Goal: Task Accomplishment & Management: Use online tool/utility

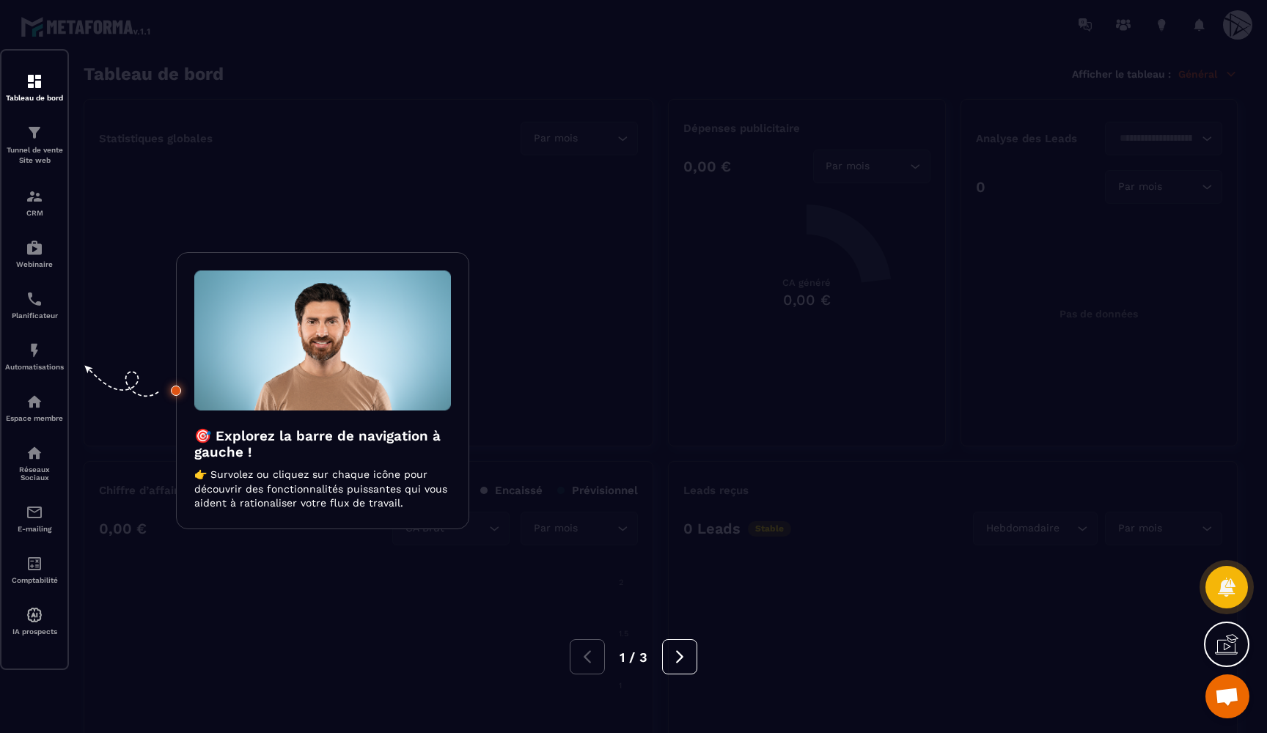
click at [370, 186] on div at bounding box center [633, 366] width 1267 height 733
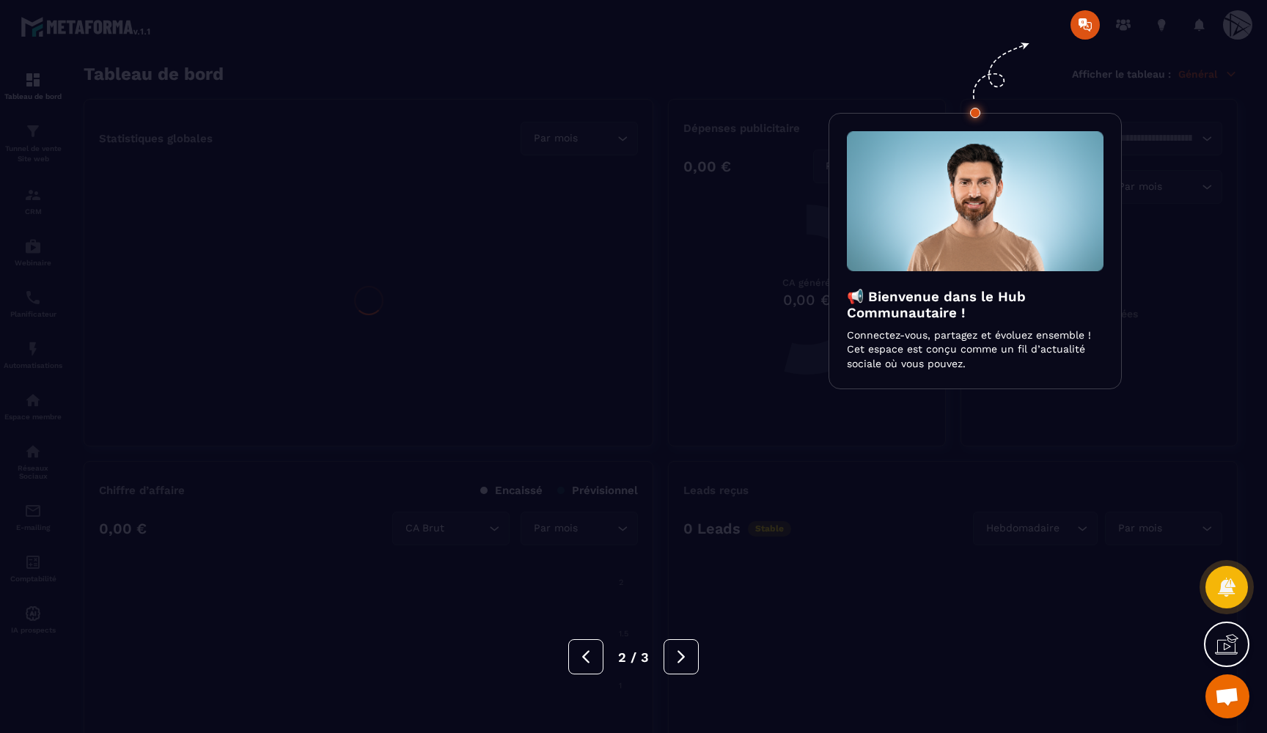
click at [370, 186] on div at bounding box center [633, 366] width 1267 height 733
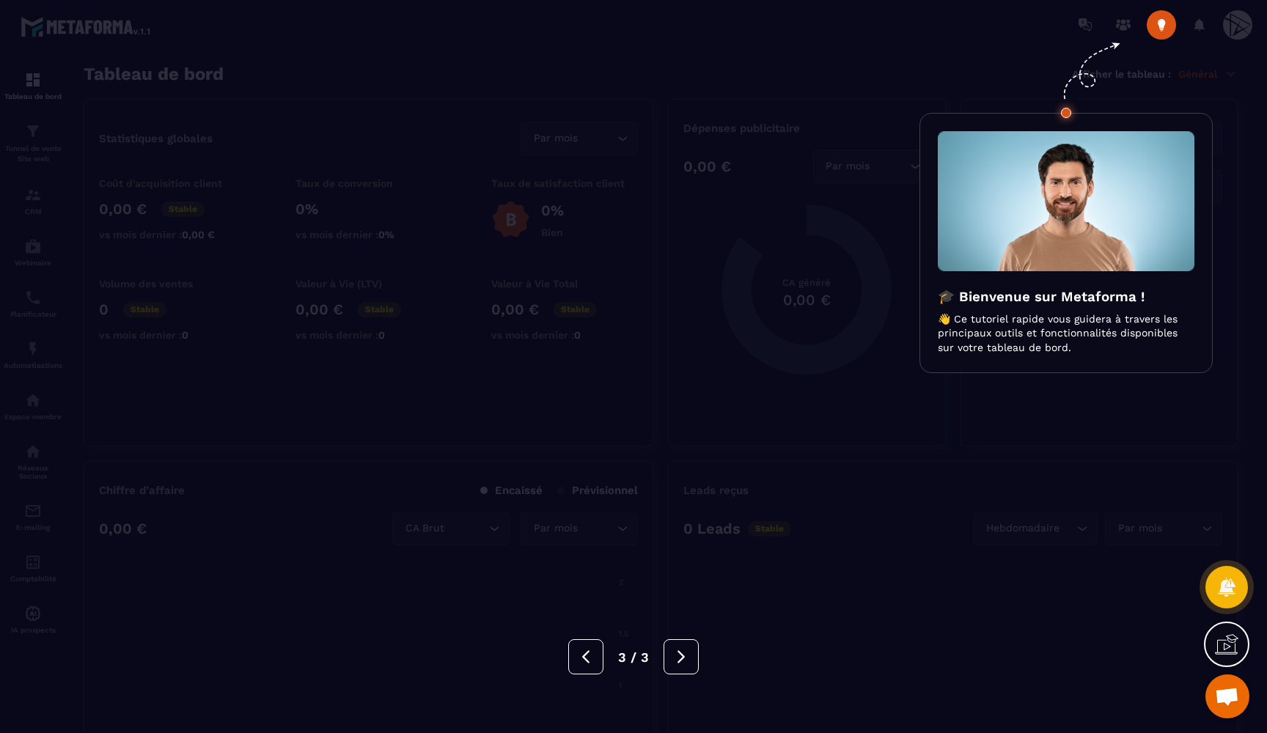
click at [370, 186] on div at bounding box center [633, 366] width 1267 height 733
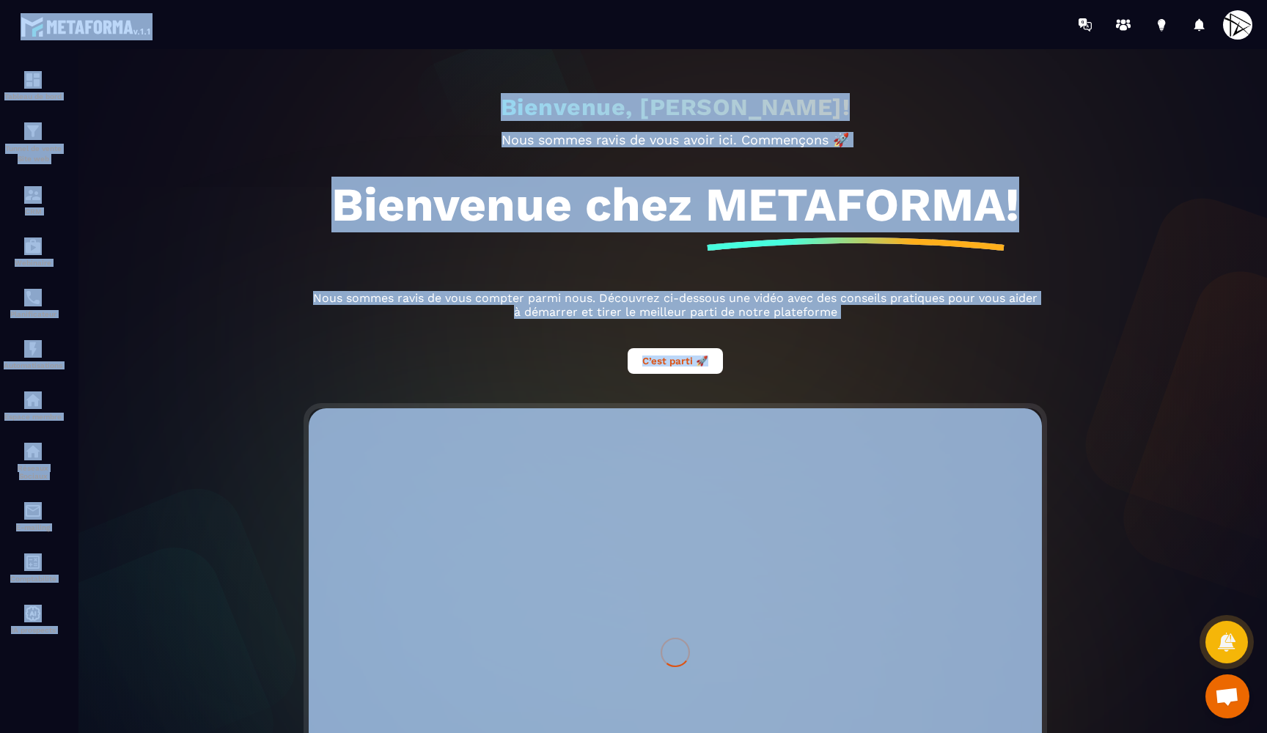
click at [370, 186] on h1 "Bienvenue chez METAFORMA!" at bounding box center [675, 205] width 688 height 56
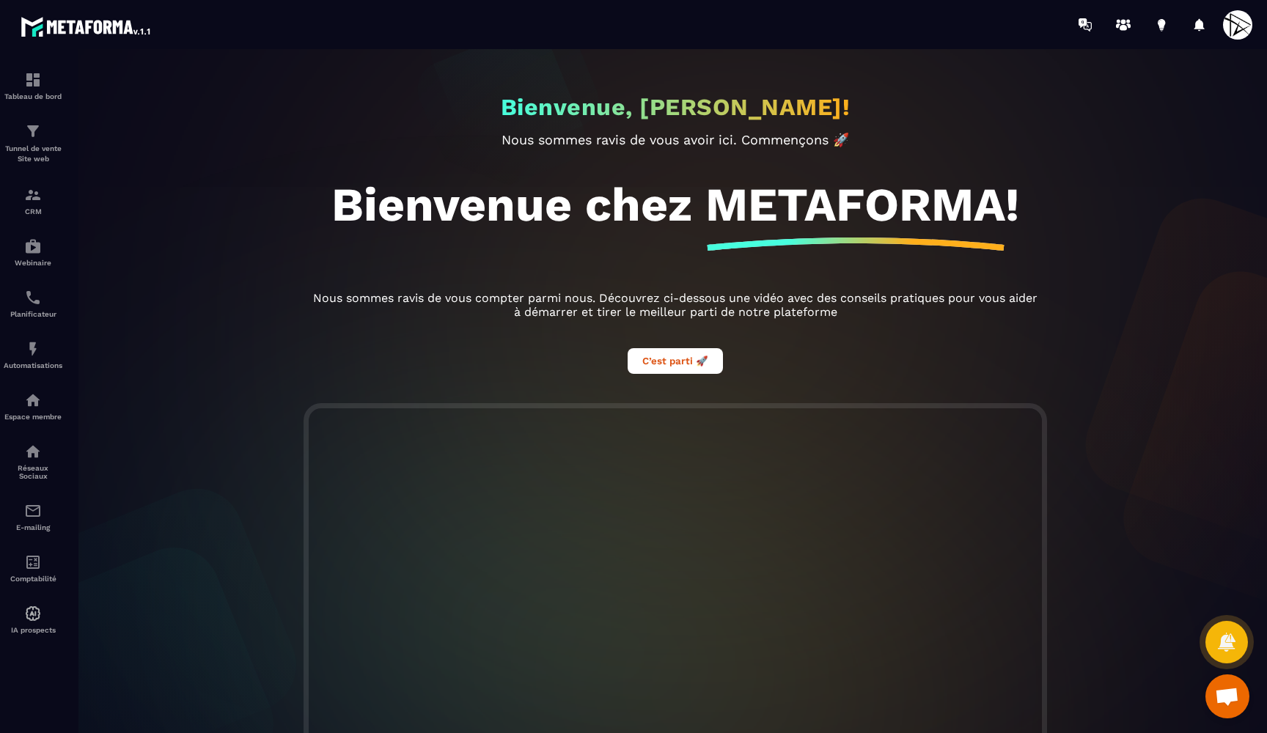
click at [54, 149] on div at bounding box center [675, 398] width 1267 height 699
click at [23, 134] on div "Tunnel de vente Site web" at bounding box center [33, 143] width 59 height 42
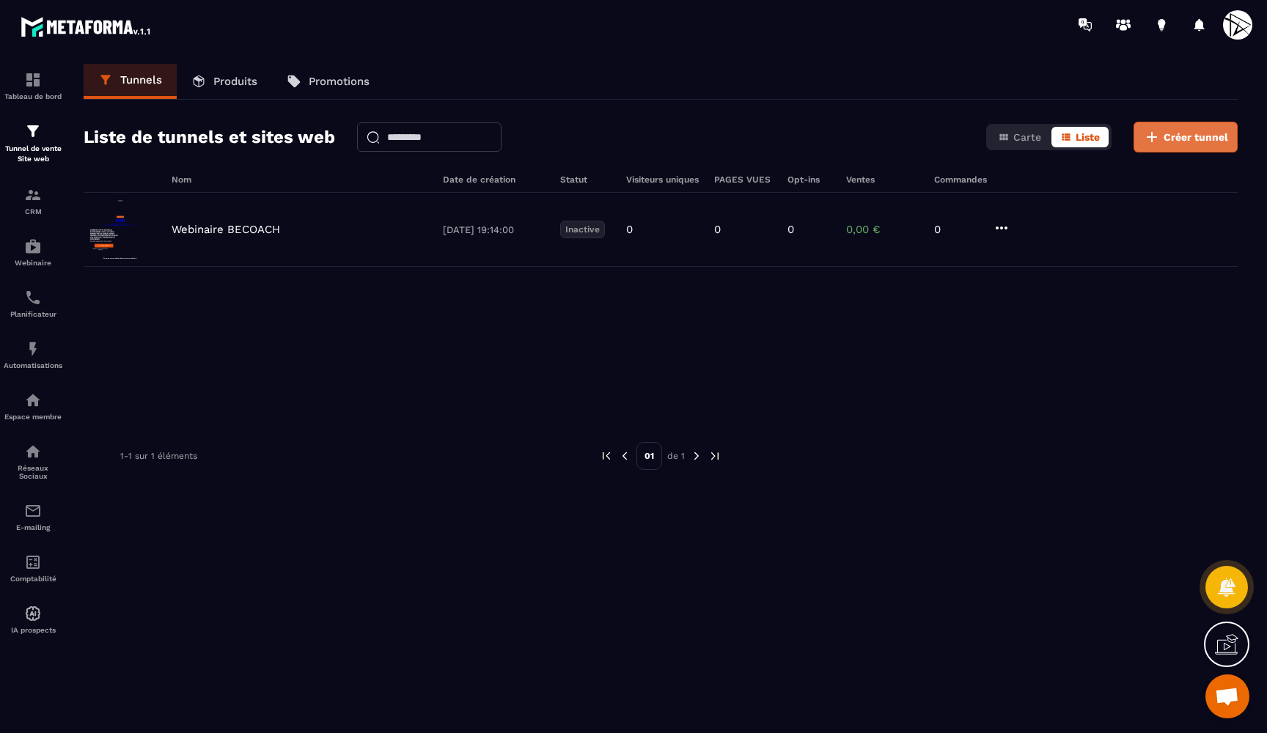
click at [1145, 128] on icon at bounding box center [1152, 137] width 18 height 18
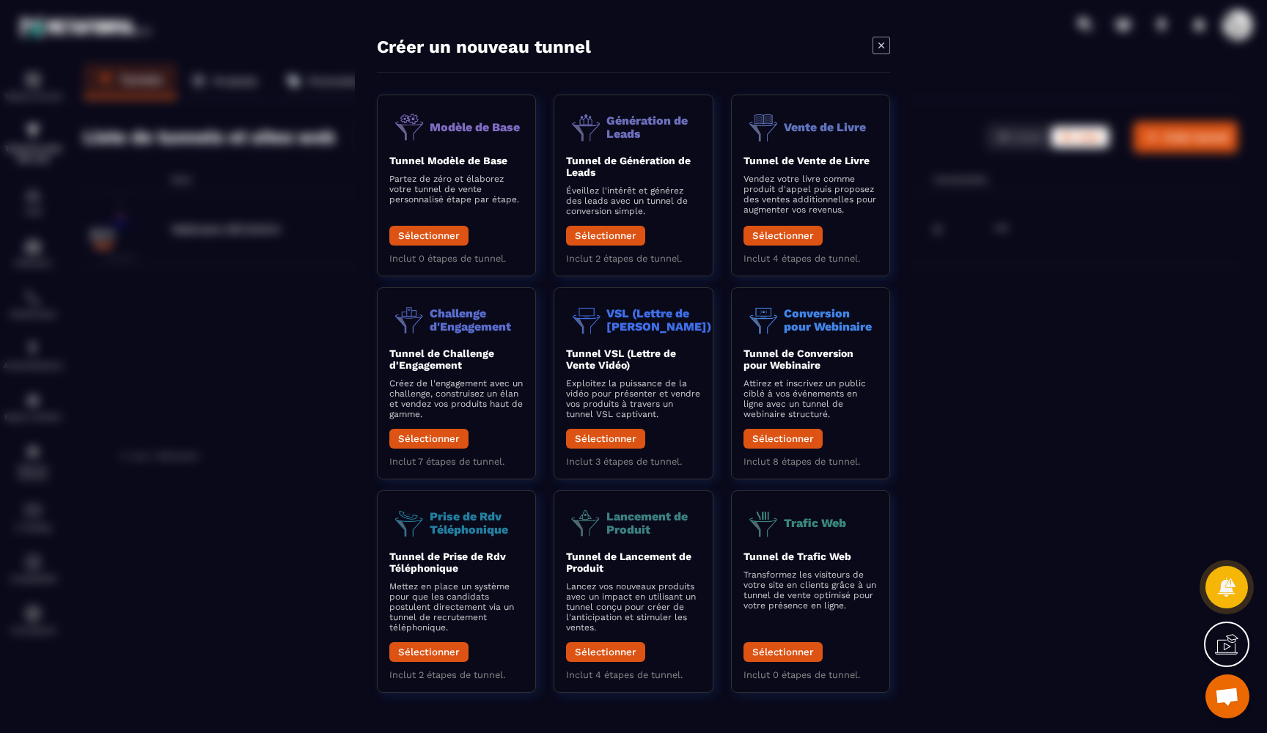
click at [875, 41] on icon "Modal window" at bounding box center [882, 46] width 18 height 18
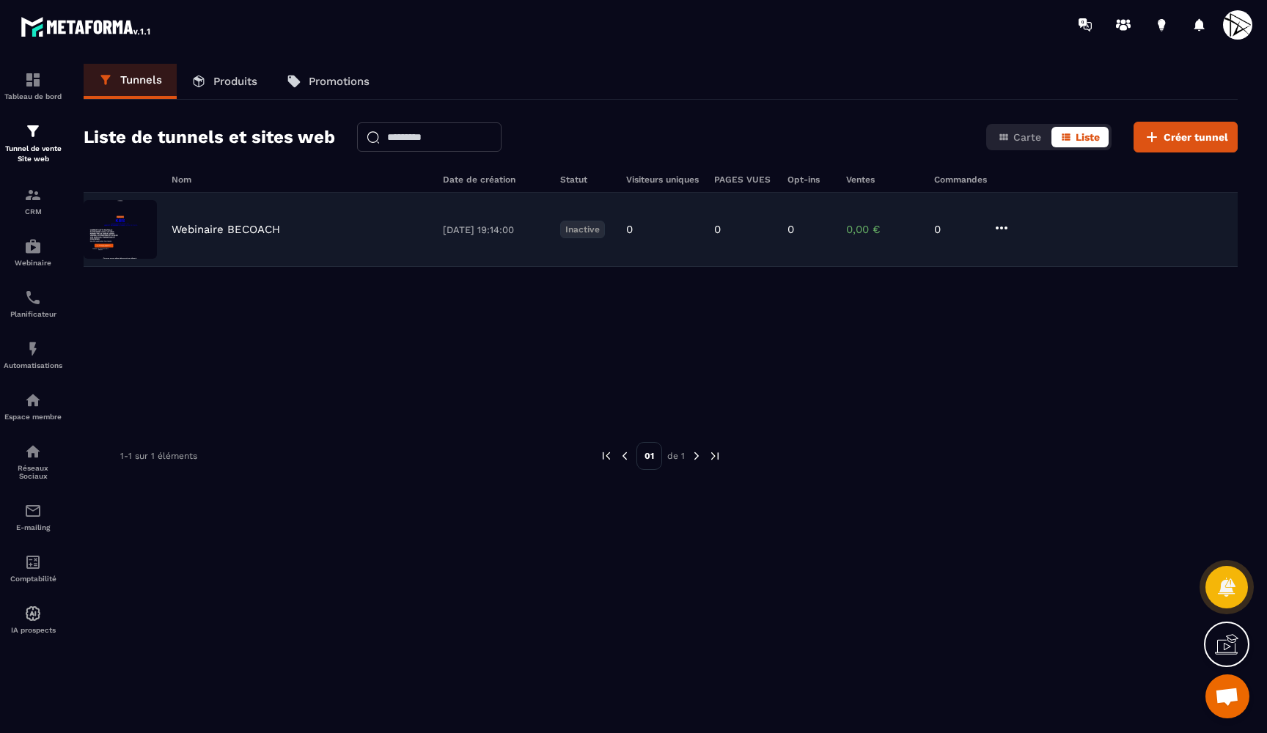
click at [190, 241] on div "Webinaire BECOACH [DATE] 19:14:00 Inactive 0 0 0 0,00 € 0" at bounding box center [661, 230] width 1154 height 74
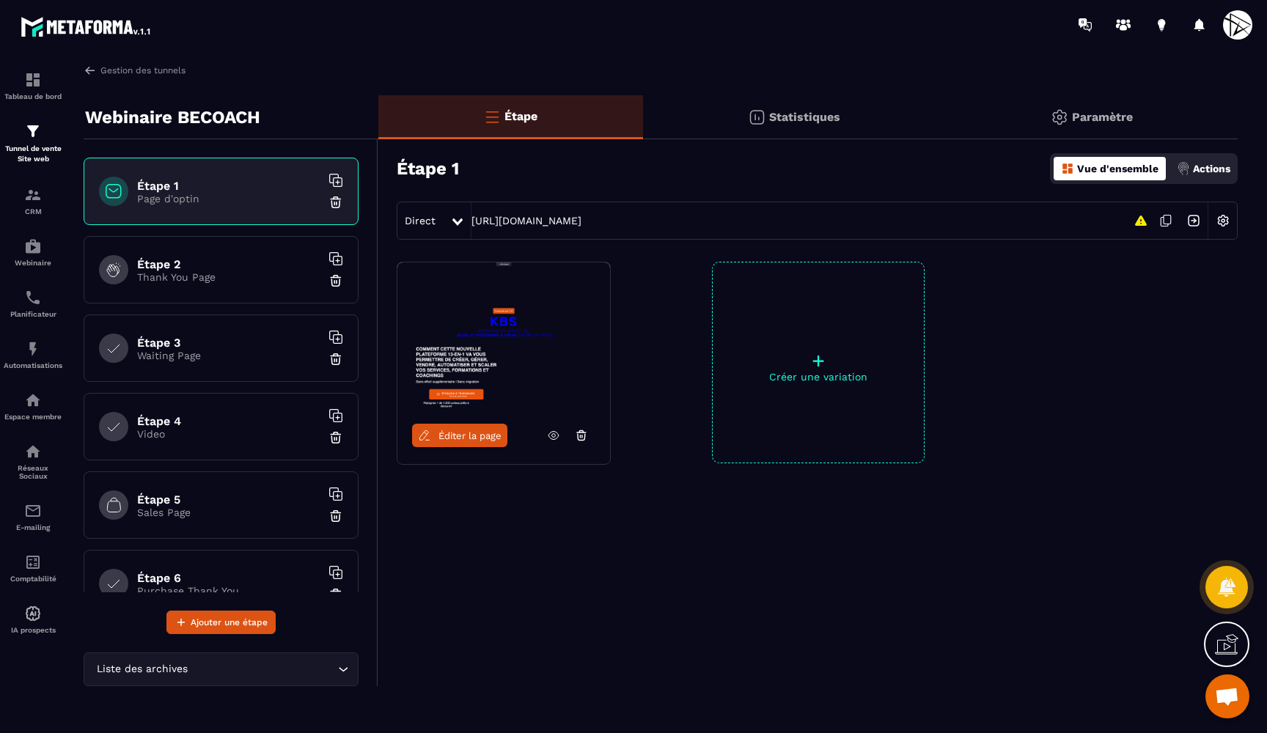
click at [1085, 121] on p "Paramètre" at bounding box center [1102, 117] width 61 height 14
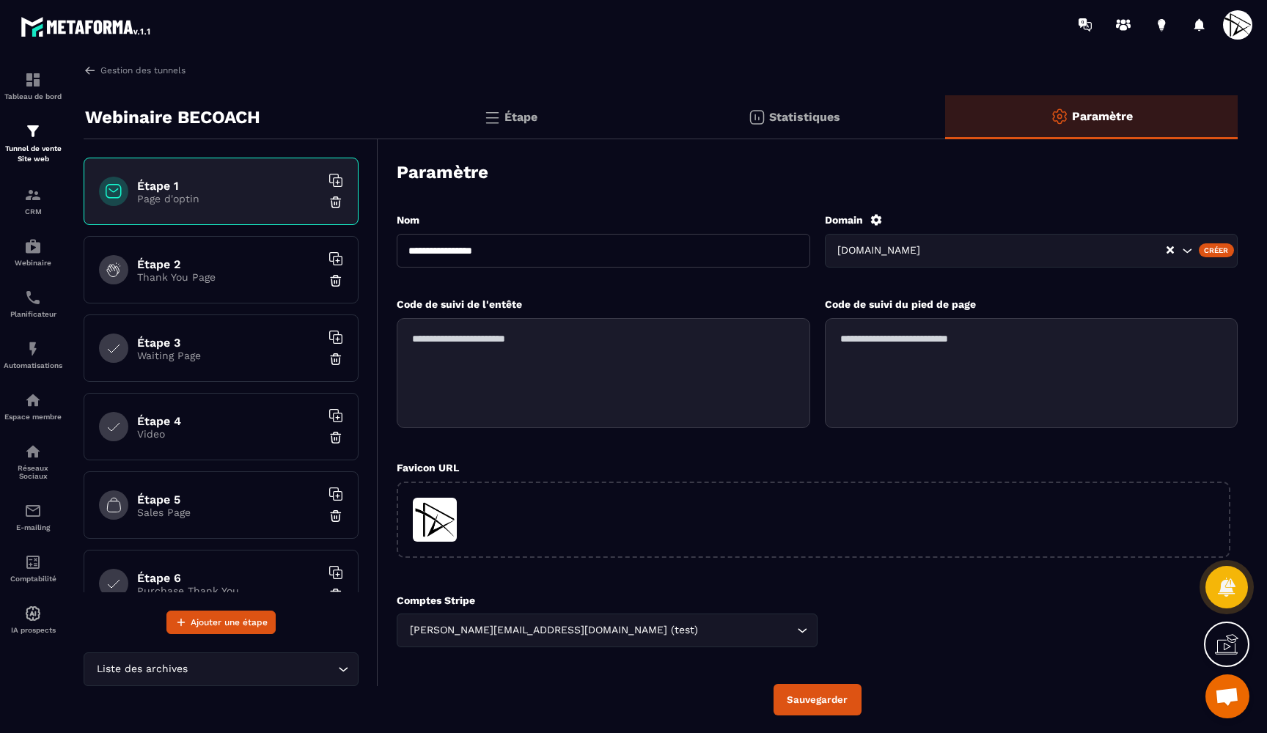
click at [160, 267] on h6 "Étape 2" at bounding box center [228, 264] width 183 height 14
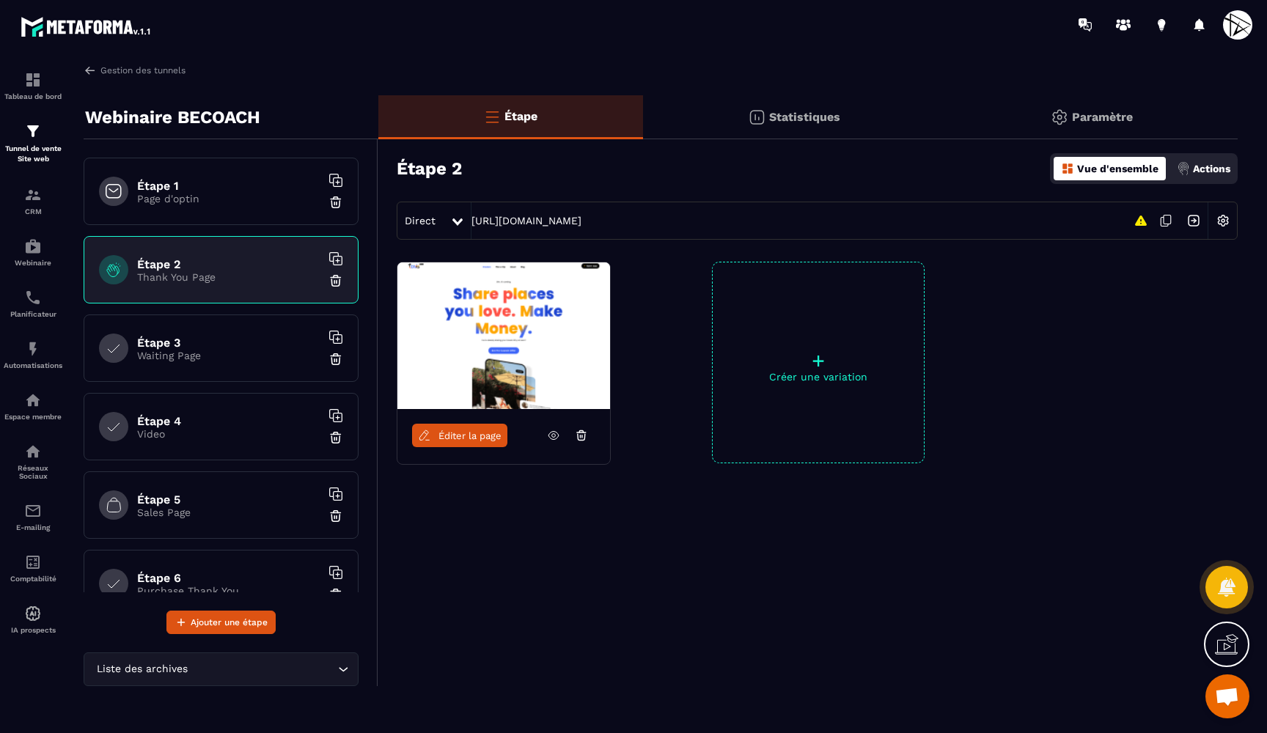
click at [173, 346] on h6 "Étape 3" at bounding box center [228, 343] width 183 height 14
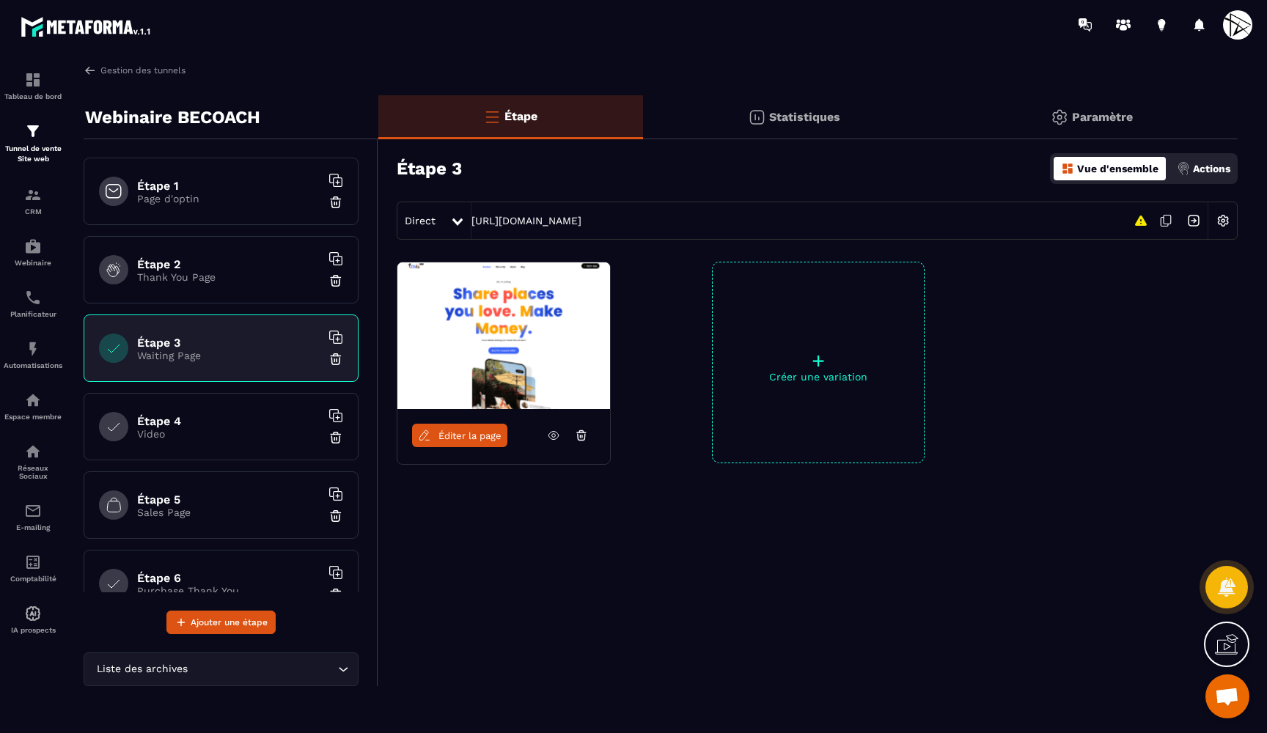
click at [181, 408] on div "Étape 4 Video" at bounding box center [221, 426] width 275 height 67
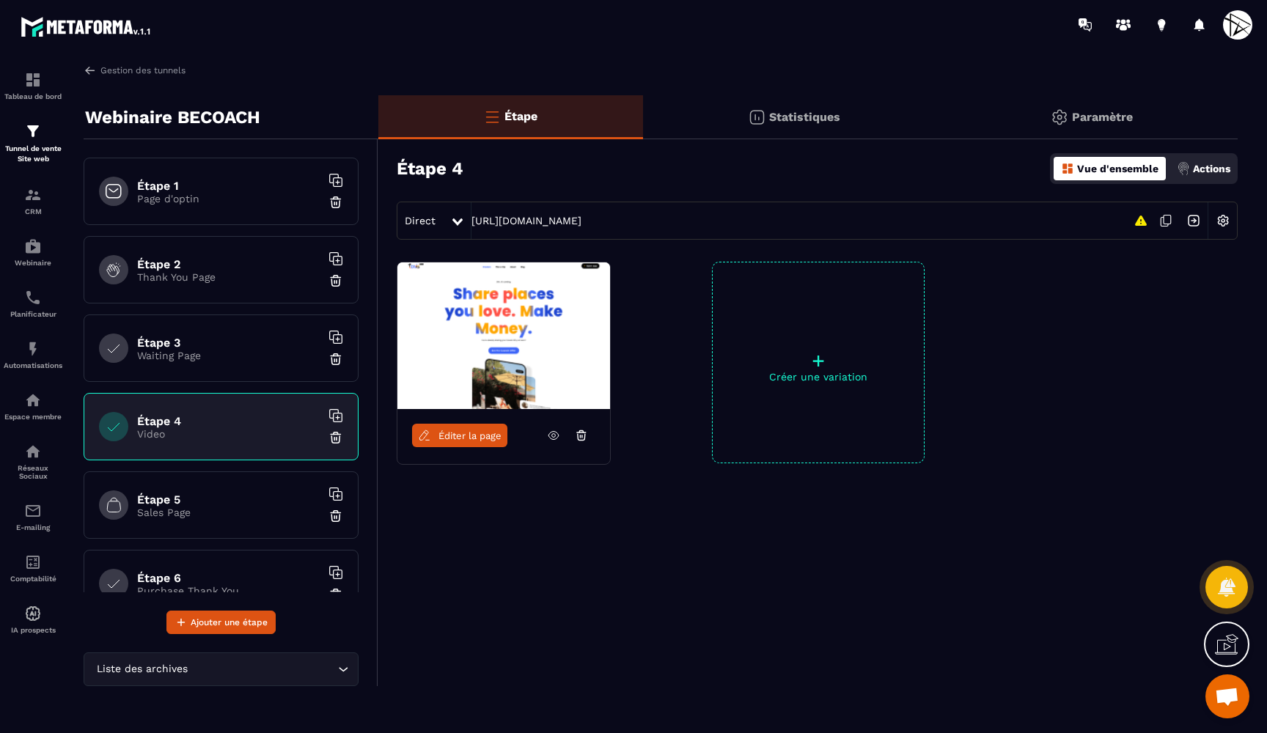
click at [183, 197] on p "Page d'optin" at bounding box center [228, 199] width 183 height 12
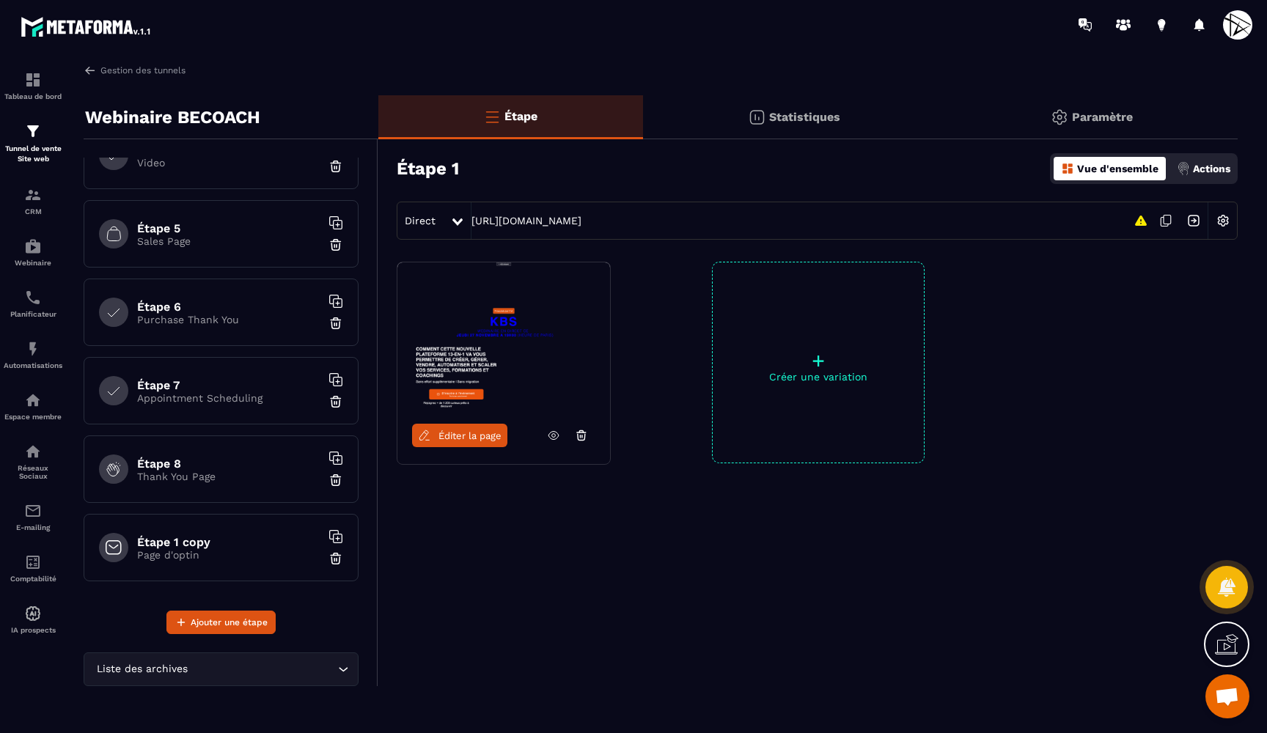
scroll to position [271, 0]
click at [175, 547] on h6 "Étape 1 copy" at bounding box center [228, 542] width 183 height 14
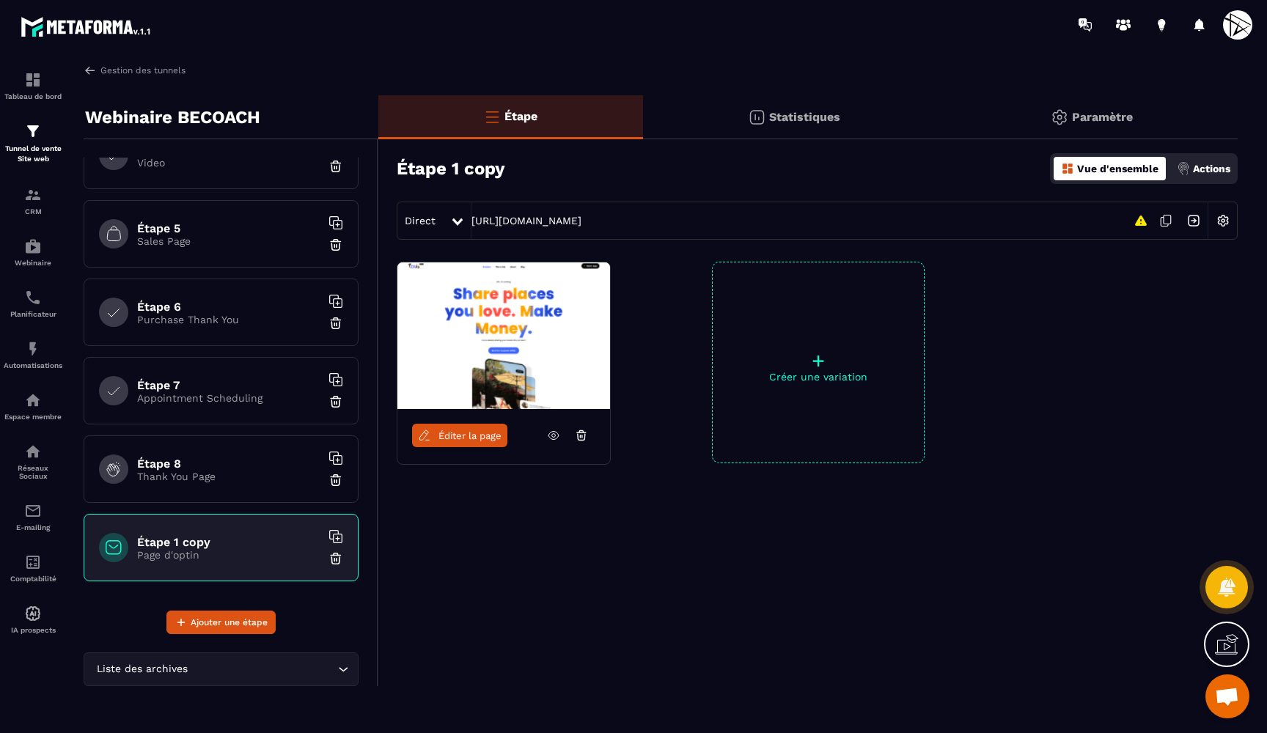
click at [337, 560] on img at bounding box center [336, 558] width 15 height 15
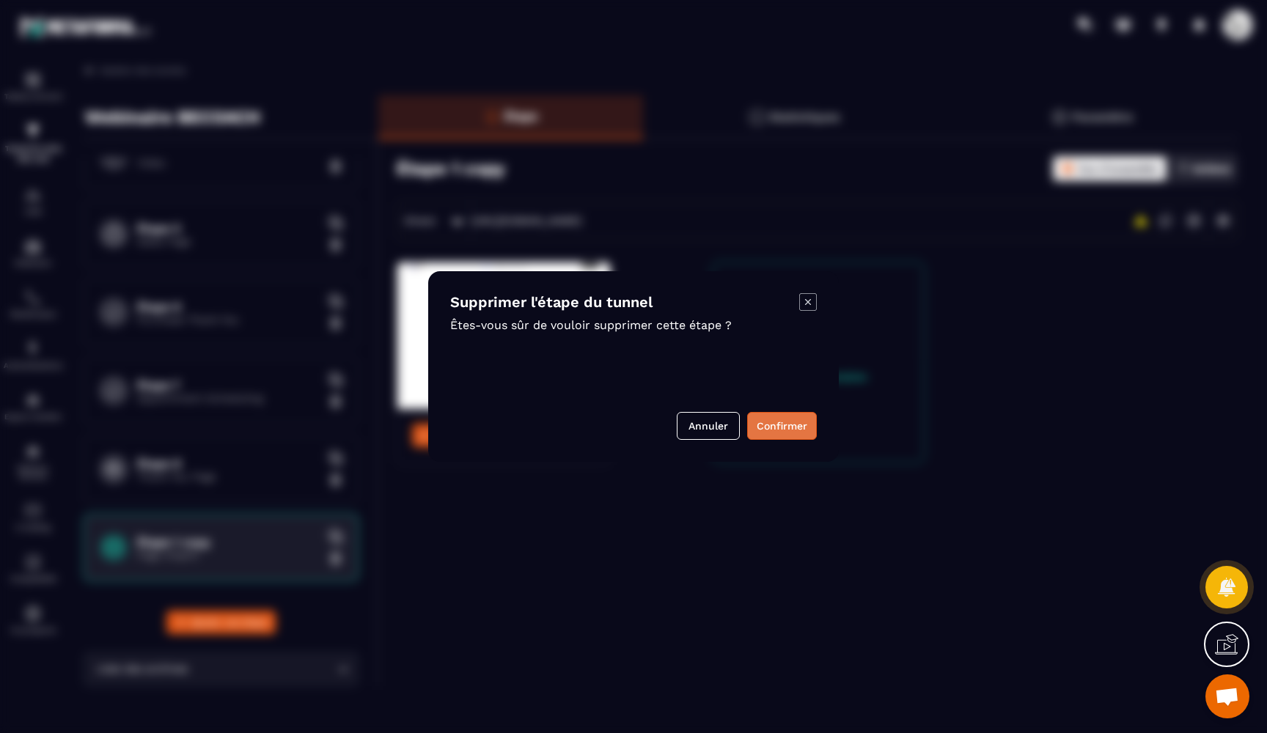
click at [760, 422] on button "Confirmer" at bounding box center [782, 426] width 70 height 28
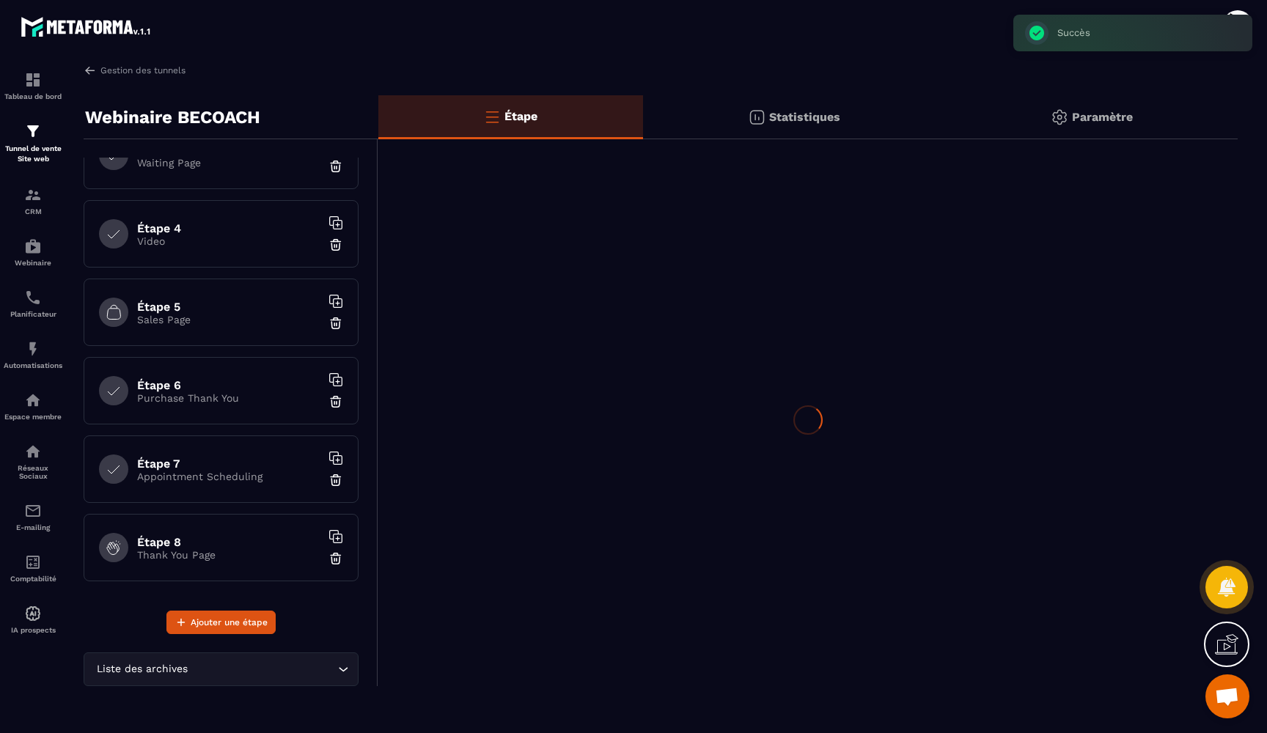
scroll to position [193, 0]
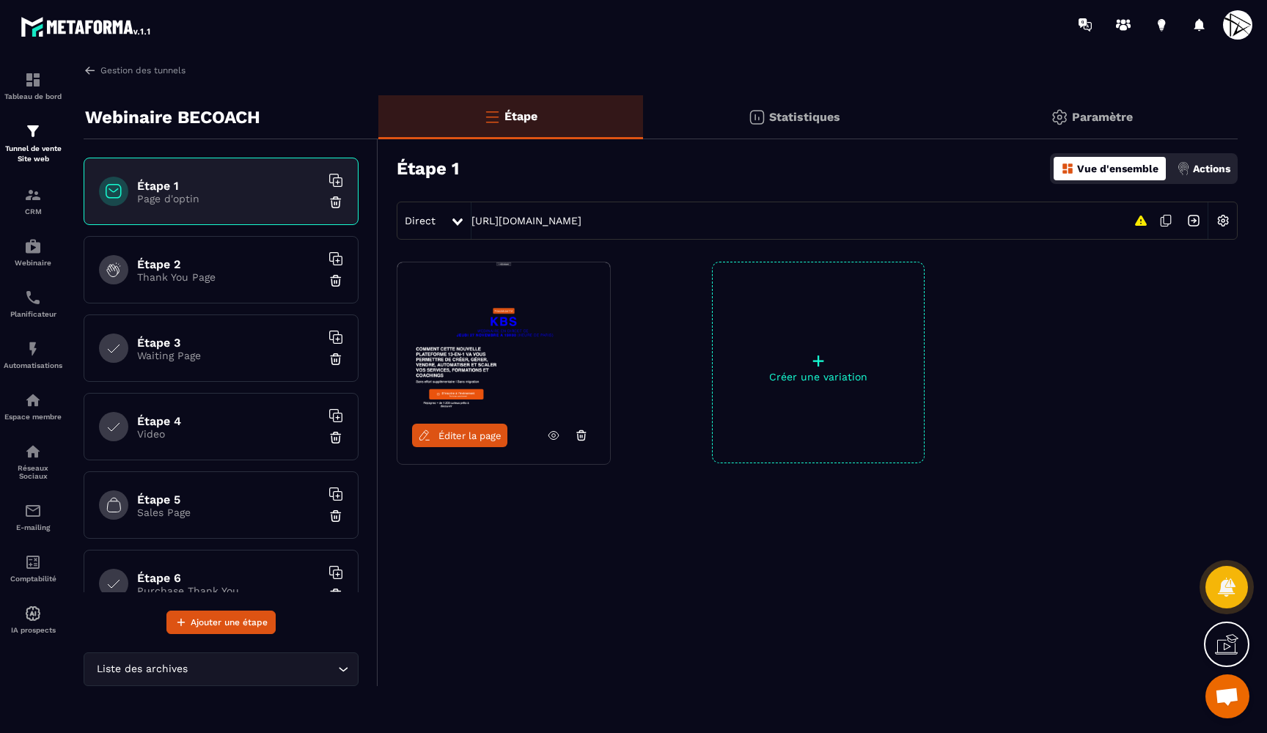
click at [281, 268] on h6 "Étape 2" at bounding box center [228, 264] width 183 height 14
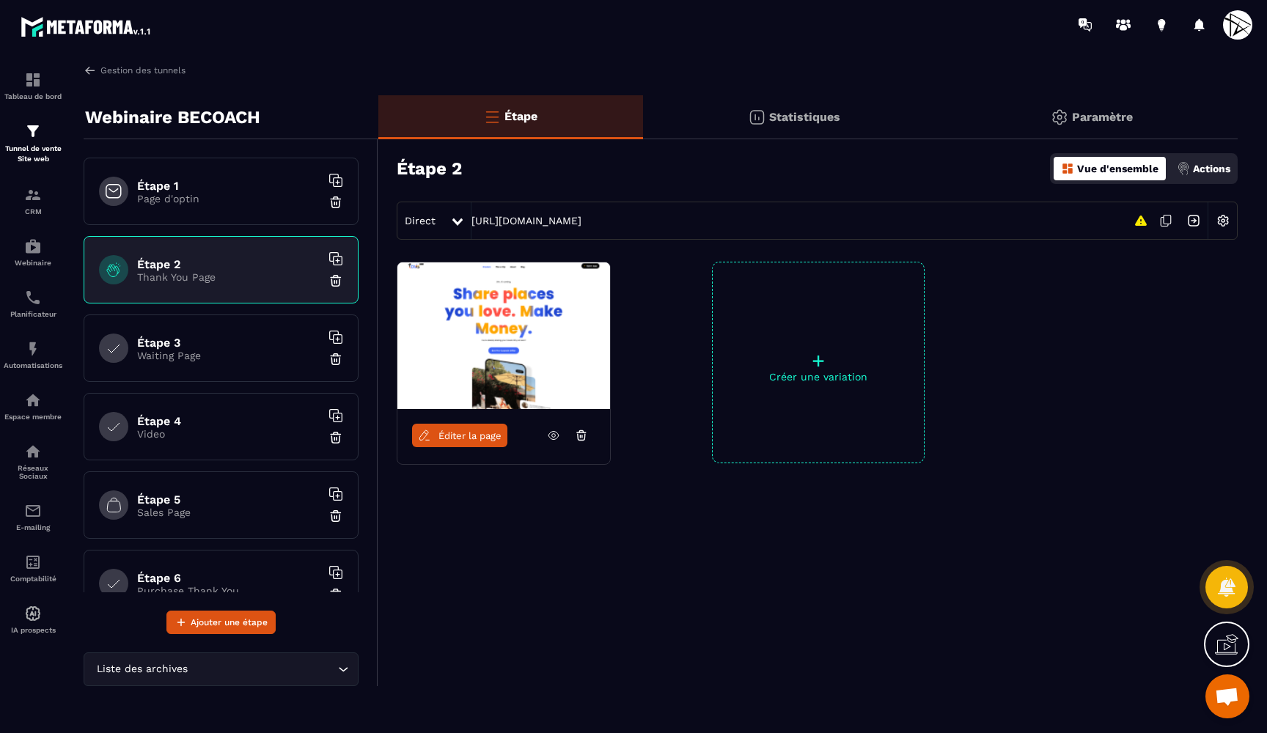
click at [551, 432] on icon at bounding box center [553, 435] width 13 height 13
click at [249, 205] on div "Étape 1 Page d'optin" at bounding box center [221, 191] width 275 height 67
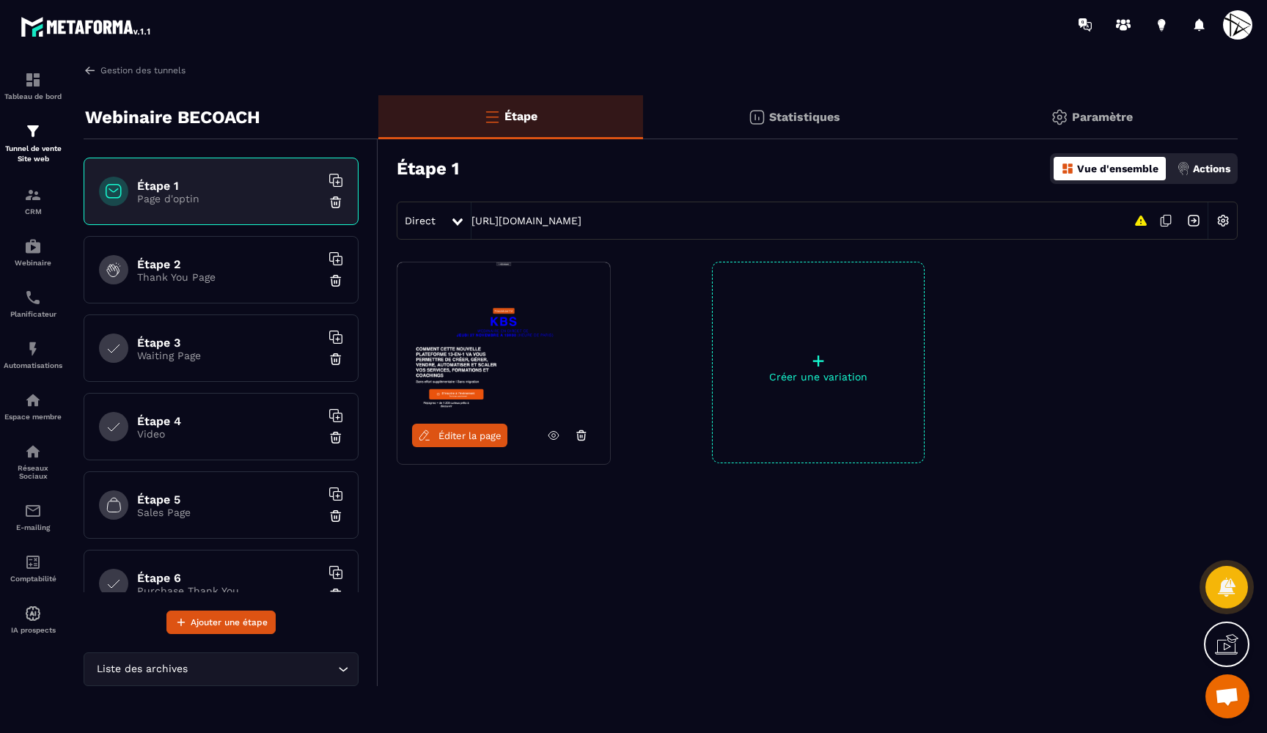
click at [245, 274] on p "Thank You Page" at bounding box center [228, 277] width 183 height 12
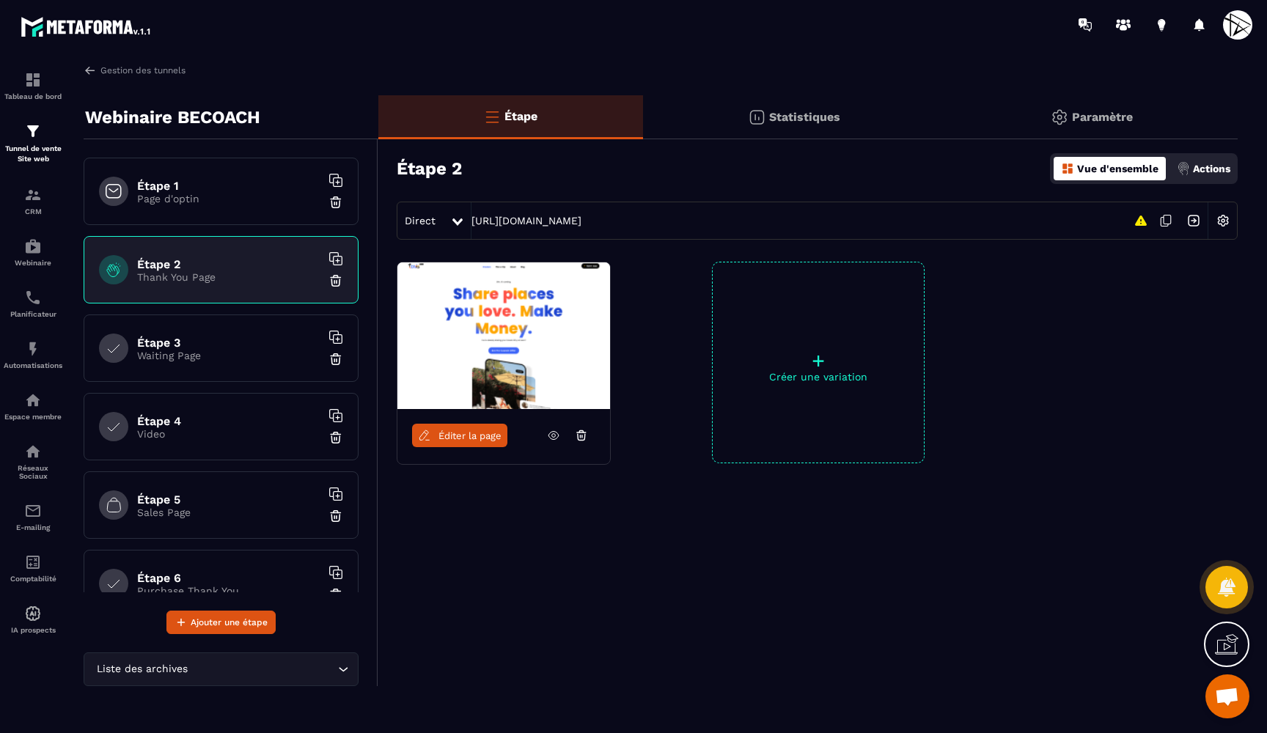
click at [231, 356] on p "Waiting Page" at bounding box center [228, 356] width 183 height 12
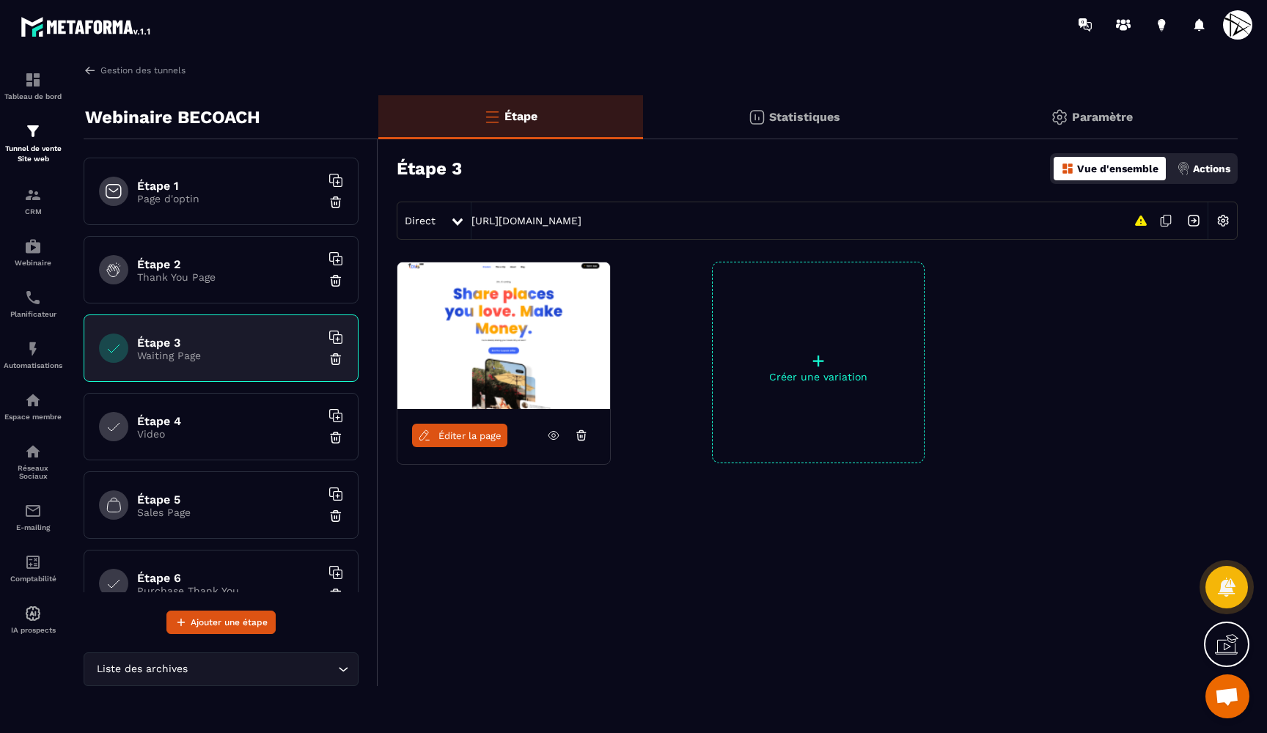
click at [550, 436] on icon at bounding box center [553, 435] width 13 height 13
click at [229, 426] on h6 "Étape 4" at bounding box center [228, 421] width 183 height 14
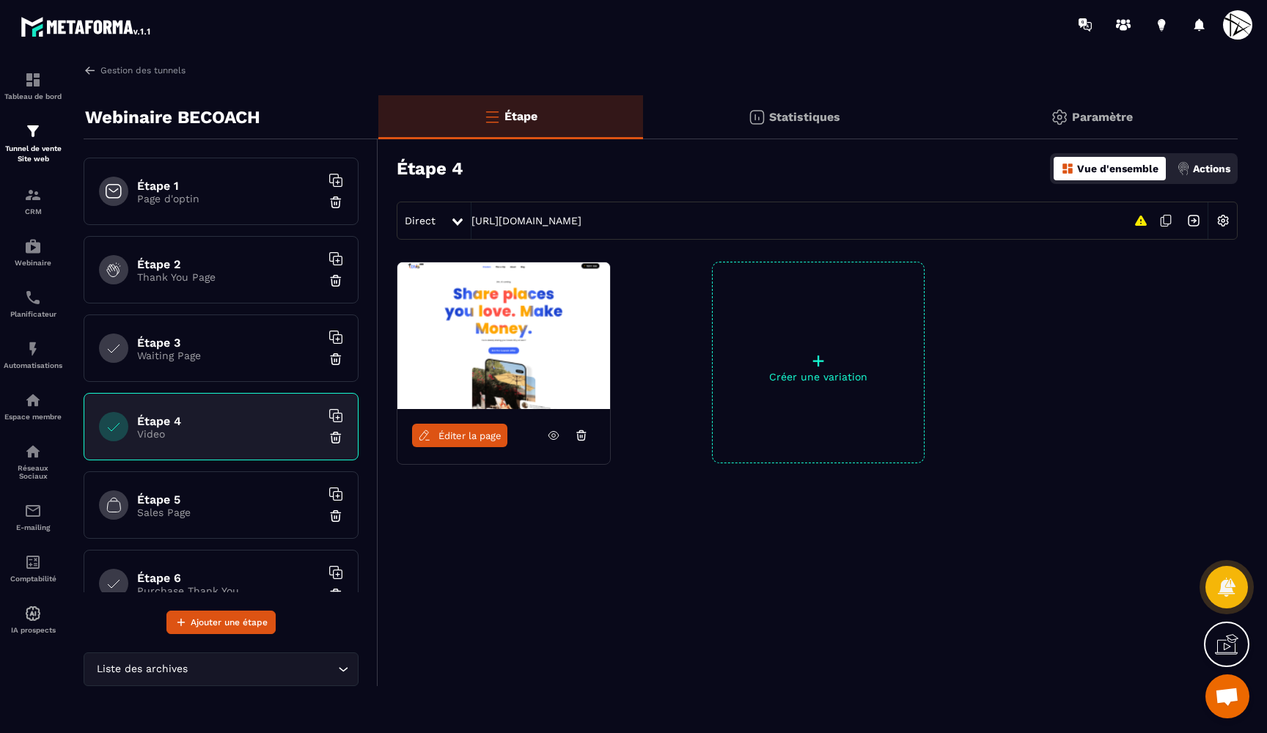
click at [554, 434] on icon at bounding box center [554, 436] width 4 height 4
click at [188, 486] on div "Étape 5 Sales Page" at bounding box center [221, 505] width 275 height 67
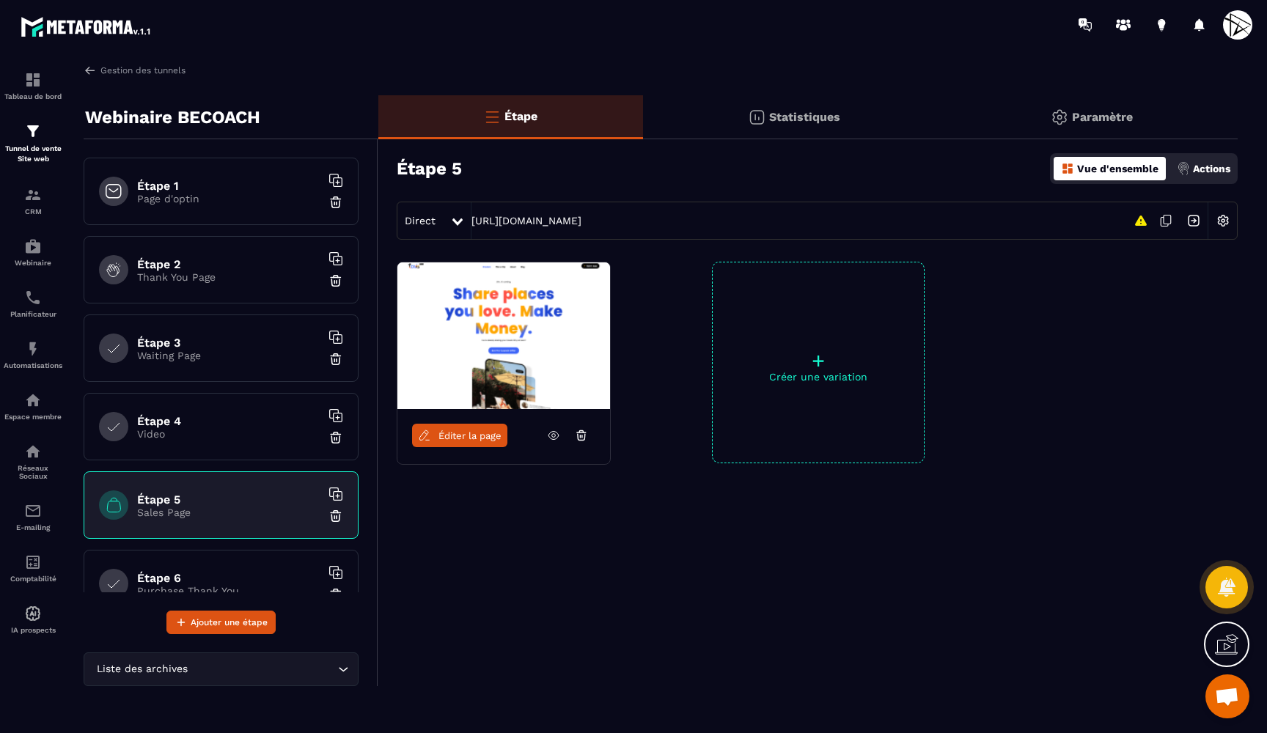
click at [553, 430] on icon at bounding box center [553, 435] width 13 height 13
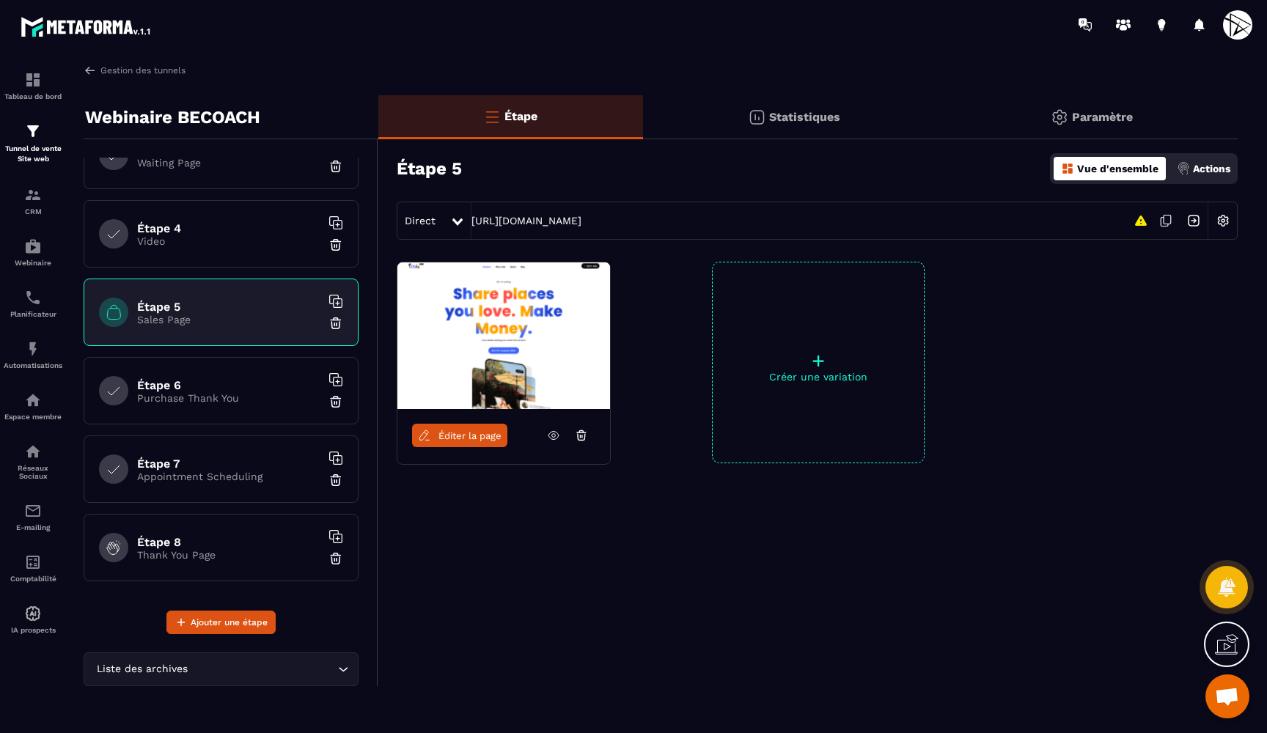
scroll to position [193, 0]
click at [175, 400] on p "Purchase Thank You" at bounding box center [228, 398] width 183 height 12
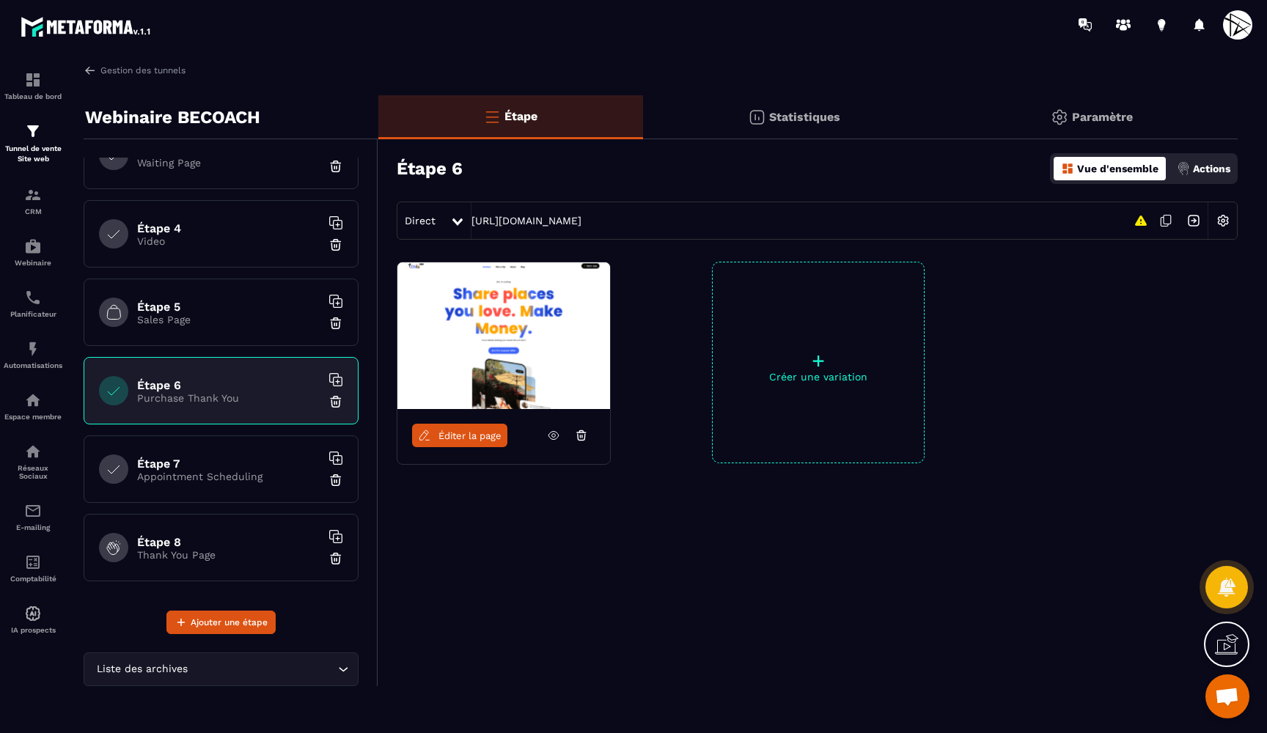
click at [557, 436] on icon at bounding box center [553, 435] width 13 height 13
click at [199, 488] on div "Étape 7 Appointment Scheduling" at bounding box center [221, 469] width 275 height 67
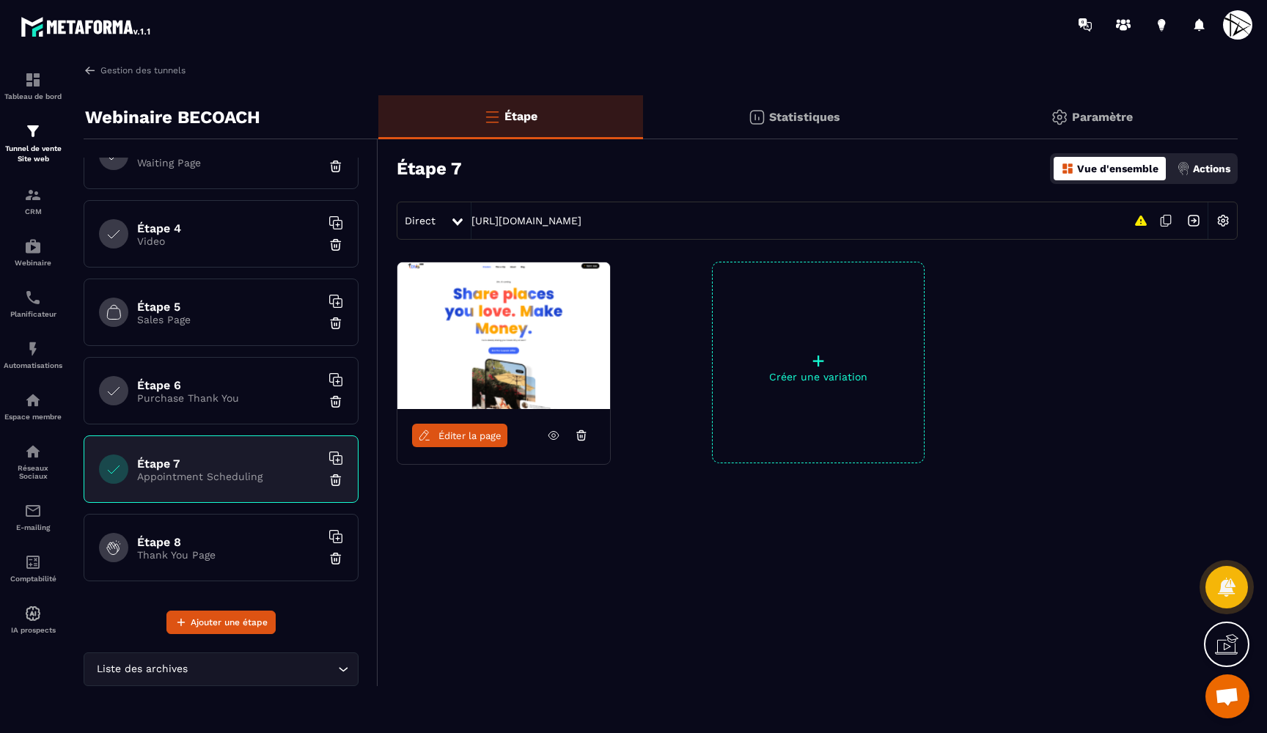
click at [550, 433] on icon at bounding box center [553, 435] width 13 height 13
click at [208, 538] on h6 "Étape 8" at bounding box center [228, 542] width 183 height 14
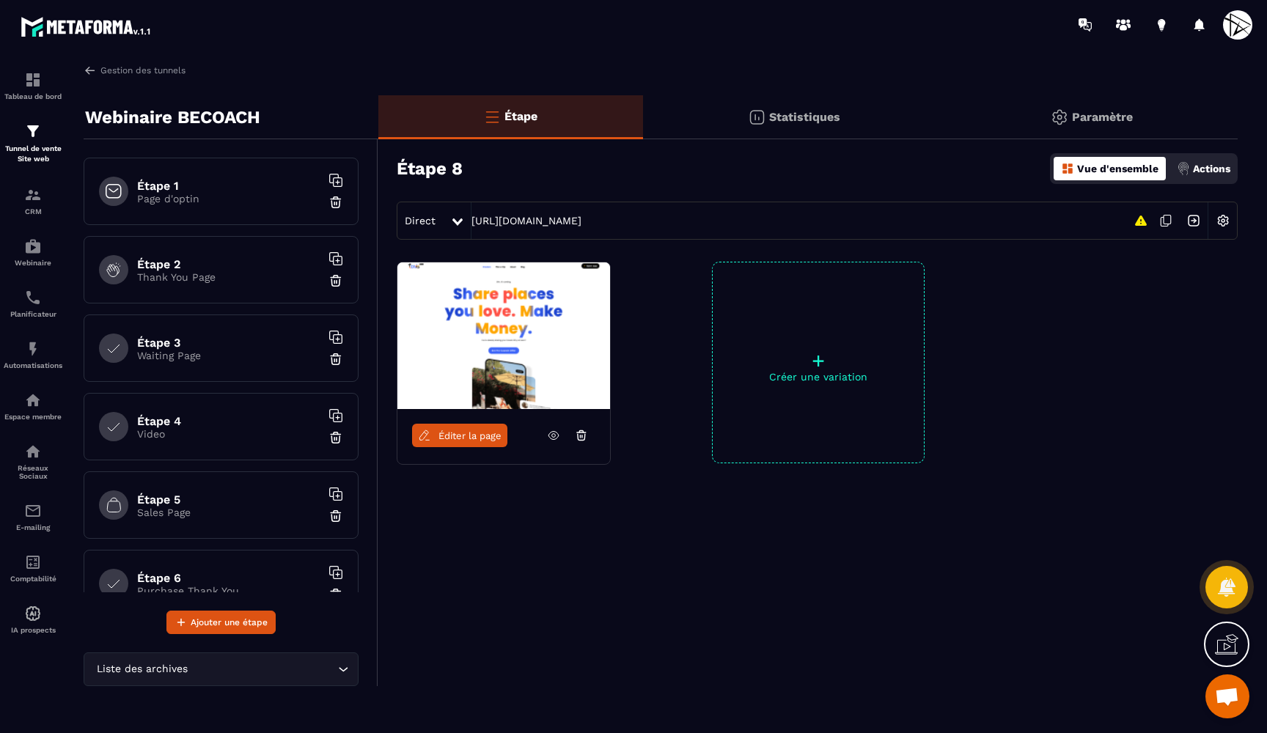
click at [227, 177] on div "Étape 1 Page d'optin" at bounding box center [221, 191] width 275 height 67
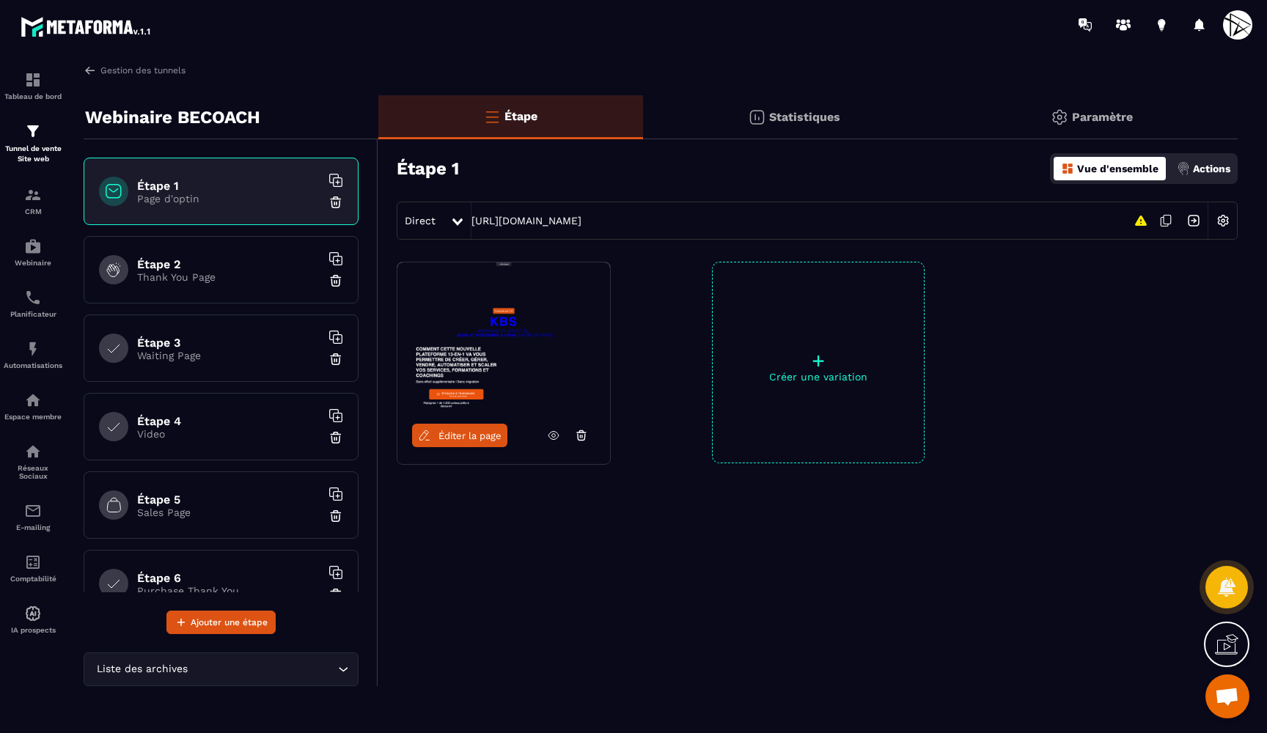
click at [226, 265] on h6 "Étape 2" at bounding box center [228, 264] width 183 height 14
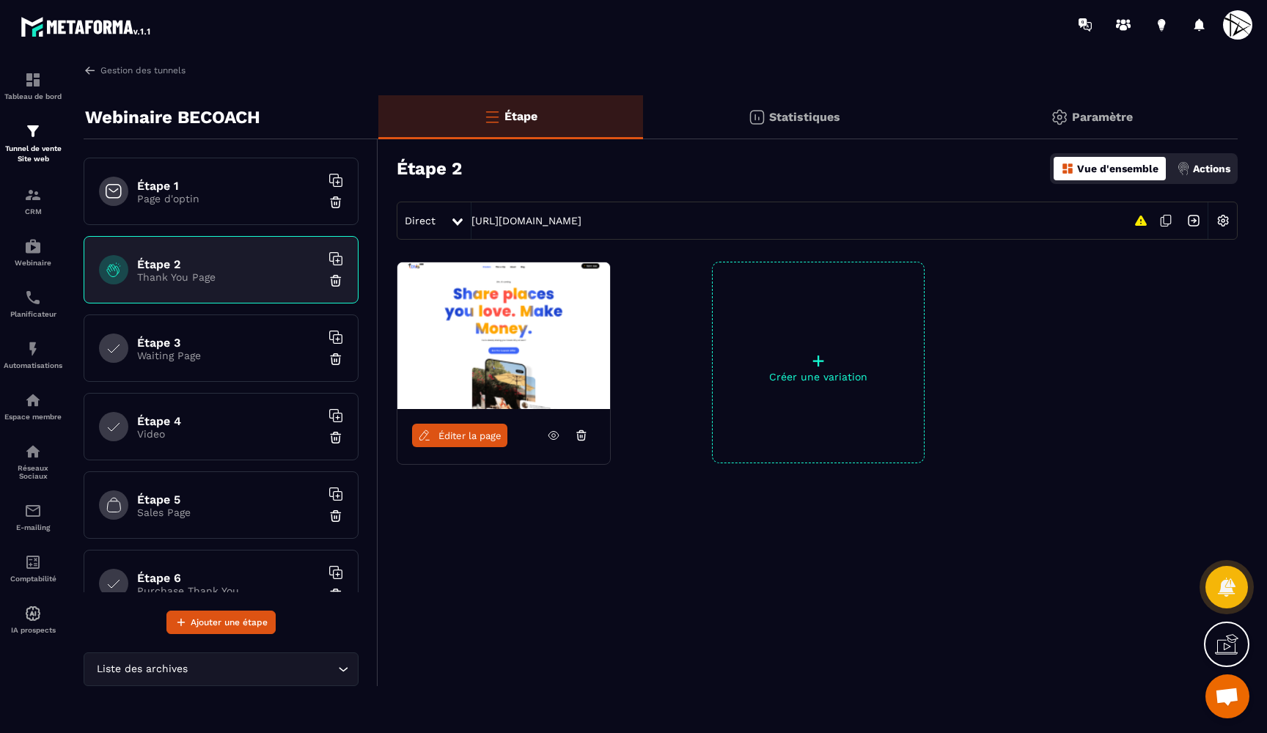
click at [555, 429] on icon at bounding box center [553, 435] width 13 height 13
click at [837, 336] on div "+ Créer une variation" at bounding box center [818, 363] width 213 height 202
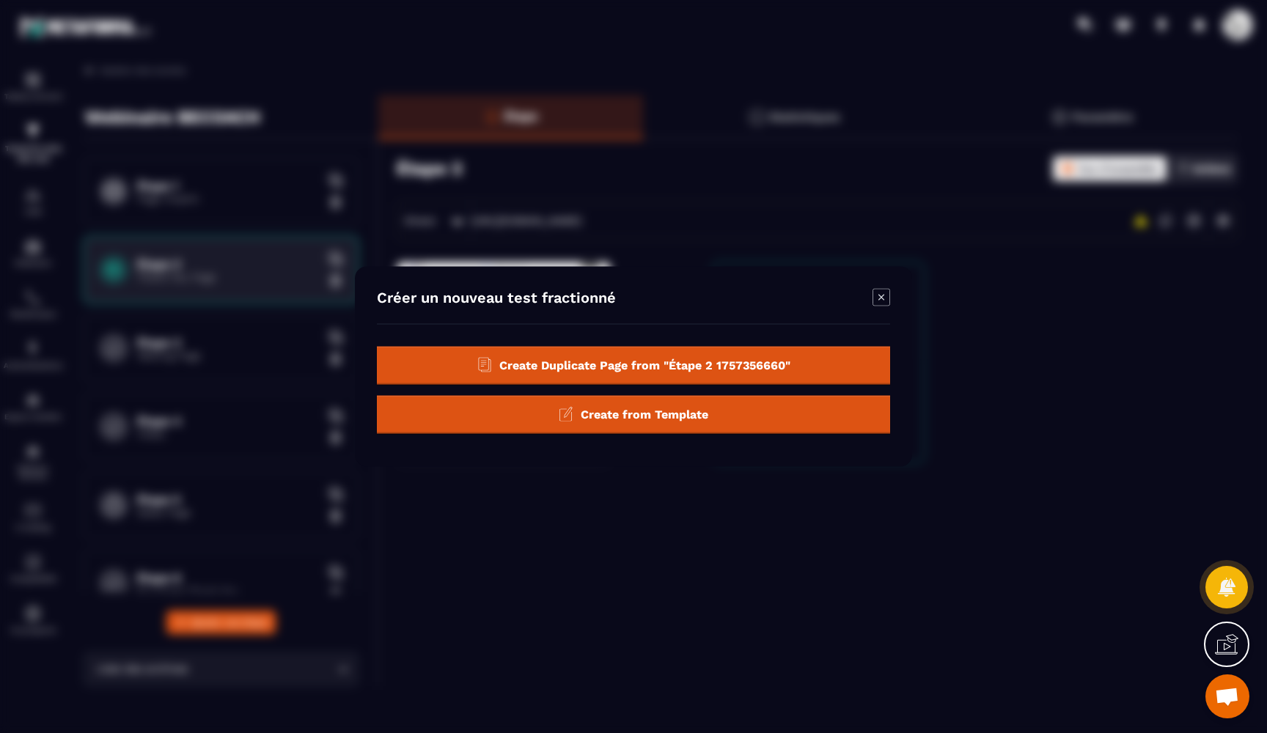
click at [637, 415] on span "Create from Template" at bounding box center [645, 414] width 128 height 14
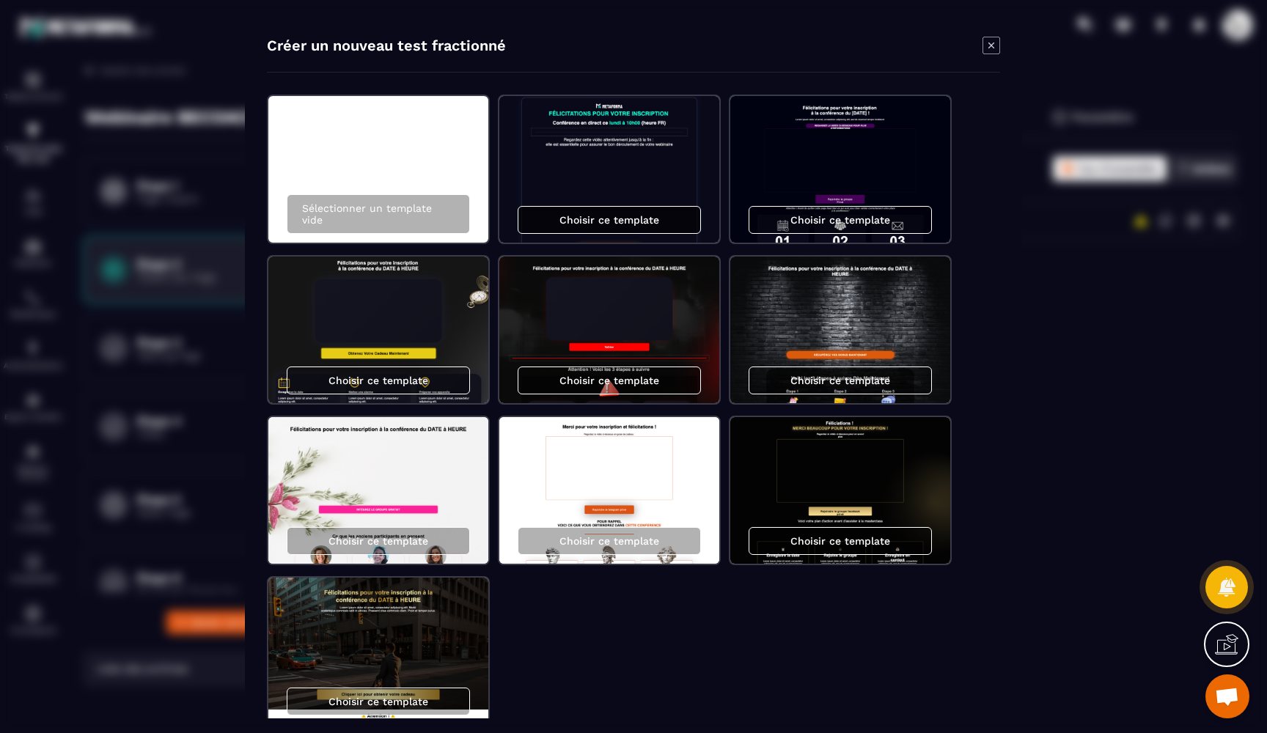
click at [620, 217] on p "Choisir ce template" at bounding box center [610, 220] width 100 height 12
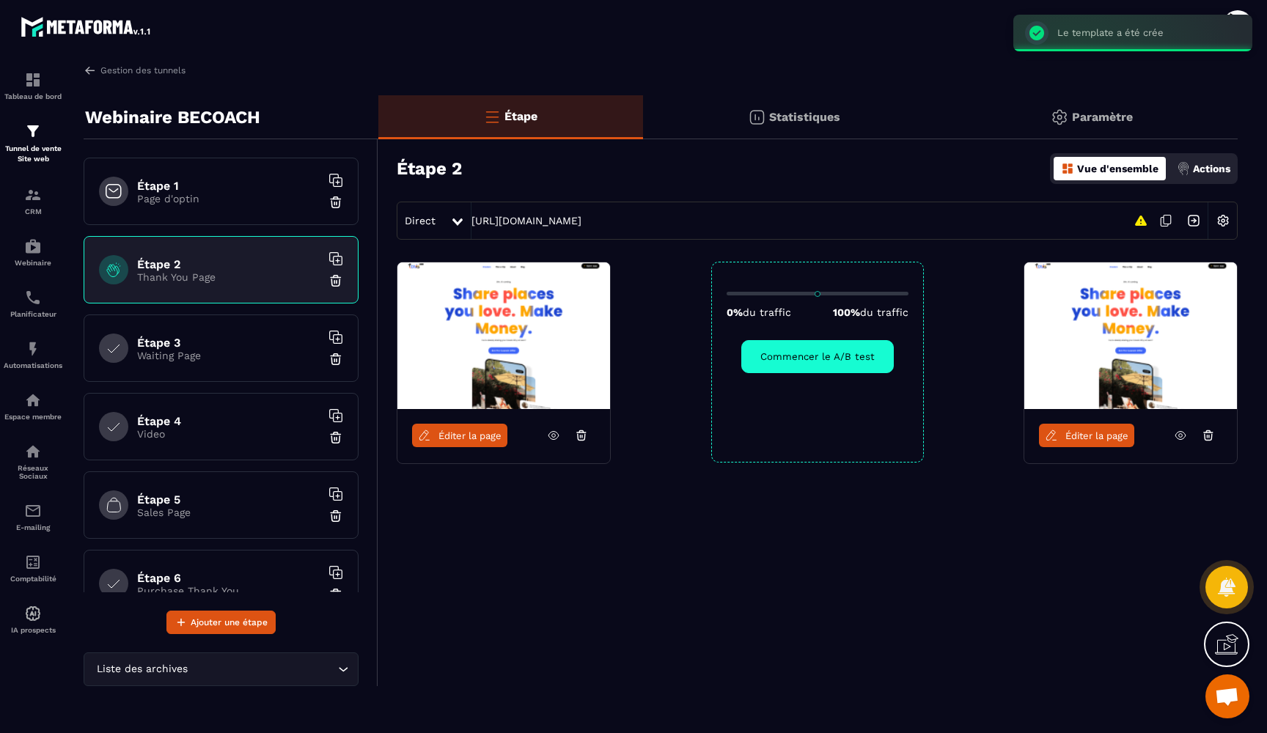
click at [577, 436] on icon at bounding box center [581, 435] width 13 height 13
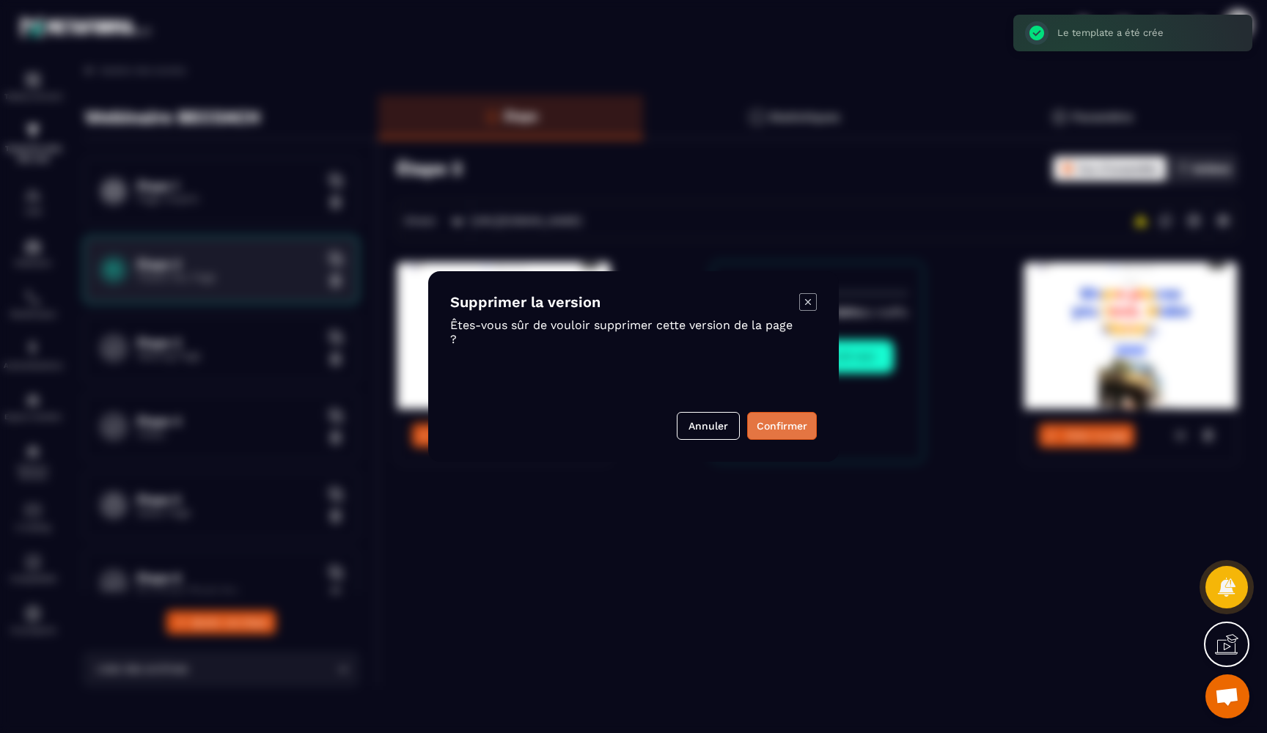
click at [790, 423] on button "Confirmer" at bounding box center [782, 426] width 70 height 28
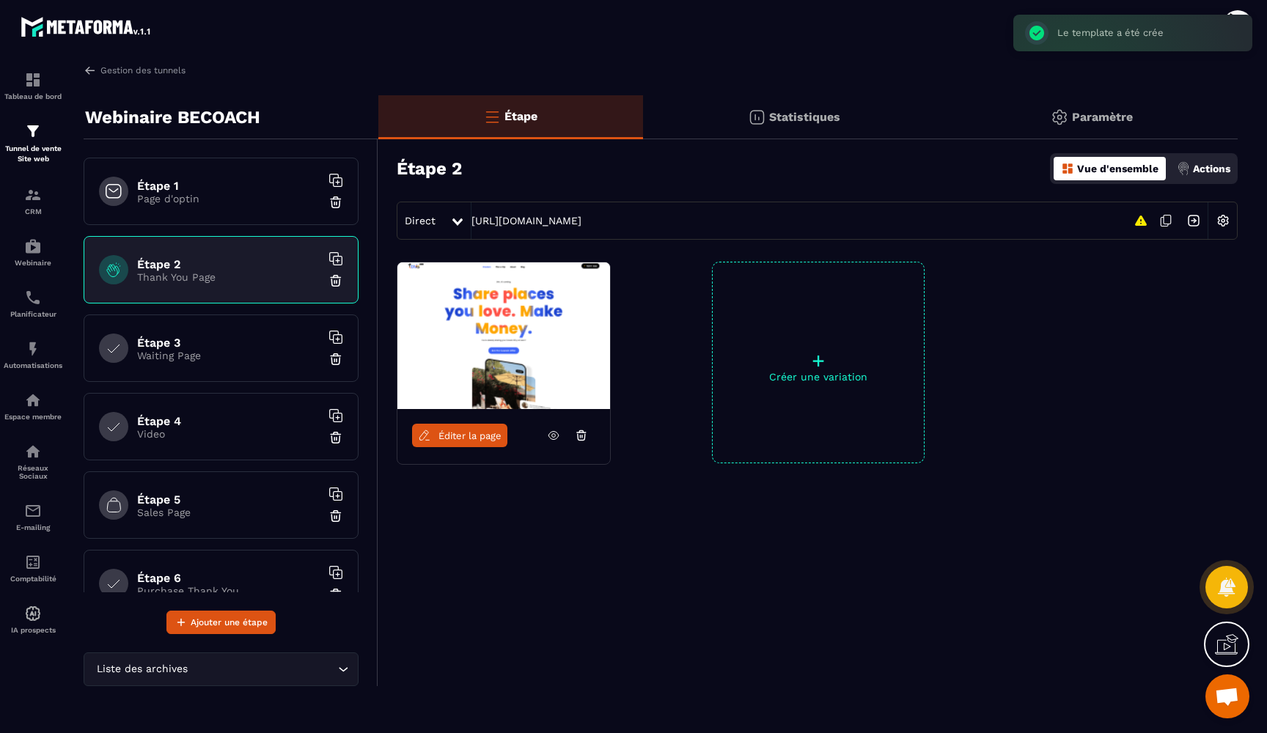
click at [556, 443] on link at bounding box center [554, 435] width 28 height 23
click at [170, 357] on p "Waiting Page" at bounding box center [228, 356] width 183 height 12
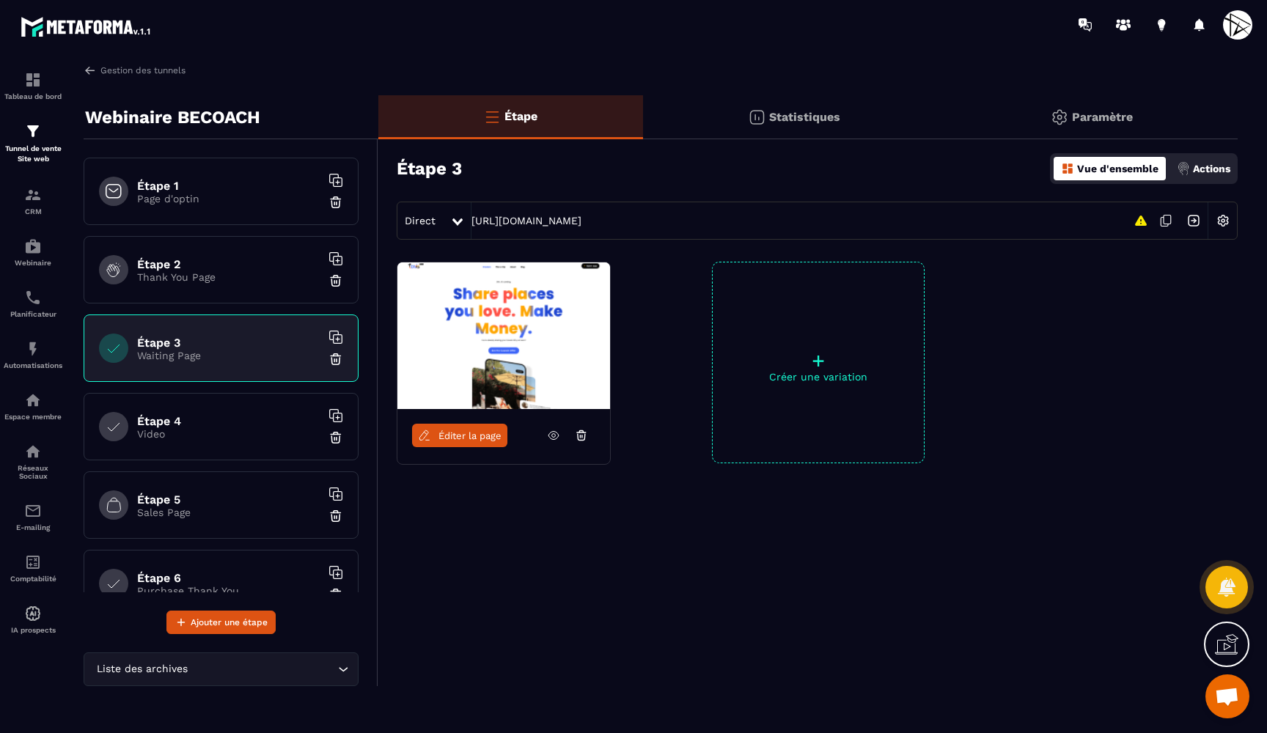
click at [554, 433] on icon at bounding box center [553, 435] width 13 height 13
click at [841, 364] on p "+" at bounding box center [818, 361] width 211 height 21
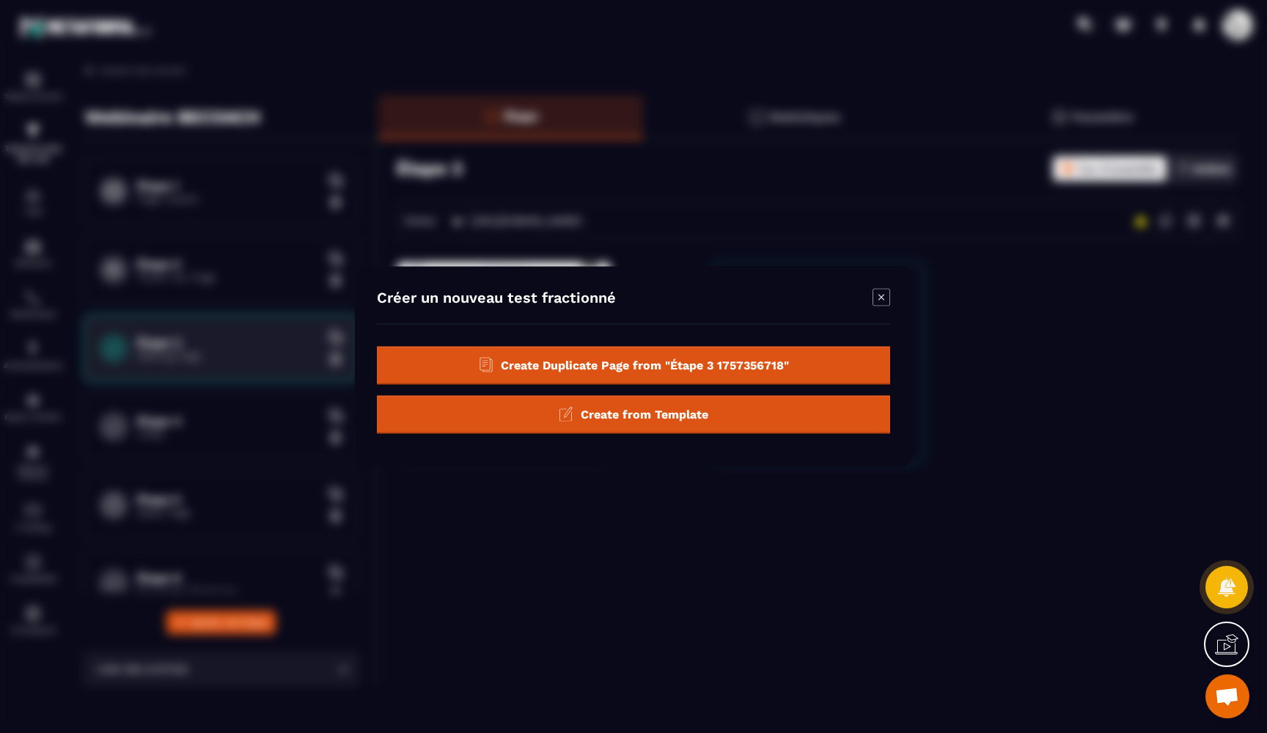
click at [722, 409] on div "Create from Template" at bounding box center [633, 415] width 513 height 38
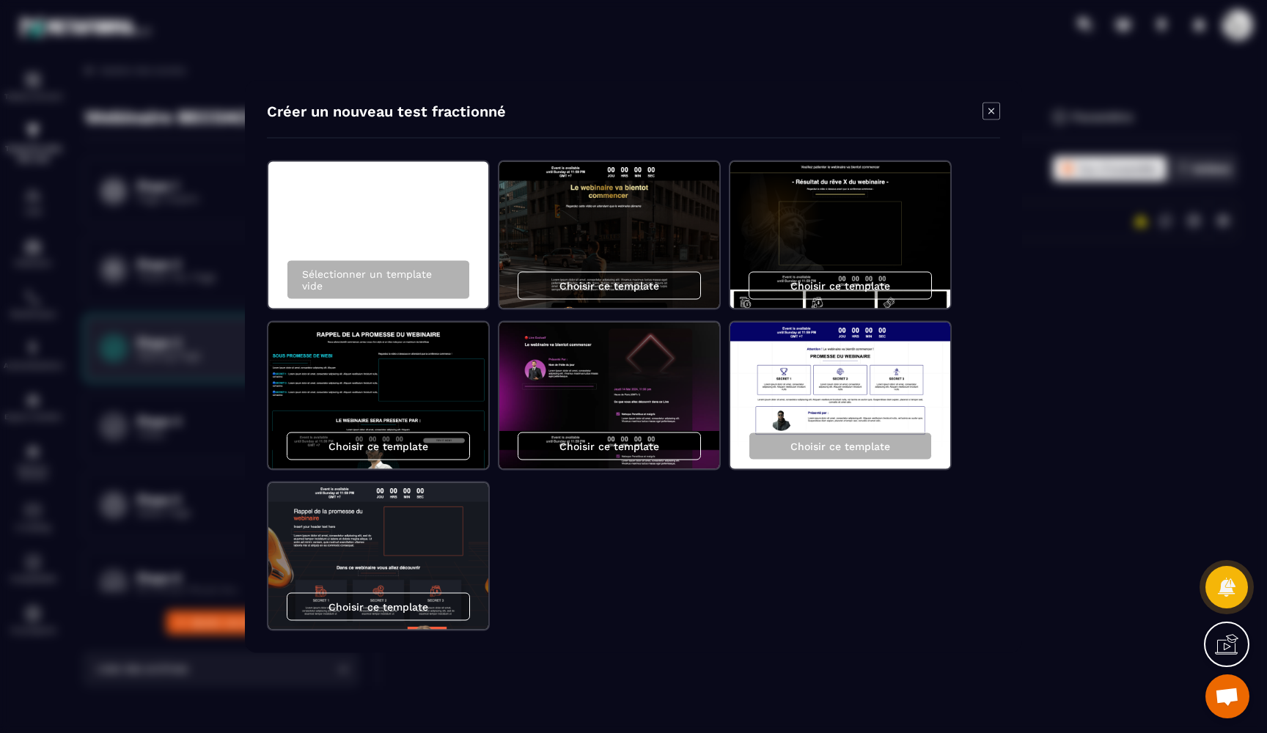
click at [375, 452] on div "Choisir ce template" at bounding box center [378, 447] width 183 height 28
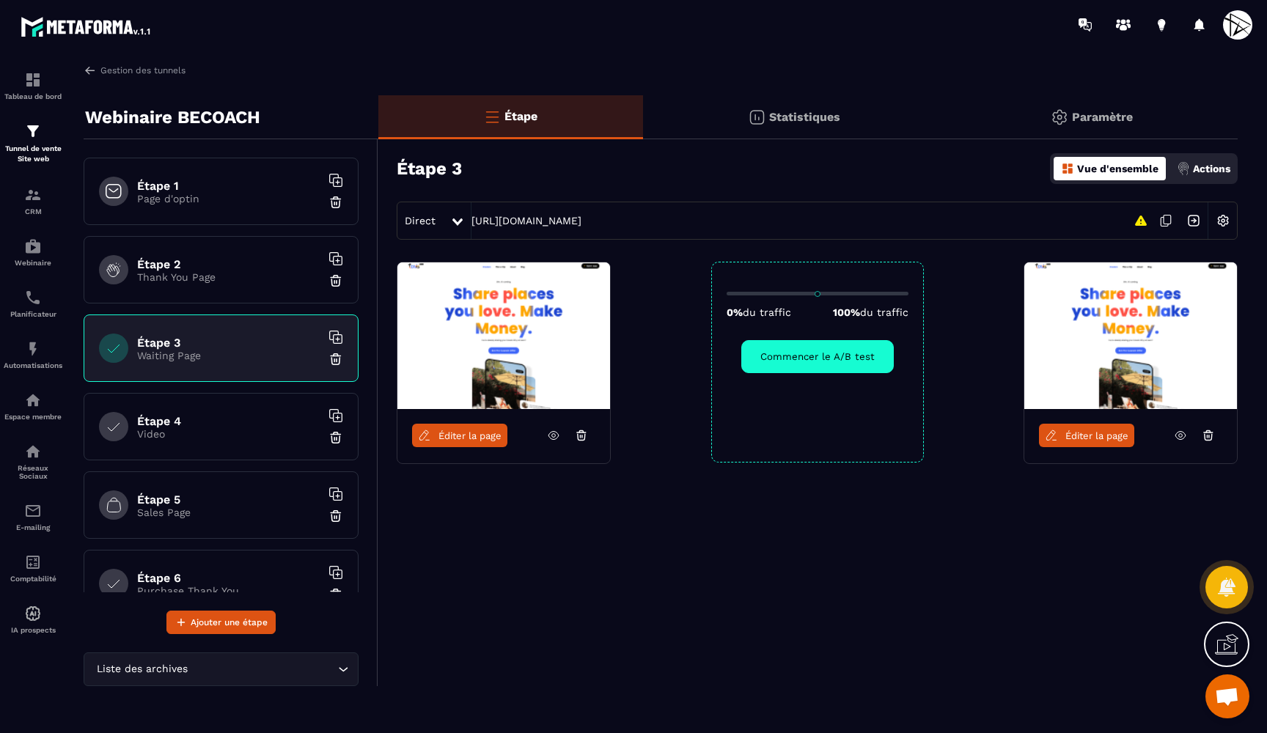
click at [579, 434] on icon at bounding box center [581, 435] width 13 height 13
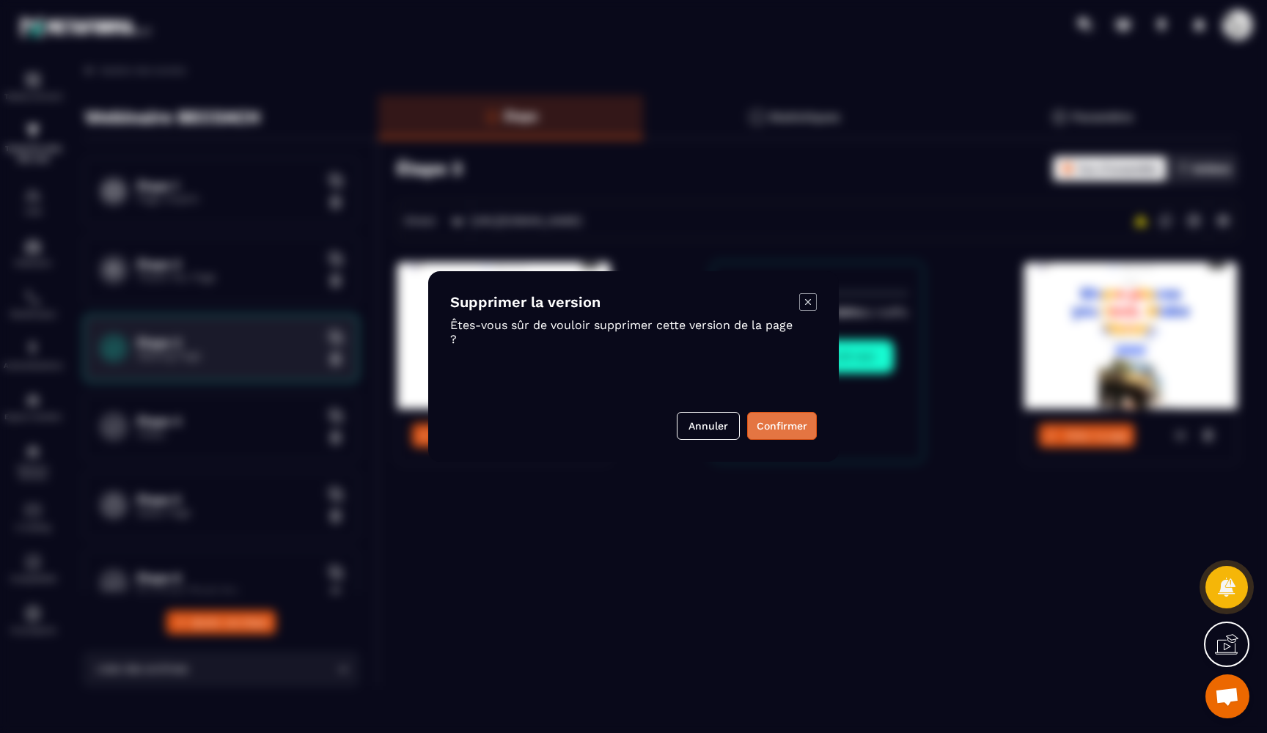
click at [769, 425] on button "Confirmer" at bounding box center [782, 426] width 70 height 28
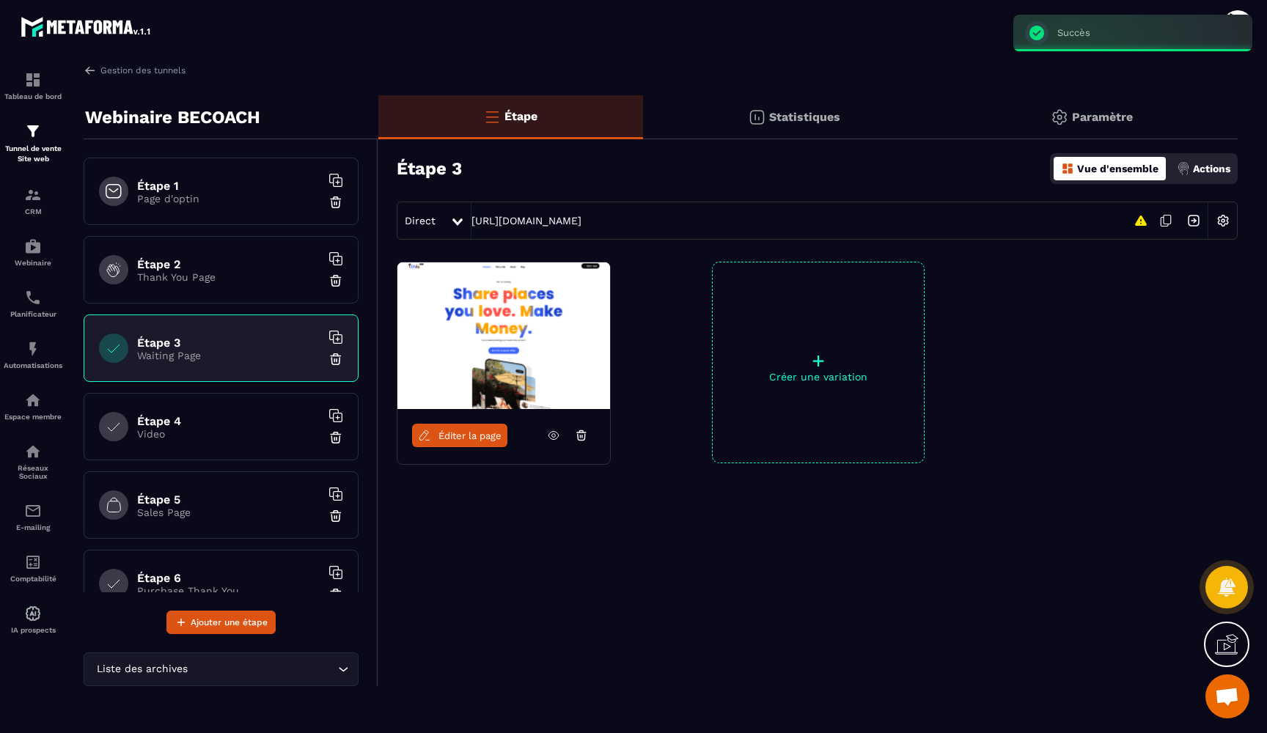
click at [551, 436] on icon at bounding box center [553, 435] width 13 height 13
click at [155, 412] on div "Étape 4 Video" at bounding box center [221, 426] width 275 height 67
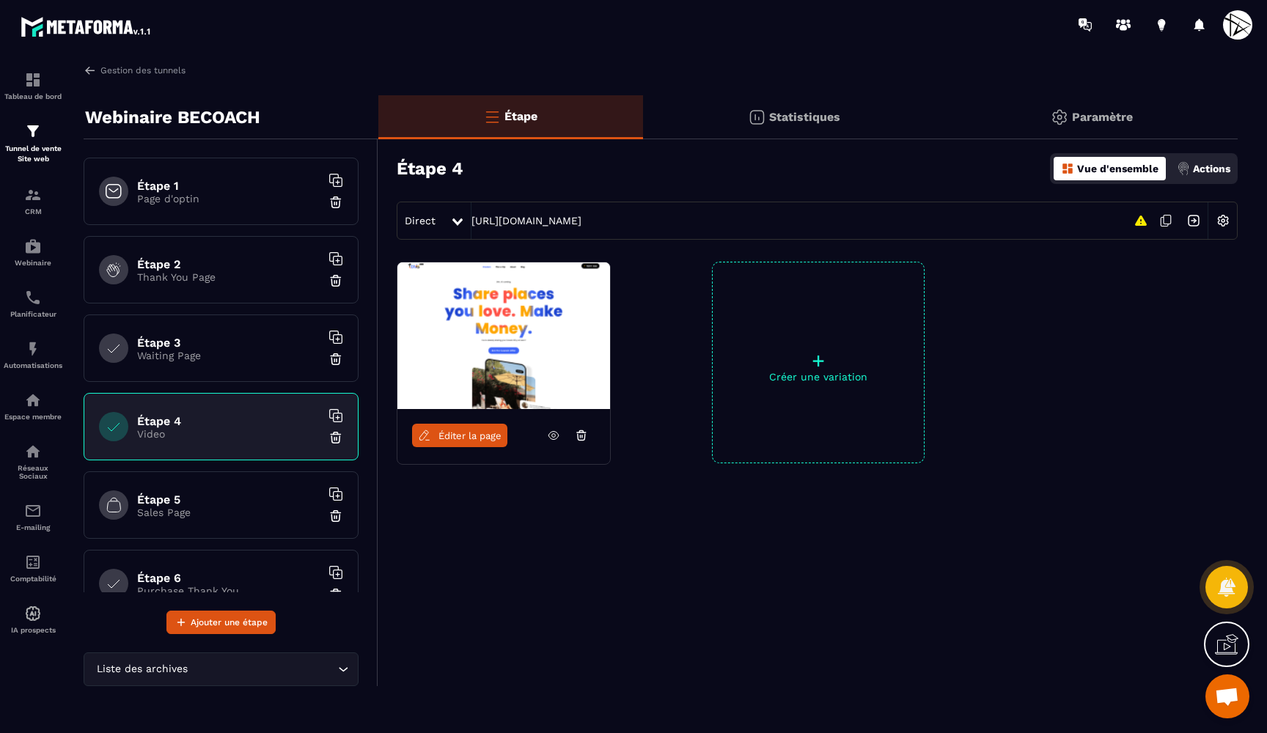
click at [551, 436] on icon at bounding box center [553, 435] width 13 height 13
click at [788, 384] on div "+ Créer une variation" at bounding box center [818, 363] width 213 height 202
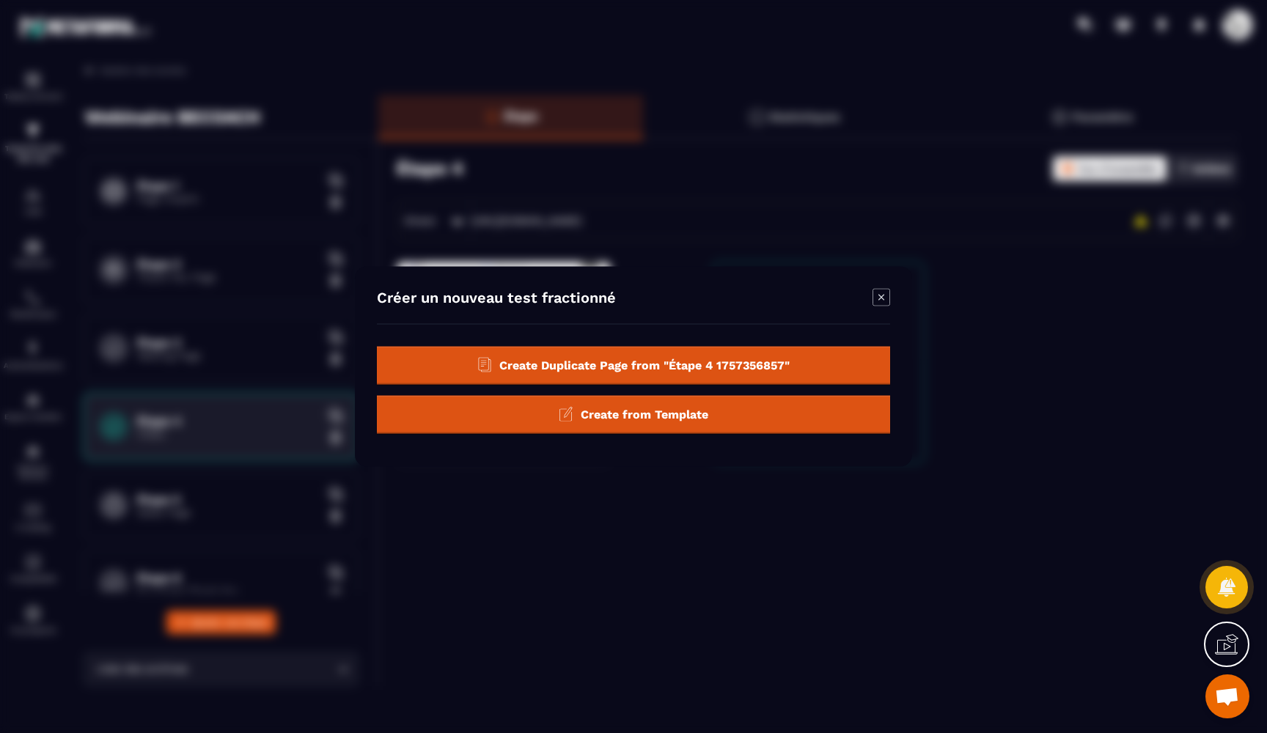
click at [643, 406] on div "Create from Template" at bounding box center [633, 415] width 513 height 38
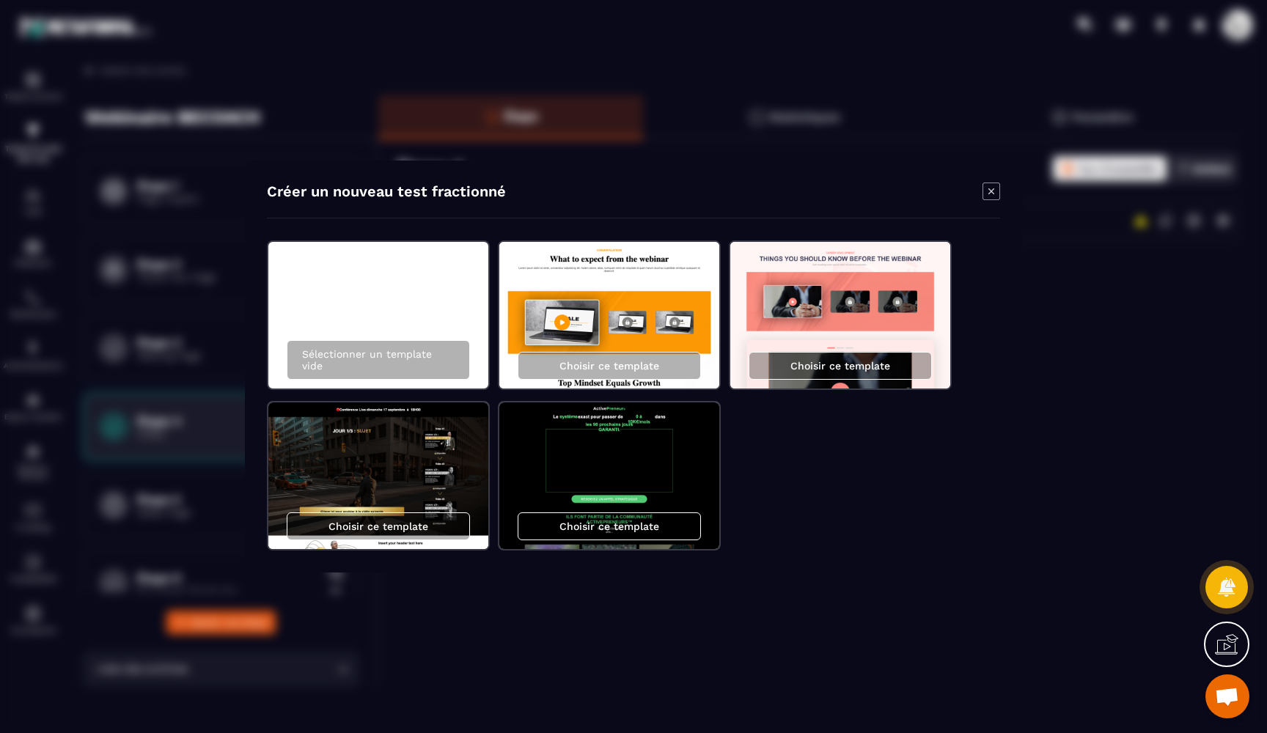
click at [991, 190] on icon "Modal window" at bounding box center [992, 192] width 18 height 18
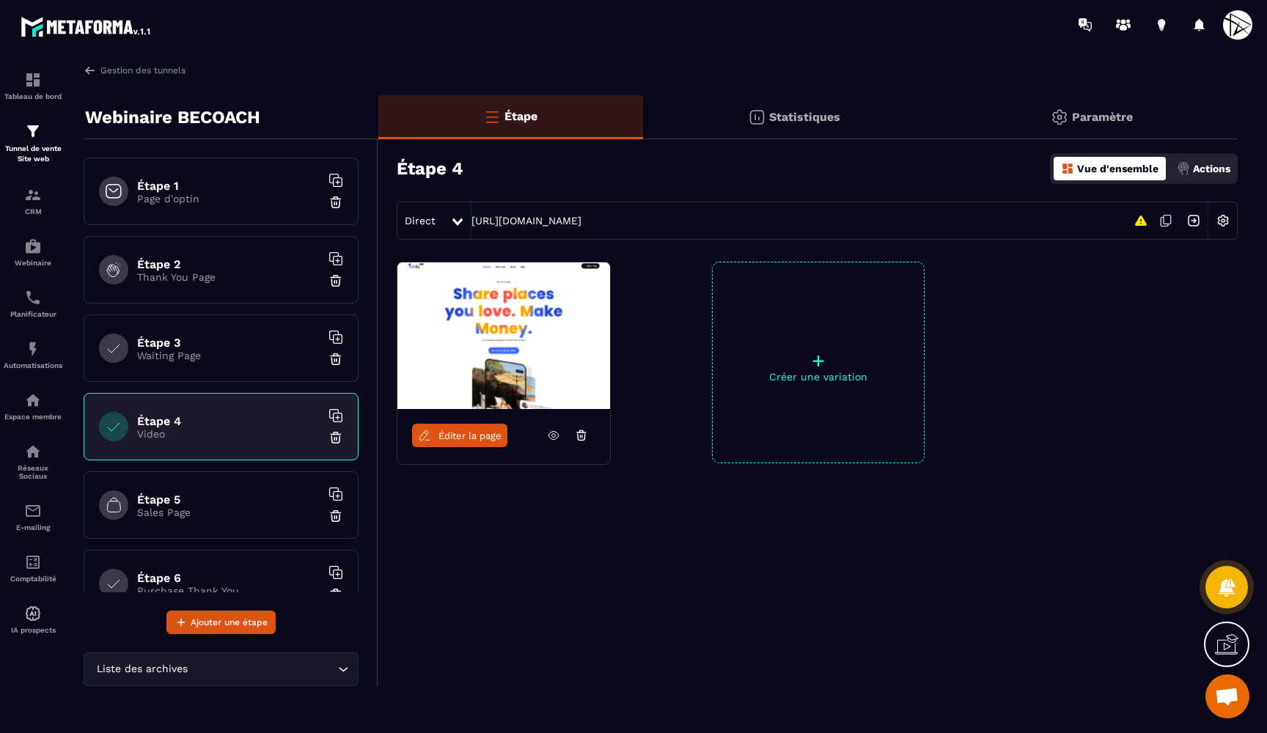
click at [213, 502] on h6 "Étape 5" at bounding box center [228, 500] width 183 height 14
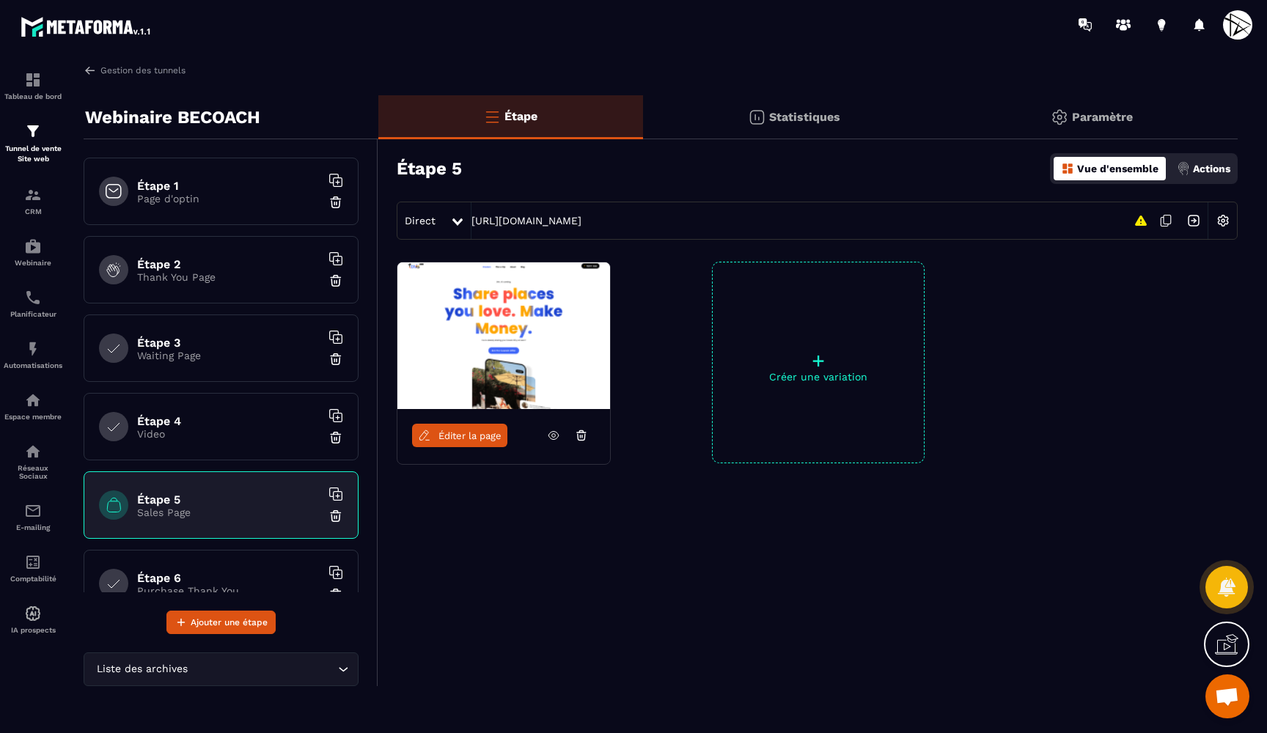
click at [552, 431] on icon at bounding box center [553, 435] width 13 height 13
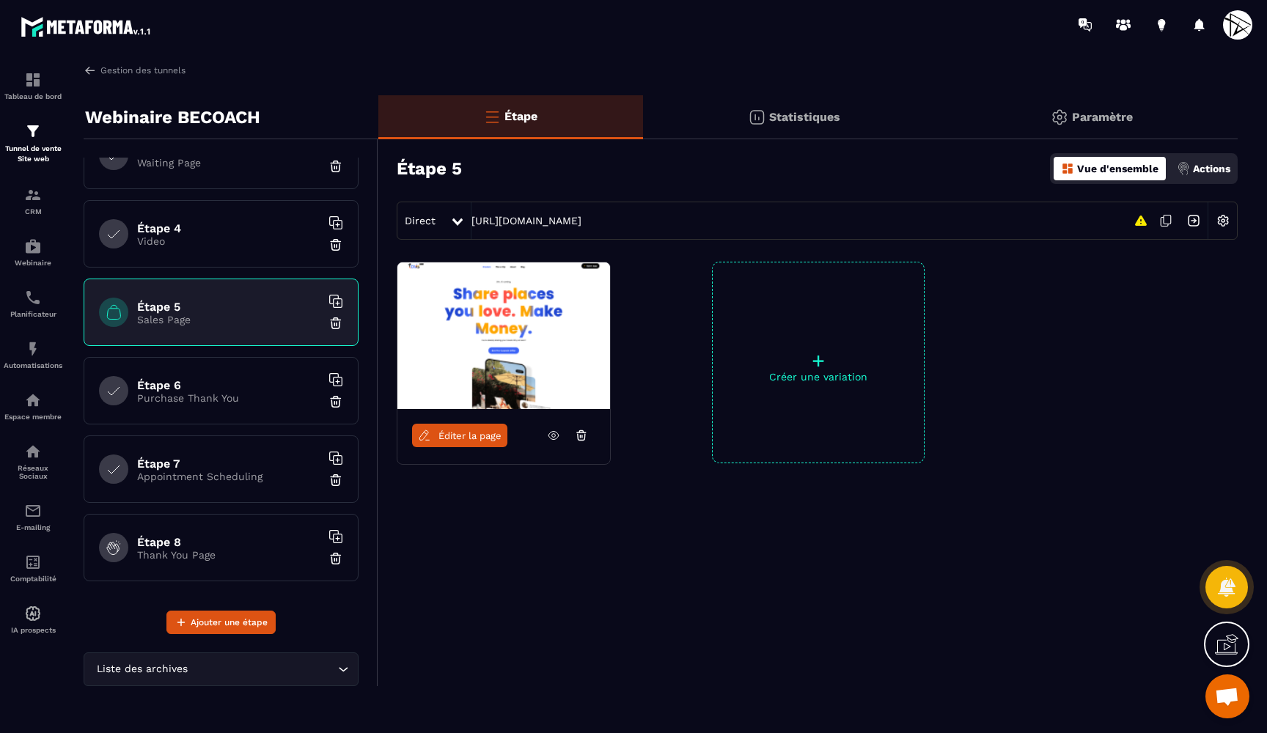
click at [203, 405] on div "Étape 6 Purchase Thank You" at bounding box center [221, 390] width 275 height 67
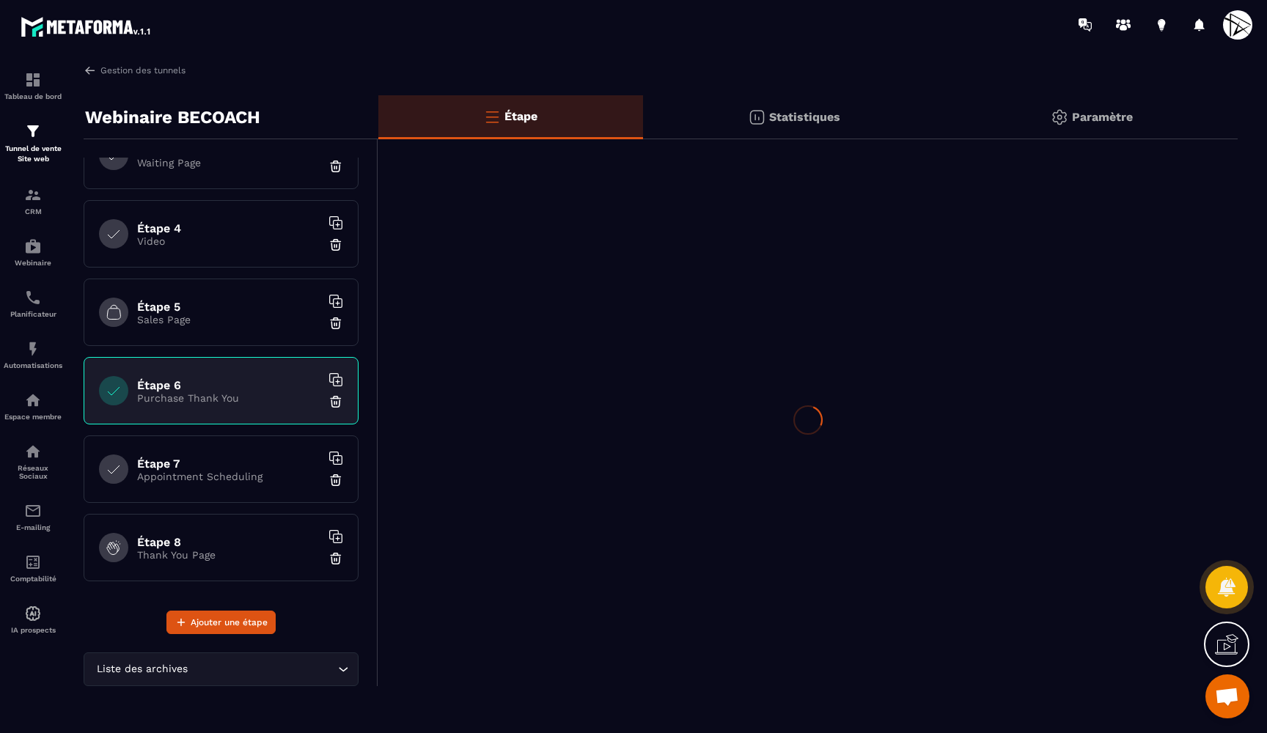
scroll to position [193, 0]
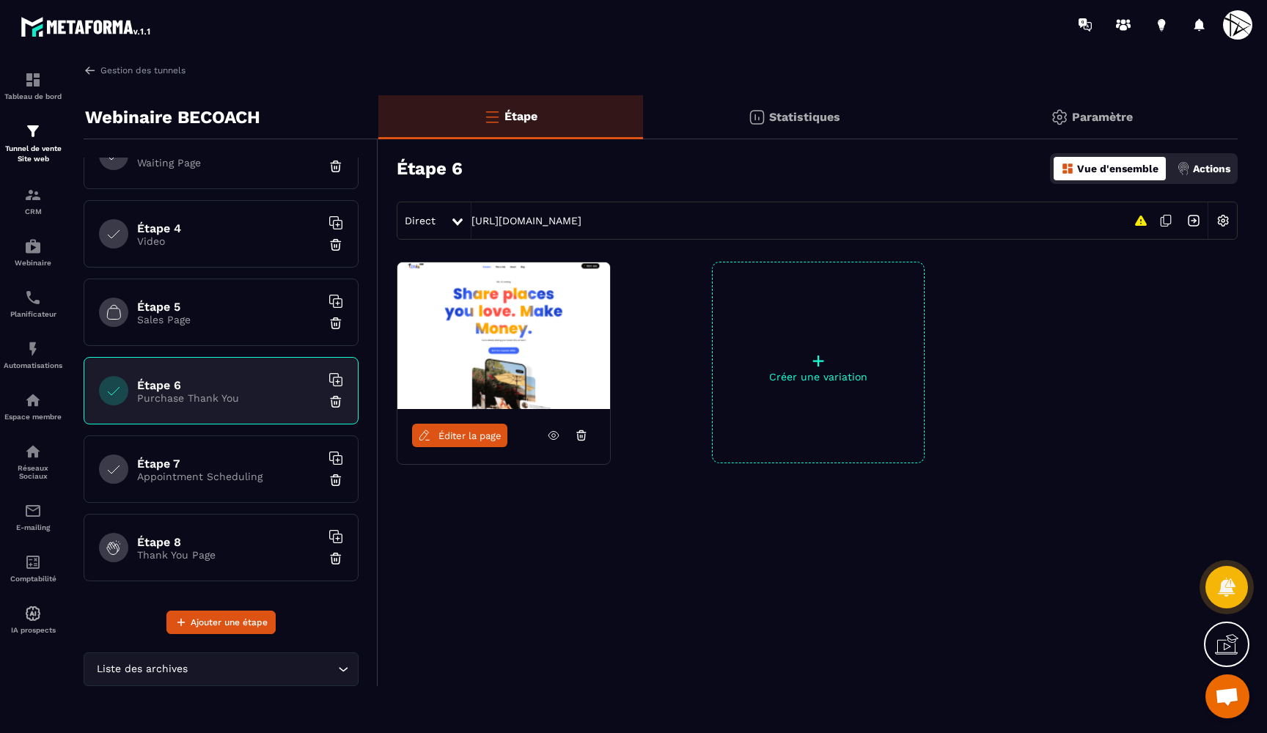
click at [551, 432] on icon at bounding box center [554, 436] width 10 height 8
click at [213, 482] on p "Appointment Scheduling" at bounding box center [228, 477] width 183 height 12
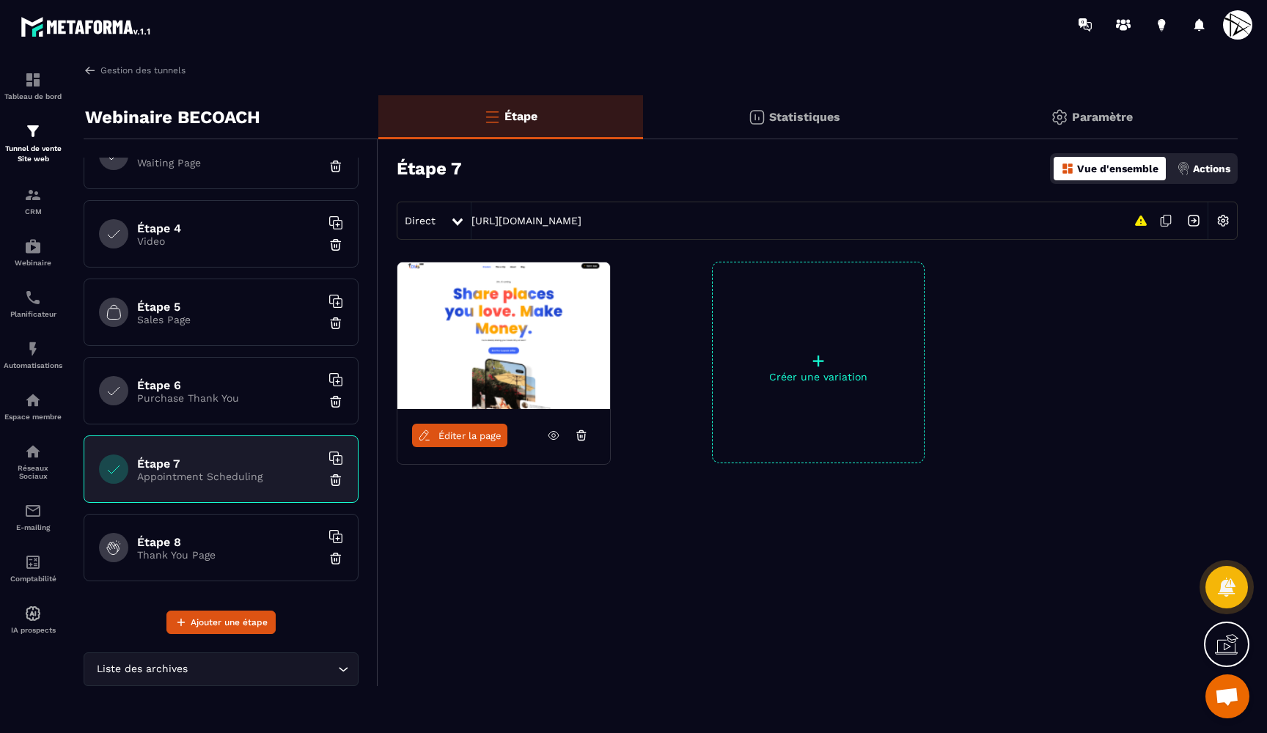
click at [556, 433] on icon at bounding box center [553, 435] width 13 height 13
click at [270, 535] on h6 "Étape 8" at bounding box center [228, 542] width 183 height 14
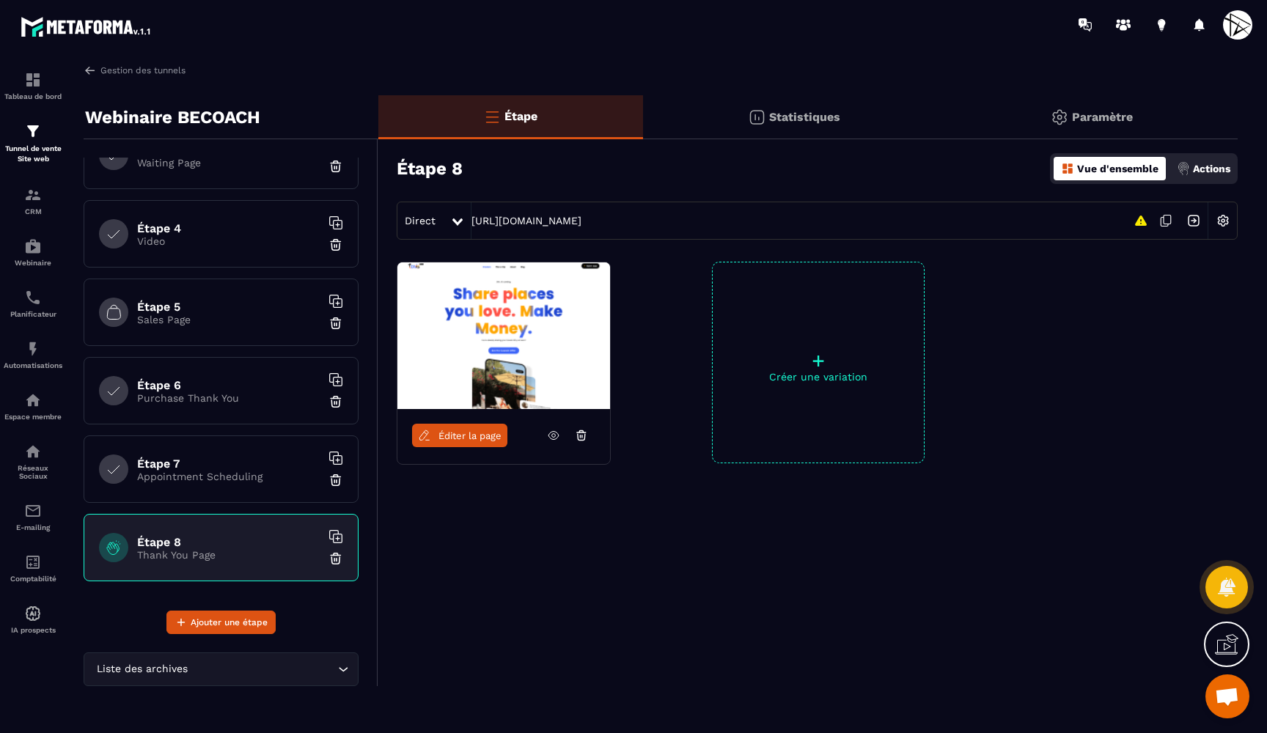
click at [558, 429] on icon at bounding box center [553, 435] width 13 height 13
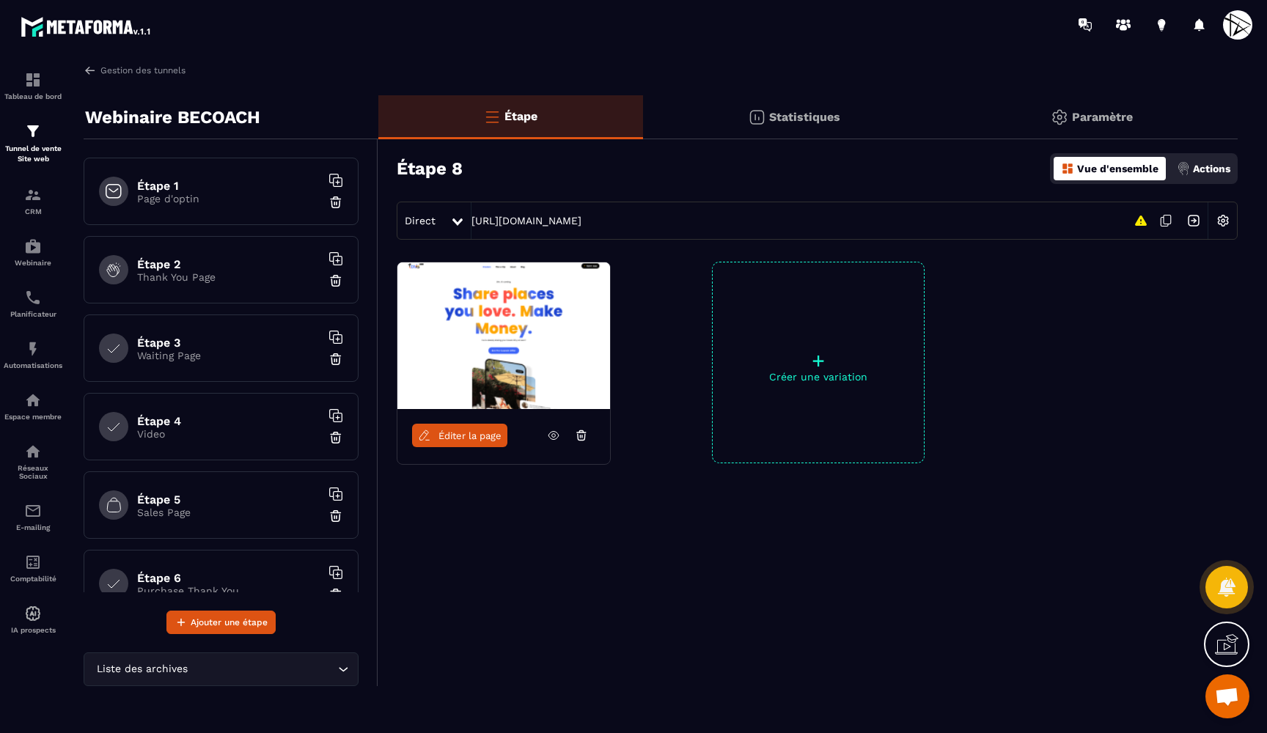
click at [1220, 167] on p "Actions" at bounding box center [1211, 169] width 37 height 12
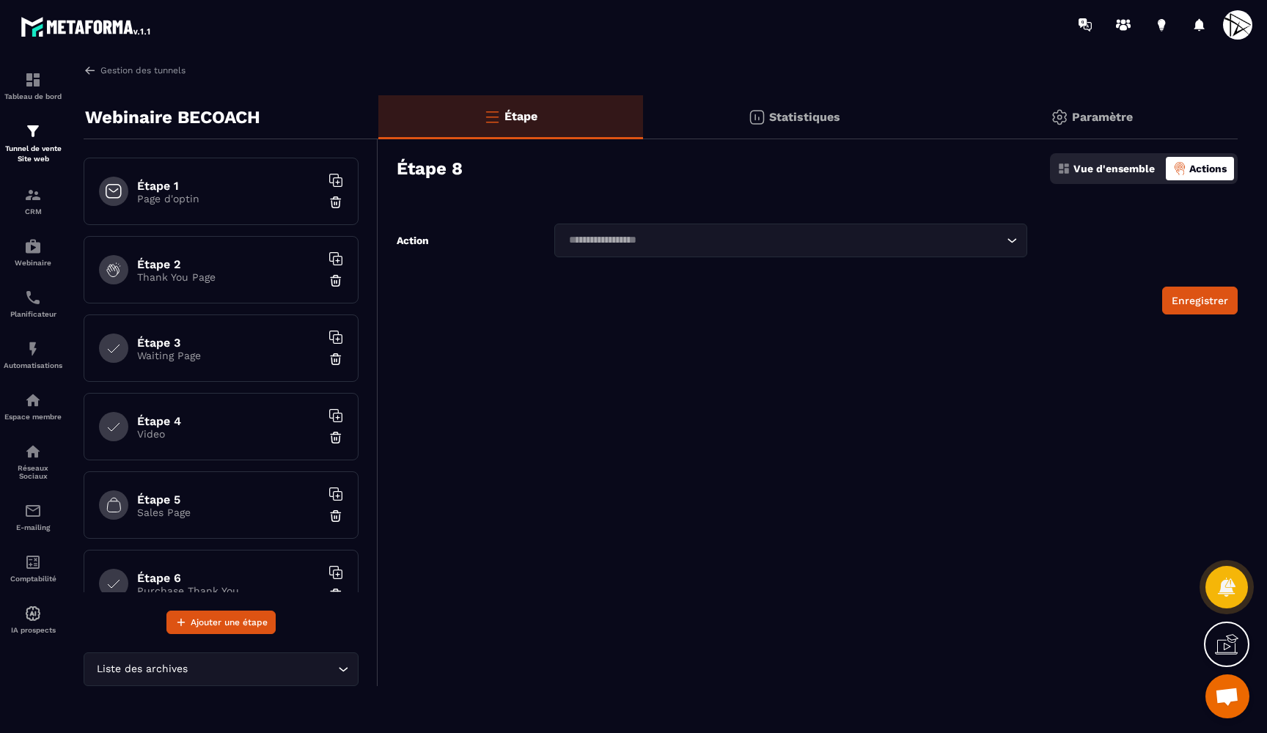
click at [266, 197] on p "Page d'optin" at bounding box center [228, 199] width 183 height 12
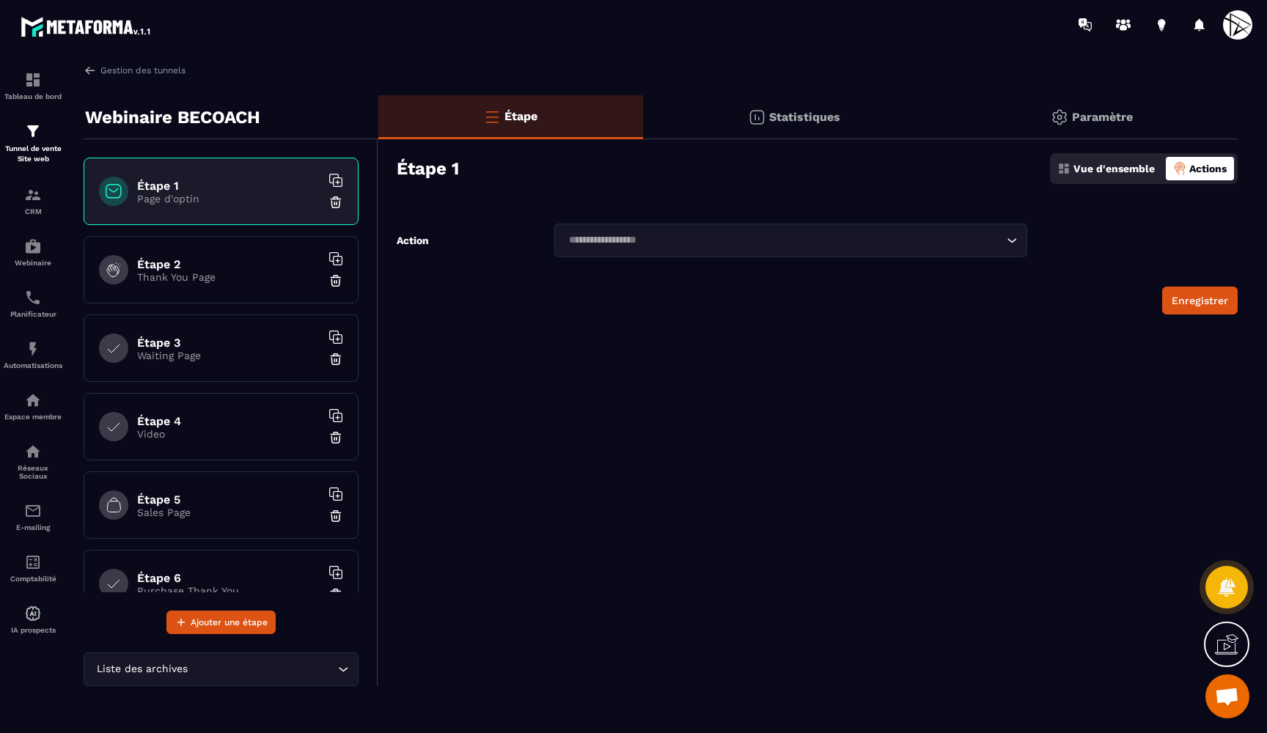
click at [907, 251] on div "Loading..." at bounding box center [790, 241] width 473 height 34
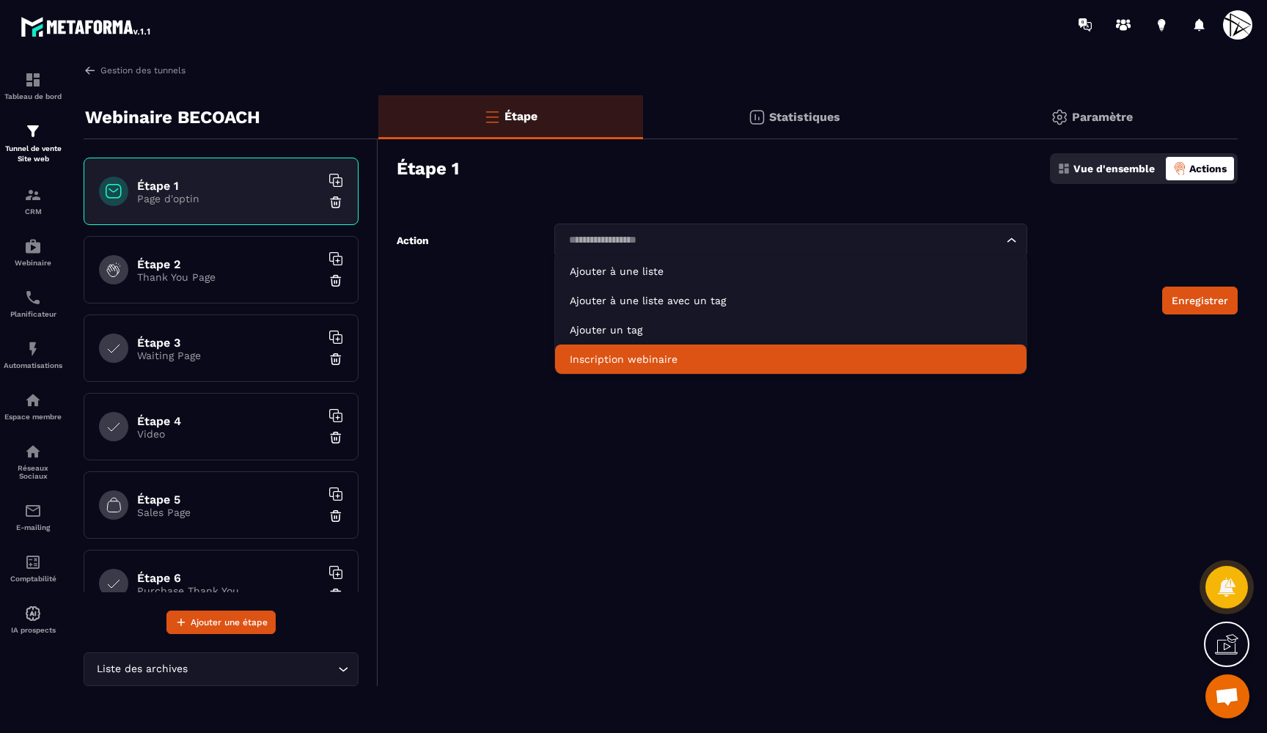
click at [606, 441] on div "Étape Statistiques Paramètre Étape 1 Vue d'ensemble Actions Action Loading... A…" at bounding box center [807, 390] width 859 height 591
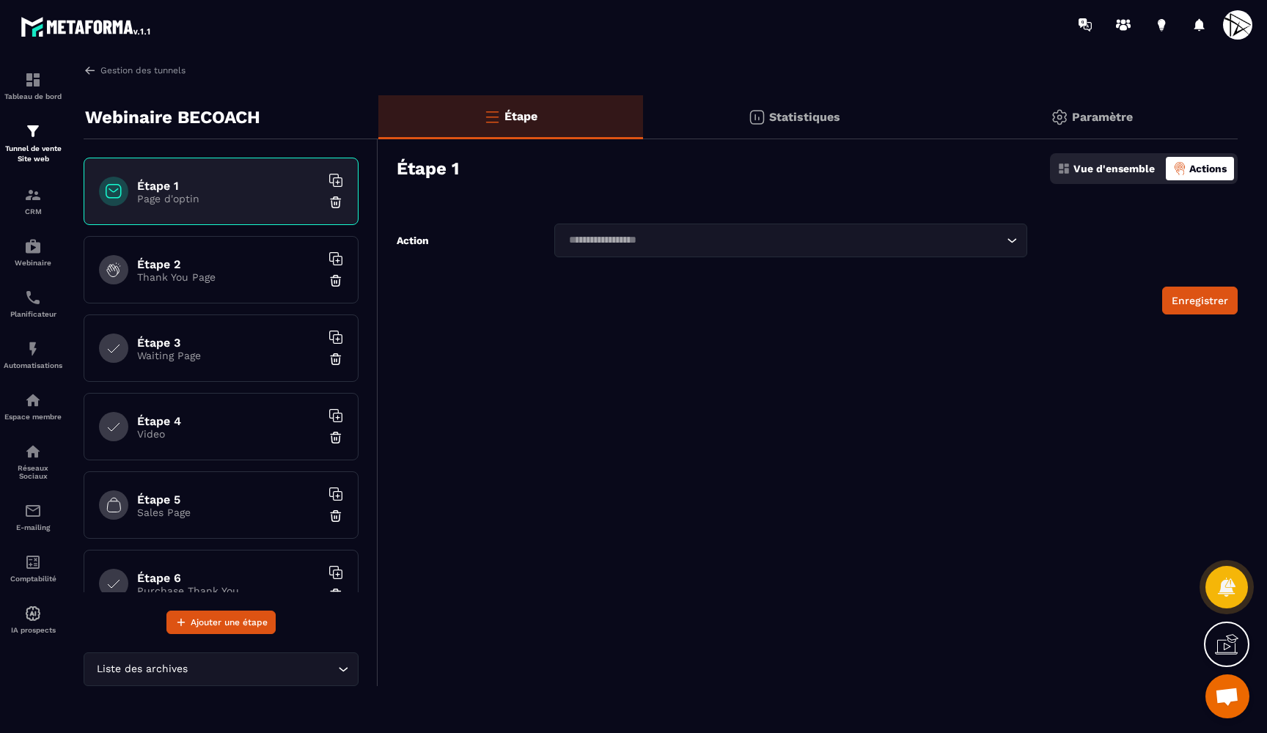
click at [236, 258] on h6 "Étape 2" at bounding box center [228, 264] width 183 height 14
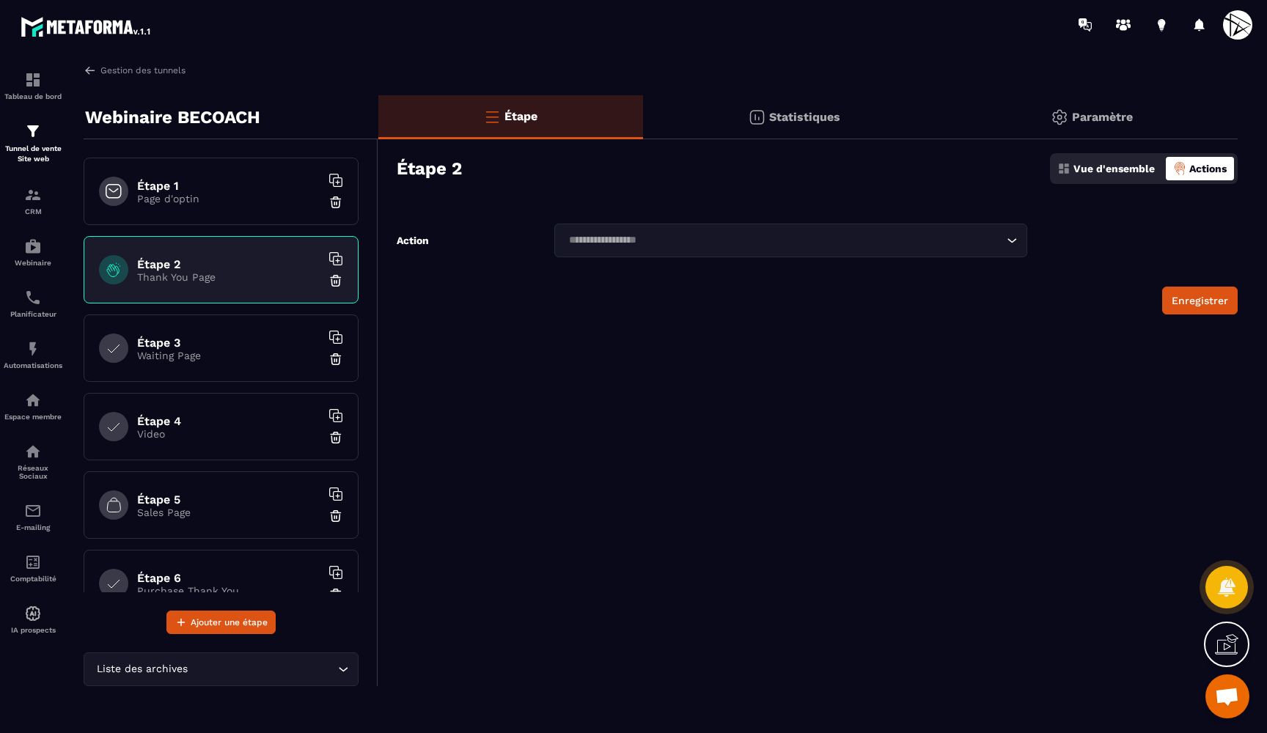
click at [1011, 248] on div "Loading..." at bounding box center [790, 241] width 473 height 34
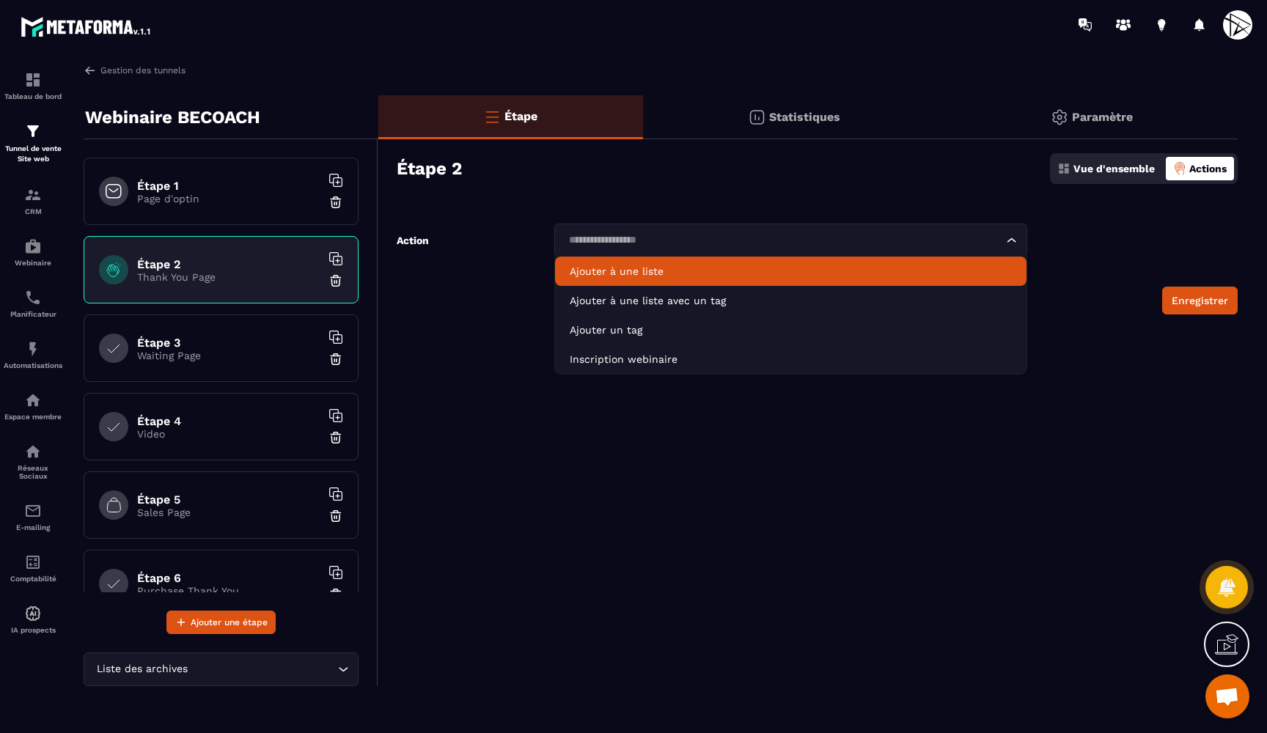
click at [269, 196] on p "Page d'optin" at bounding box center [228, 199] width 183 height 12
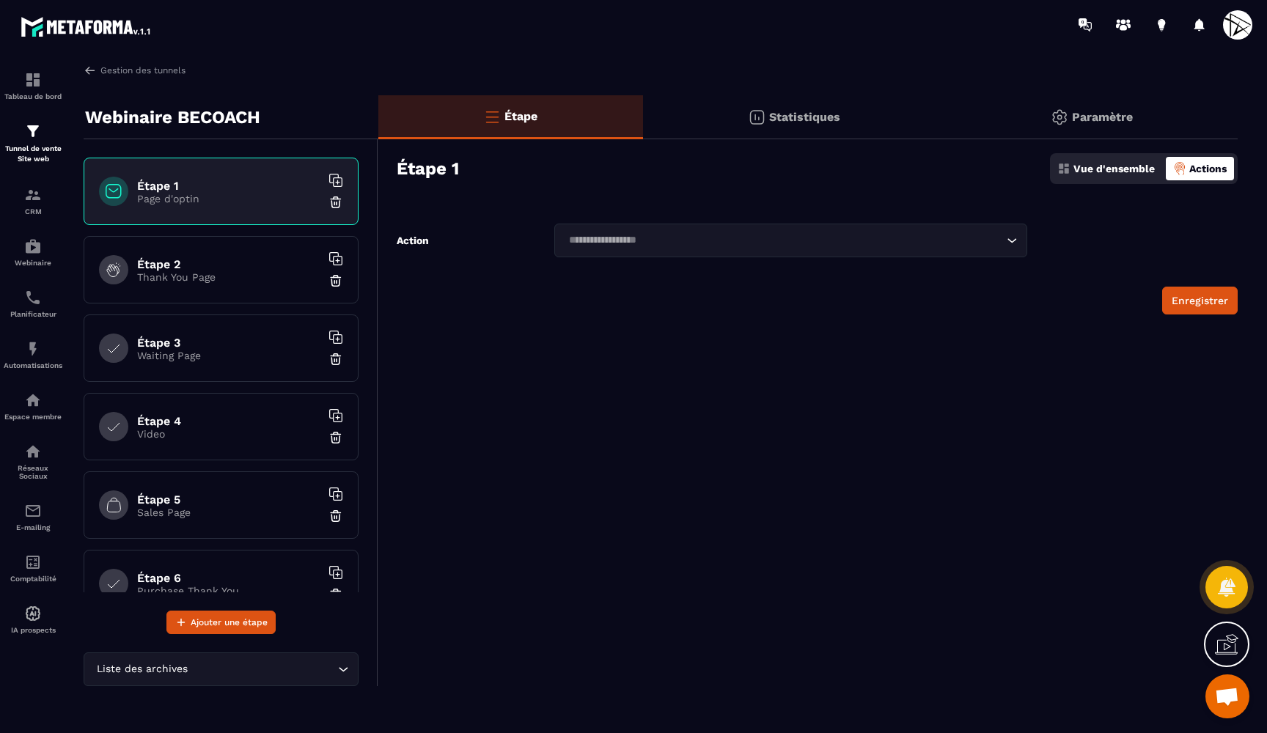
click at [638, 235] on input "Search for option" at bounding box center [783, 240] width 439 height 16
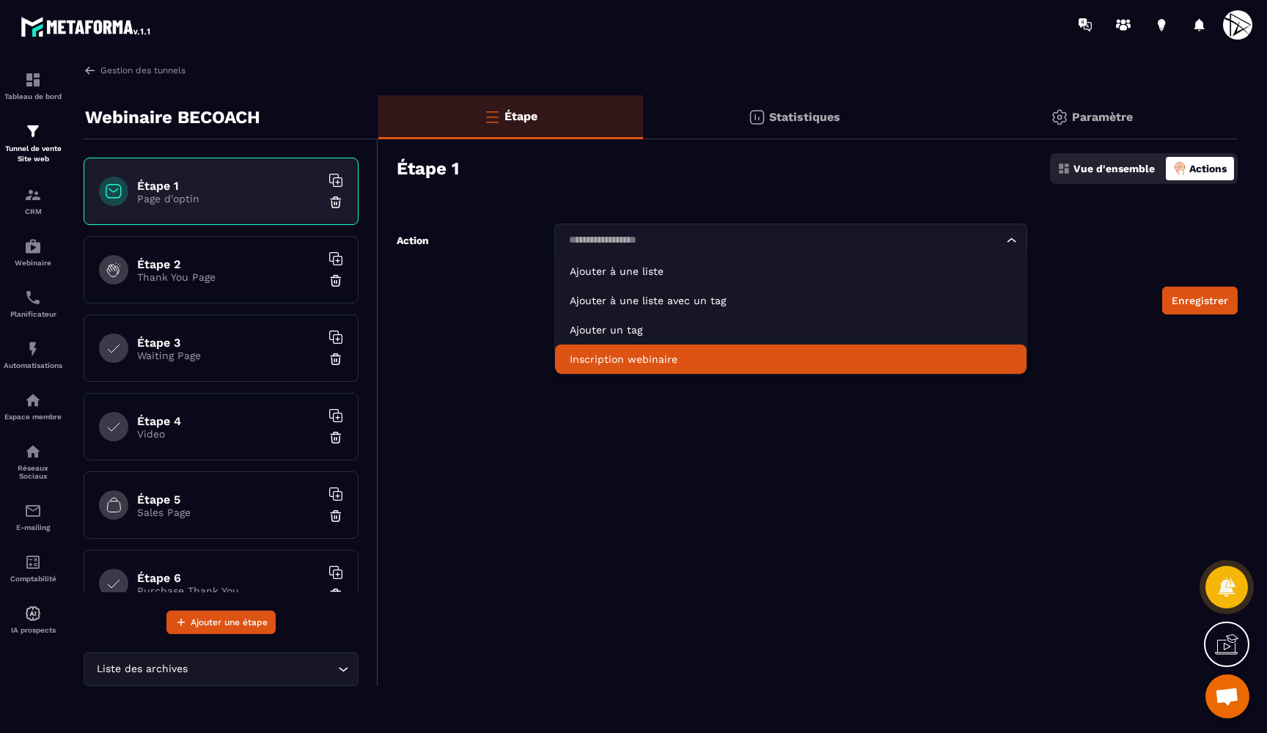
click at [595, 360] on p "Inscription webinaire" at bounding box center [791, 359] width 442 height 15
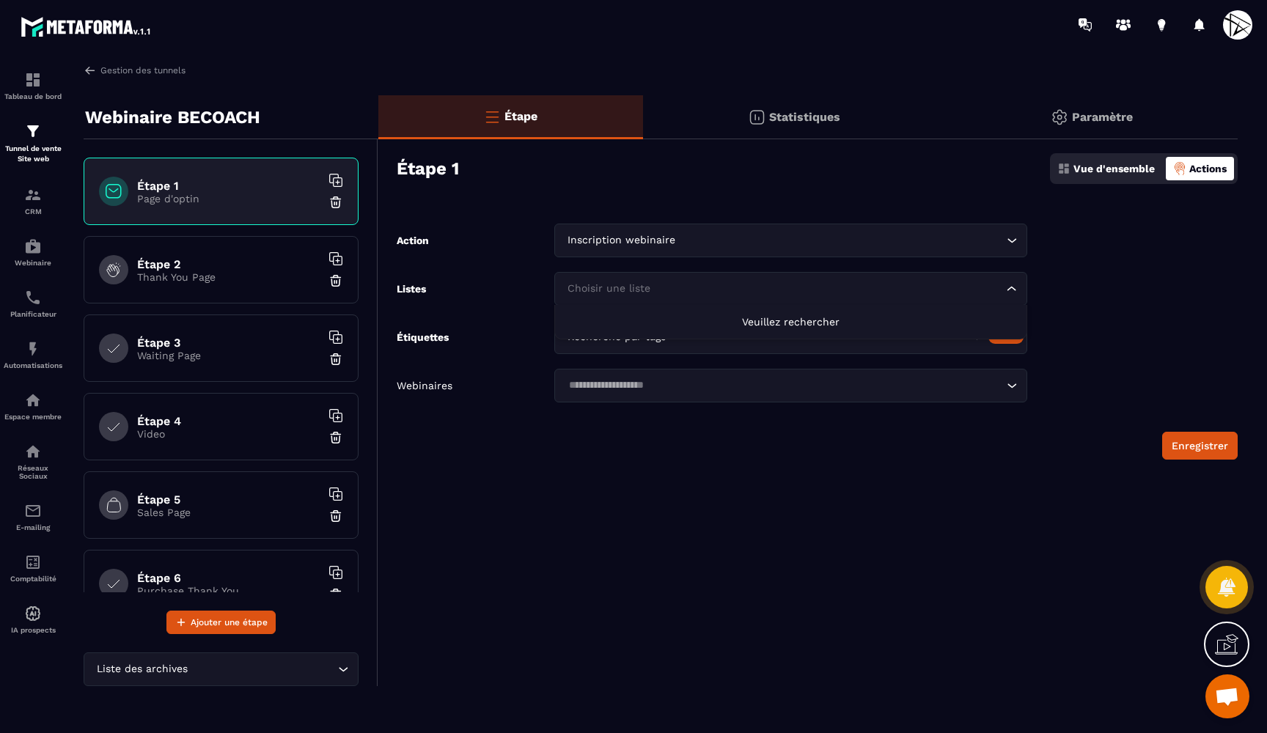
click at [620, 287] on div "Choisir une liste" at bounding box center [783, 289] width 442 height 16
click at [783, 321] on span "Veuillez rechercher" at bounding box center [791, 322] width 98 height 12
click at [505, 464] on div "Étape Statistiques Paramètre Étape 1 Vue d'ensemble Actions Action Inscription …" at bounding box center [807, 390] width 859 height 591
click at [604, 340] on div "Recherche par tags" at bounding box center [765, 337] width 407 height 16
click at [567, 460] on div "Étape Statistiques Paramètre Étape 1 Vue d'ensemble Actions Action Inscription …" at bounding box center [807, 390] width 859 height 591
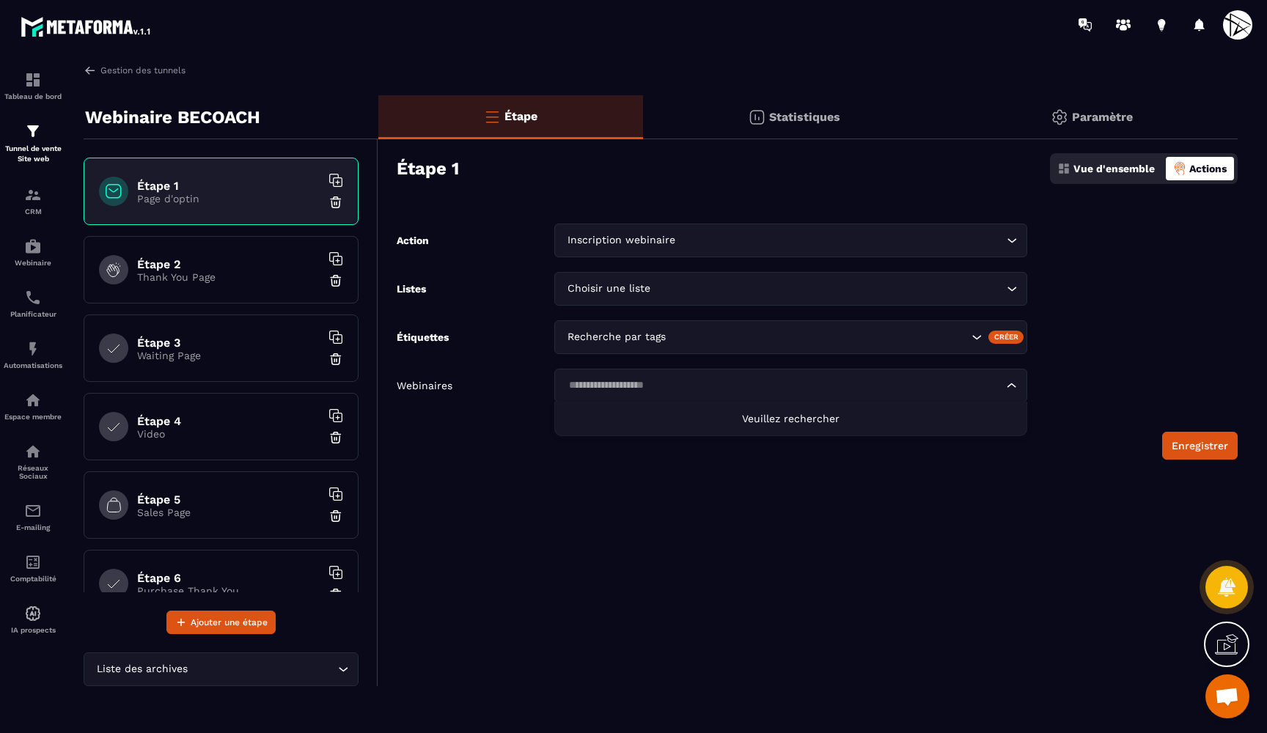
click at [621, 386] on input "Search for option" at bounding box center [783, 386] width 439 height 16
click at [529, 546] on div "Étape Statistiques Paramètre Étape 1 Vue d'ensemble Actions Action Inscription …" at bounding box center [807, 390] width 859 height 591
click at [818, 118] on p "Statistiques" at bounding box center [804, 117] width 71 height 14
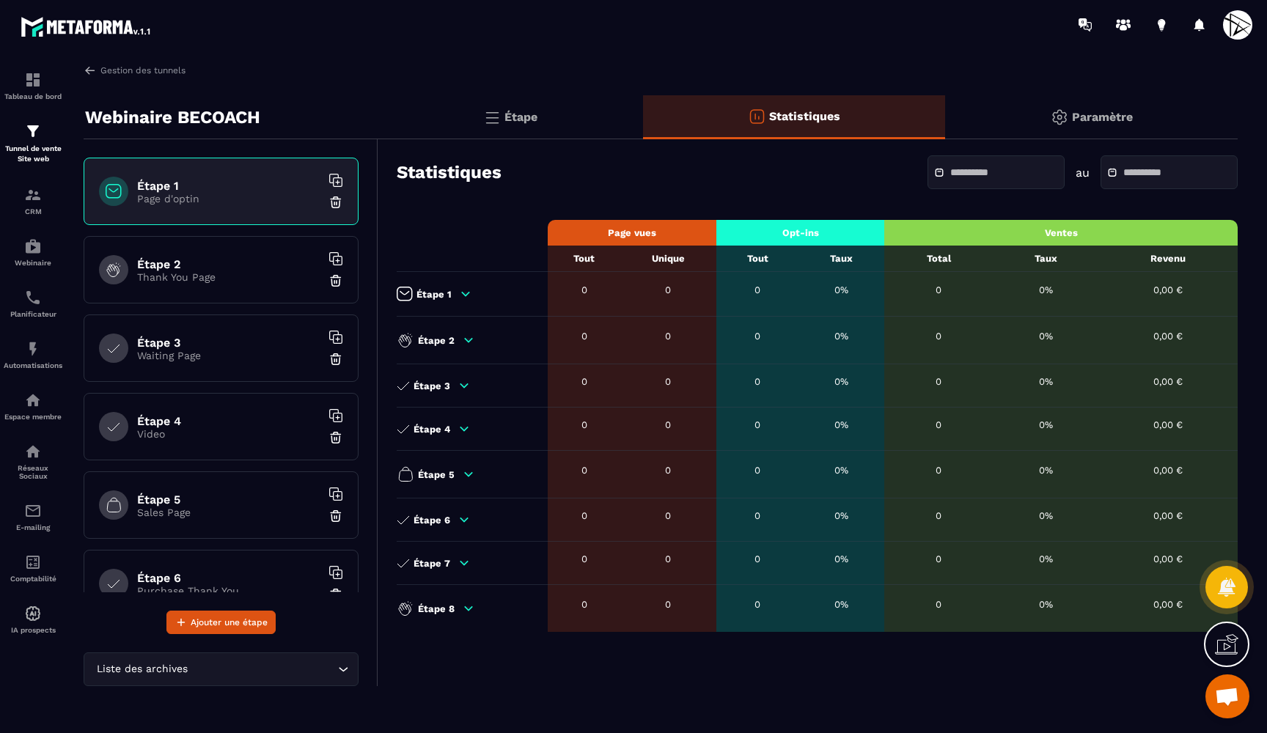
click at [1013, 115] on div "Paramètre" at bounding box center [1091, 117] width 293 height 44
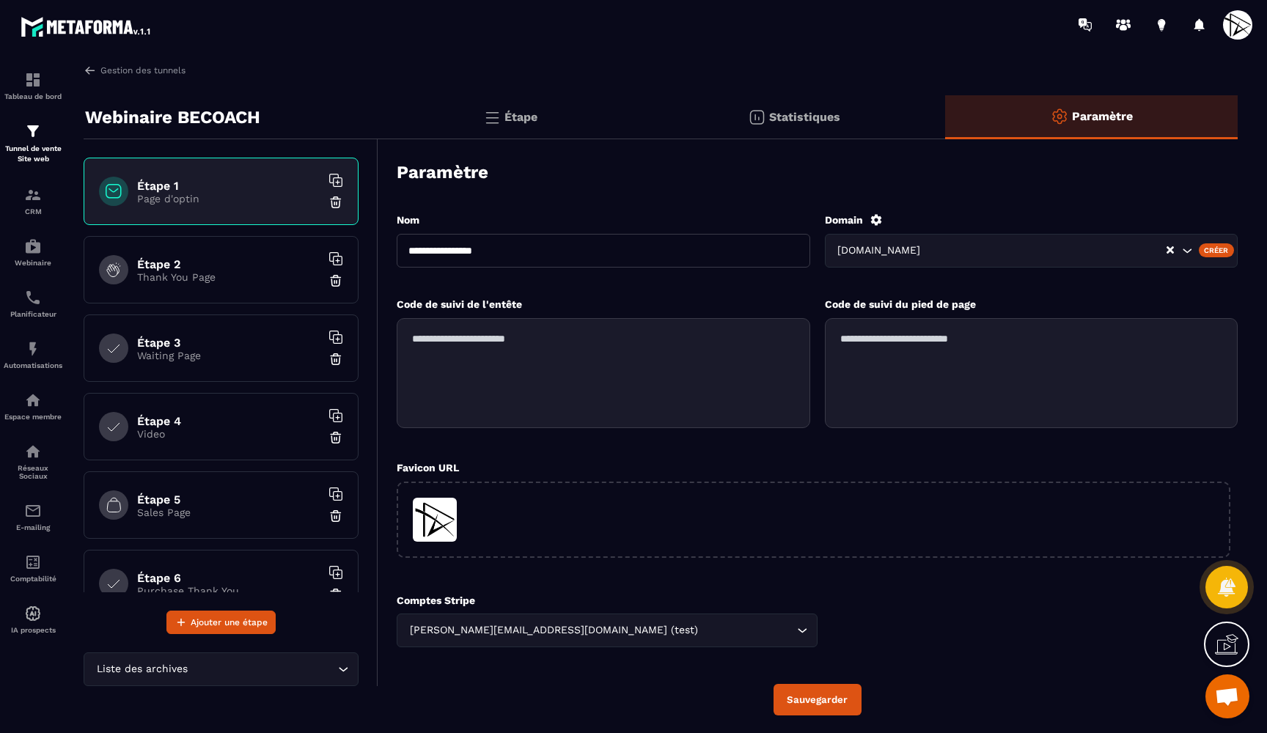
click at [551, 120] on div "Étape" at bounding box center [510, 117] width 265 height 44
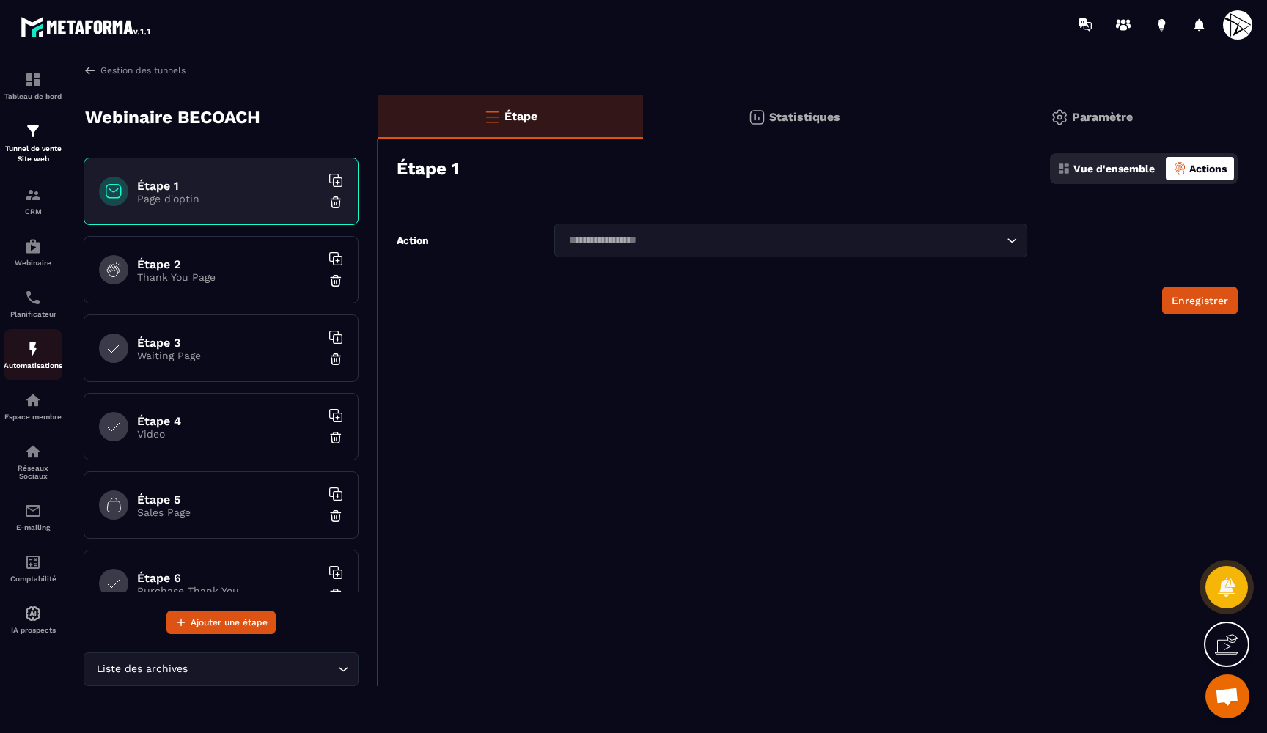
click at [40, 347] on img at bounding box center [33, 349] width 18 height 18
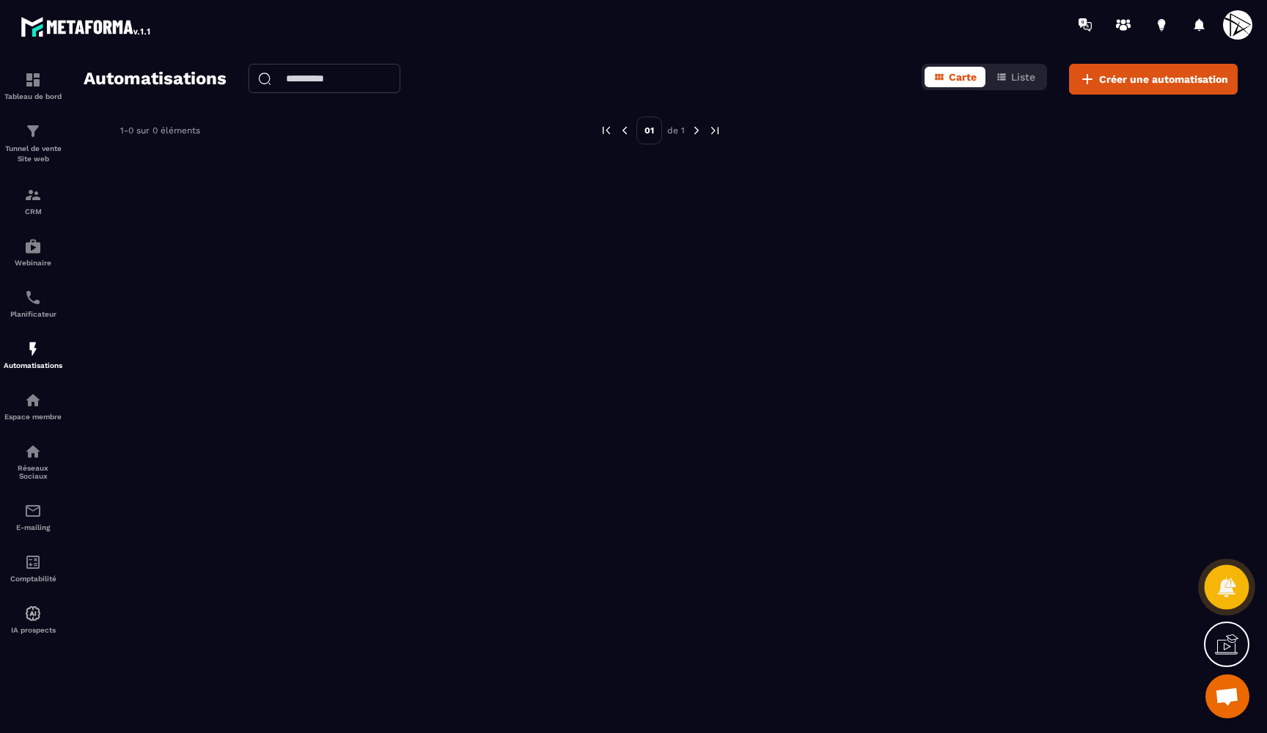
click at [1225, 589] on icon at bounding box center [1226, 587] width 18 height 20
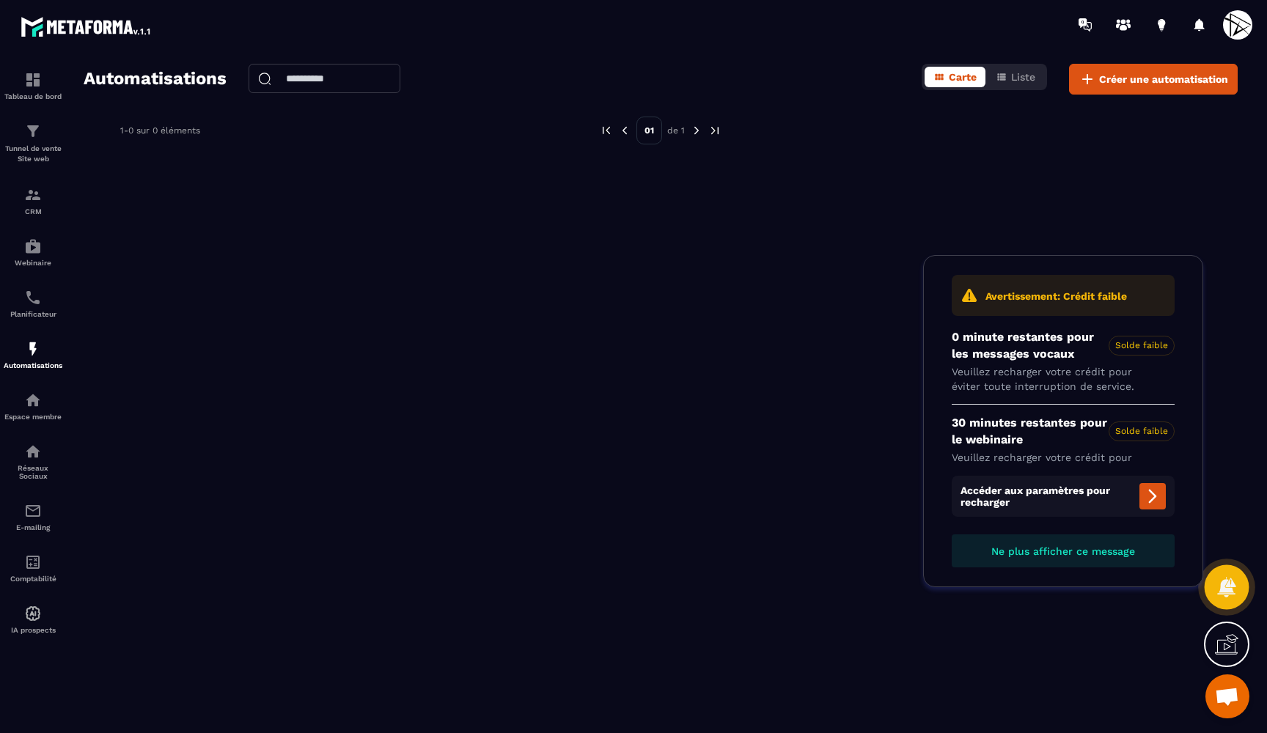
click at [1219, 595] on icon at bounding box center [1226, 587] width 18 height 20
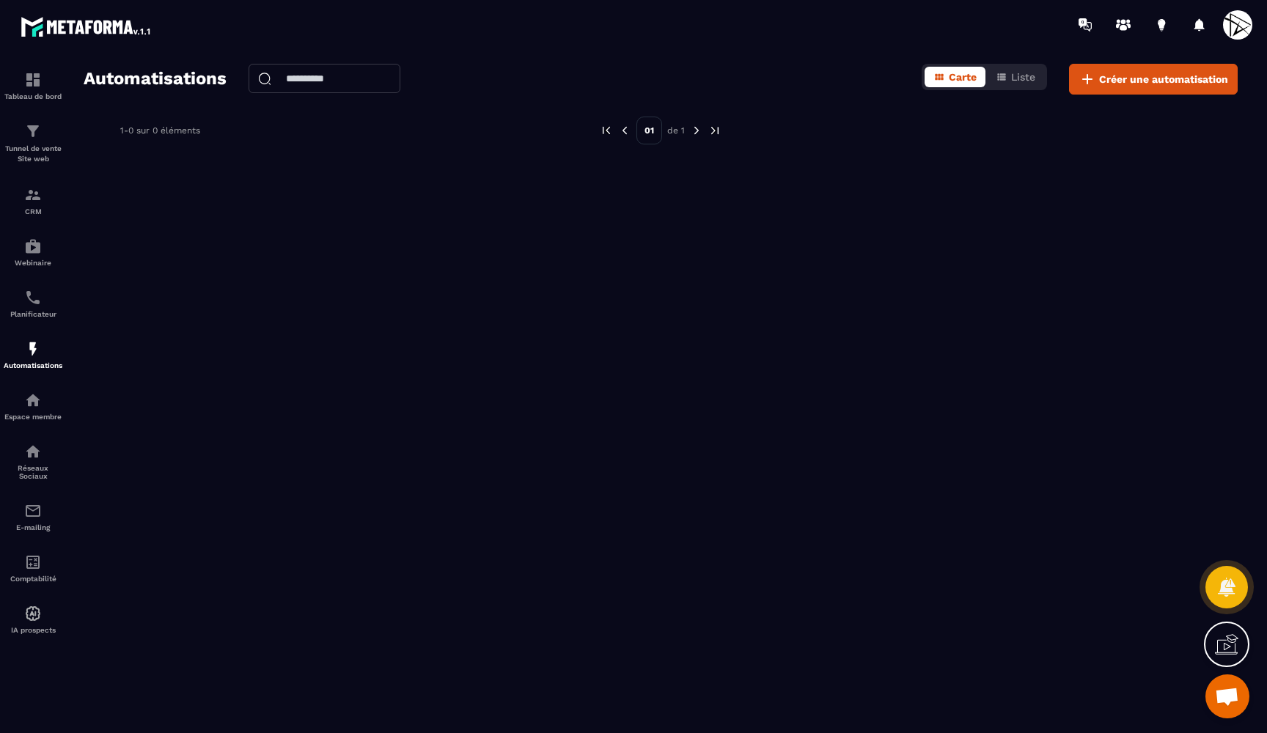
click at [1223, 639] on icon at bounding box center [1226, 644] width 23 height 23
click at [912, 505] on icon at bounding box center [910, 505] width 18 height 18
click at [22, 340] on link "Automatisations" at bounding box center [33, 354] width 59 height 51
click at [1162, 77] on span "Créer une automatisation" at bounding box center [1163, 79] width 129 height 15
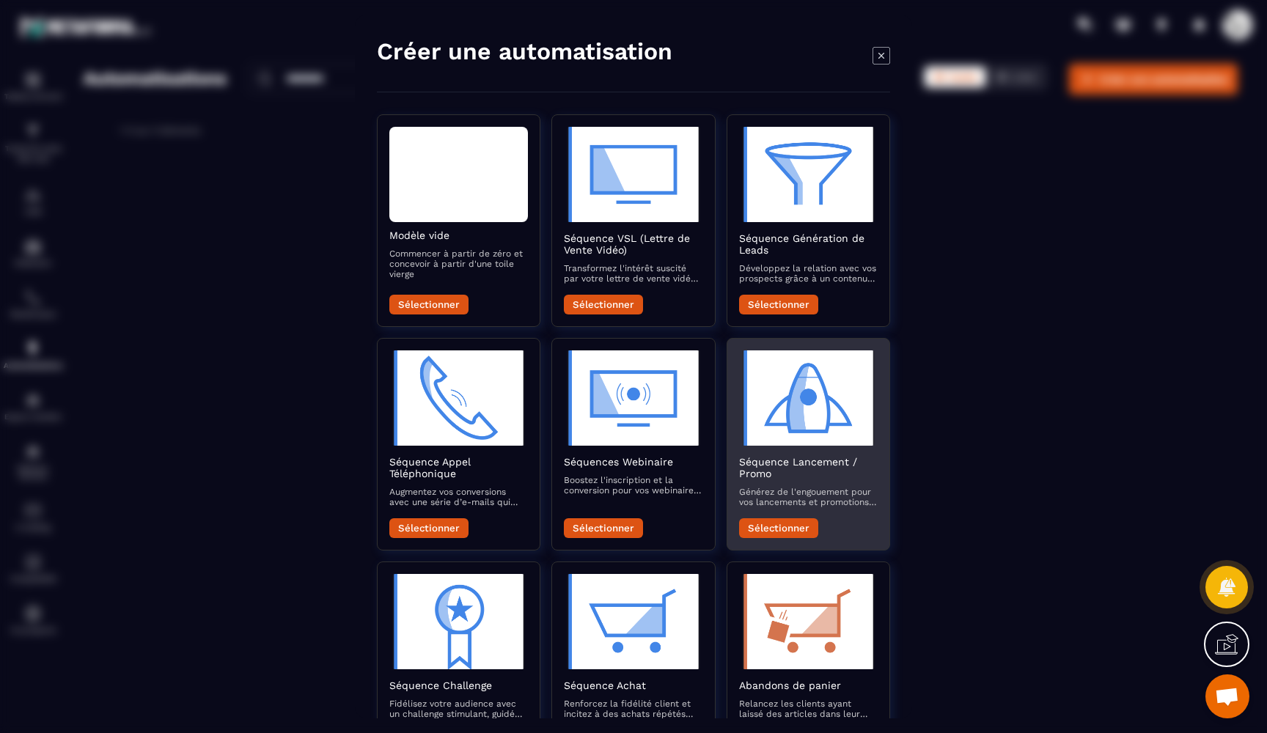
click at [767, 518] on button "Sélectionner" at bounding box center [778, 528] width 79 height 20
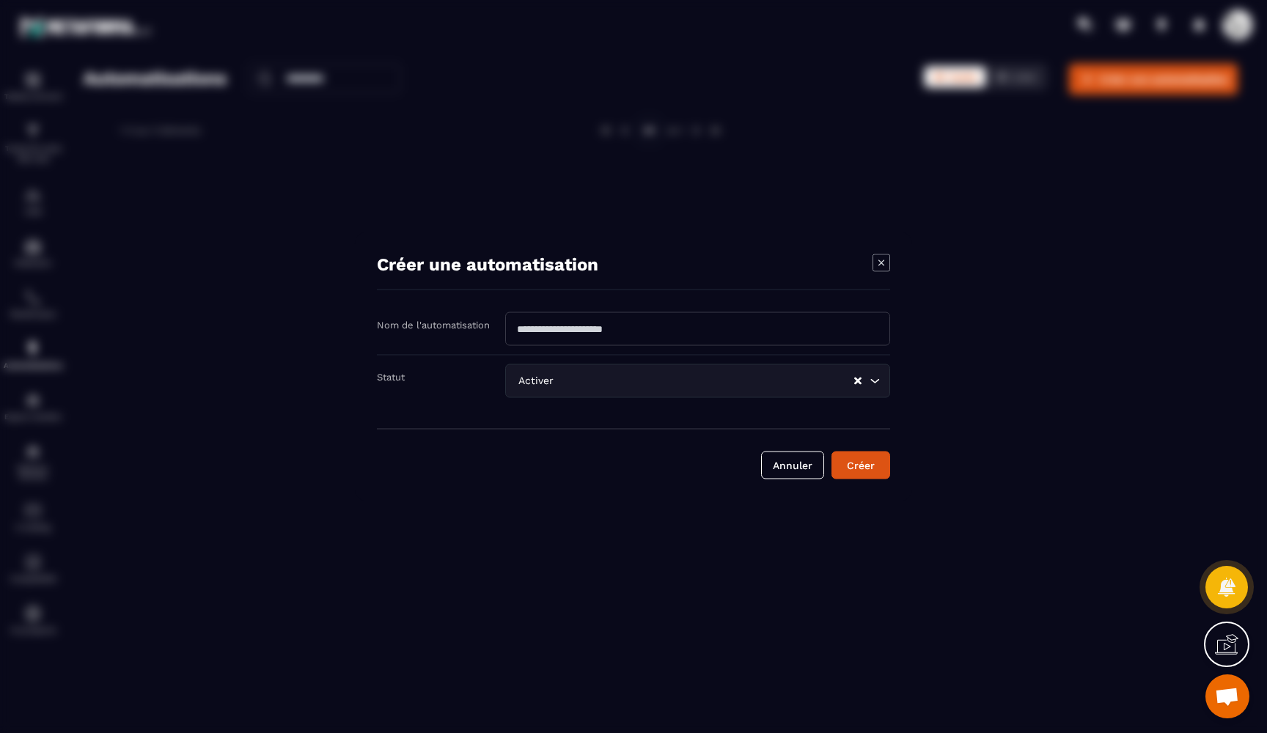
click at [606, 326] on input "Modal window" at bounding box center [697, 329] width 385 height 34
click at [633, 329] on input "**********" at bounding box center [697, 329] width 385 height 34
type input "**********"
click at [586, 372] on div "Activer Loading..." at bounding box center [697, 381] width 385 height 34
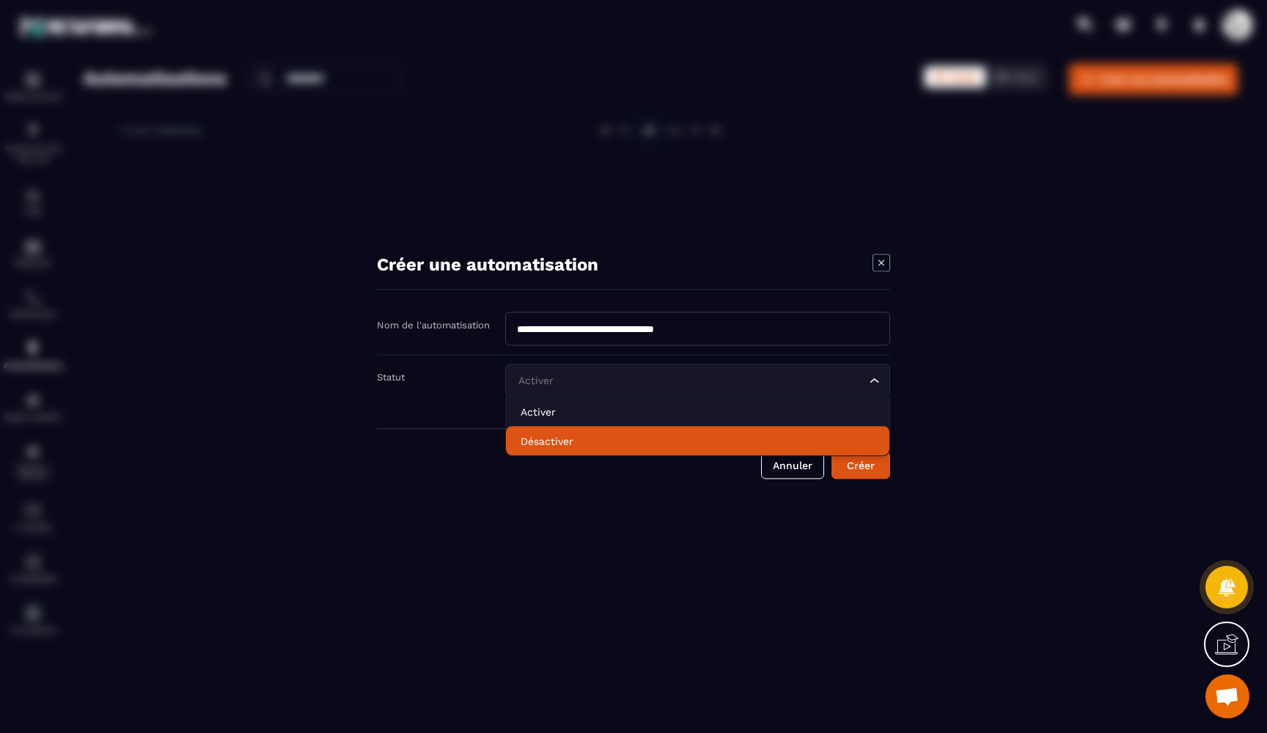
click at [561, 439] on p "Désactiver" at bounding box center [698, 441] width 354 height 15
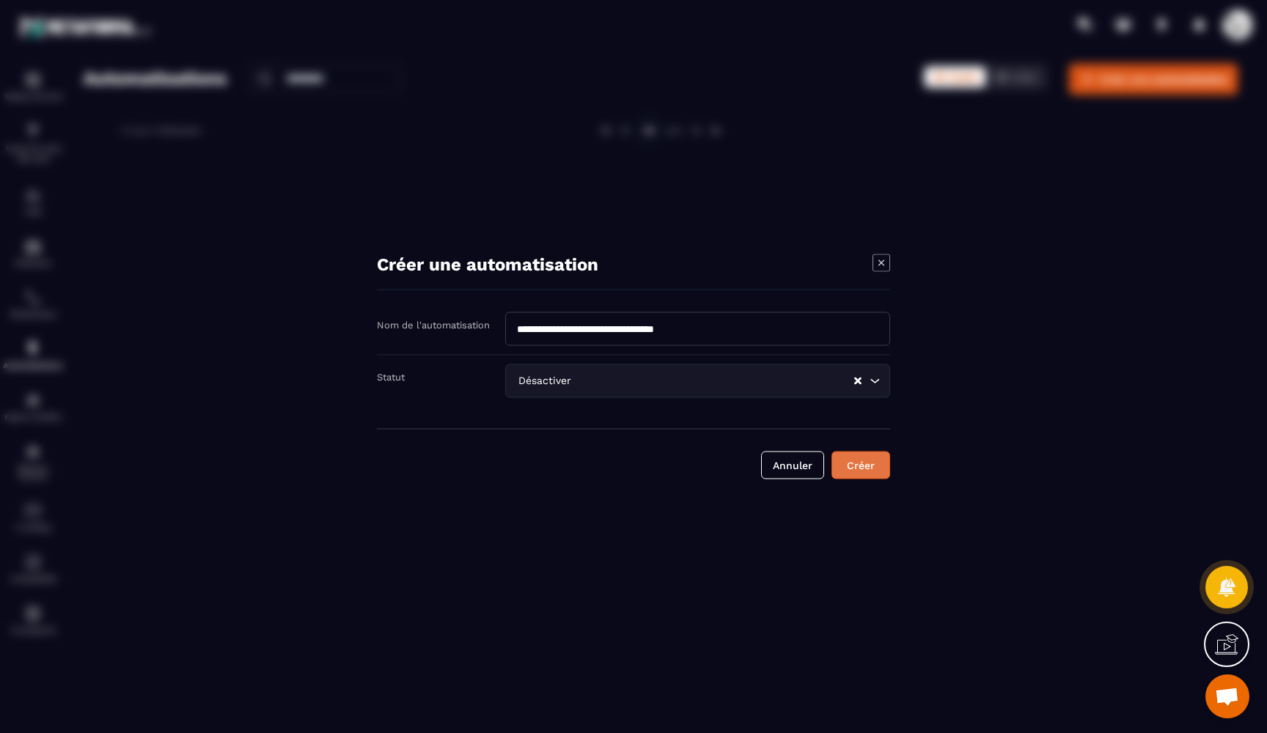
click at [862, 471] on button "Créer" at bounding box center [861, 466] width 59 height 28
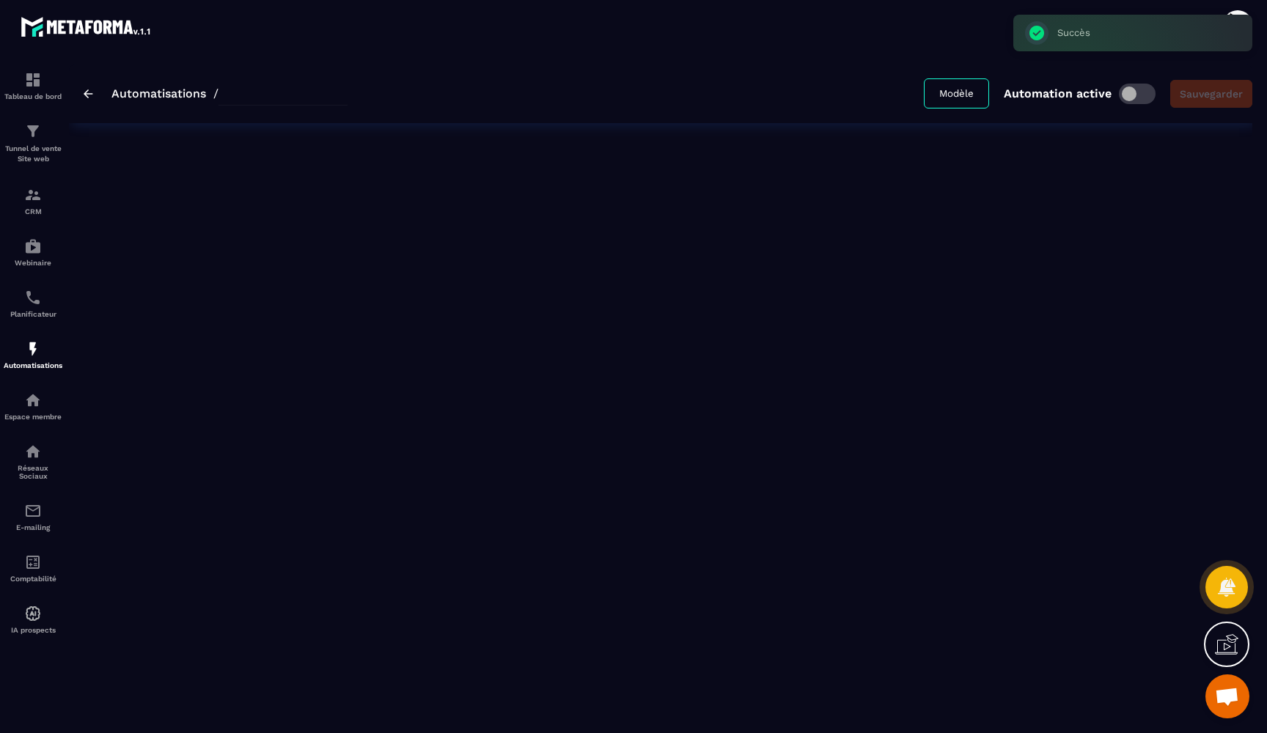
type input "**********"
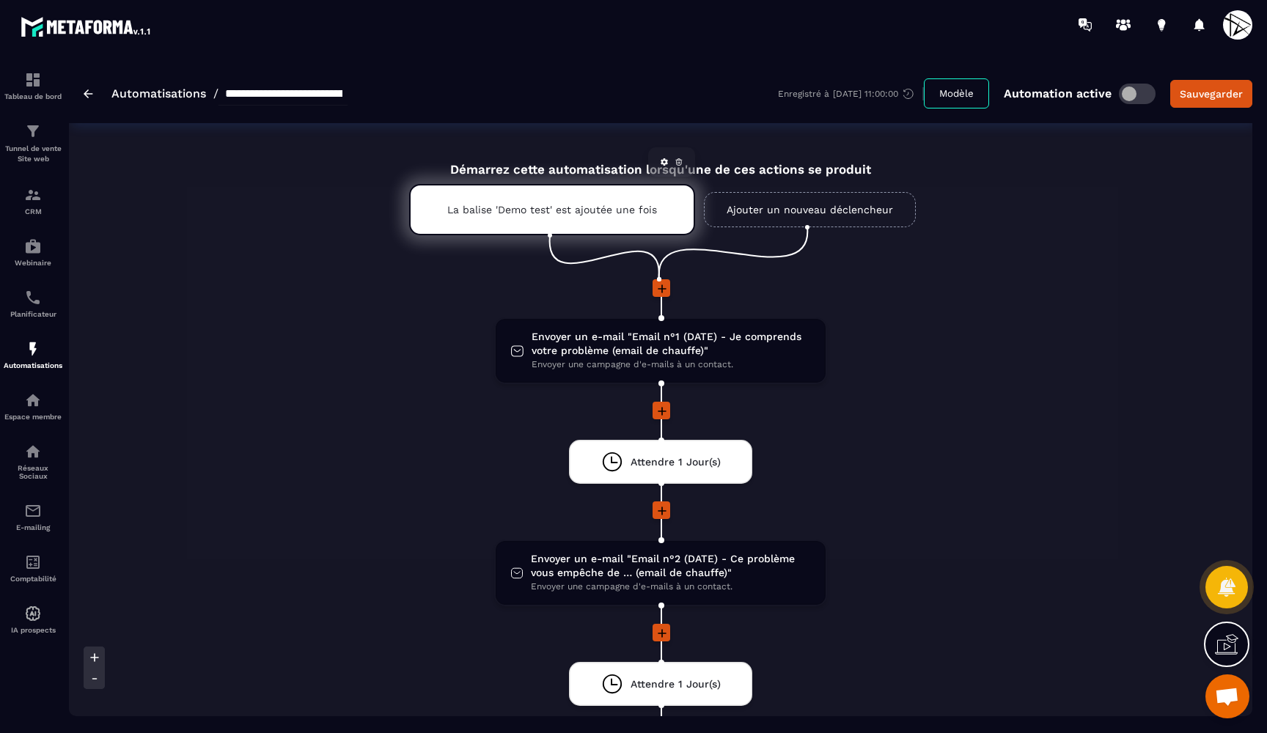
click at [579, 204] on p "La balise 'Demo test' est ajoutée une fois" at bounding box center [552, 210] width 210 height 12
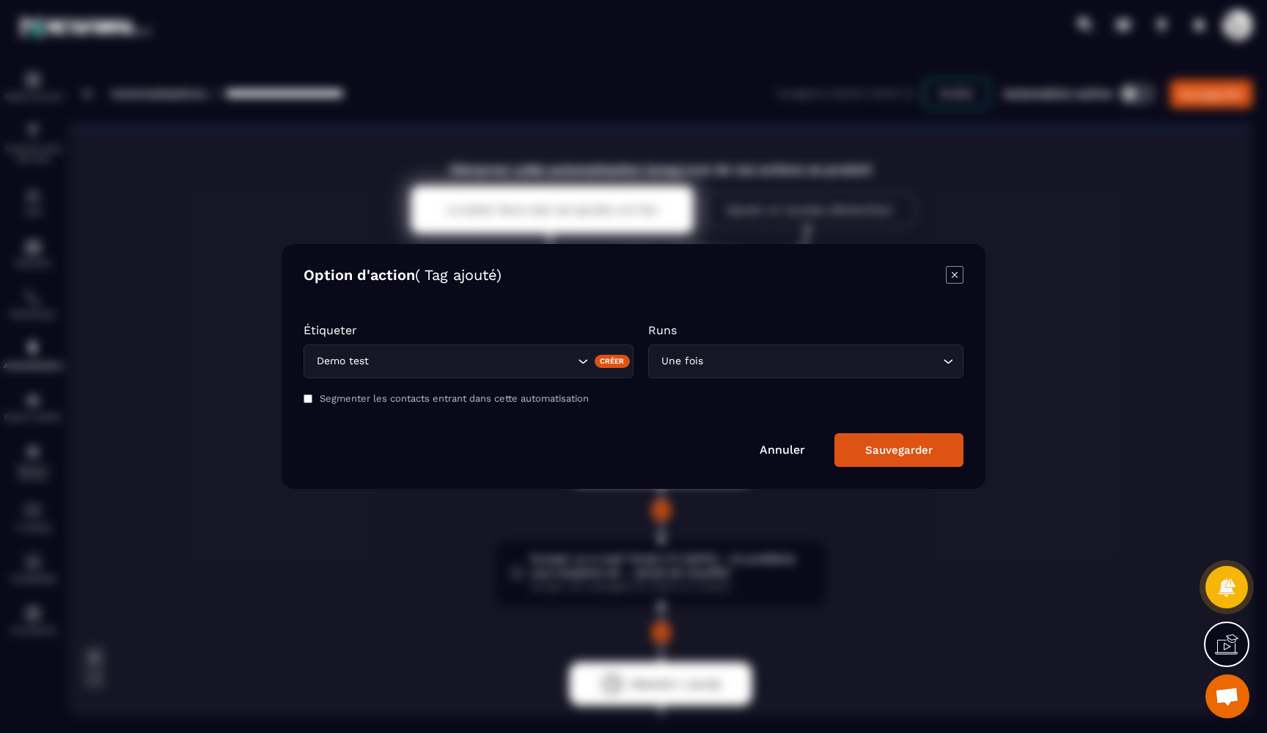
click at [395, 356] on input "Search for option" at bounding box center [473, 361] width 202 height 16
click at [555, 327] on p "Étiqueter" at bounding box center [469, 330] width 330 height 14
click at [605, 357] on div "Créer" at bounding box center [613, 361] width 36 height 13
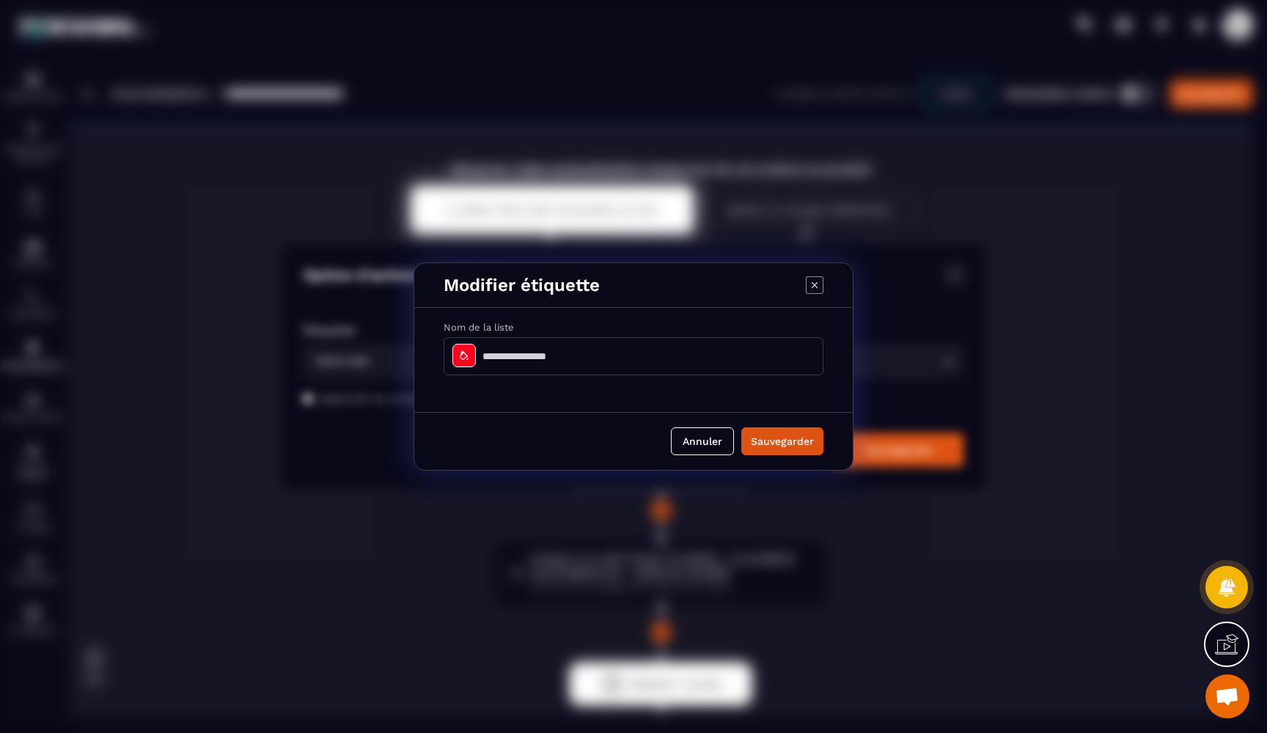
click at [526, 362] on input "Modal window" at bounding box center [634, 356] width 380 height 38
click at [815, 282] on icon "Modal window" at bounding box center [815, 285] width 18 height 18
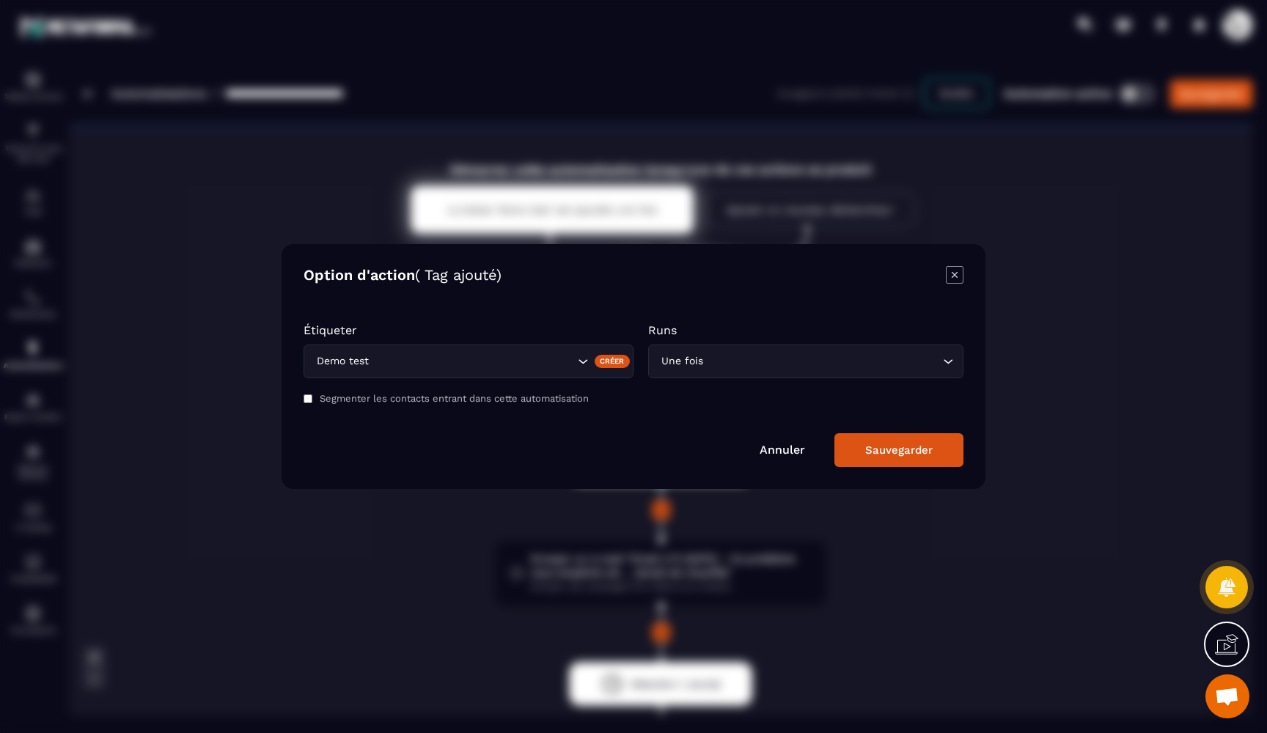
click at [614, 362] on div "Créer" at bounding box center [613, 361] width 36 height 13
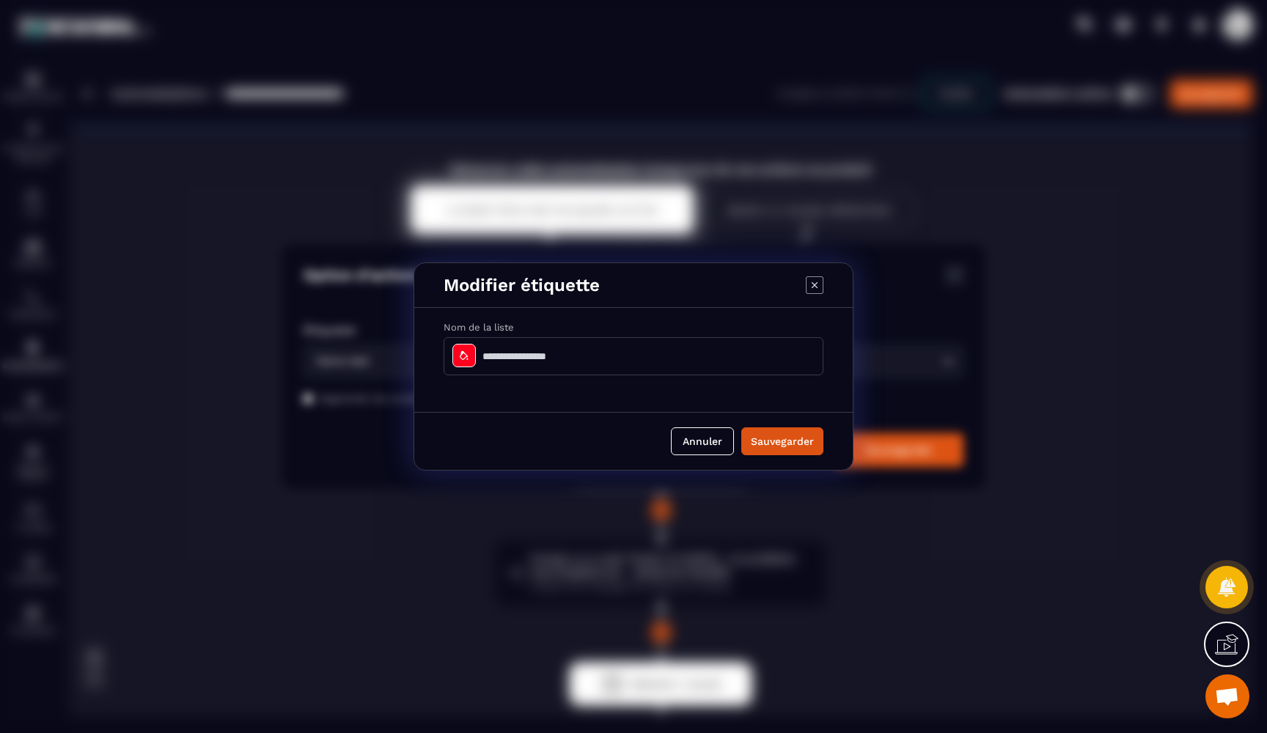
click at [614, 362] on input "Modal window" at bounding box center [634, 356] width 380 height 38
type input "*********"
click at [804, 444] on button "Sauvegarder" at bounding box center [782, 442] width 82 height 28
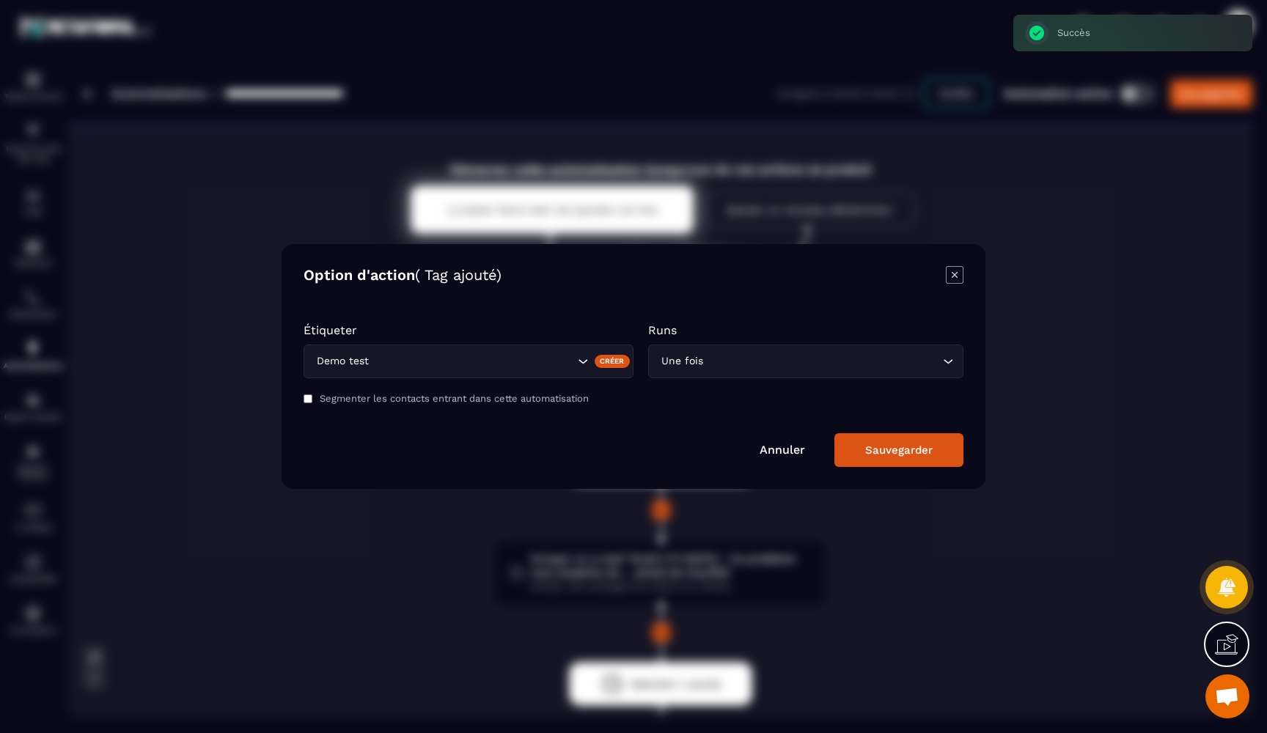
click at [516, 364] on input "Search for option" at bounding box center [473, 361] width 202 height 16
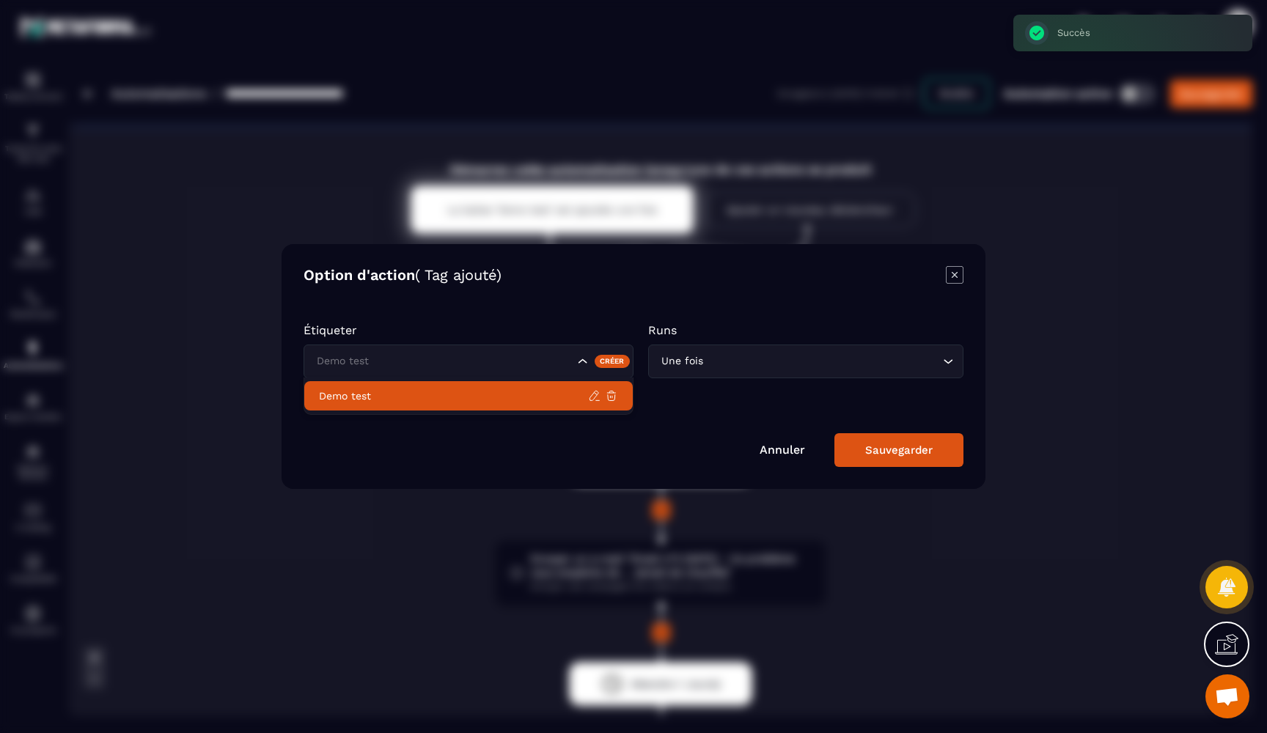
click at [392, 400] on p "Demo test" at bounding box center [453, 396] width 269 height 15
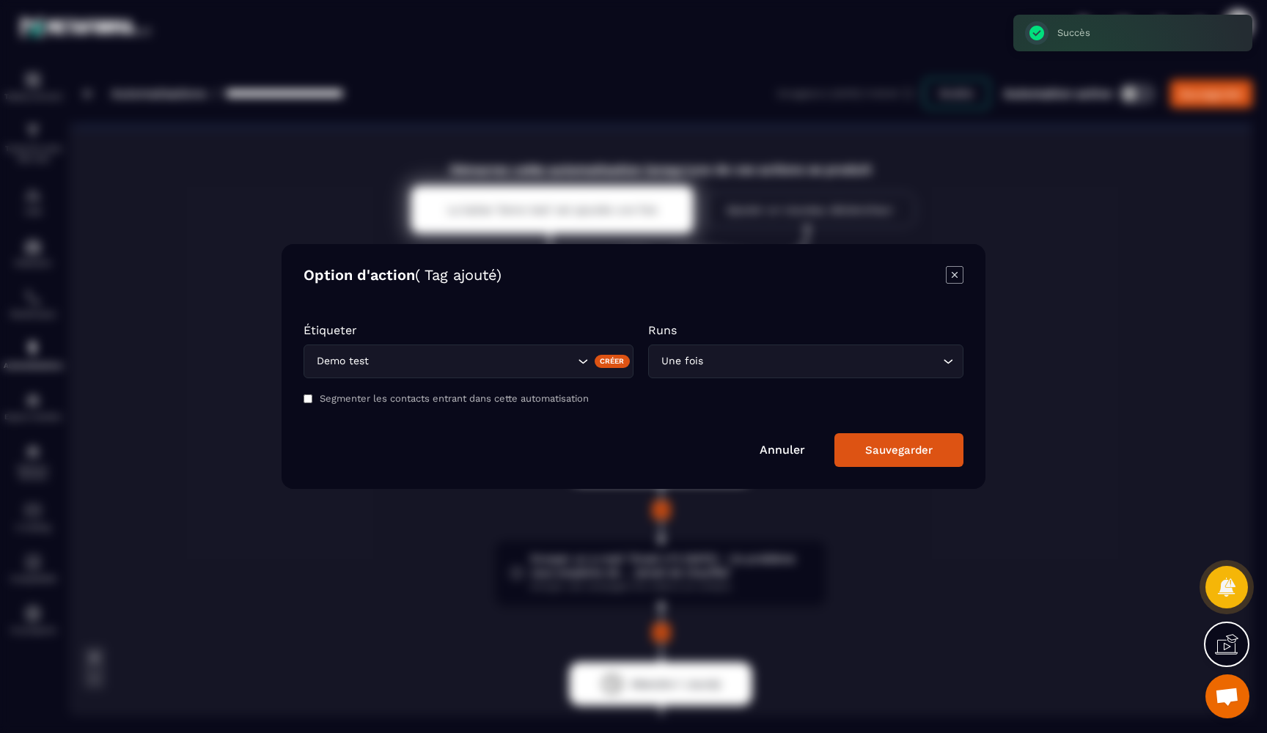
click at [422, 439] on div "Annuler Sauvegarder" at bounding box center [634, 450] width 660 height 34
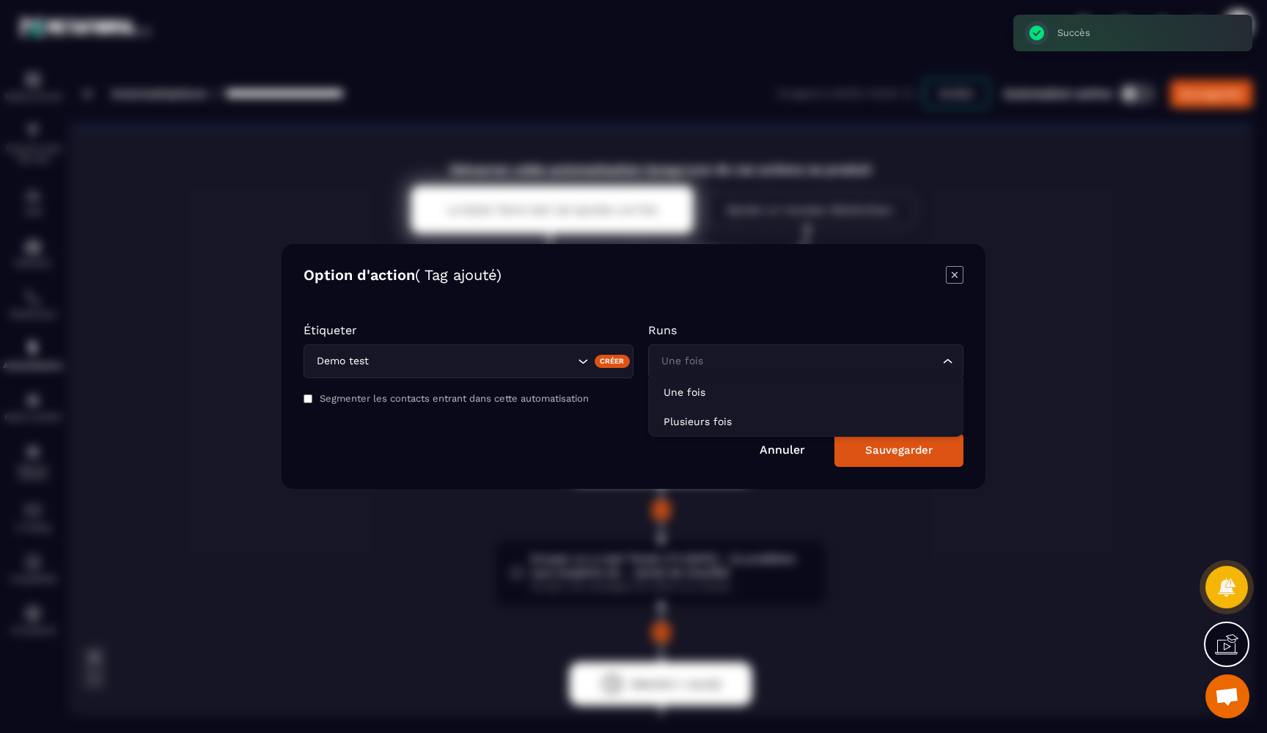
click at [713, 368] on input "Search for option" at bounding box center [799, 361] width 282 height 16
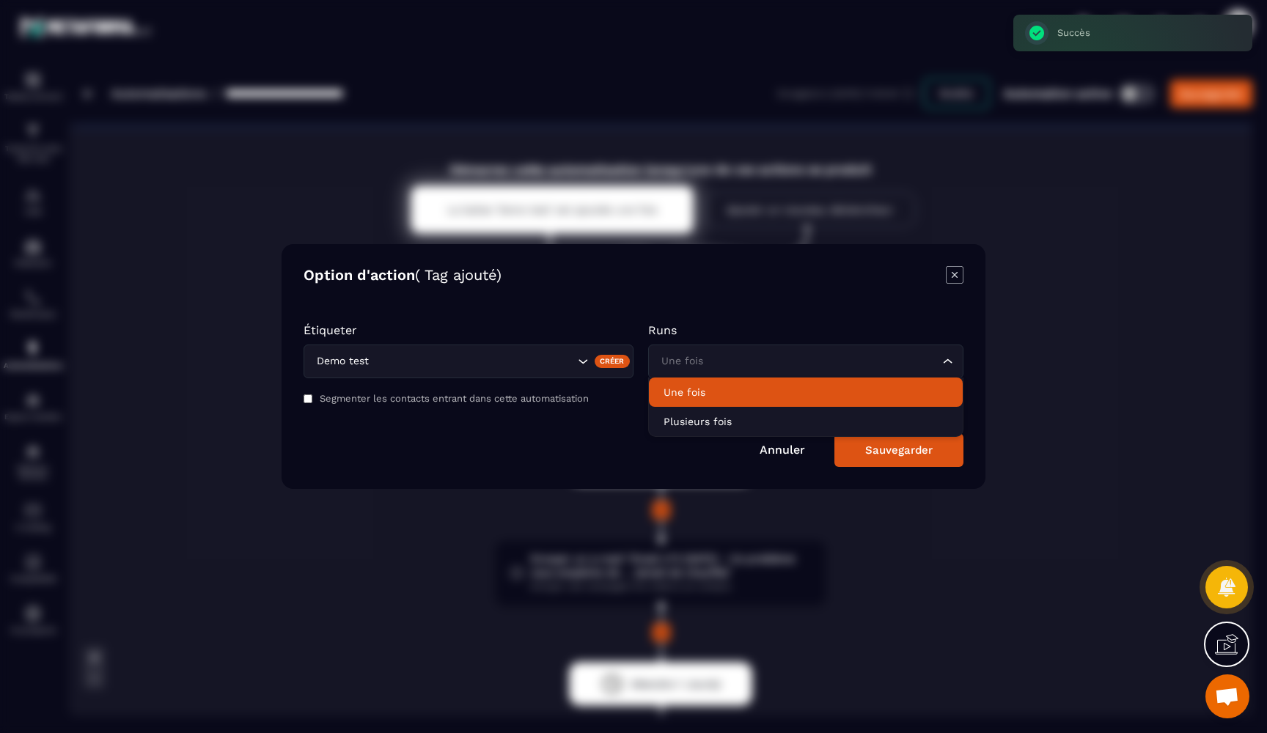
click at [521, 447] on div "Annuler Sauvegarder" at bounding box center [634, 450] width 660 height 34
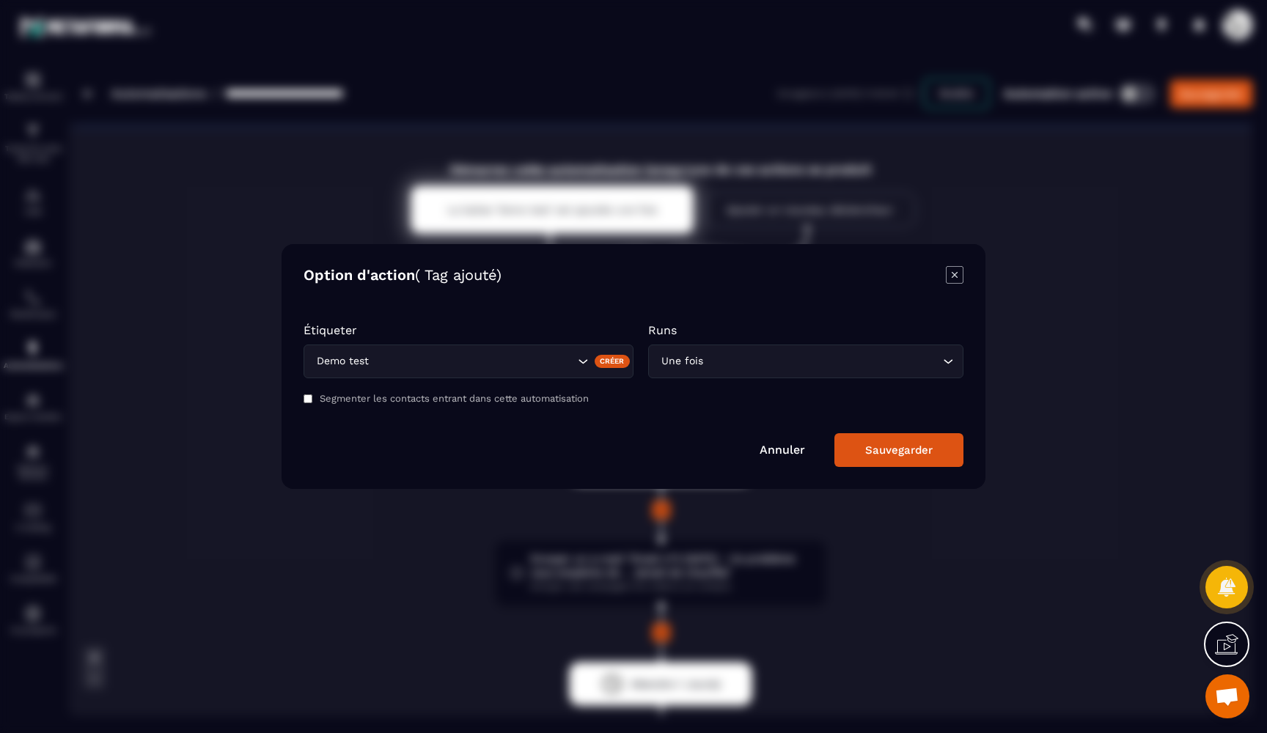
click at [456, 400] on label "Segmenter les contacts entrant dans cette automatisation" at bounding box center [454, 398] width 269 height 11
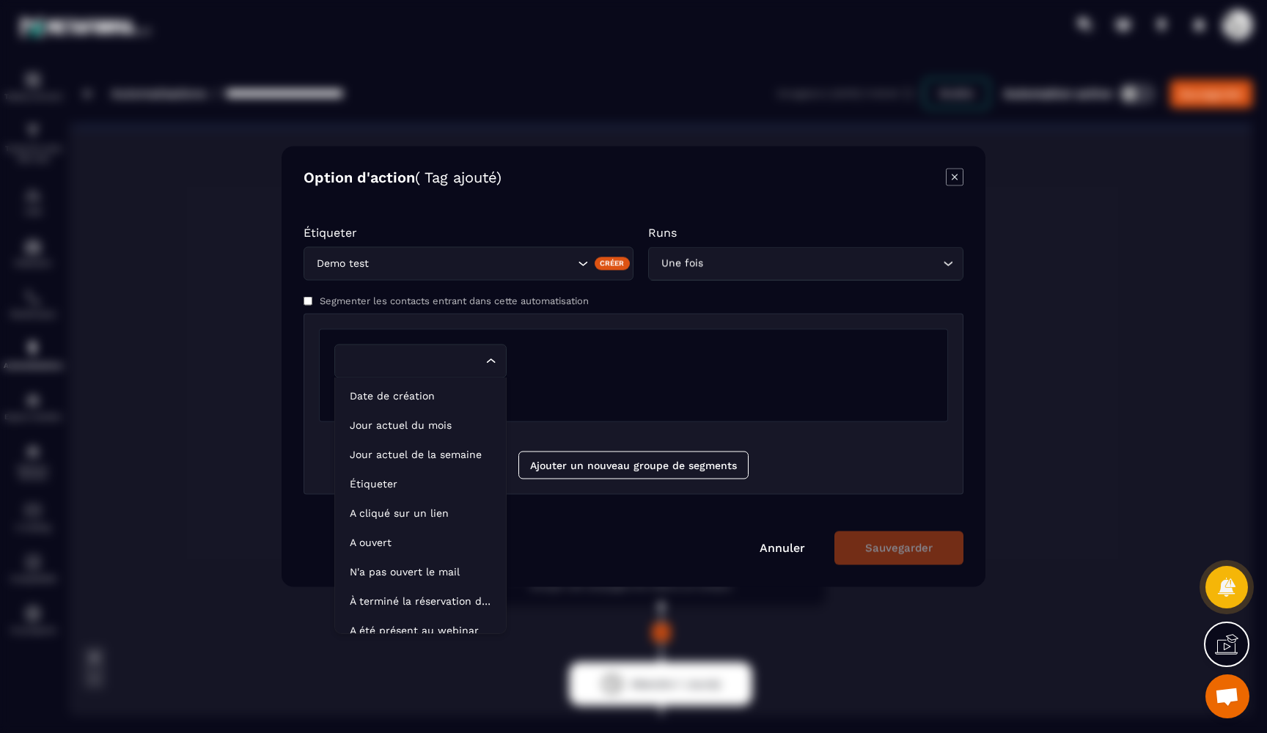
click at [375, 367] on input "Search for option" at bounding box center [413, 361] width 139 height 16
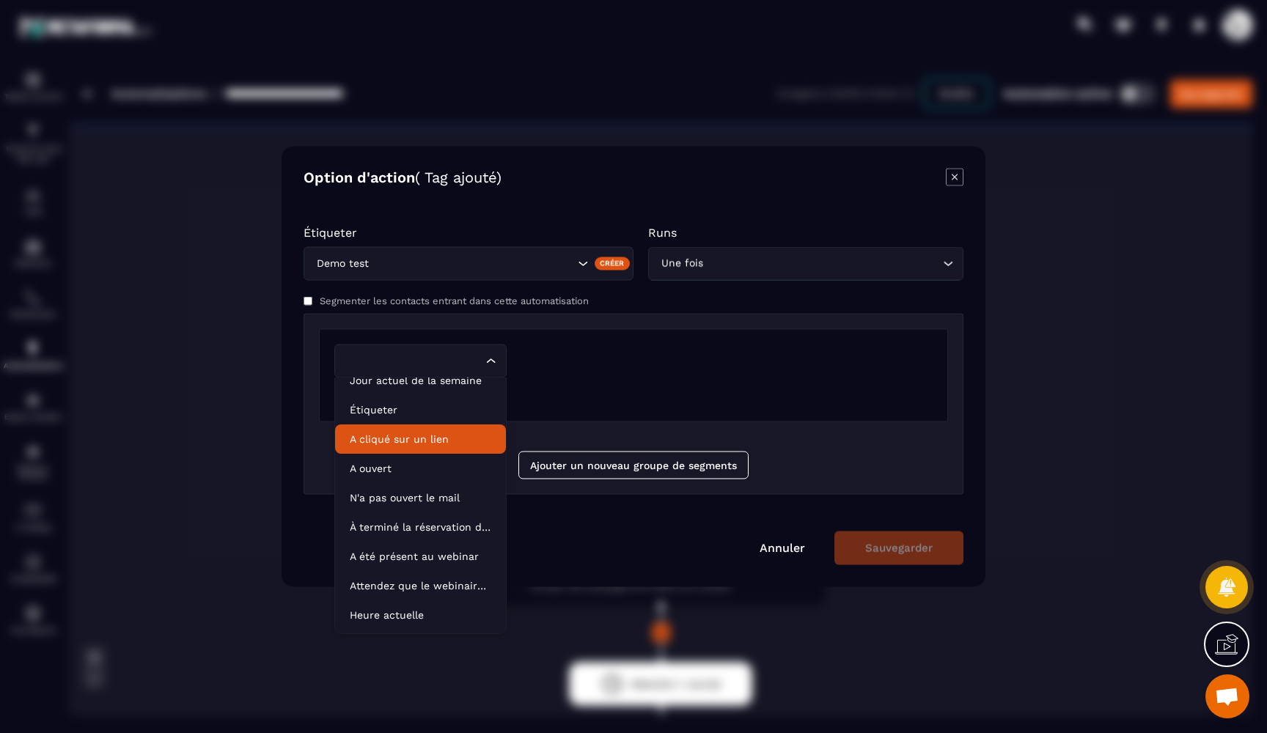
scroll to position [65, 0]
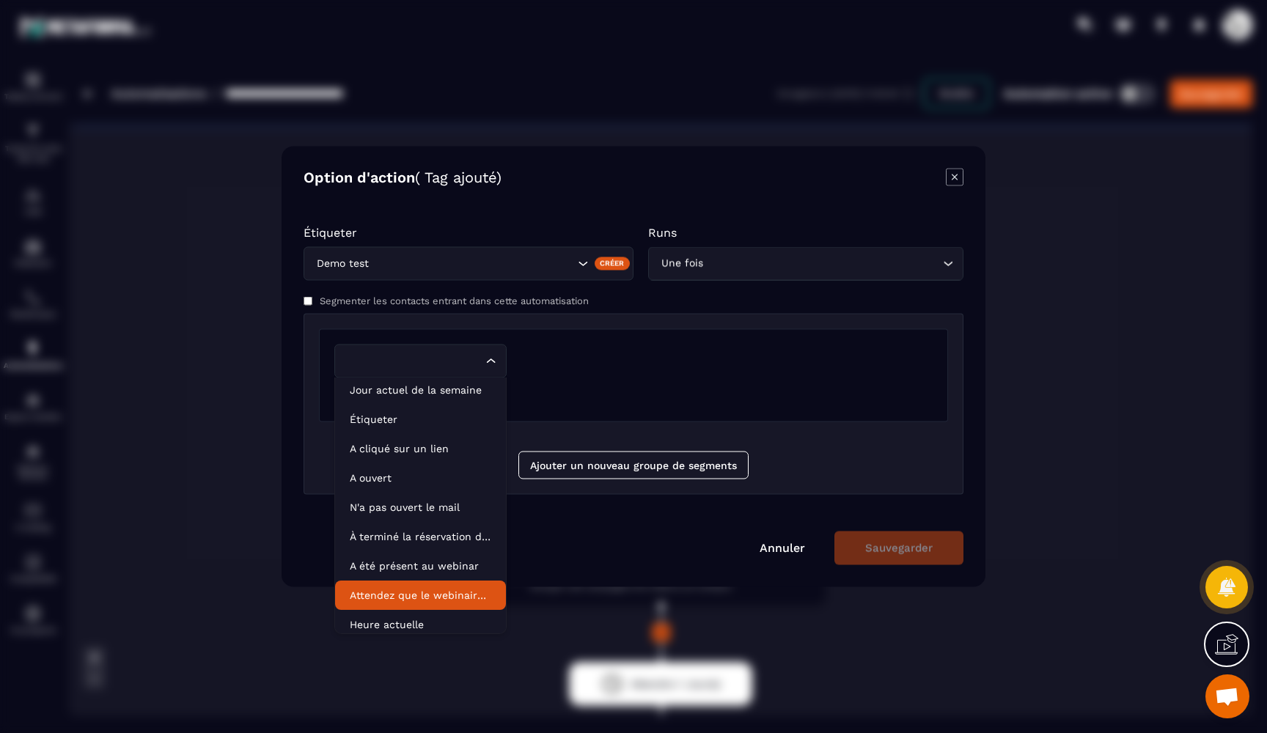
click at [467, 601] on p "Attendez que le webinaire soit terminé" at bounding box center [421, 595] width 142 height 15
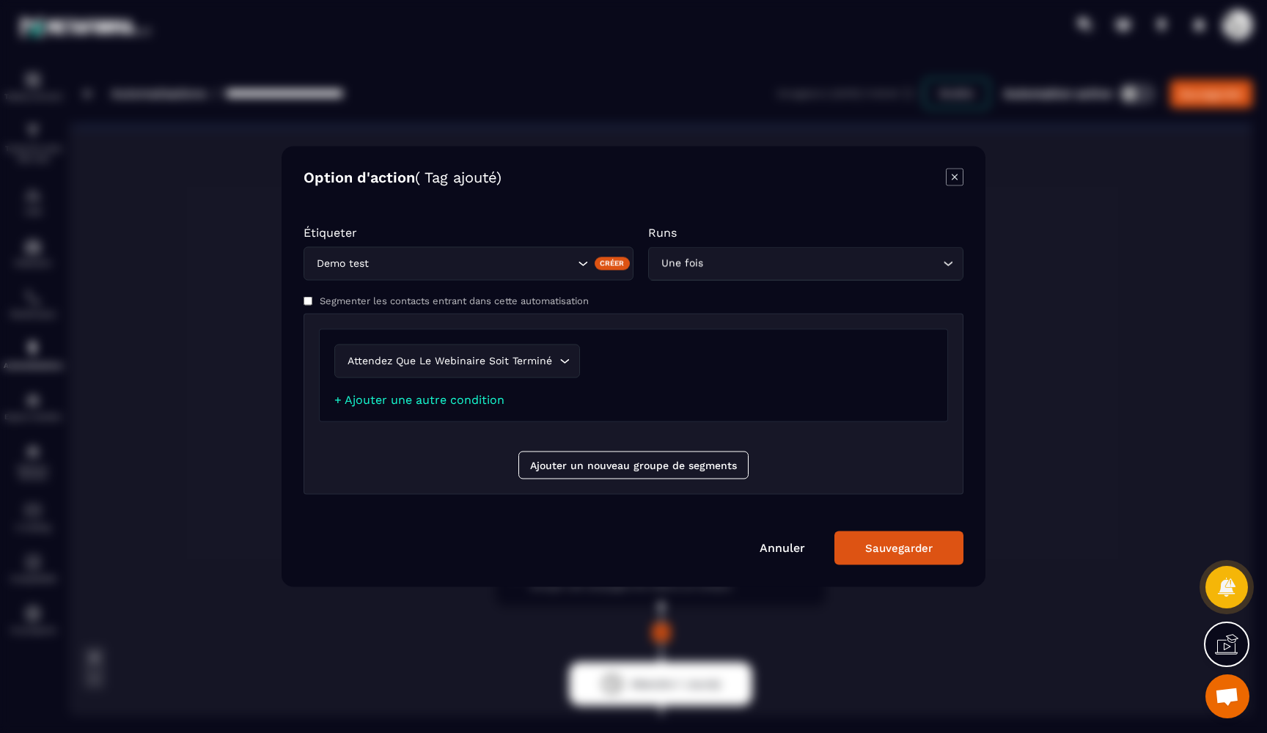
click at [565, 360] on div "Attendez que le webinaire soit terminé Loading..." at bounding box center [633, 362] width 598 height 34
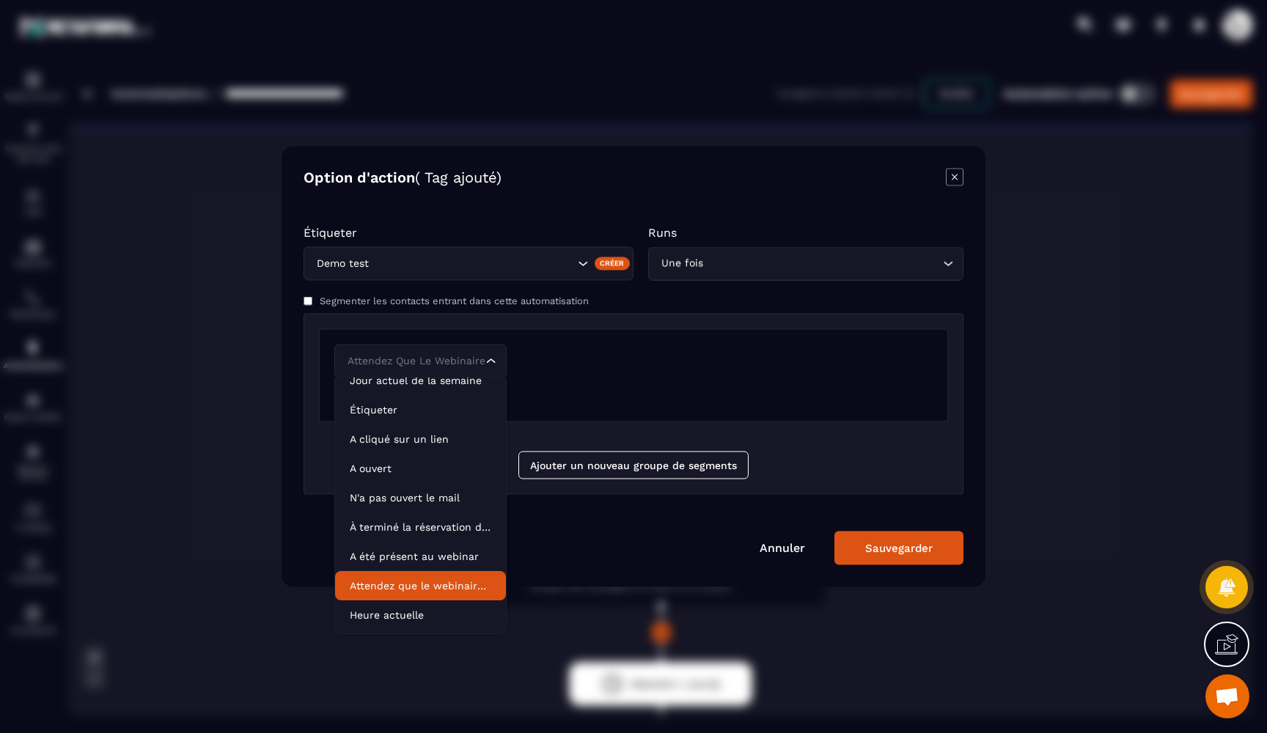
scroll to position [74, 0]
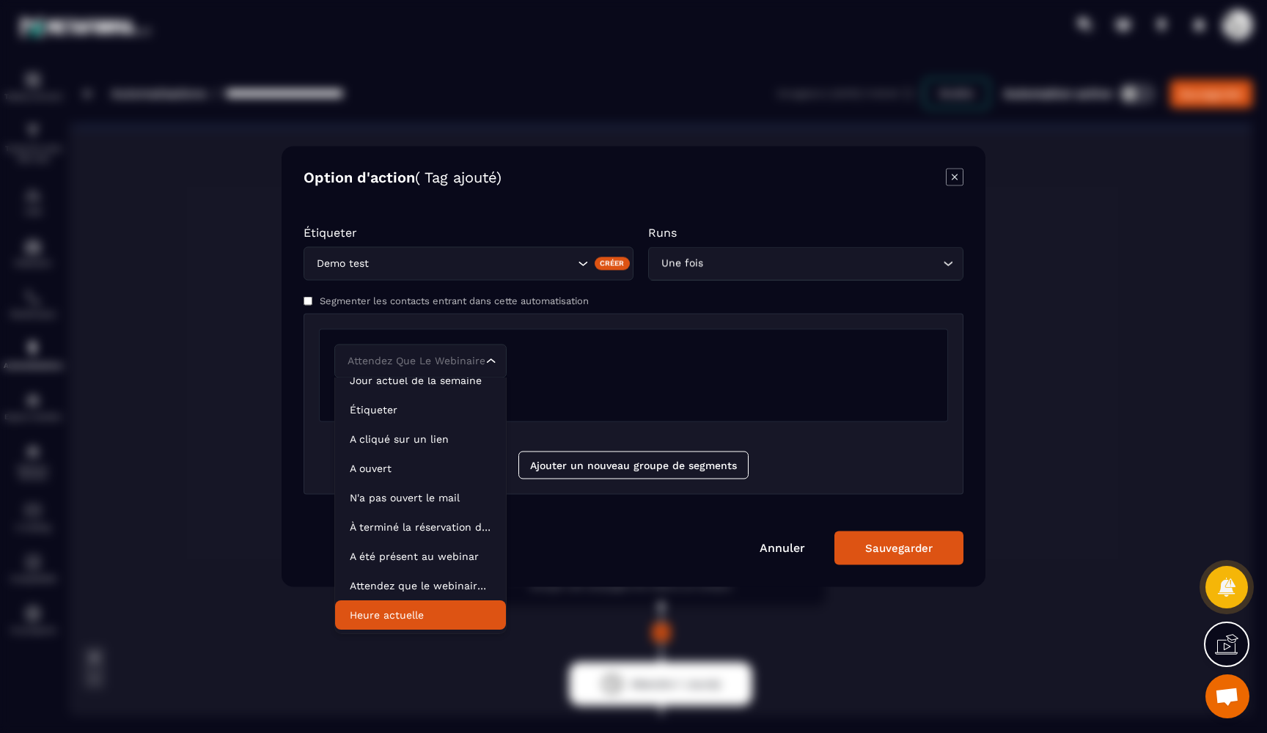
click at [396, 607] on li "Heure actuelle" at bounding box center [420, 615] width 171 height 29
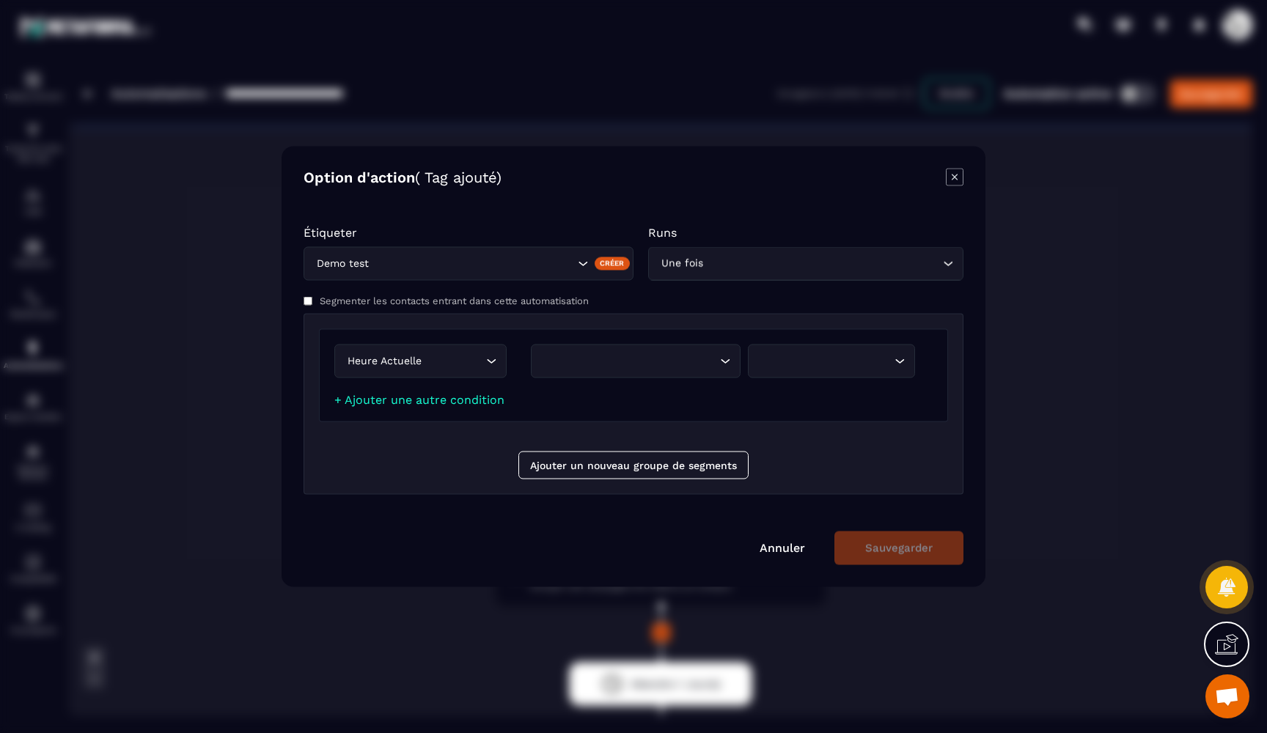
click at [472, 374] on div "Heure actuelle Loading..." at bounding box center [420, 362] width 172 height 34
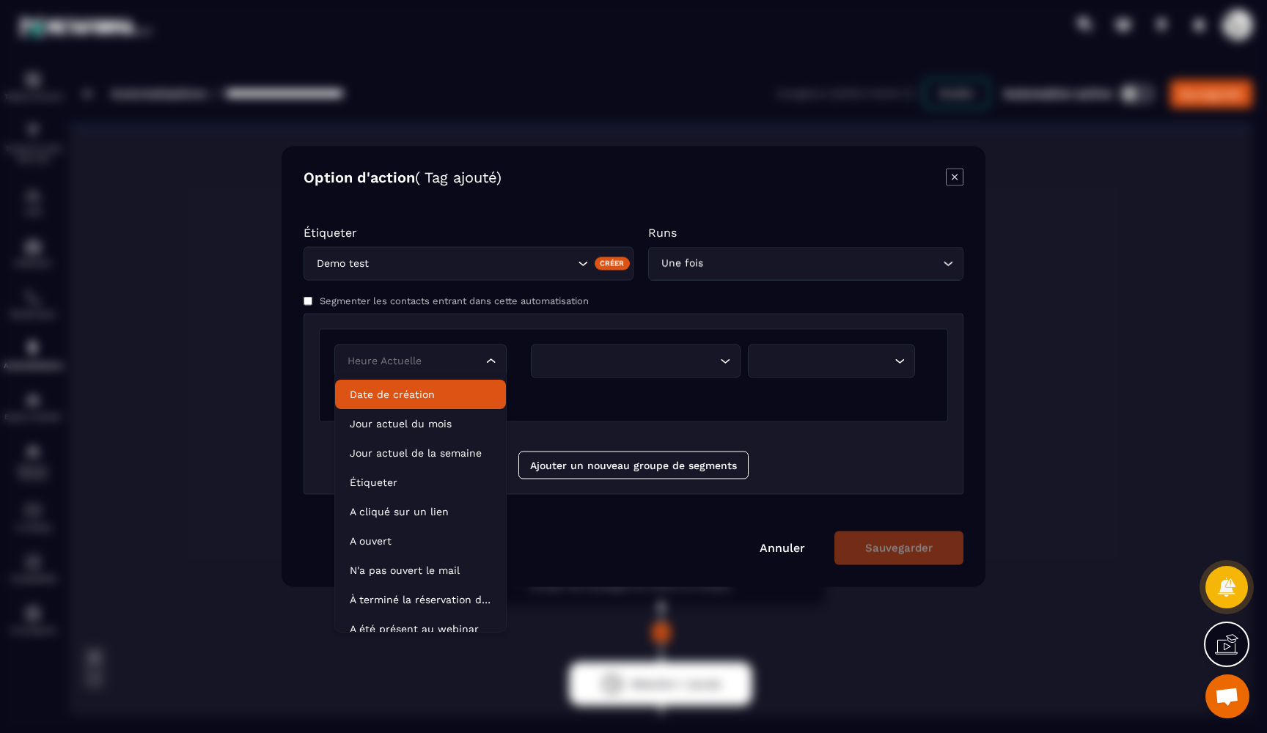
scroll to position [0, 0]
click at [430, 366] on input "Search for option" at bounding box center [413, 361] width 139 height 16
click at [358, 301] on label "Segmenter les contacts entrant dans cette automatisation" at bounding box center [454, 301] width 269 height 11
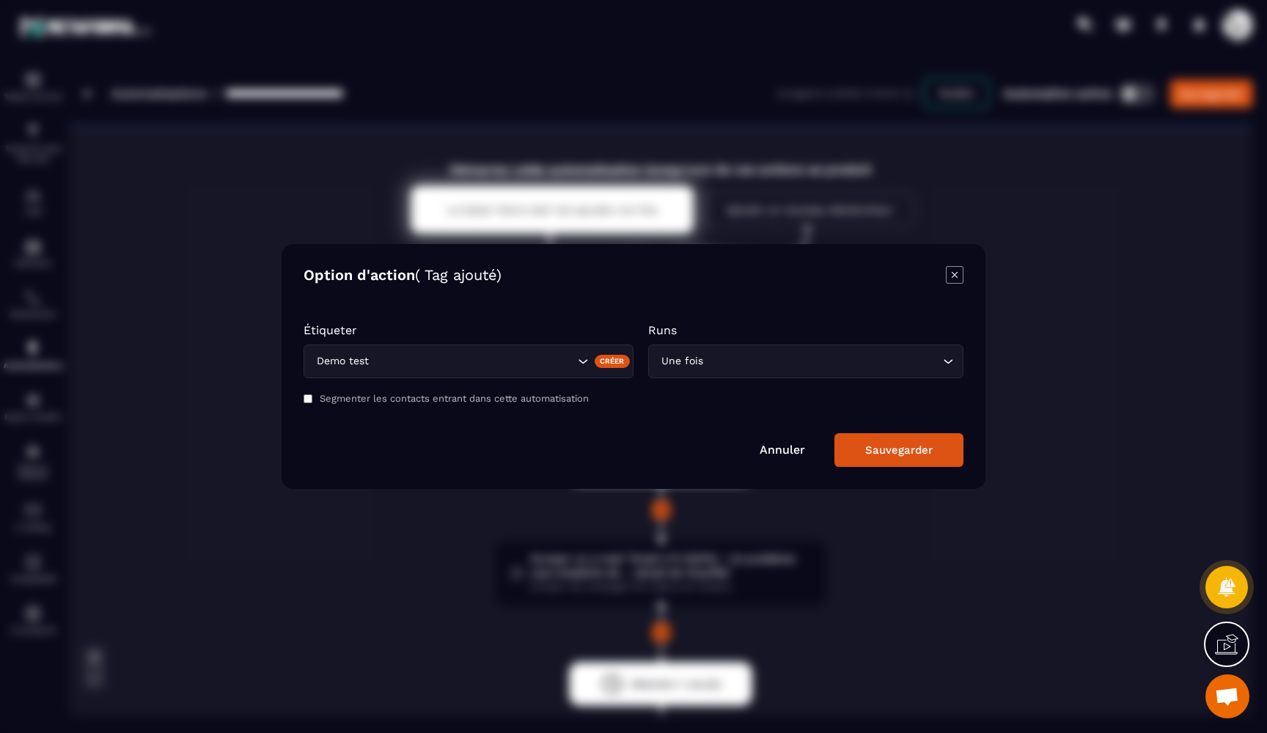
click at [754, 356] on input "Search for option" at bounding box center [822, 361] width 233 height 16
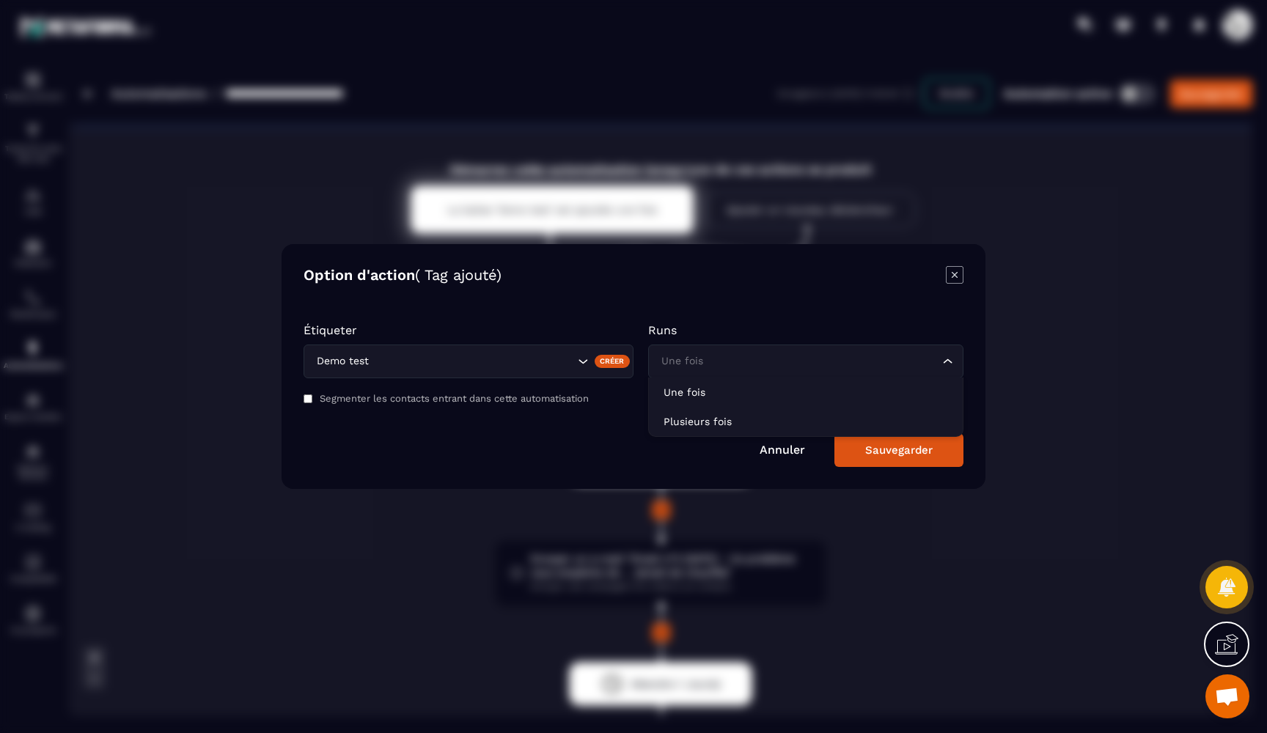
click at [754, 356] on input "Search for option" at bounding box center [799, 361] width 282 height 16
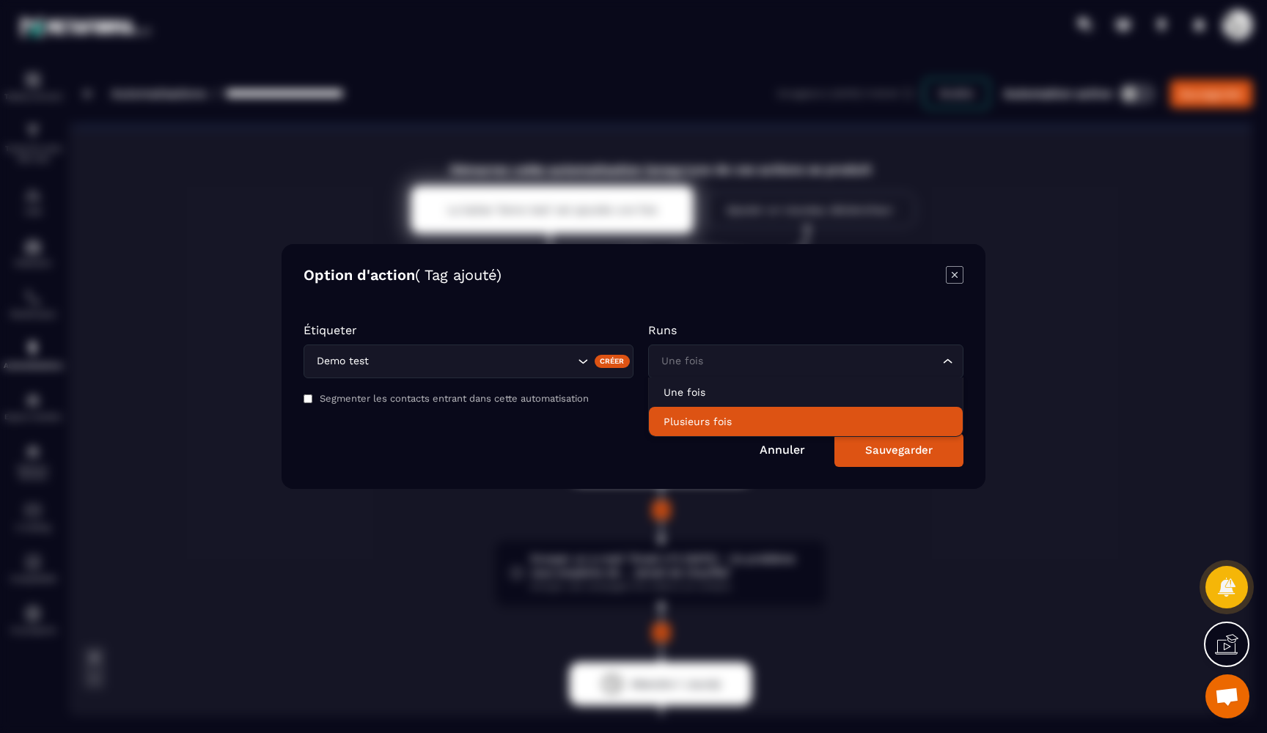
click at [877, 446] on div "Sauvegarder" at bounding box center [898, 450] width 67 height 13
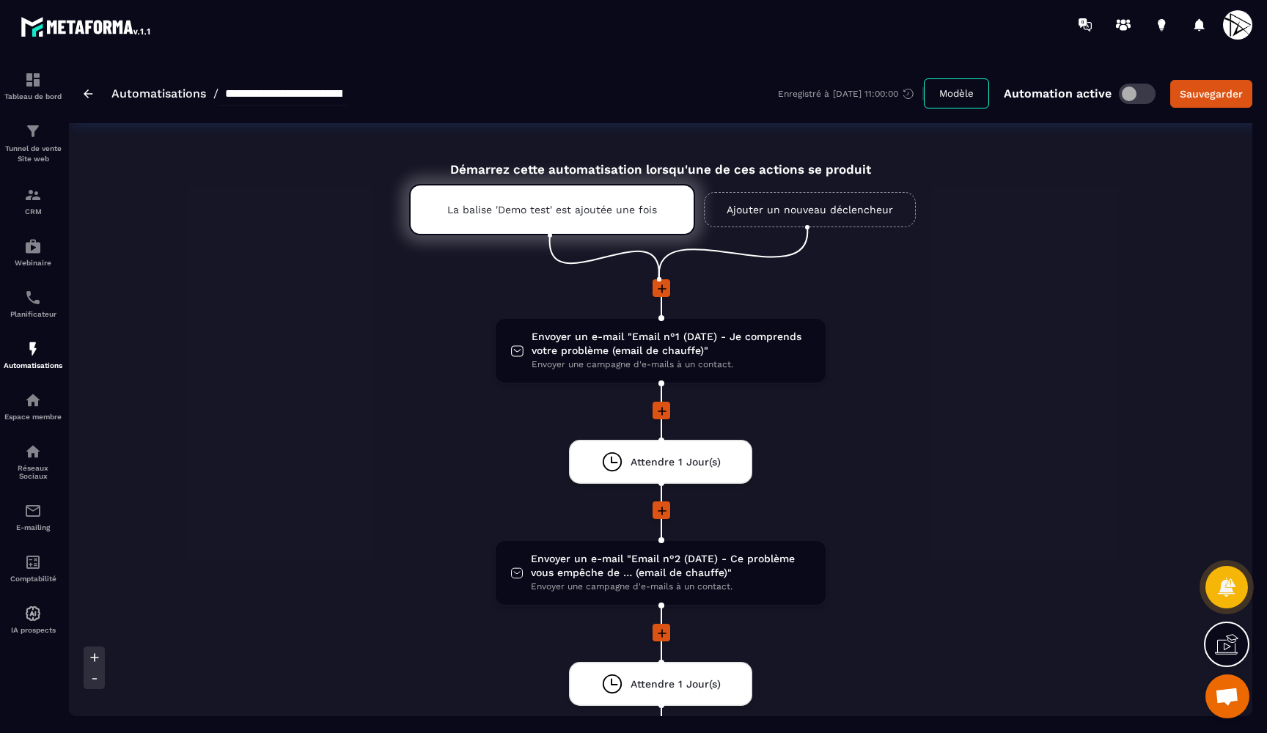
click at [781, 203] on link "Ajouter un nouveau déclencheur" at bounding box center [810, 209] width 212 height 35
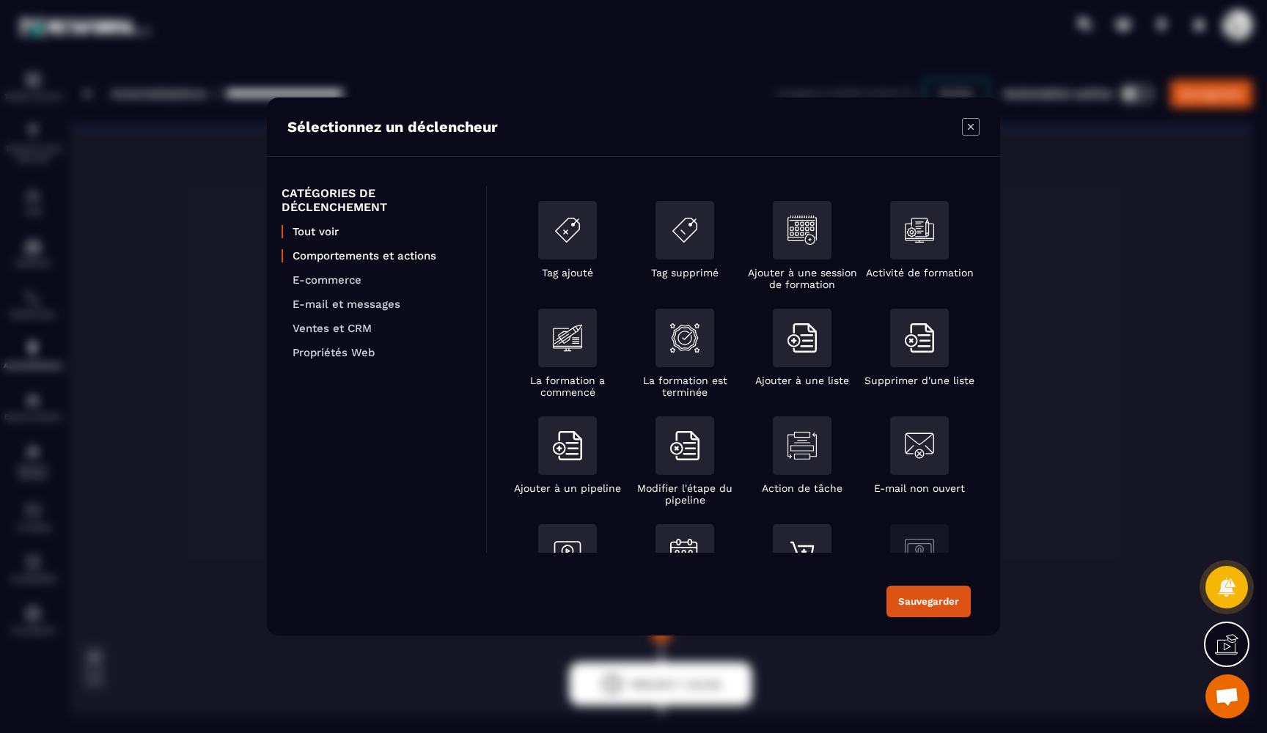
click at [406, 254] on p "Comportements et actions" at bounding box center [382, 255] width 179 height 13
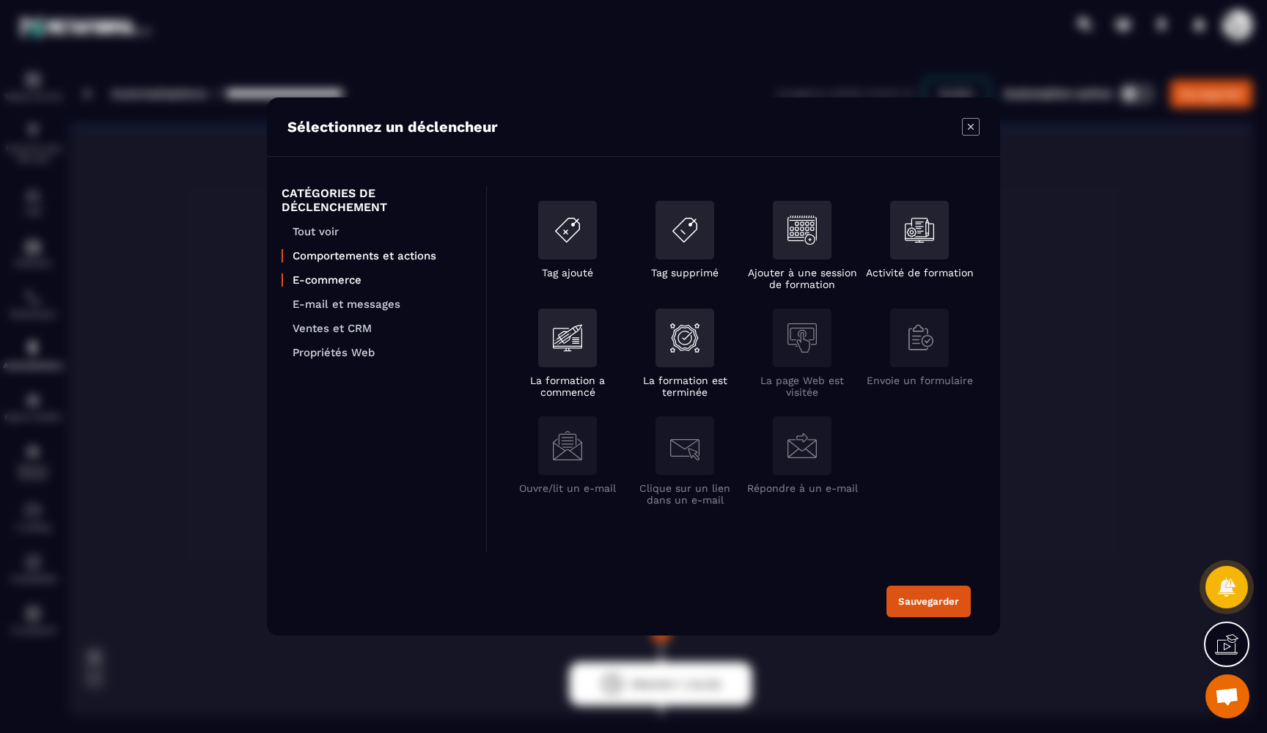
click at [344, 279] on p "E-commerce" at bounding box center [382, 280] width 179 height 13
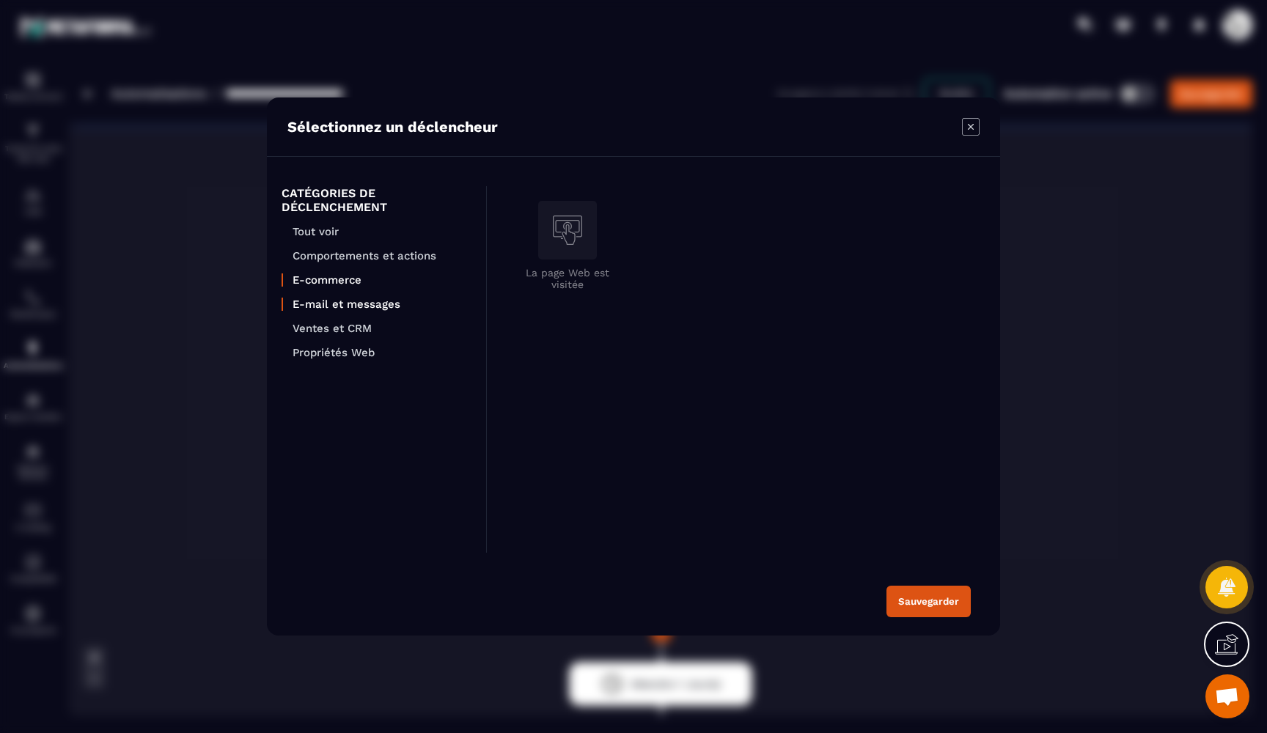
click at [331, 304] on p "E-mail et messages" at bounding box center [382, 304] width 179 height 13
click at [324, 232] on p "Tout voir" at bounding box center [382, 231] width 179 height 13
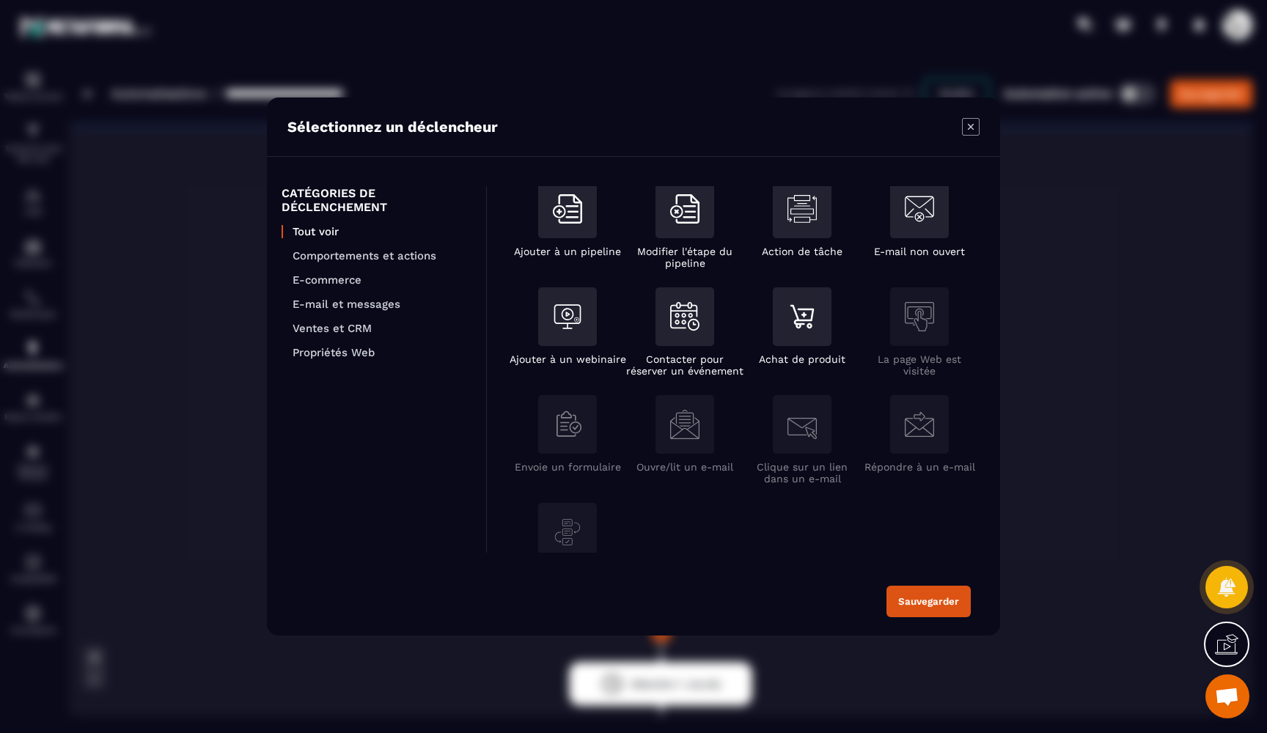
scroll to position [225, 0]
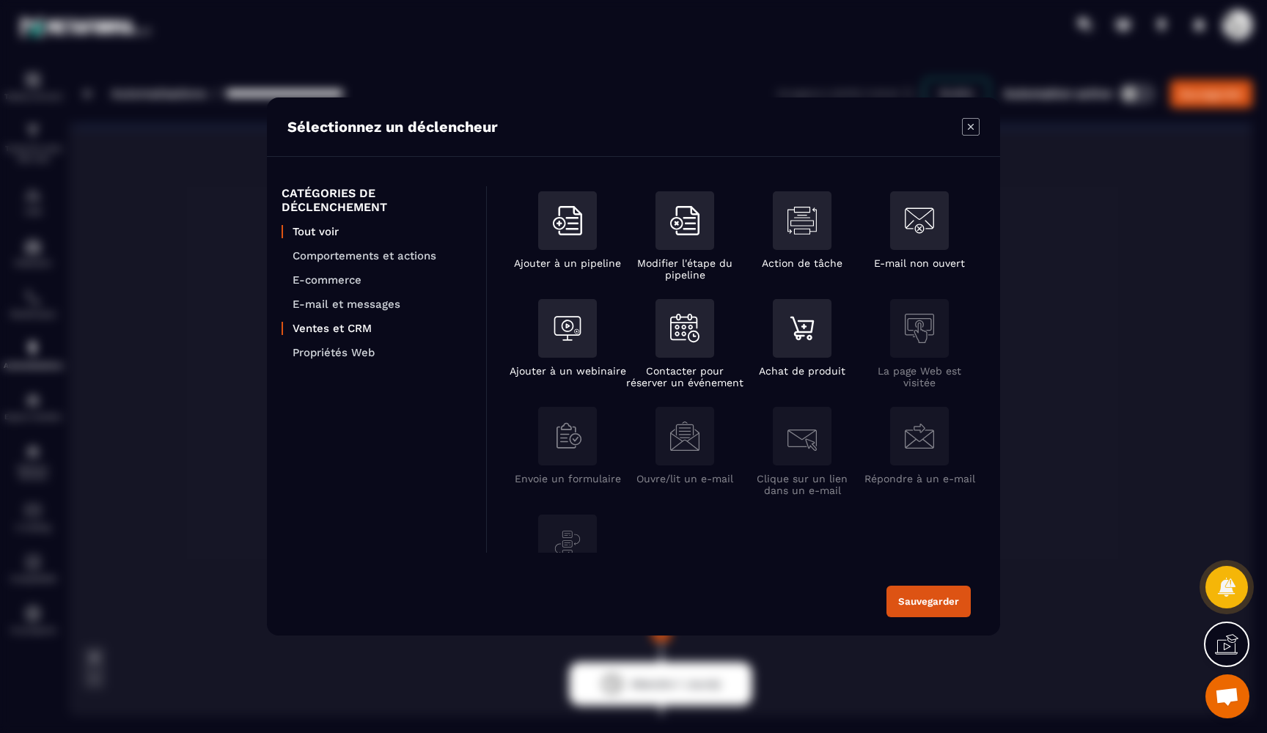
click at [322, 331] on p "Ventes et CRM" at bounding box center [382, 328] width 179 height 13
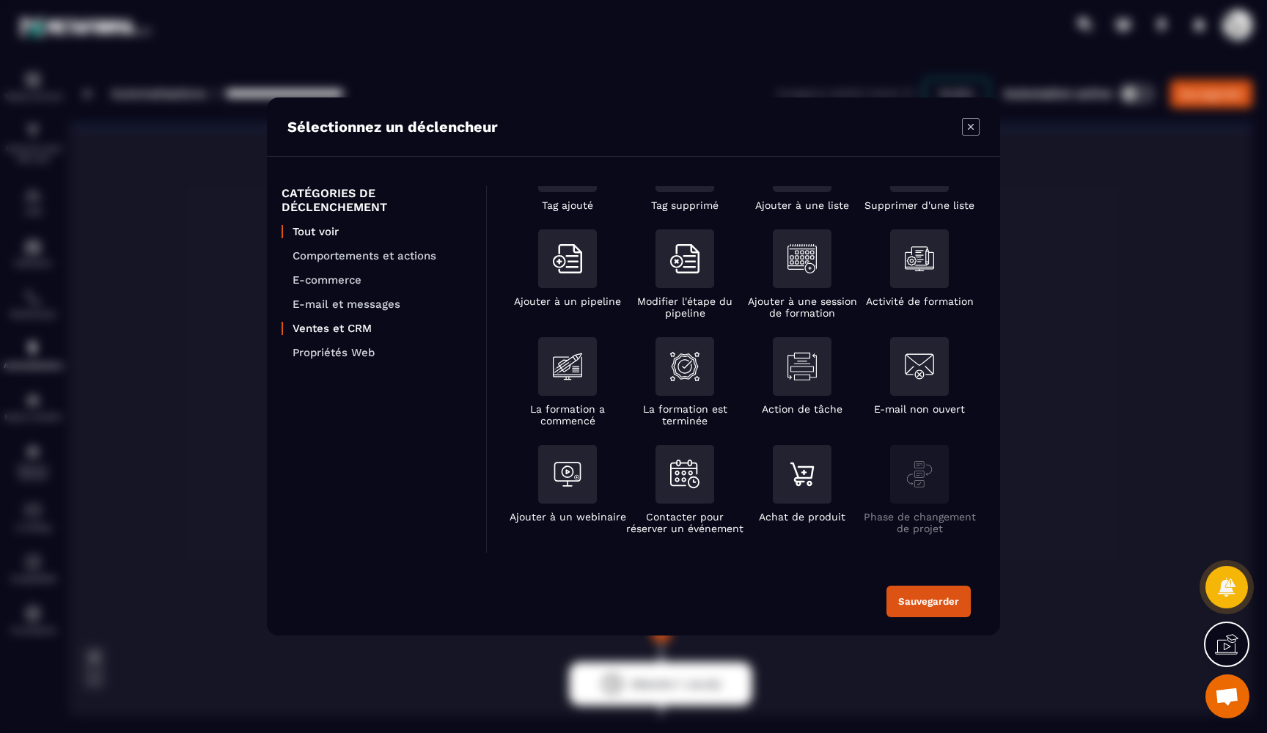
click at [310, 231] on p "Tout voir" at bounding box center [382, 231] width 179 height 13
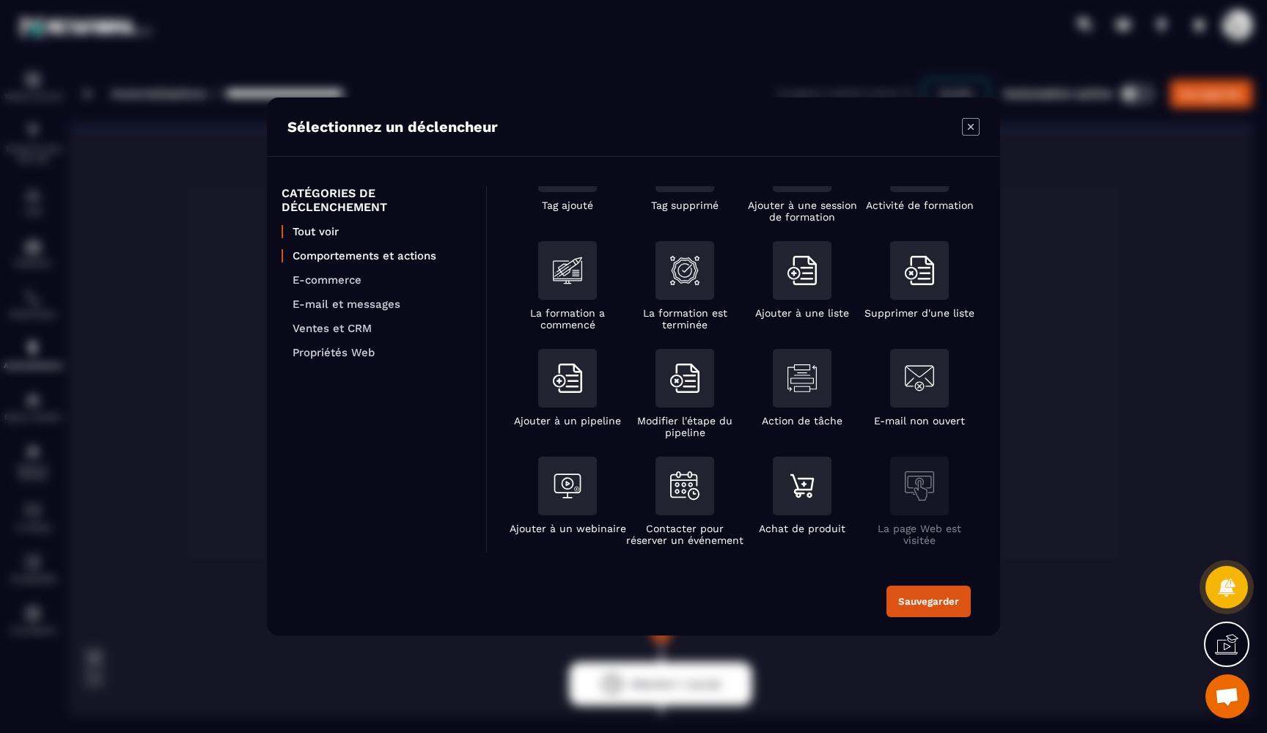
click at [312, 254] on p "Comportements et actions" at bounding box center [382, 255] width 179 height 13
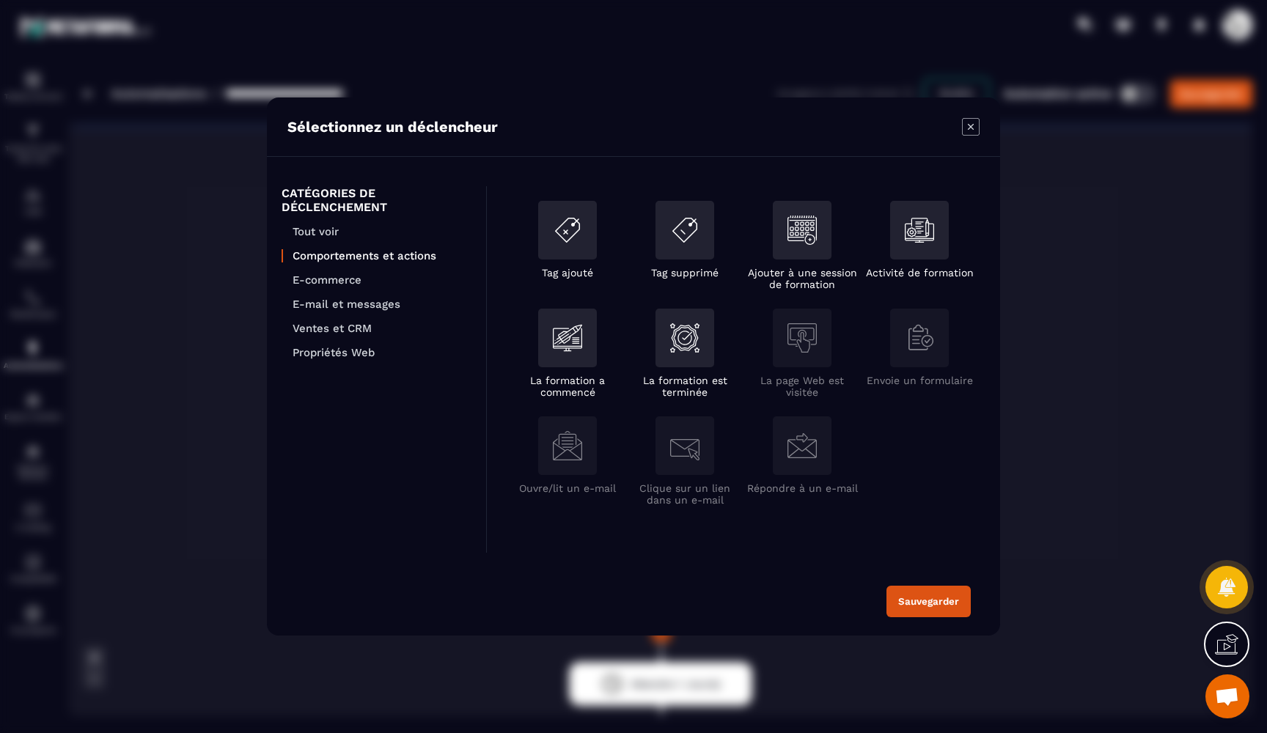
scroll to position [0, 0]
click at [346, 280] on p "E-commerce" at bounding box center [382, 280] width 179 height 13
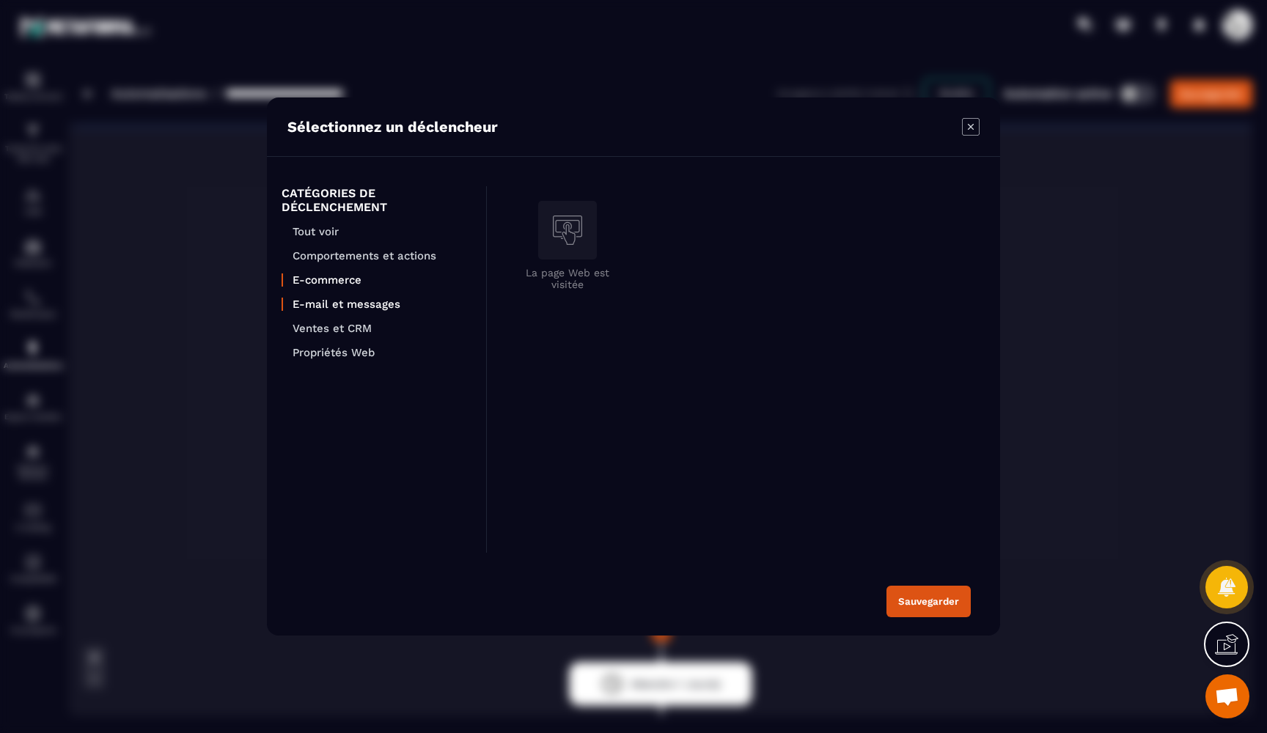
click at [338, 307] on p "E-mail et messages" at bounding box center [382, 304] width 179 height 13
click at [338, 286] on p "E-commerce" at bounding box center [382, 280] width 179 height 13
click at [334, 311] on p "E-mail et messages" at bounding box center [382, 304] width 179 height 13
click at [333, 329] on p "Ventes et CRM" at bounding box center [382, 328] width 179 height 13
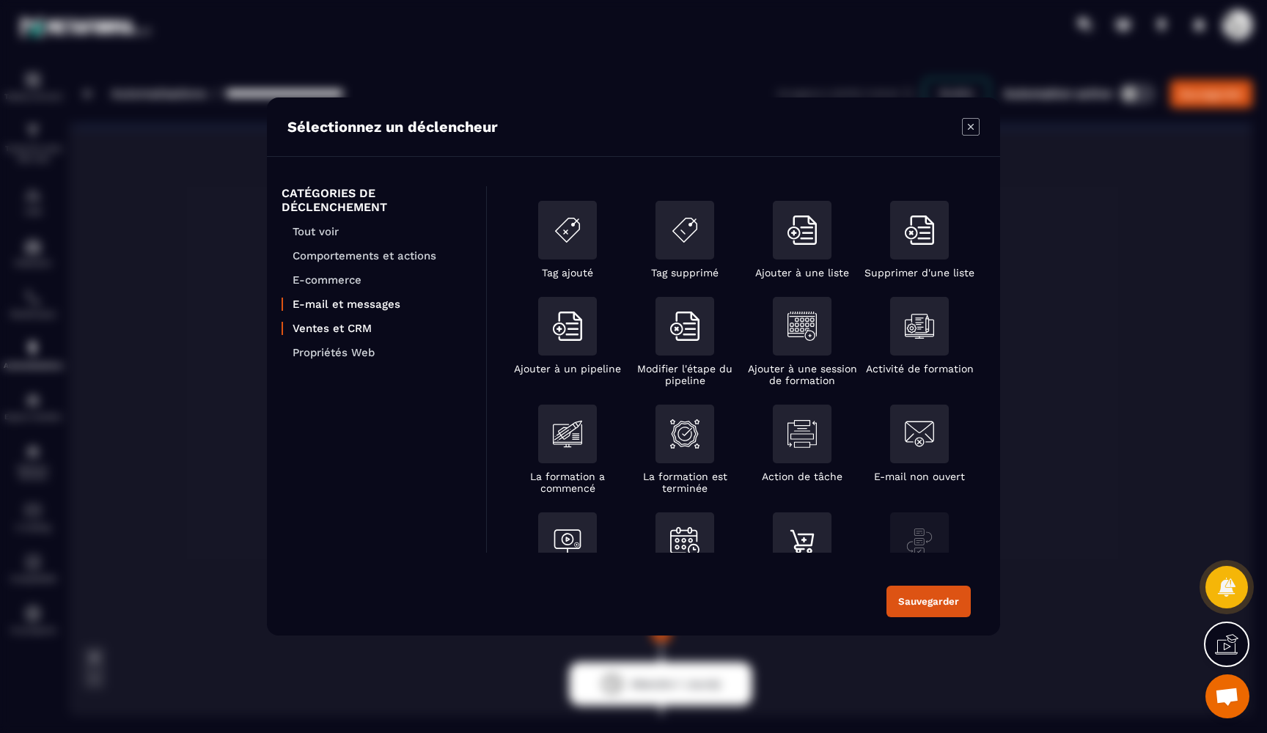
click at [339, 304] on p "E-mail et messages" at bounding box center [382, 304] width 179 height 13
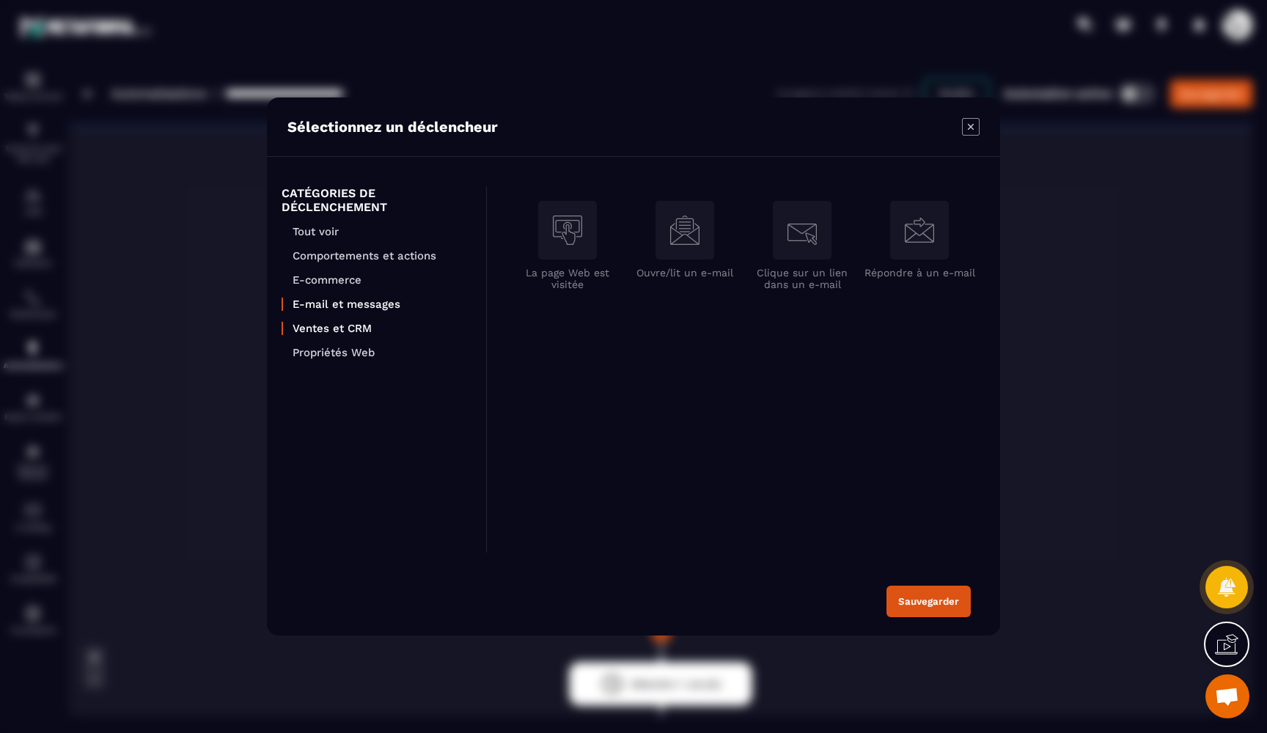
click at [338, 326] on p "Ventes et CRM" at bounding box center [382, 328] width 179 height 13
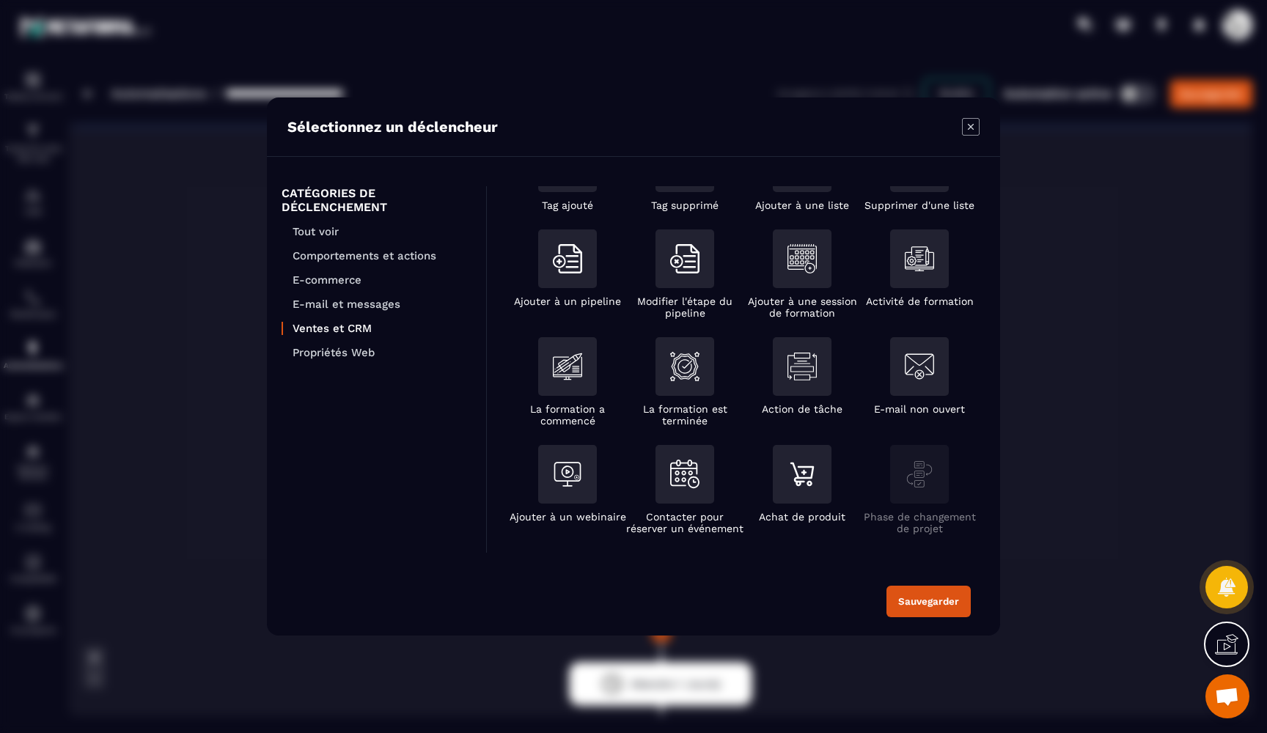
scroll to position [67, 0]
click at [325, 354] on p "Propriétés Web" at bounding box center [382, 352] width 179 height 13
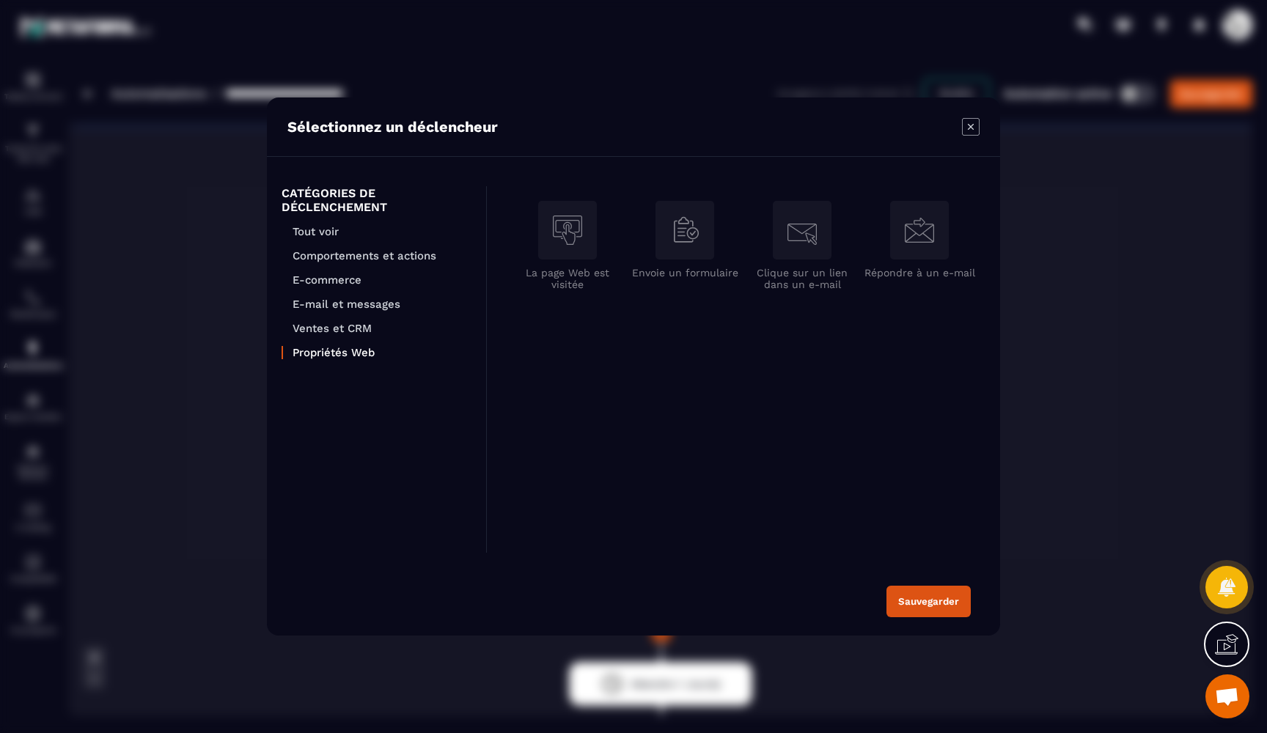
scroll to position [0, 0]
click at [967, 128] on icon "Modal window" at bounding box center [971, 127] width 18 height 18
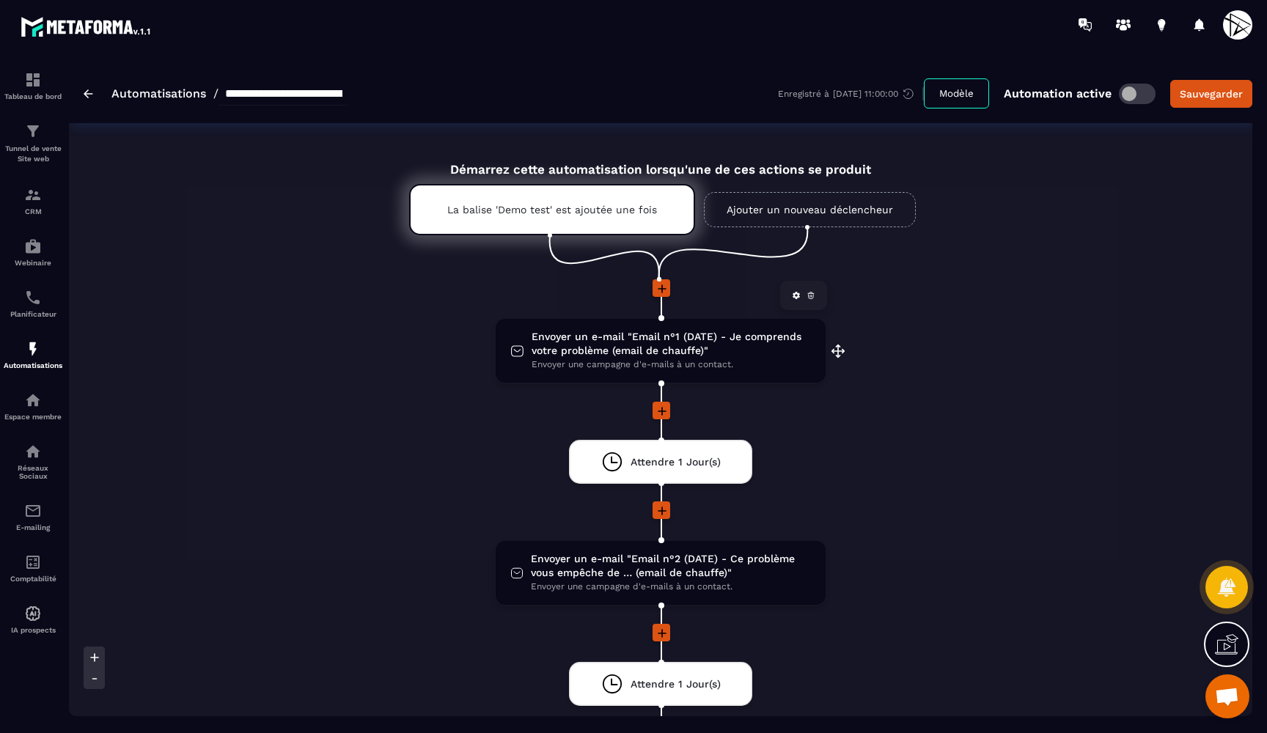
click at [621, 351] on span "Envoyer un e-mail "Email n°1 (DATE) - Je comprends votre problème (email de cha…" at bounding box center [671, 344] width 279 height 28
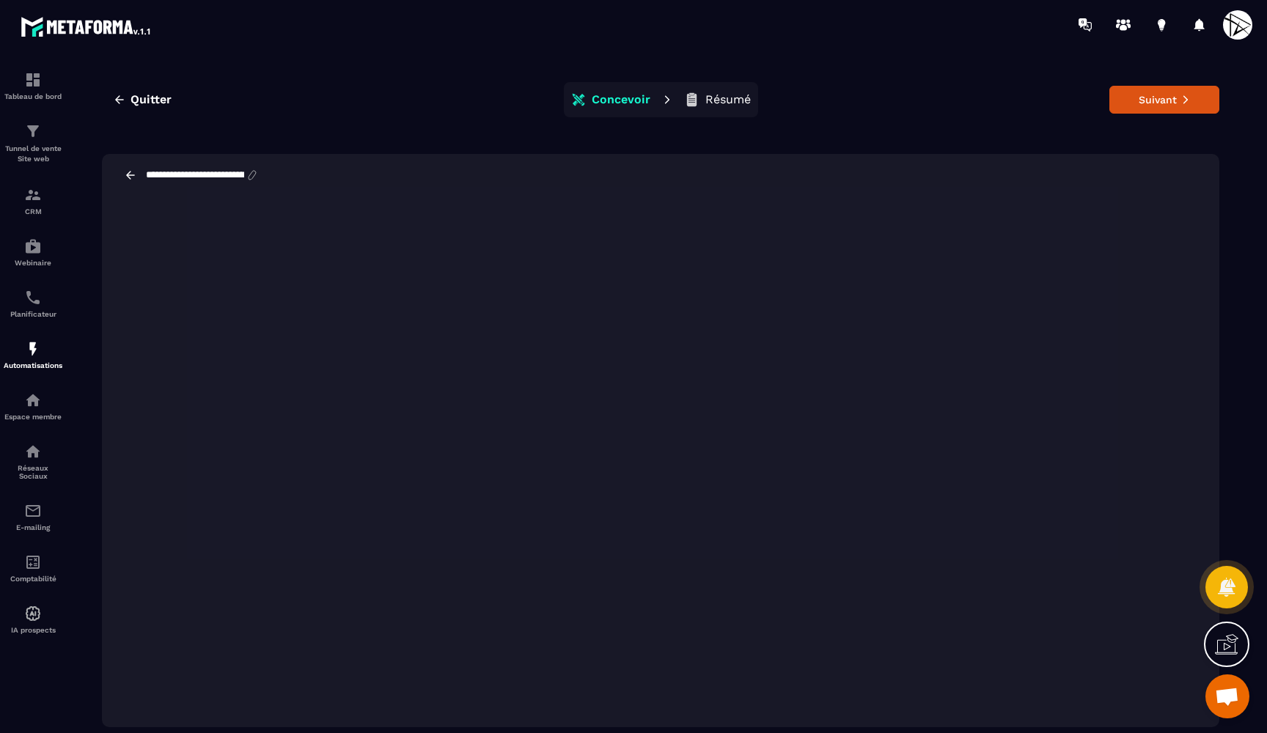
click at [259, 176] on icon at bounding box center [252, 175] width 13 height 13
click at [130, 177] on icon at bounding box center [130, 175] width 13 height 13
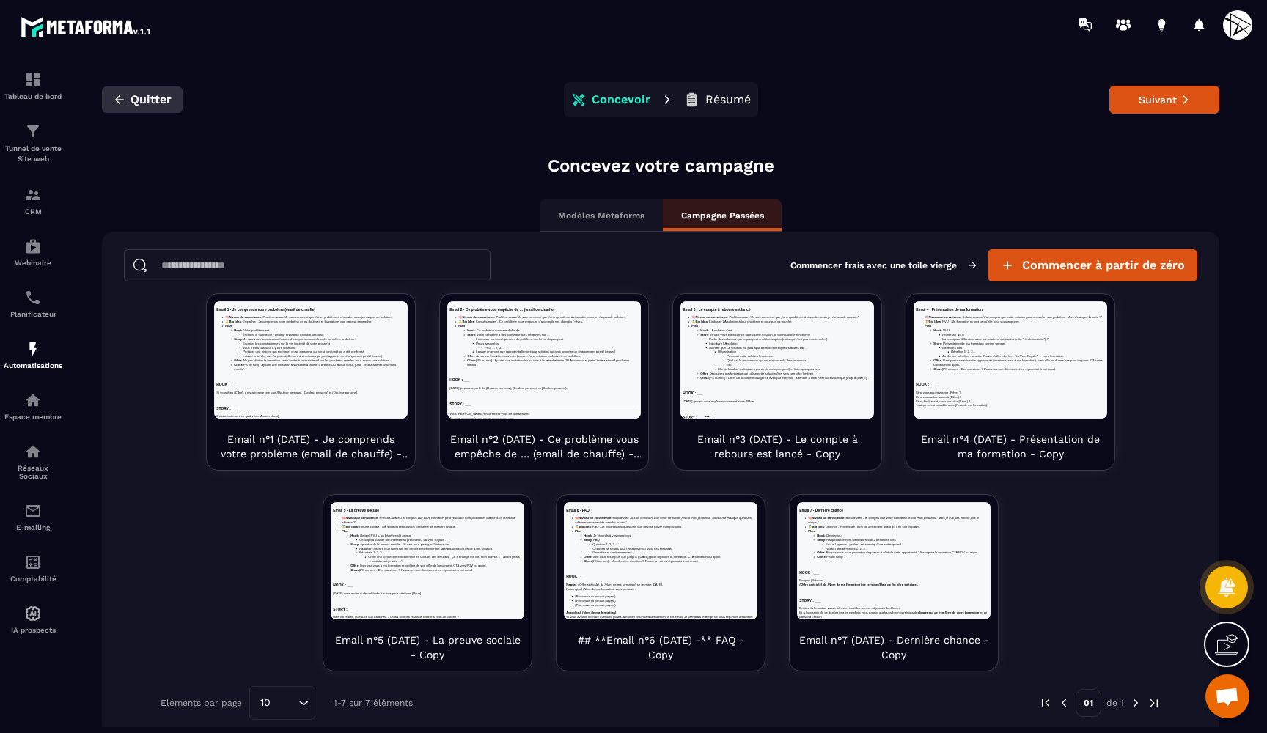
click at [131, 106] on span "Quitter" at bounding box center [151, 99] width 41 height 15
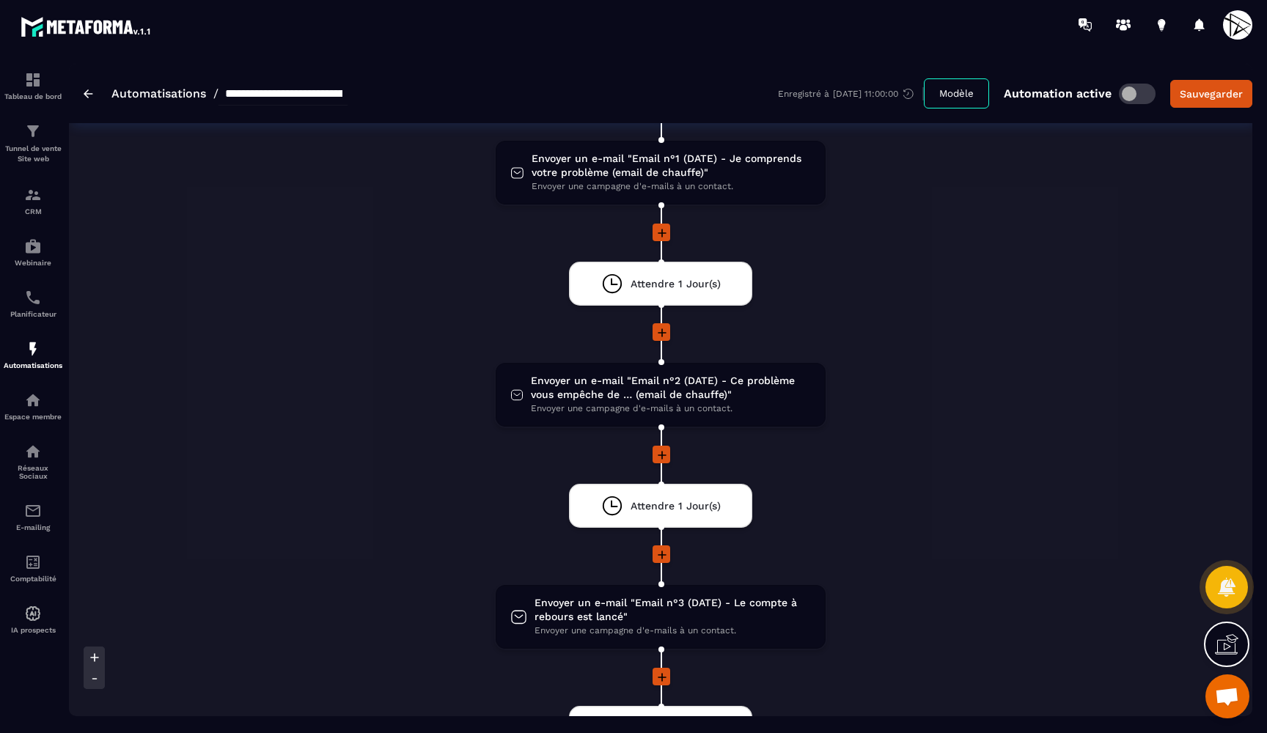
scroll to position [168, 0]
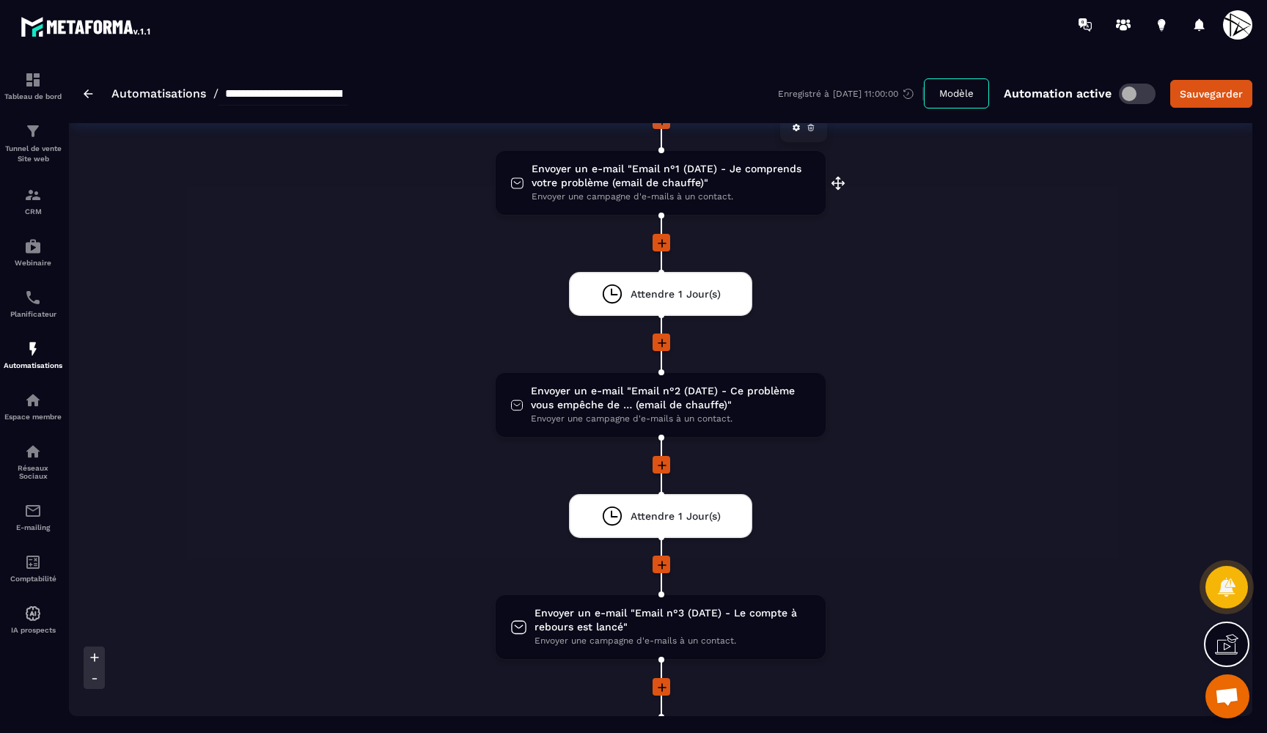
click at [631, 183] on span "Envoyer un e-mail "Email n°1 (DATE) - Je comprends votre problème (email de cha…" at bounding box center [671, 176] width 279 height 28
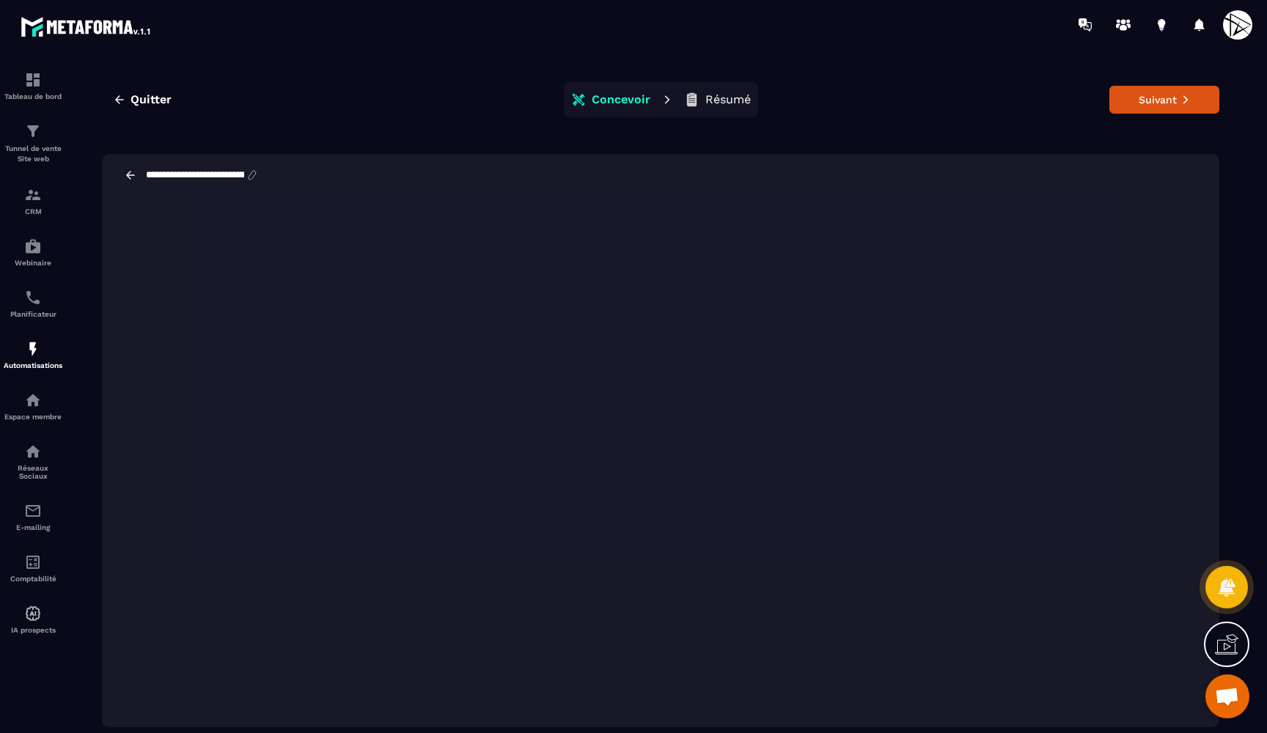
click at [510, 130] on div "**********" at bounding box center [661, 405] width 1154 height 682
click at [1231, 648] on icon at bounding box center [1226, 644] width 23 height 23
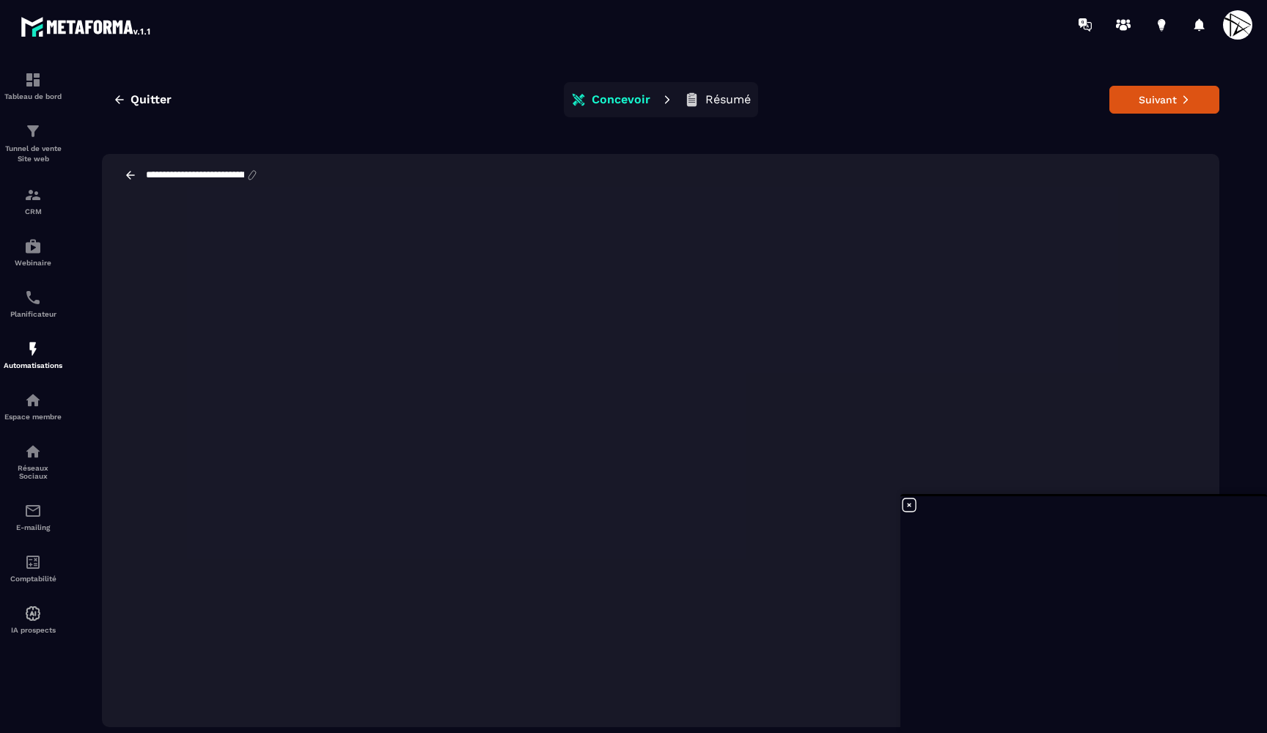
click at [910, 505] on icon at bounding box center [909, 505] width 13 height 13
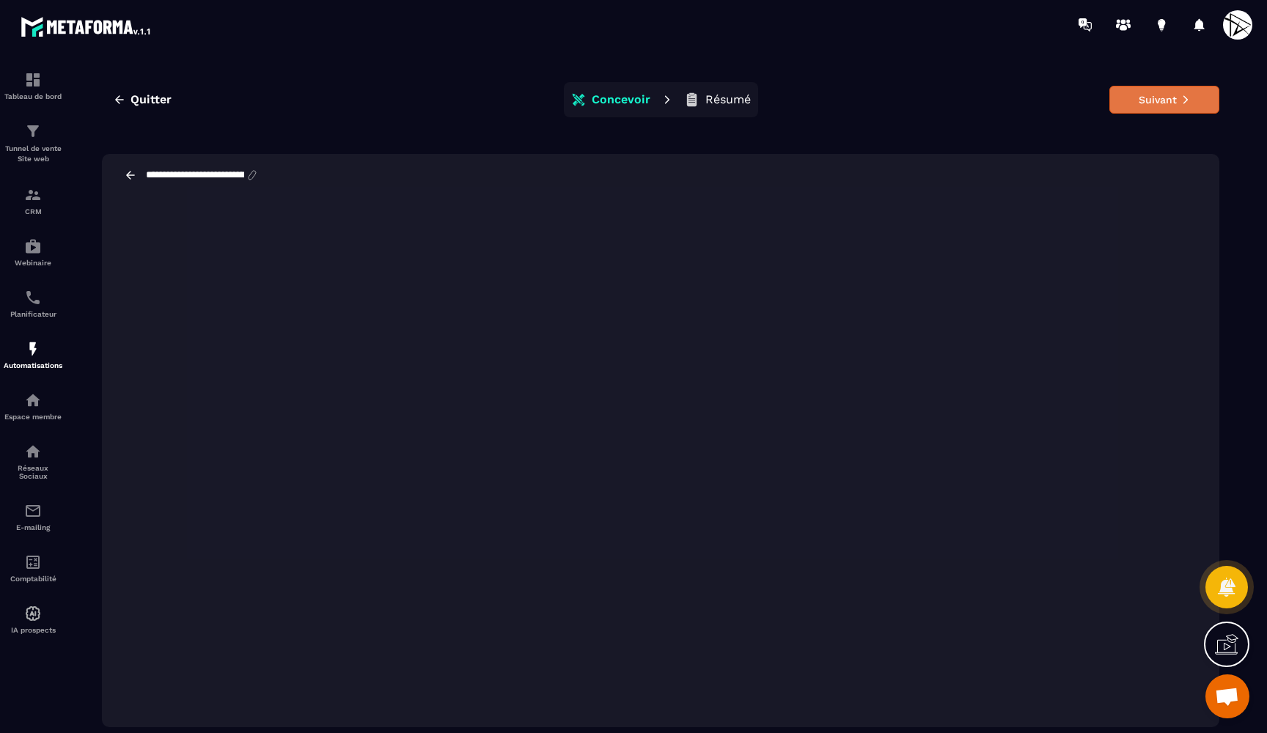
click at [1196, 89] on button "Suivant" at bounding box center [1165, 100] width 110 height 28
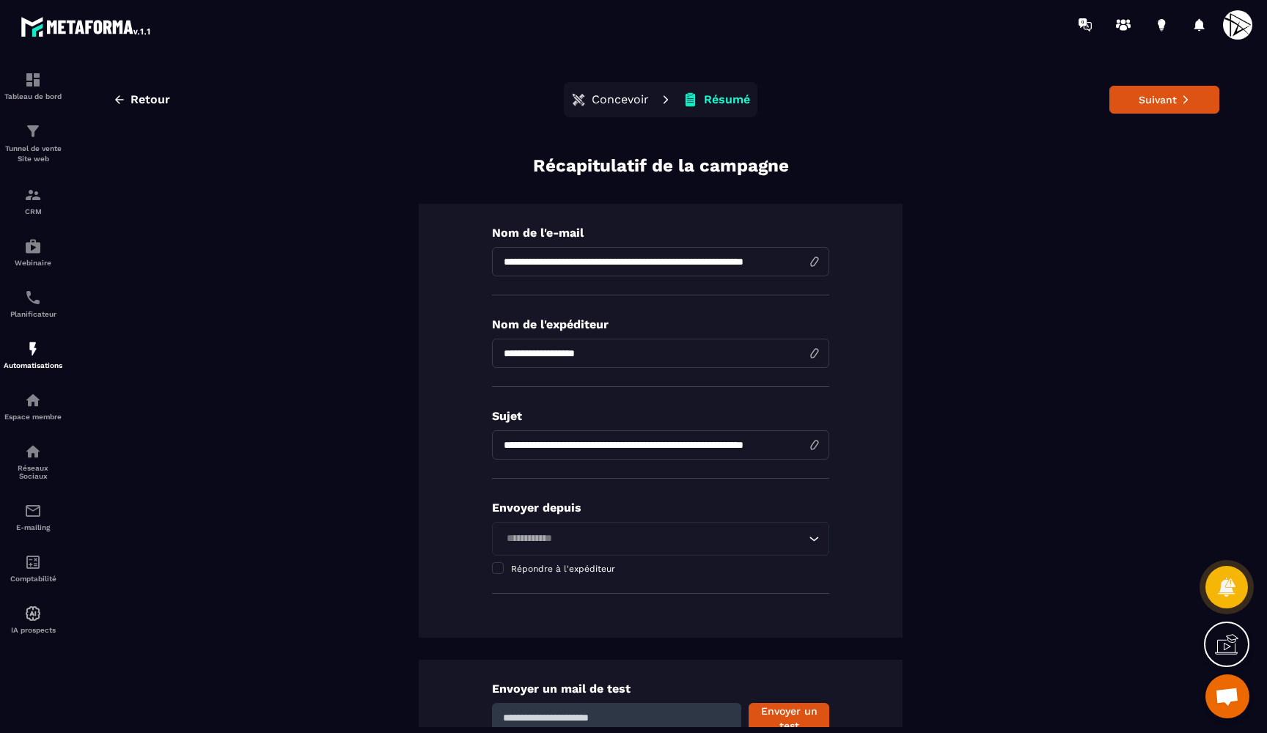
drag, startPoint x: 554, startPoint y: 262, endPoint x: 581, endPoint y: 263, distance: 26.4
click at [581, 263] on input "**********" at bounding box center [660, 261] width 337 height 29
click at [727, 263] on input "**********" at bounding box center [660, 261] width 337 height 29
type input "**********"
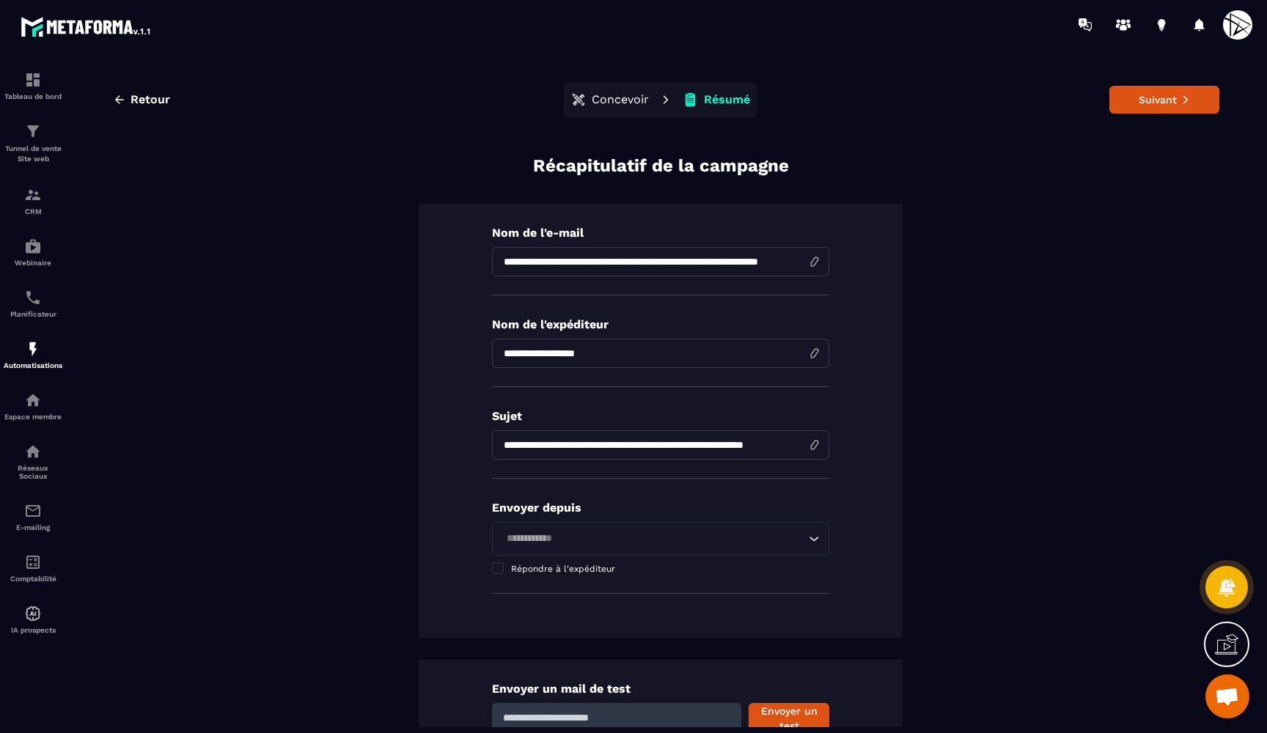
click at [858, 317] on div "**********" at bounding box center [661, 421] width 484 height 434
click at [647, 350] on input "**********" at bounding box center [660, 353] width 337 height 29
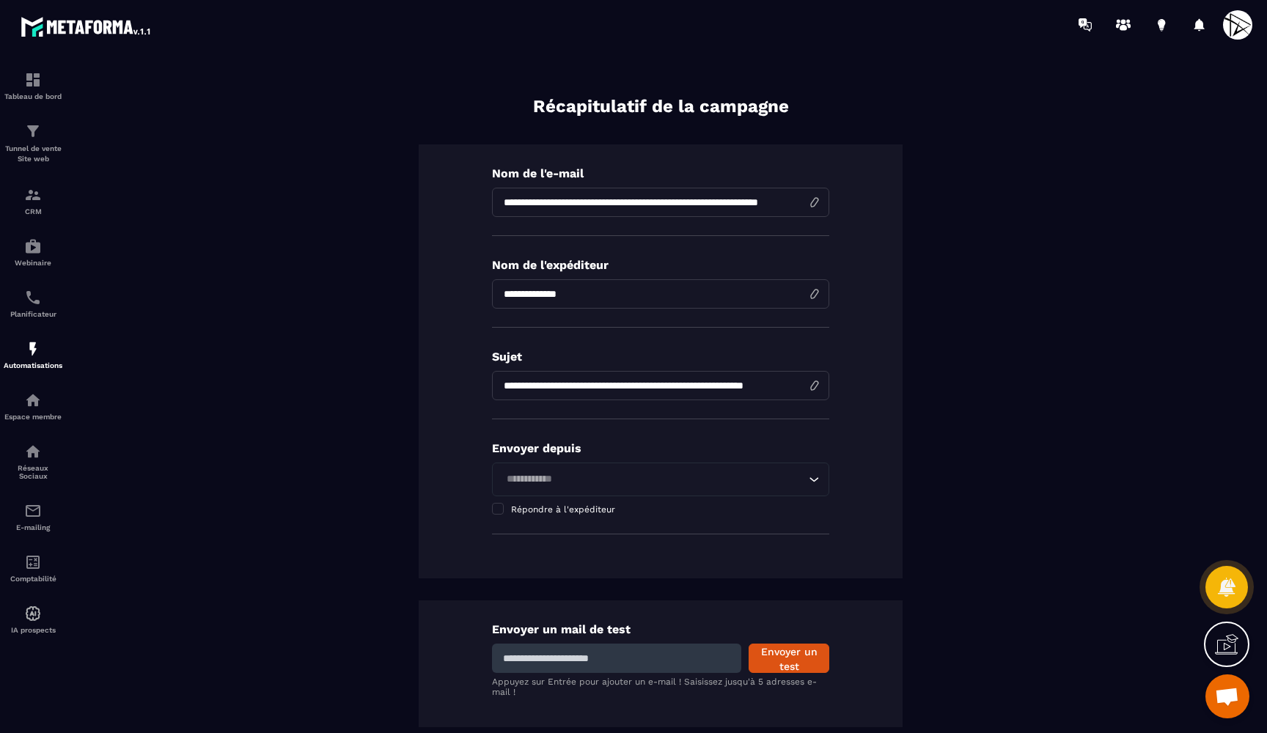
scroll to position [64, 0]
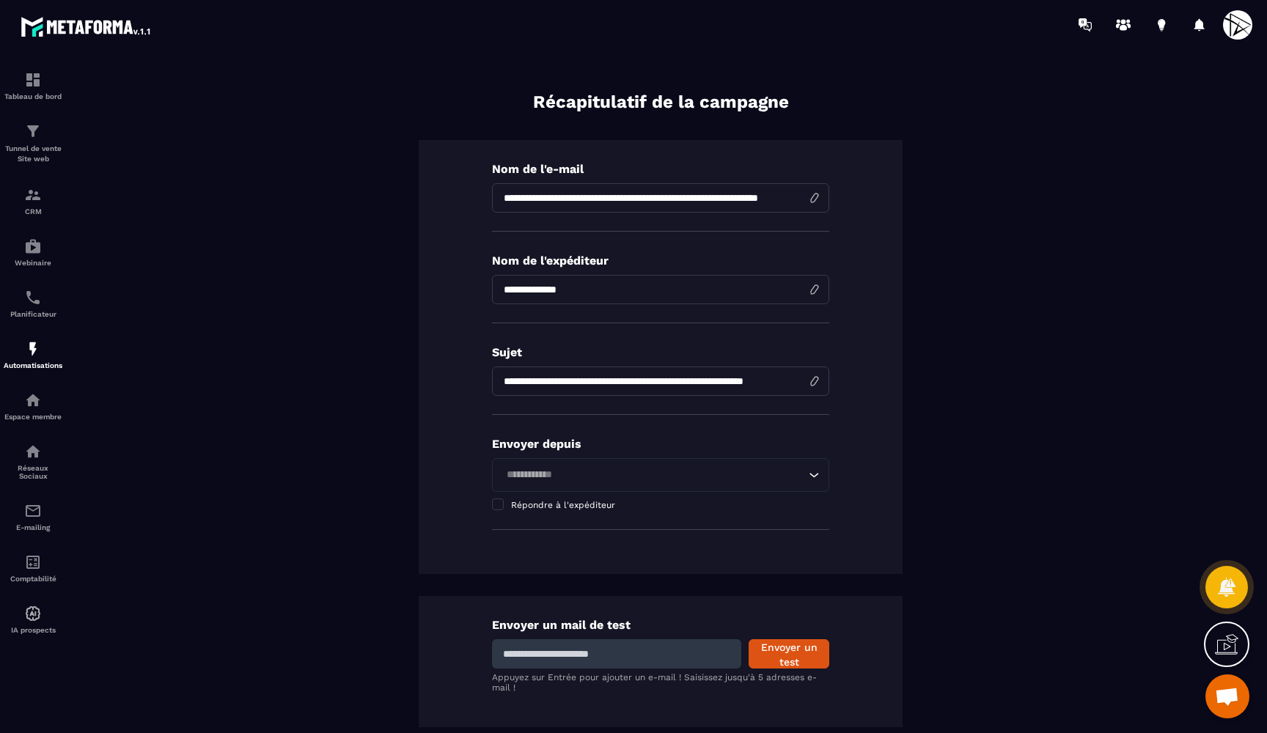
type input "**********"
drag, startPoint x: 583, startPoint y: 382, endPoint x: 560, endPoint y: 380, distance: 22.8
click at [560, 380] on input "**********" at bounding box center [660, 381] width 337 height 29
click at [575, 197] on input "**********" at bounding box center [660, 197] width 337 height 29
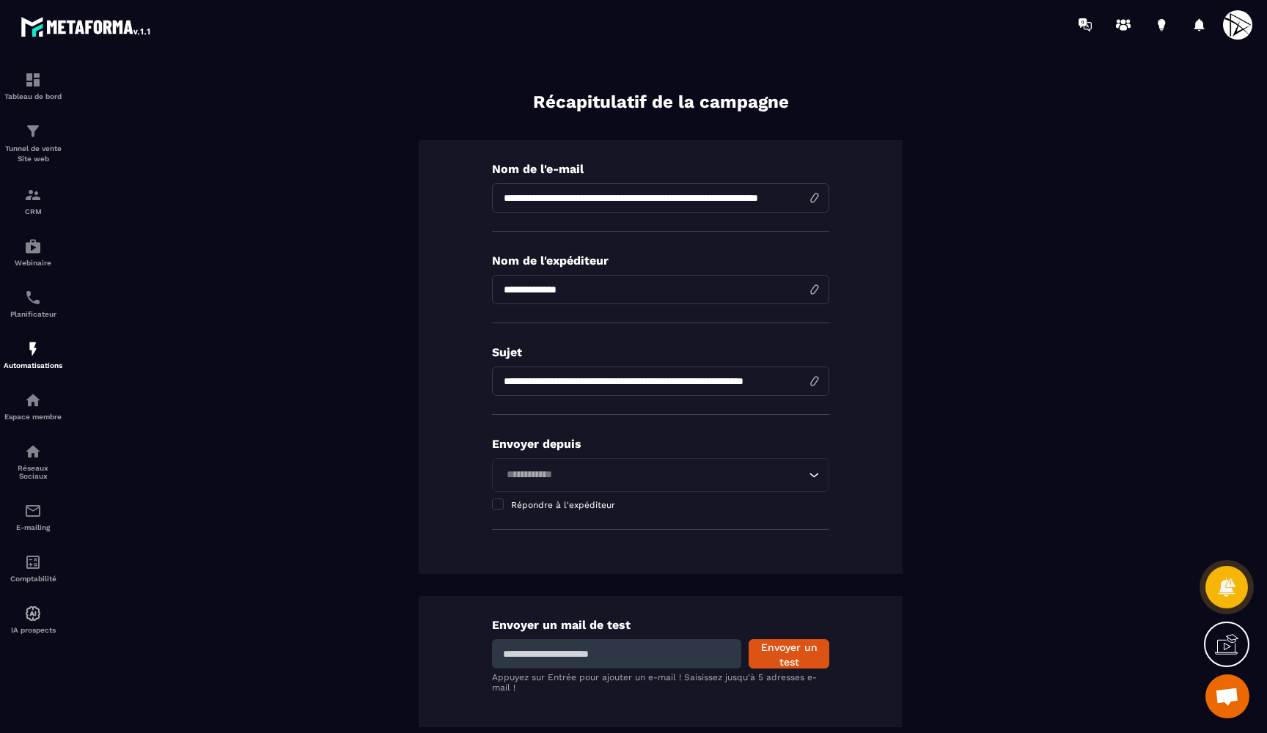
click at [575, 197] on input "**********" at bounding box center [660, 197] width 337 height 29
click at [540, 375] on input "**********" at bounding box center [660, 381] width 337 height 29
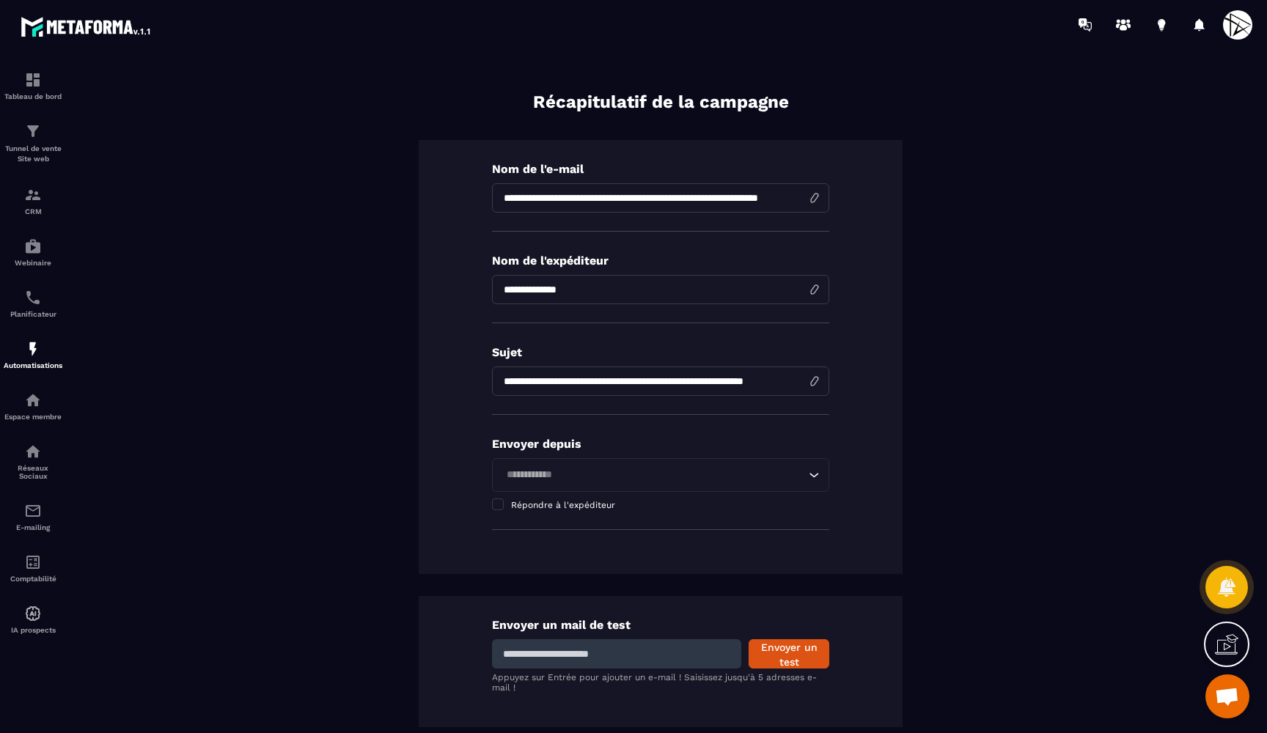
paste input "****"
drag, startPoint x: 689, startPoint y: 384, endPoint x: 781, endPoint y: 389, distance: 91.8
click at [781, 389] on input "**********" at bounding box center [660, 381] width 337 height 29
click at [553, 380] on input "**********" at bounding box center [660, 381] width 337 height 29
drag, startPoint x: 615, startPoint y: 383, endPoint x: 463, endPoint y: 370, distance: 152.3
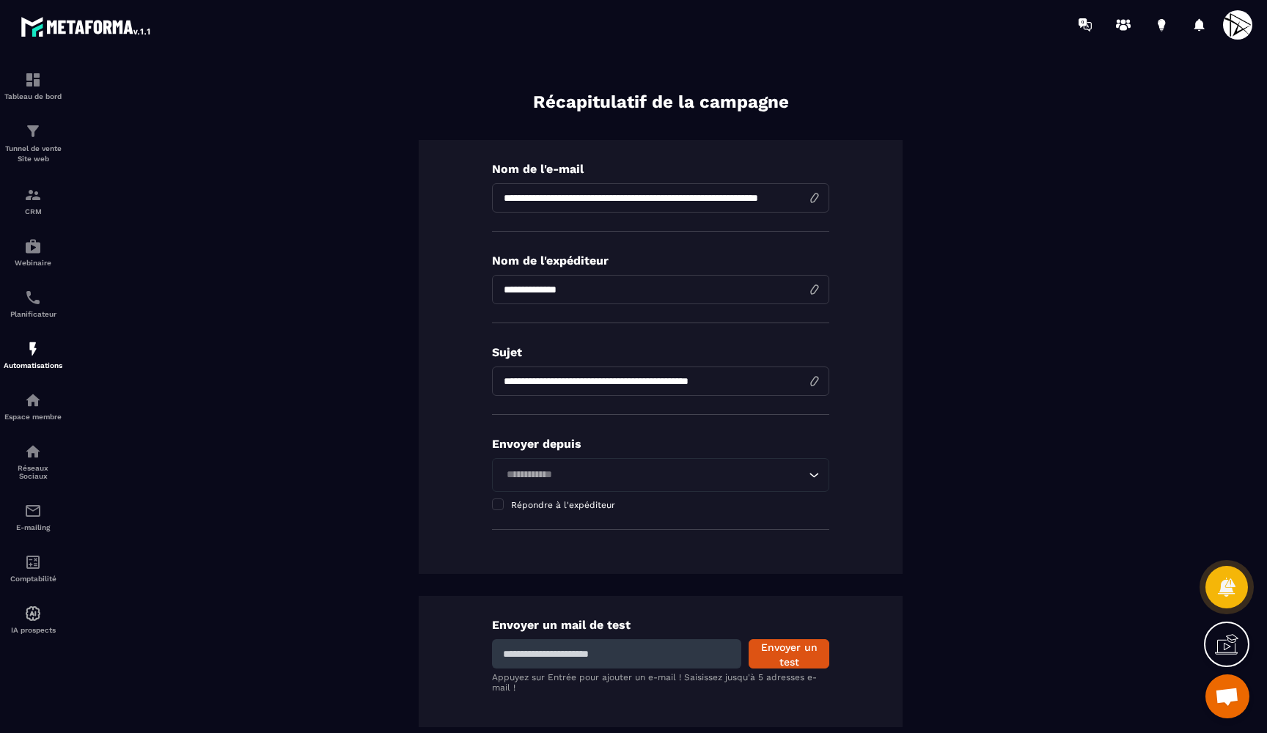
click at [463, 370] on div "**********" at bounding box center [661, 357] width 484 height 434
click at [878, 374] on div "**********" at bounding box center [661, 357] width 484 height 434
click at [730, 384] on input "**********" at bounding box center [660, 381] width 337 height 29
type input "**********"
click at [859, 336] on div "**********" at bounding box center [661, 357] width 484 height 434
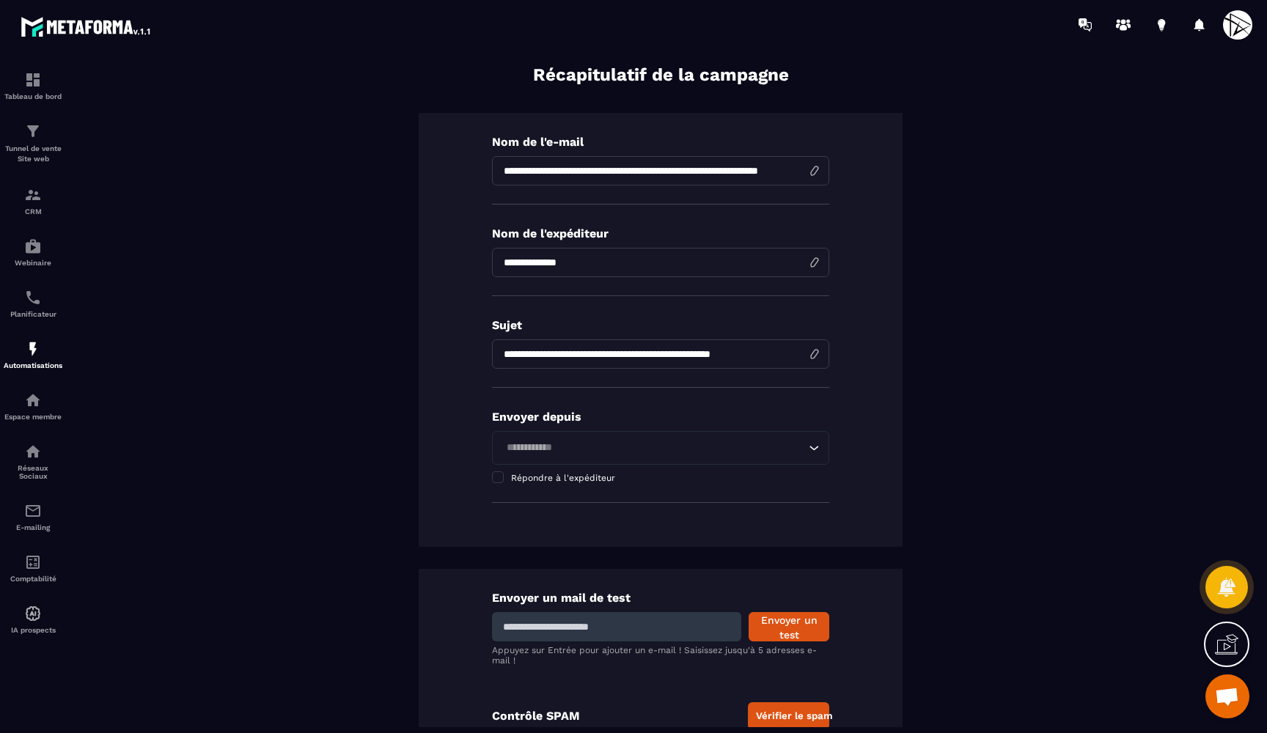
scroll to position [99, 0]
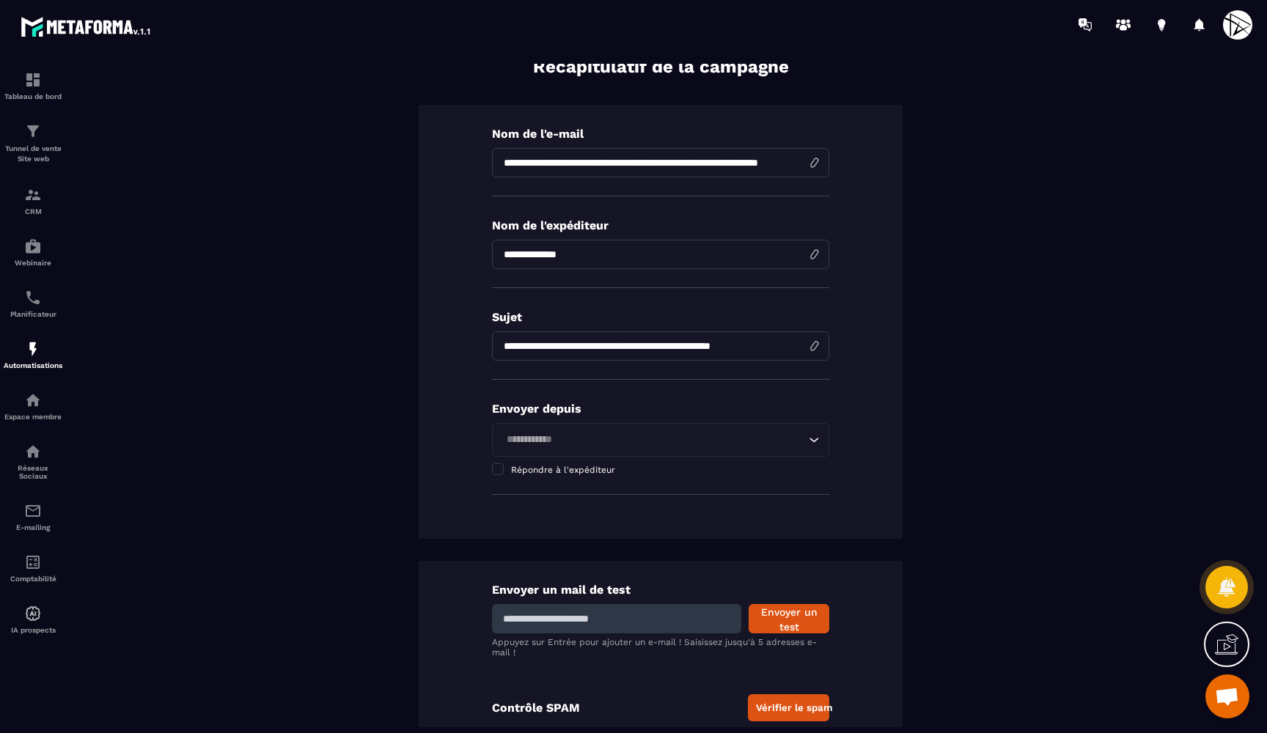
click at [528, 433] on input "Search for option" at bounding box center [654, 440] width 304 height 16
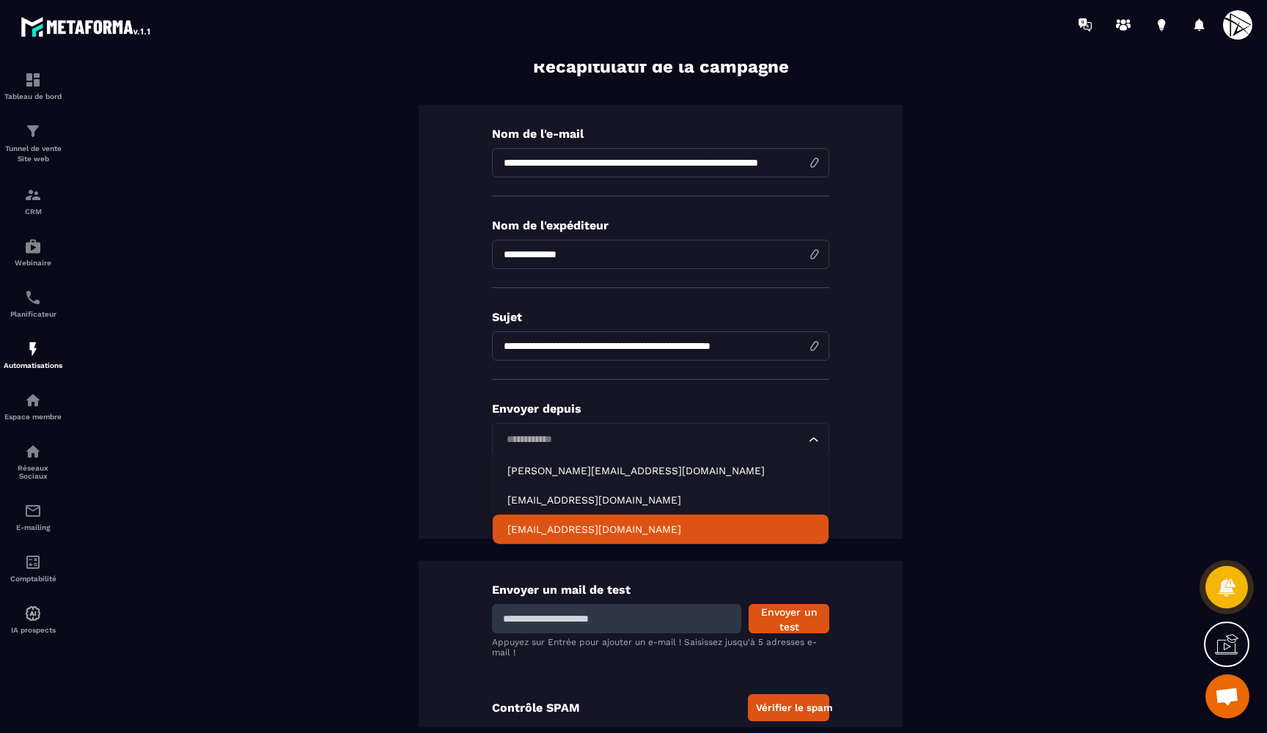
scroll to position [128, 0]
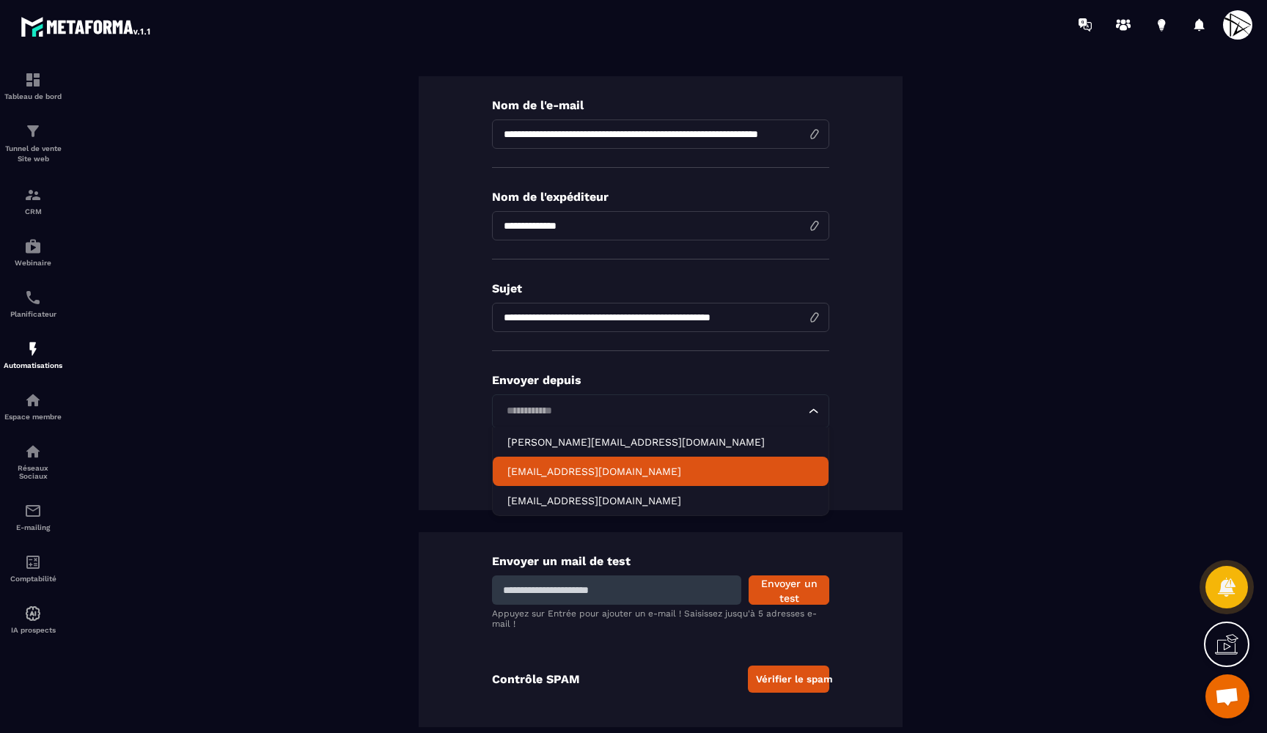
click at [544, 476] on p "[EMAIL_ADDRESS][DOMAIN_NAME]" at bounding box center [660, 471] width 307 height 15
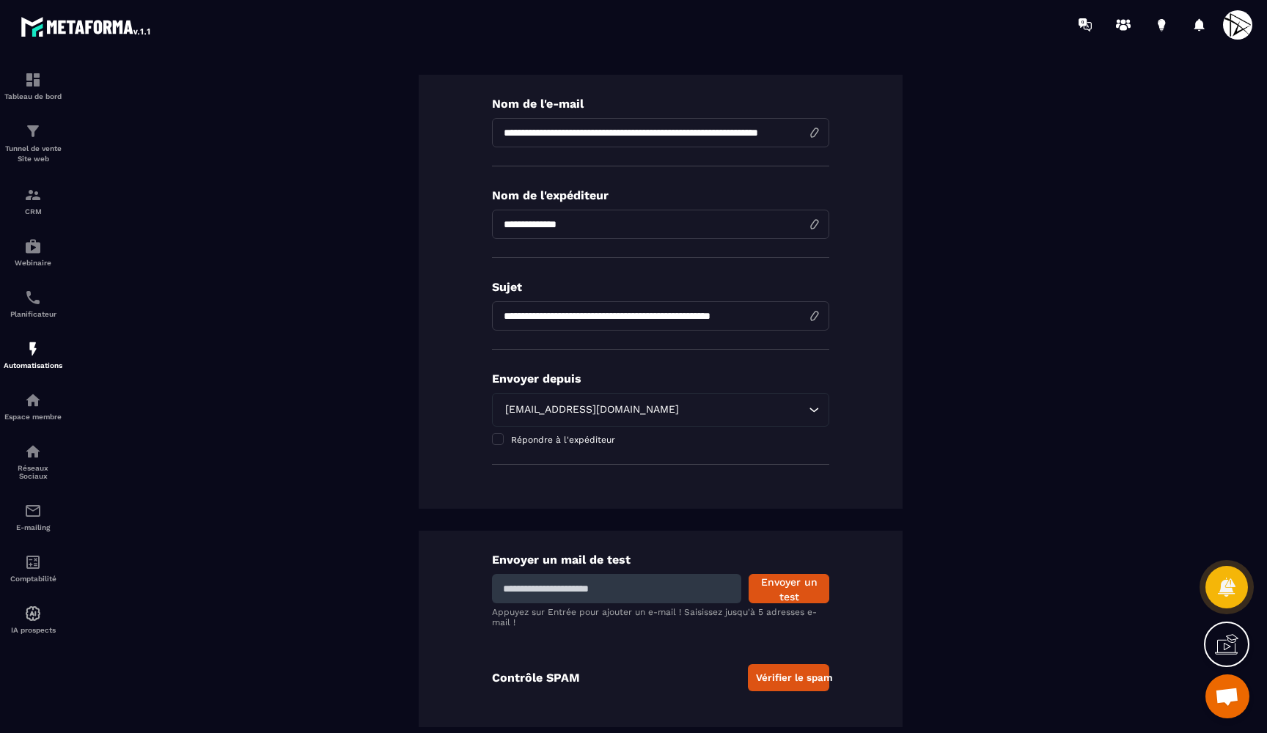
scroll to position [128, 0]
type input "**********"
click at [803, 589] on button "Envoyer un test" at bounding box center [789, 589] width 81 height 29
click at [661, 646] on div "Envoyer un mail de test Envoyer un test Appuyez sur Entrée pour ajouter un e-ma…" at bounding box center [661, 630] width 484 height 197
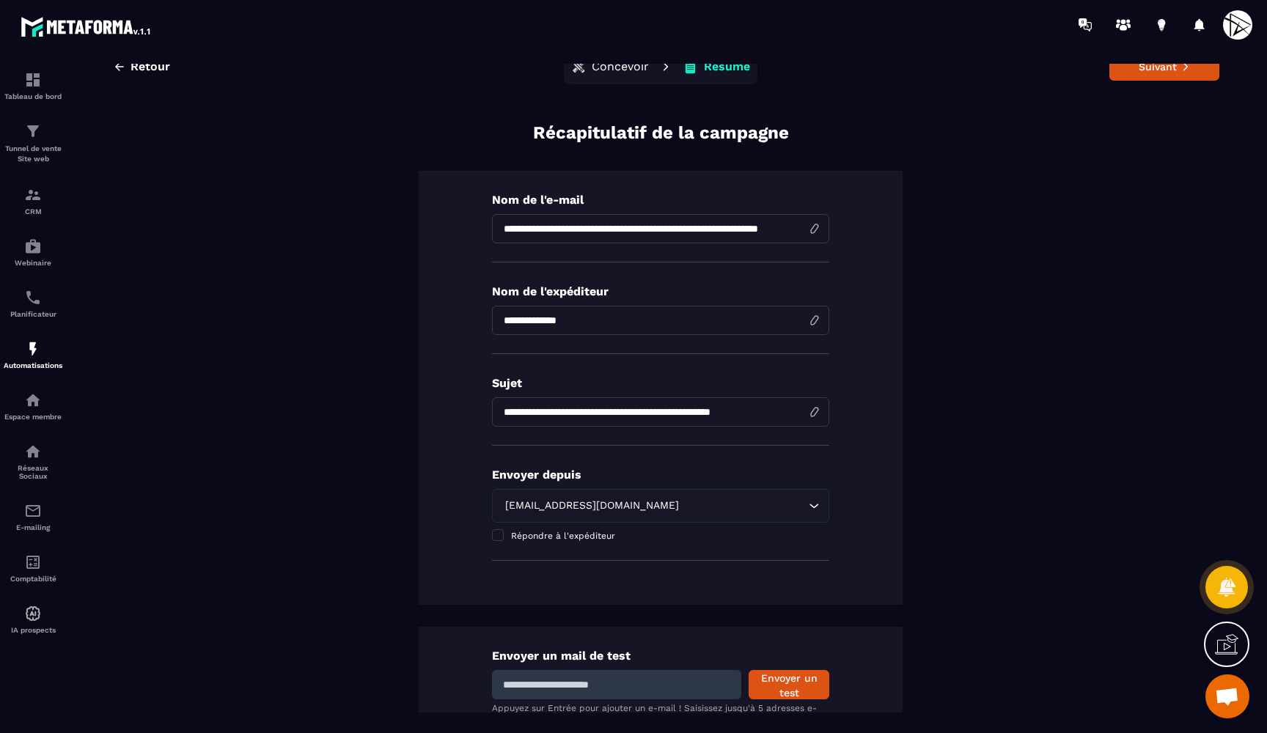
scroll to position [0, 0]
click at [1137, 72] on button "Suivant" at bounding box center [1165, 67] width 110 height 28
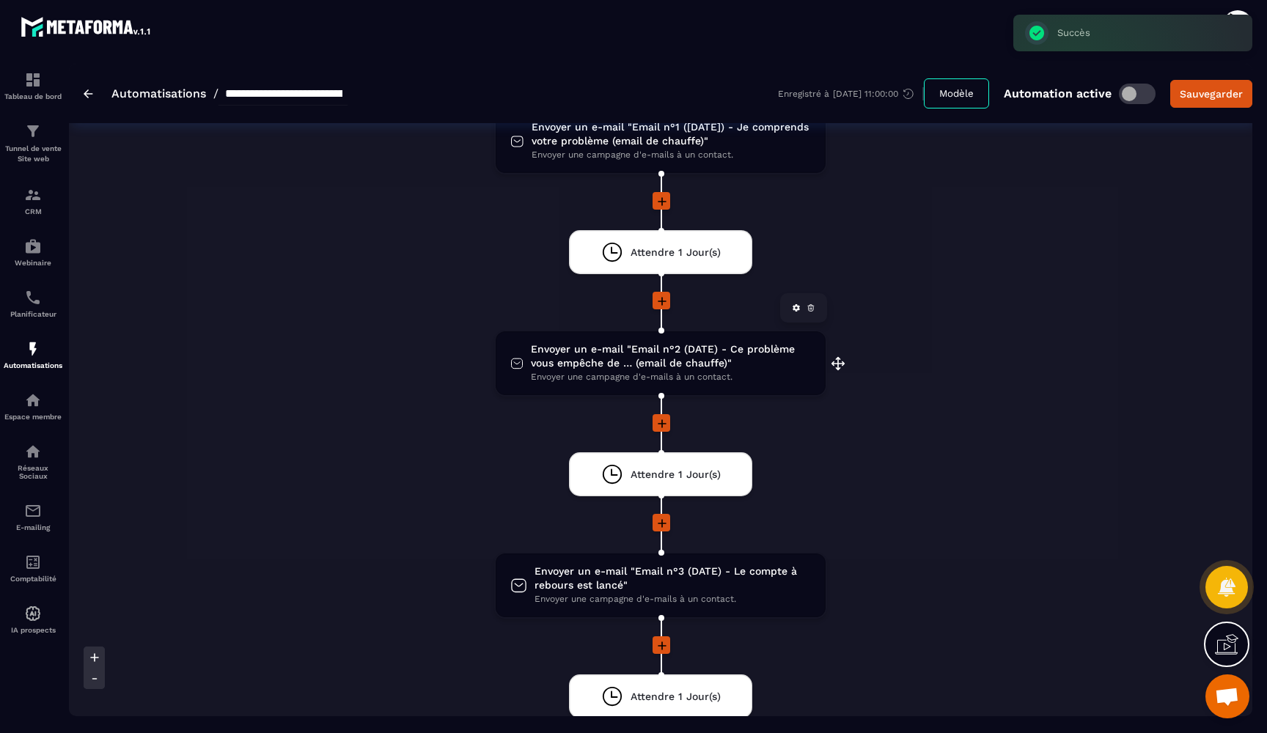
scroll to position [224, 0]
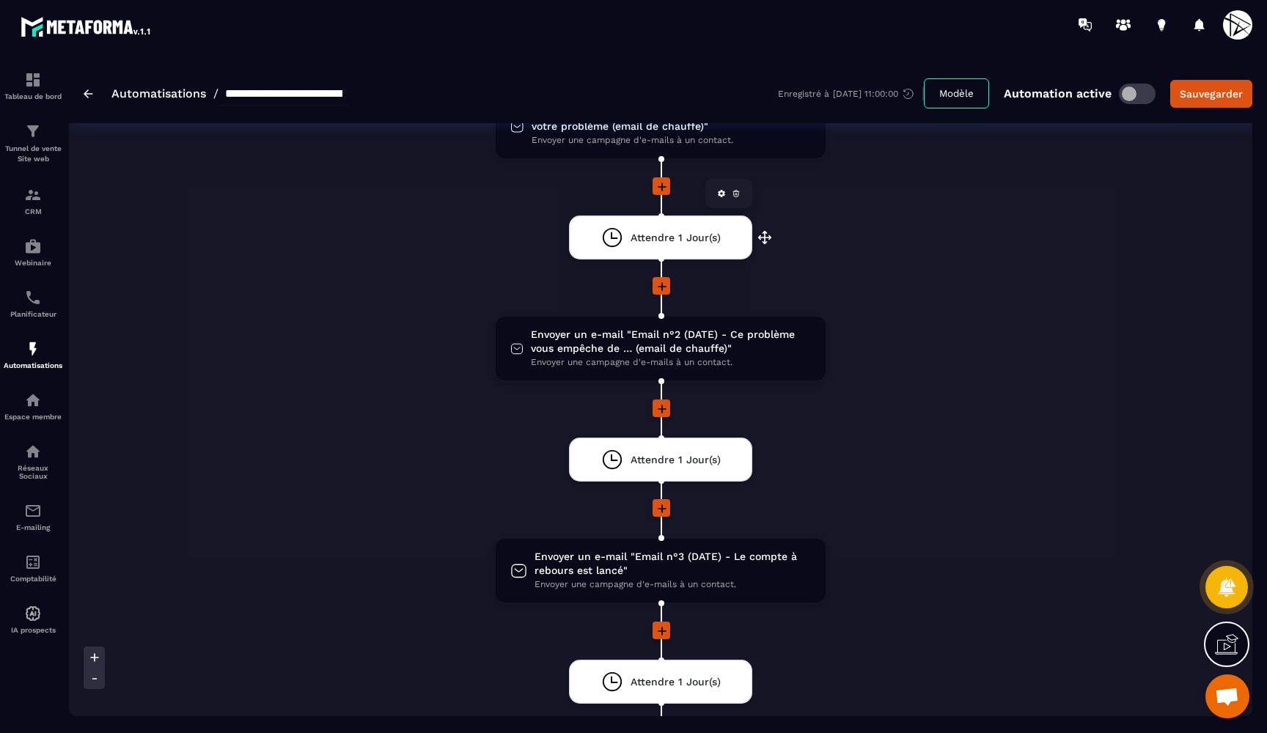
click at [684, 236] on span "Attendre 1 Jour(s)" at bounding box center [676, 238] width 90 height 14
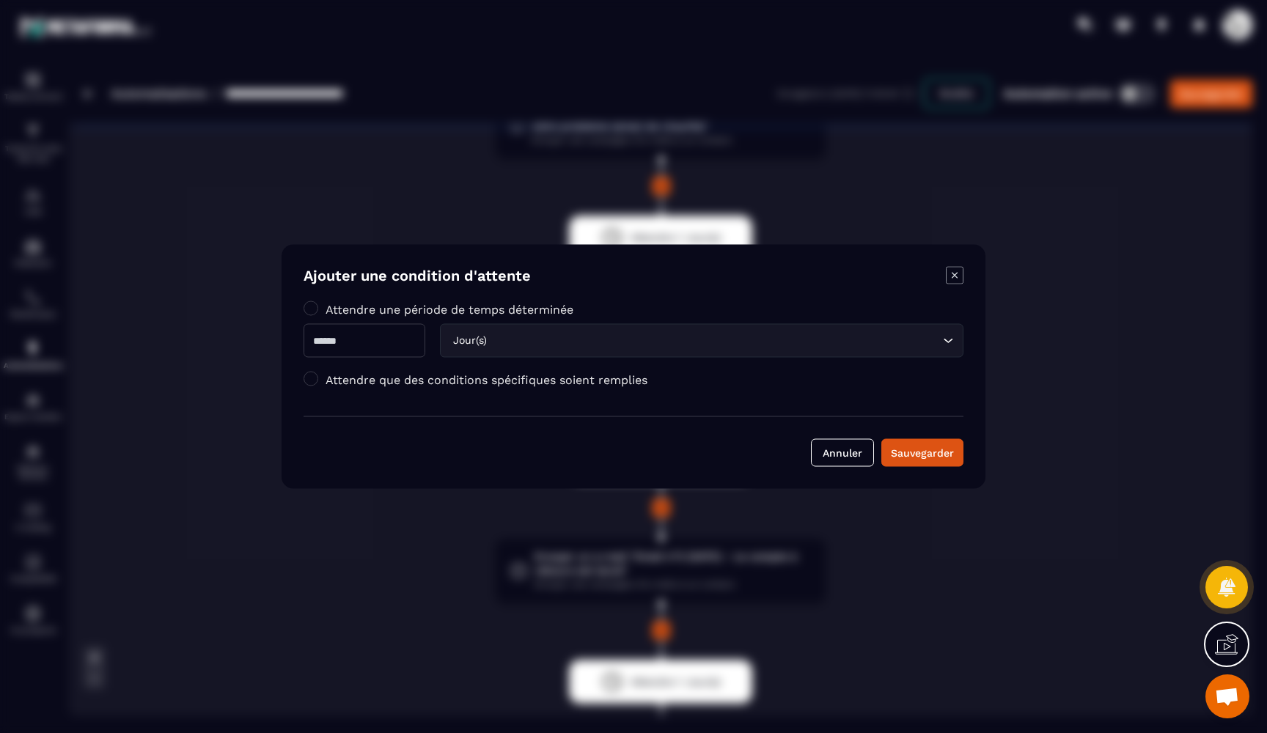
click at [398, 343] on input "*" at bounding box center [365, 341] width 122 height 34
type input "**"
click at [474, 374] on label "Attendre que des conditions spécifiques soient remplies" at bounding box center [487, 380] width 322 height 14
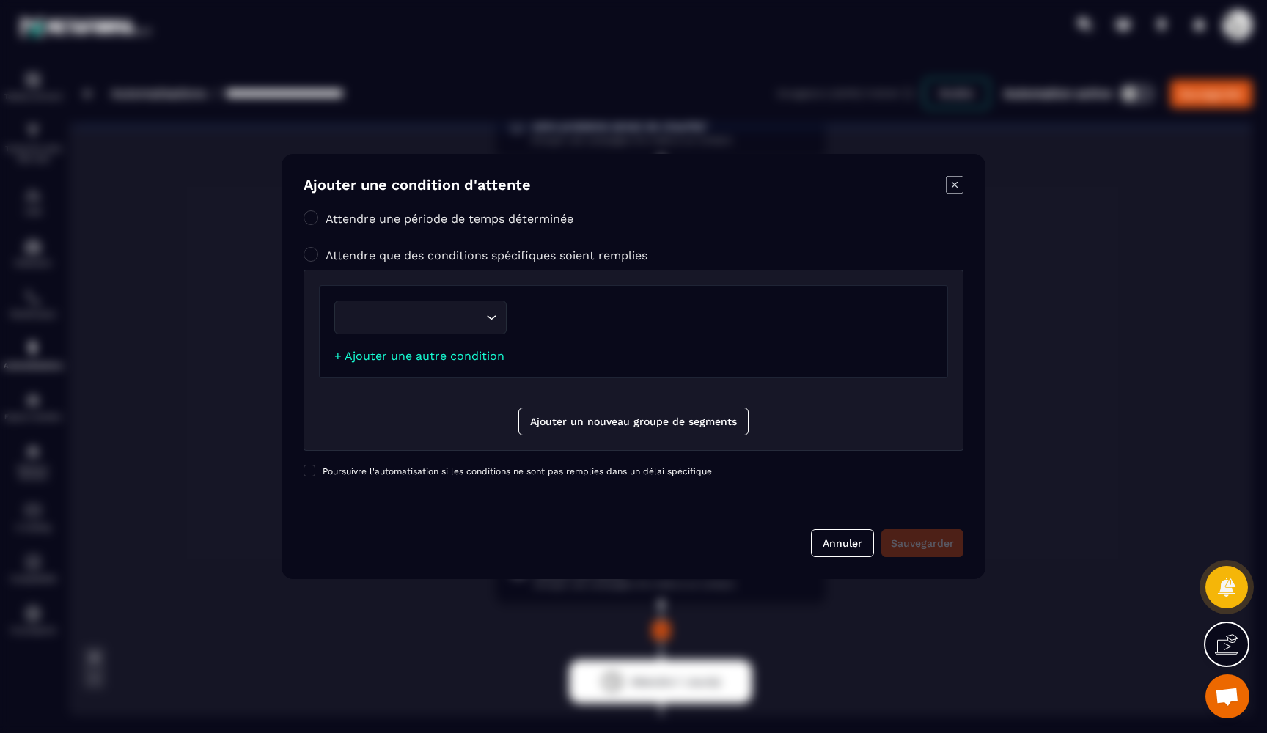
click at [452, 308] on div "Loading..." at bounding box center [420, 318] width 172 height 34
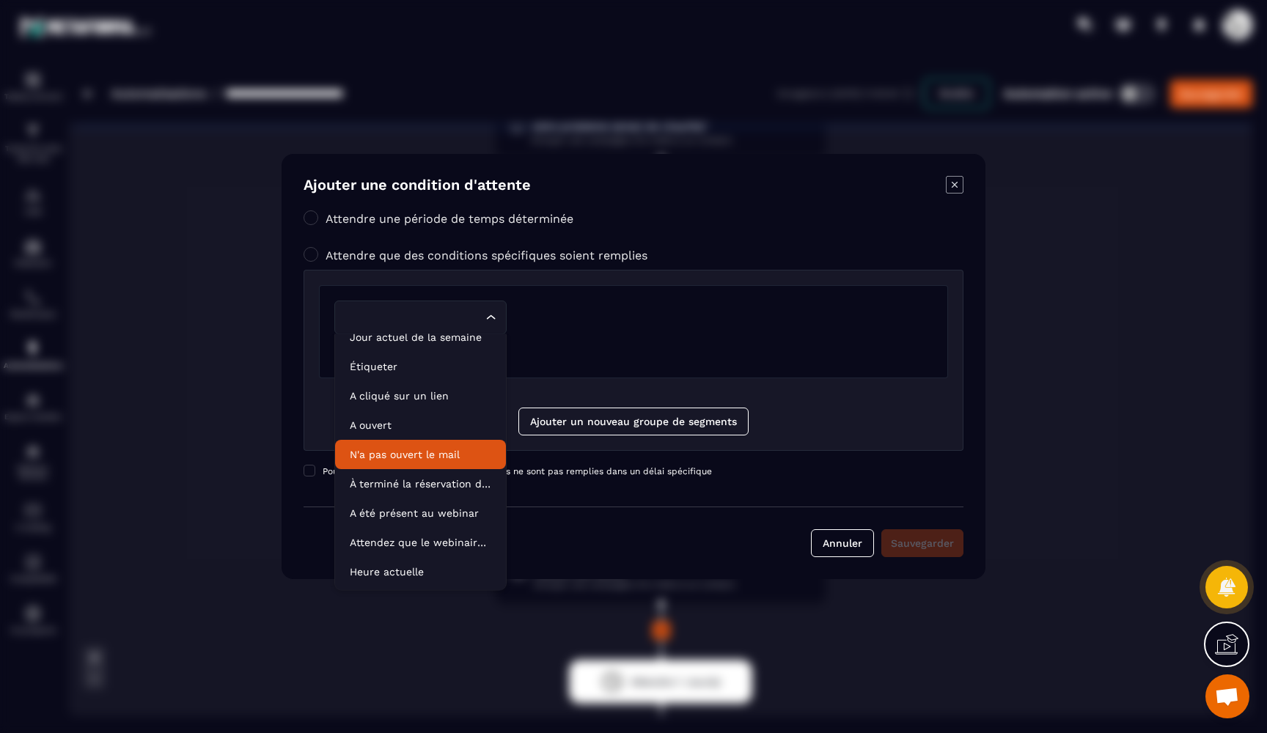
scroll to position [0, 0]
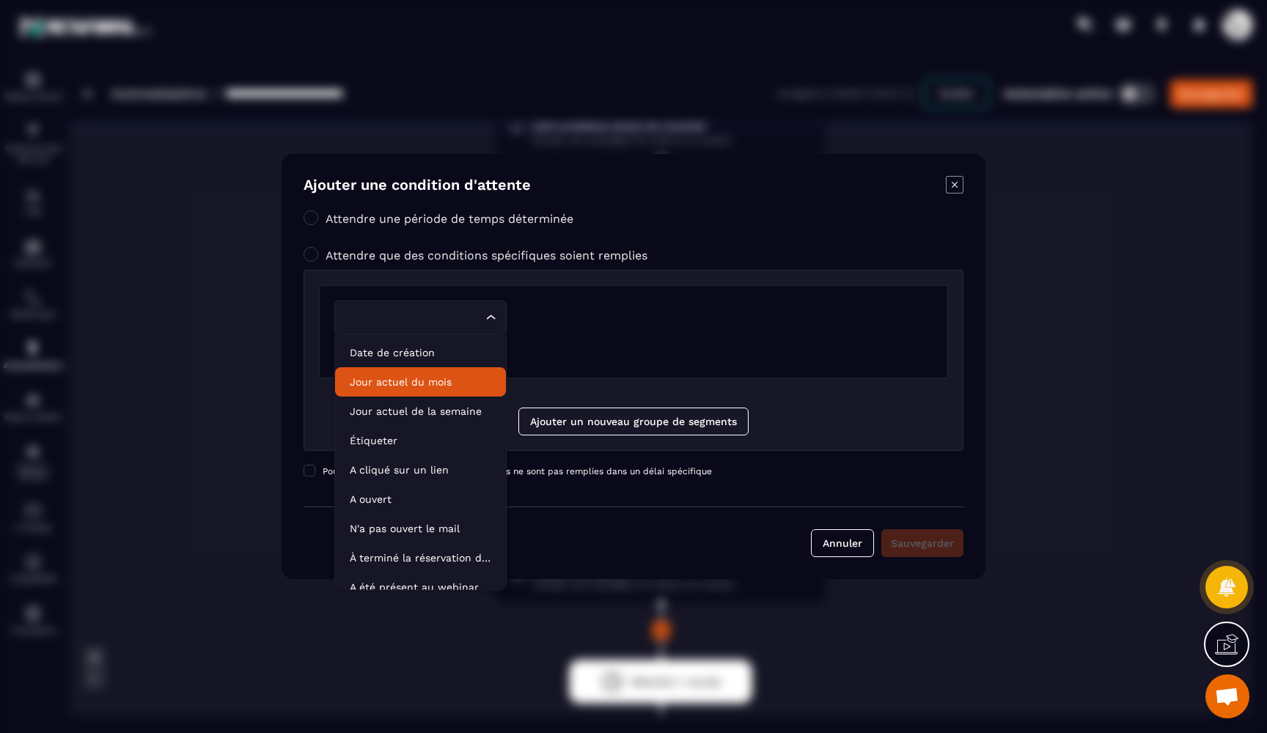
click at [433, 381] on p "Jour actuel du mois" at bounding box center [421, 382] width 142 height 15
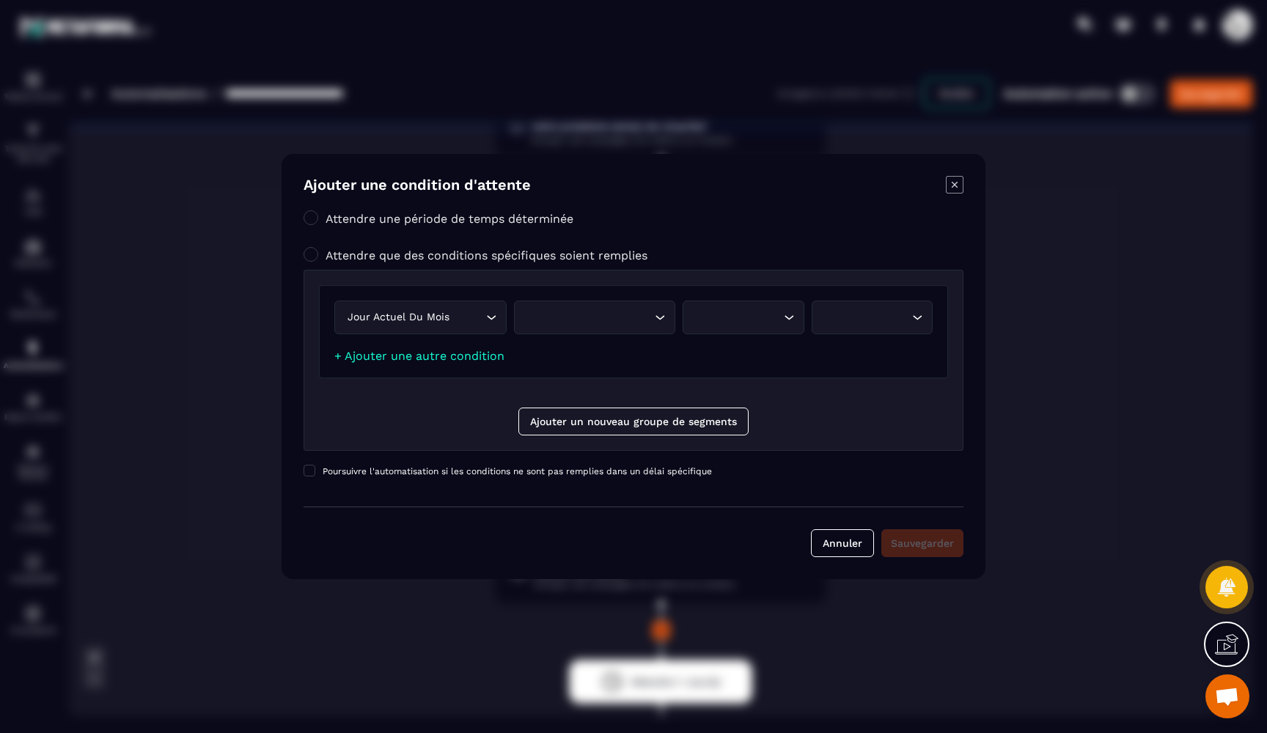
click at [563, 331] on div "Loading..." at bounding box center [594, 318] width 161 height 34
click at [557, 353] on p "Fuseau horaire du contact" at bounding box center [594, 348] width 131 height 15
click at [637, 318] on div "Fuseau horaire du contact" at bounding box center [594, 317] width 144 height 16
click at [605, 379] on p "Mon fuseau horaire" at bounding box center [594, 377] width 131 height 15
click at [723, 310] on div "Search for option" at bounding box center [736, 317] width 90 height 16
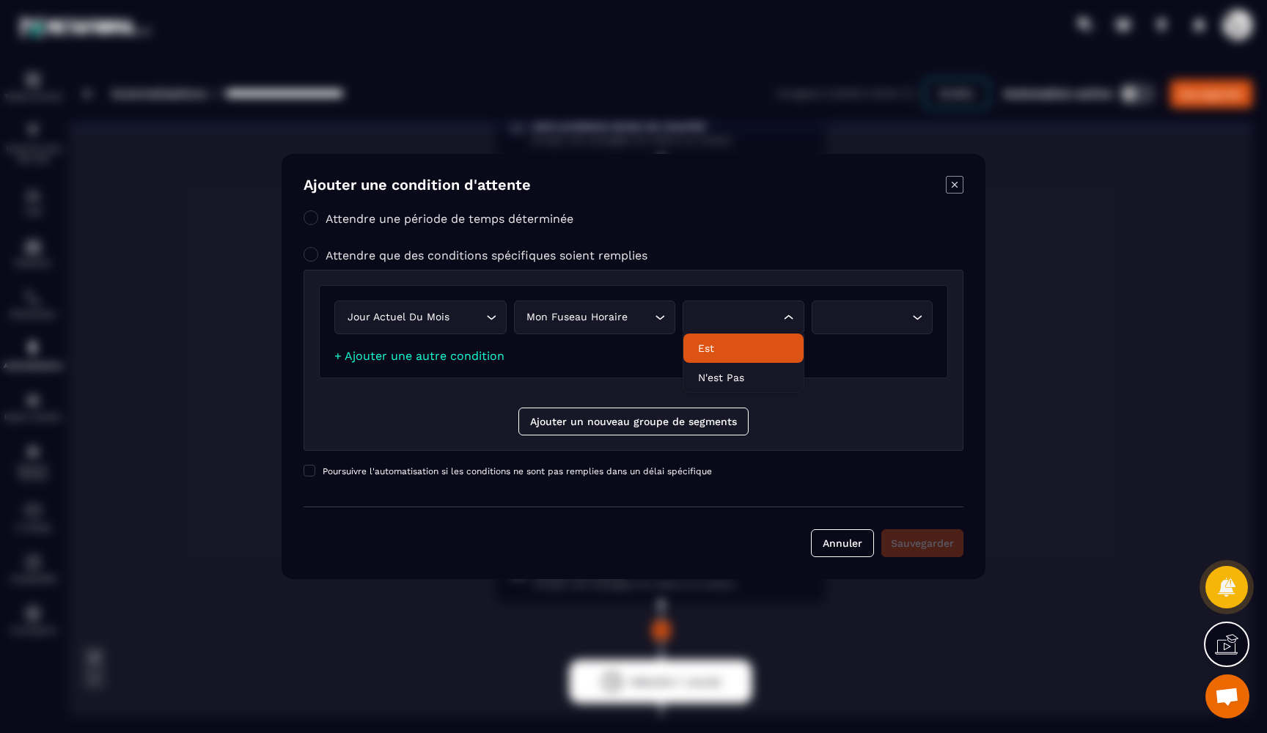
click at [720, 351] on p "Est" at bounding box center [743, 348] width 90 height 15
click at [850, 321] on div "Search for option" at bounding box center [865, 317] width 90 height 16
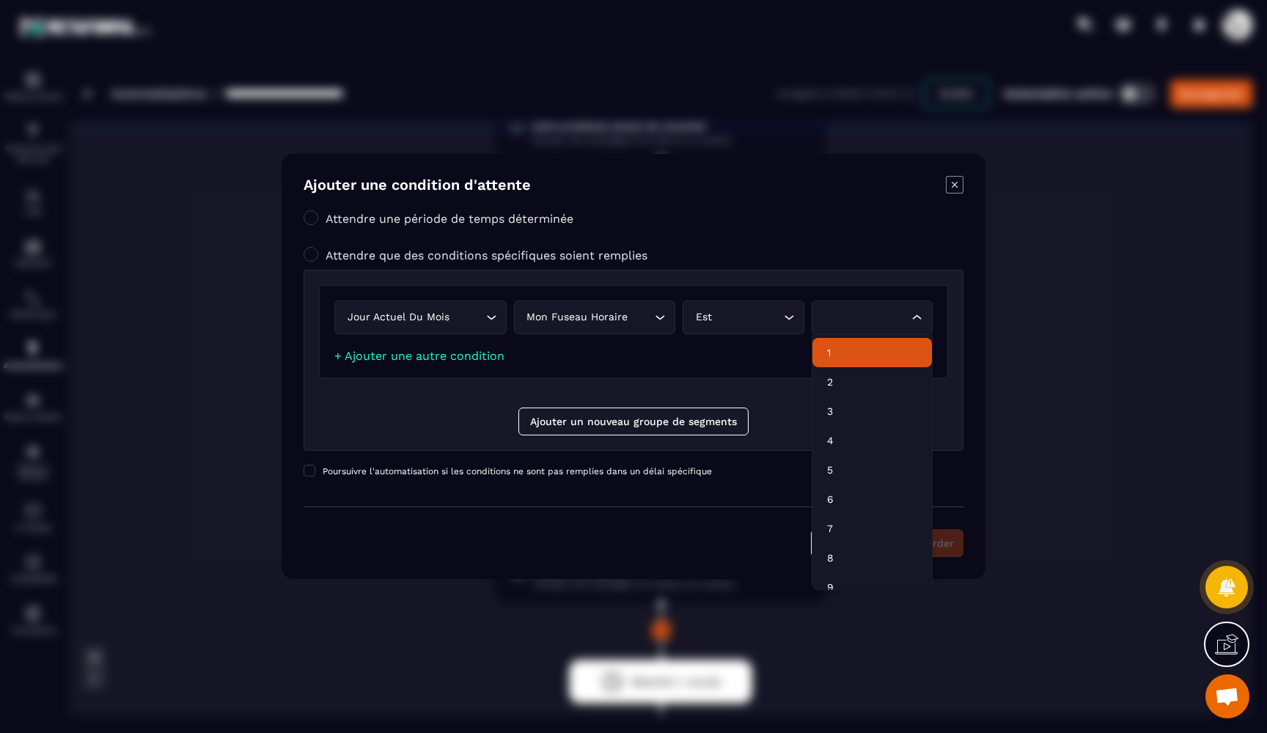
click at [848, 355] on p "1" at bounding box center [872, 352] width 90 height 15
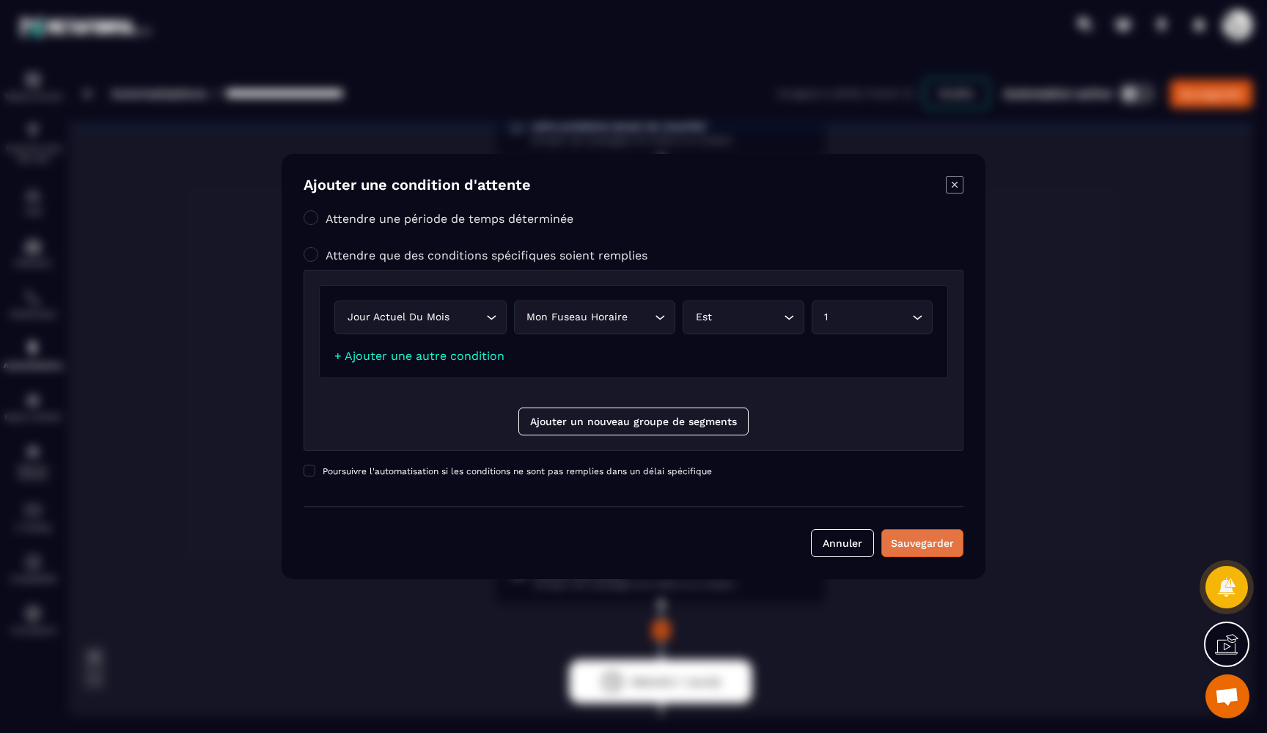
click at [920, 541] on div "Sauvegarder" at bounding box center [922, 543] width 63 height 15
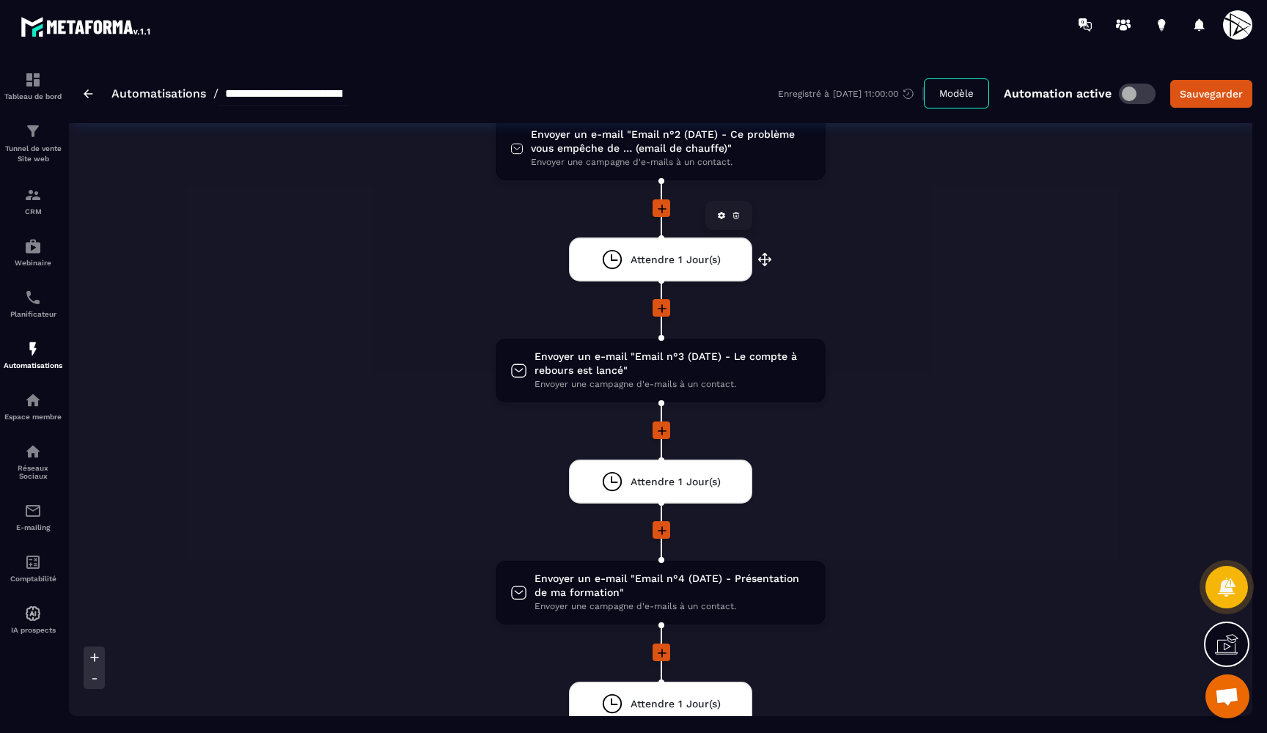
scroll to position [442, 0]
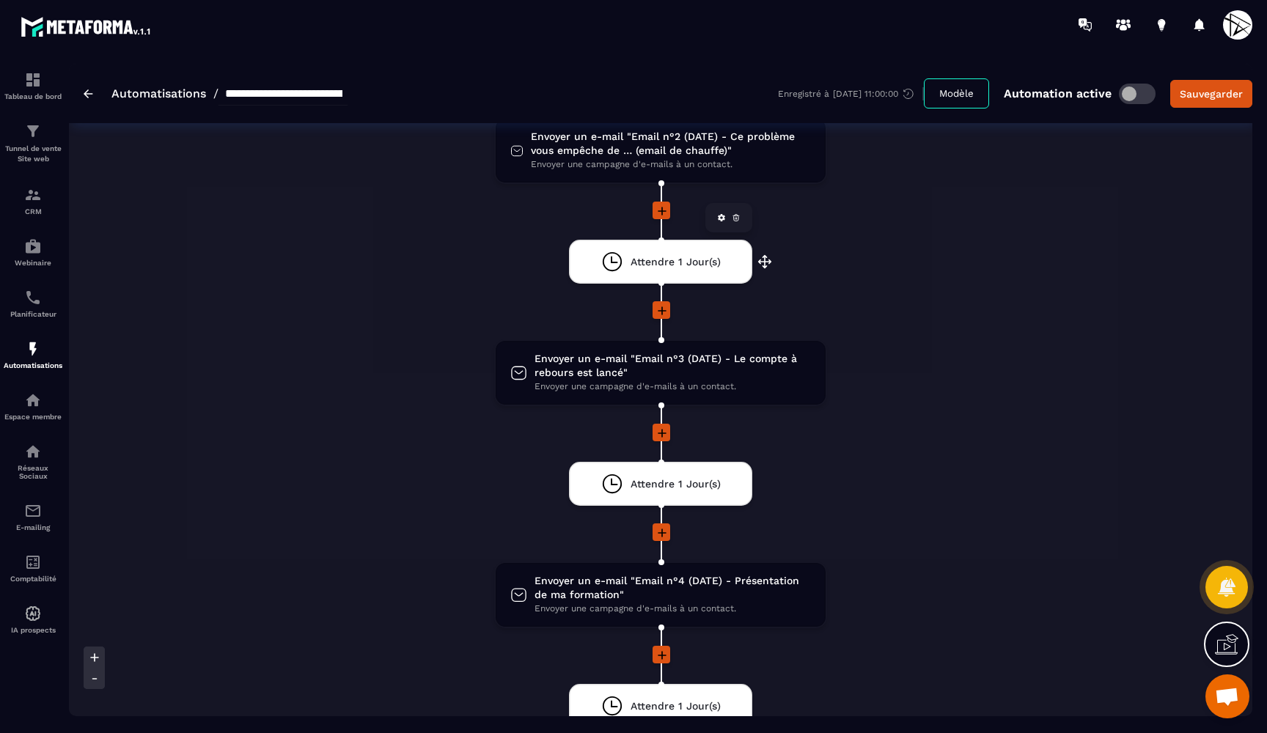
click at [693, 257] on span "Attendre 1 Jour(s)" at bounding box center [676, 262] width 90 height 14
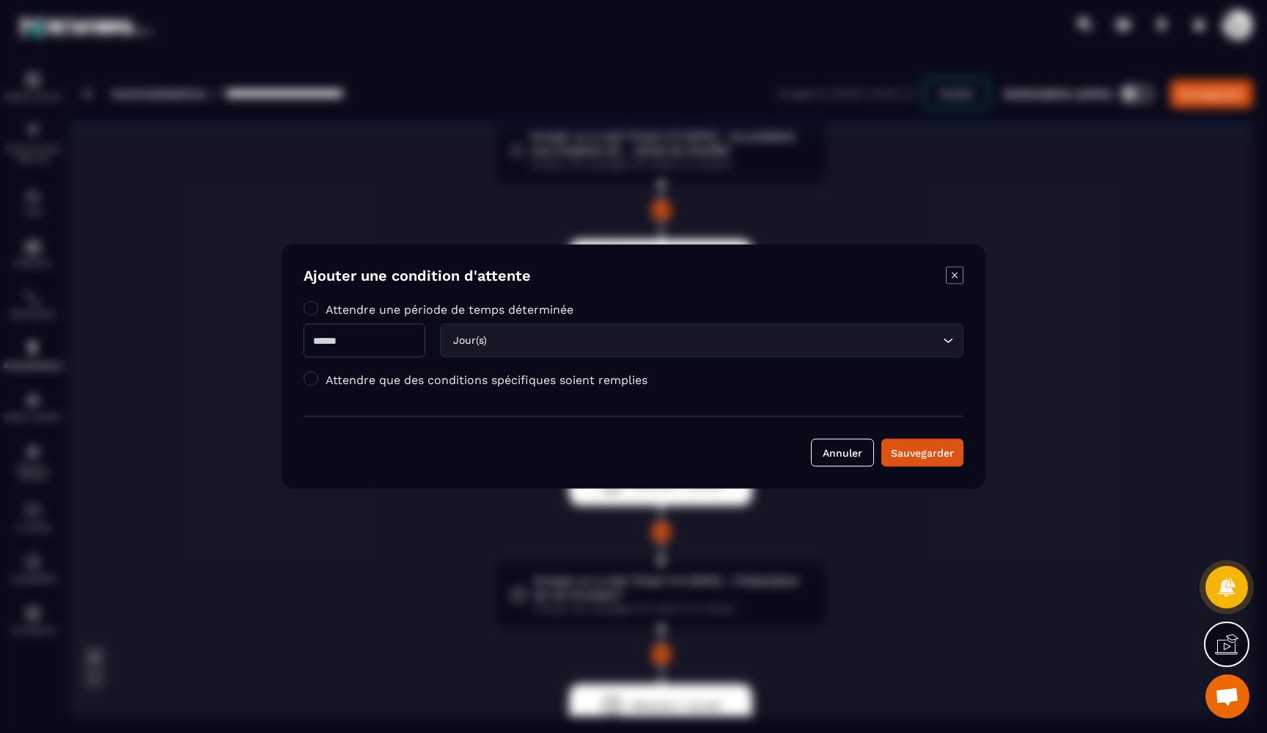
click at [405, 379] on label "Attendre que des conditions spécifiques soient remplies" at bounding box center [487, 380] width 322 height 14
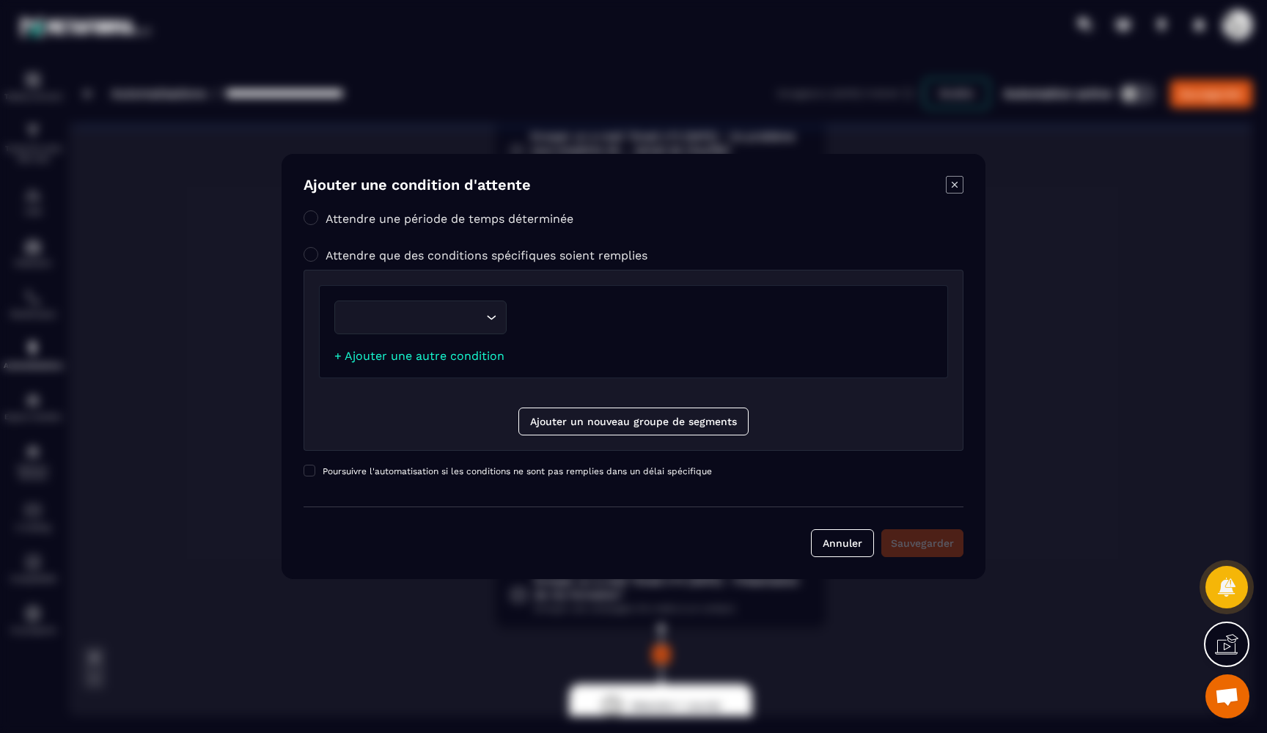
click at [441, 317] on input "Search for option" at bounding box center [413, 317] width 139 height 16
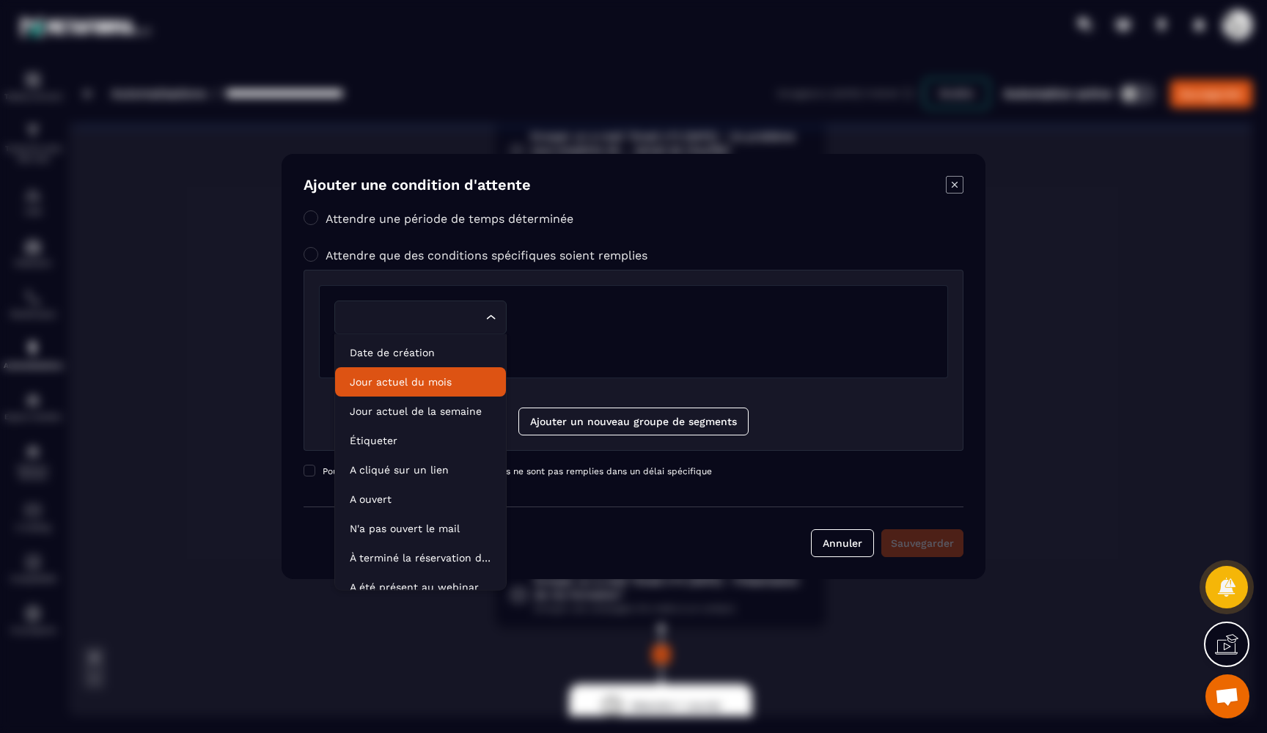
click at [415, 386] on p "Jour actuel du mois" at bounding box center [421, 382] width 142 height 15
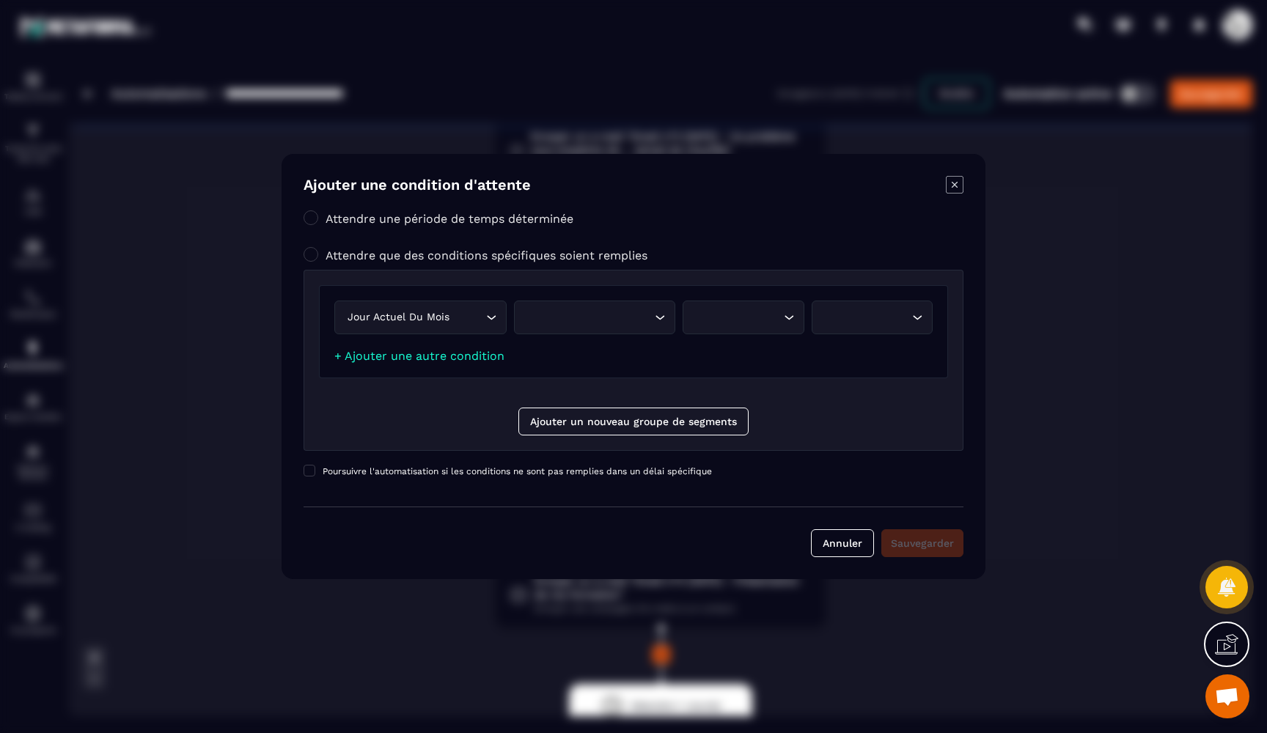
click at [581, 316] on div "Search for option" at bounding box center [587, 317] width 131 height 16
click at [604, 371] on p "Mon fuseau horaire" at bounding box center [594, 377] width 131 height 15
click at [715, 319] on div "Search for option" at bounding box center [736, 317] width 90 height 16
click at [717, 354] on p "Est" at bounding box center [743, 348] width 90 height 15
click at [838, 320] on div "Search for option" at bounding box center [865, 317] width 90 height 16
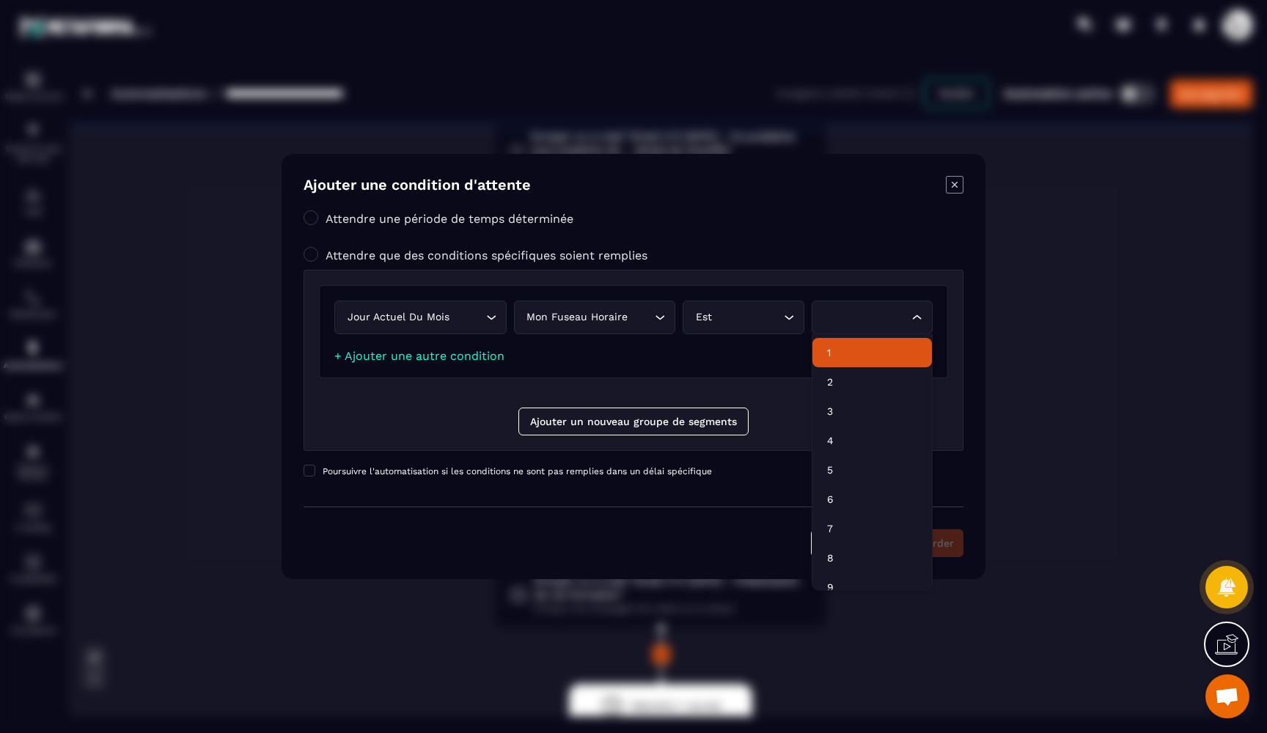
click at [838, 346] on p "1" at bounding box center [872, 352] width 90 height 15
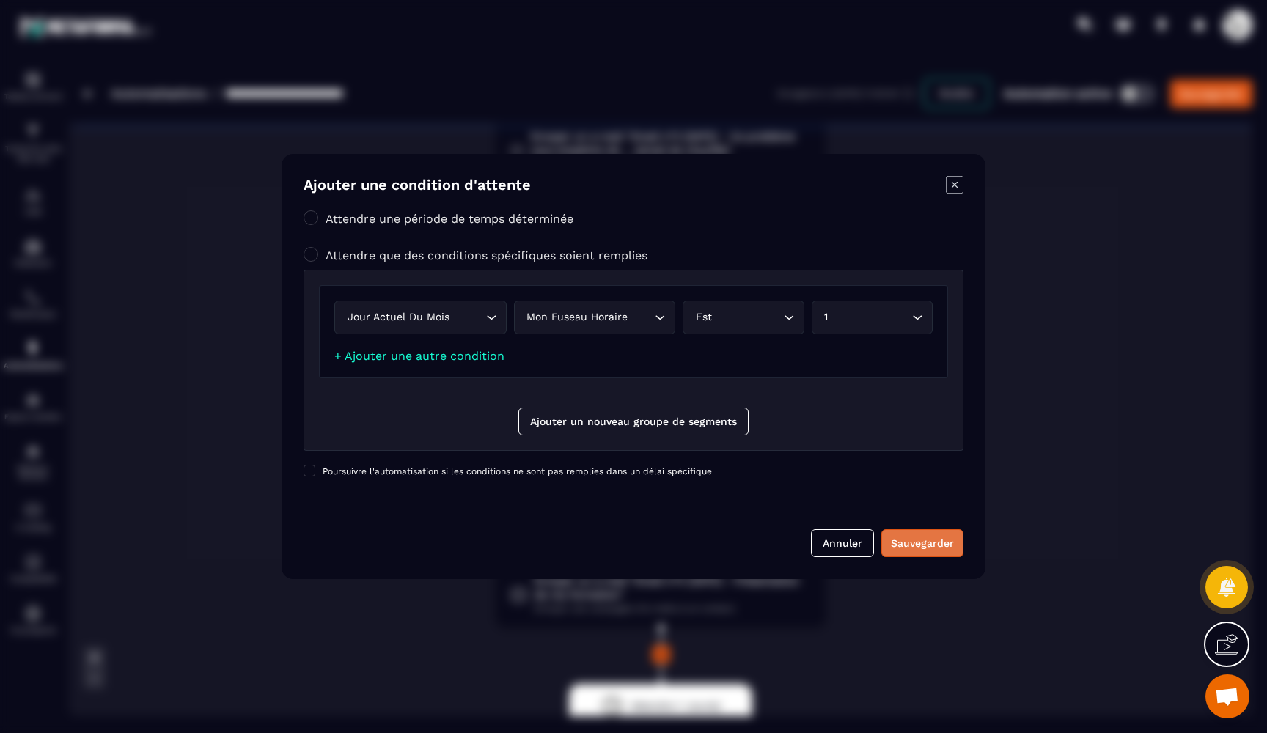
click at [928, 539] on div "Sauvegarder" at bounding box center [922, 543] width 63 height 15
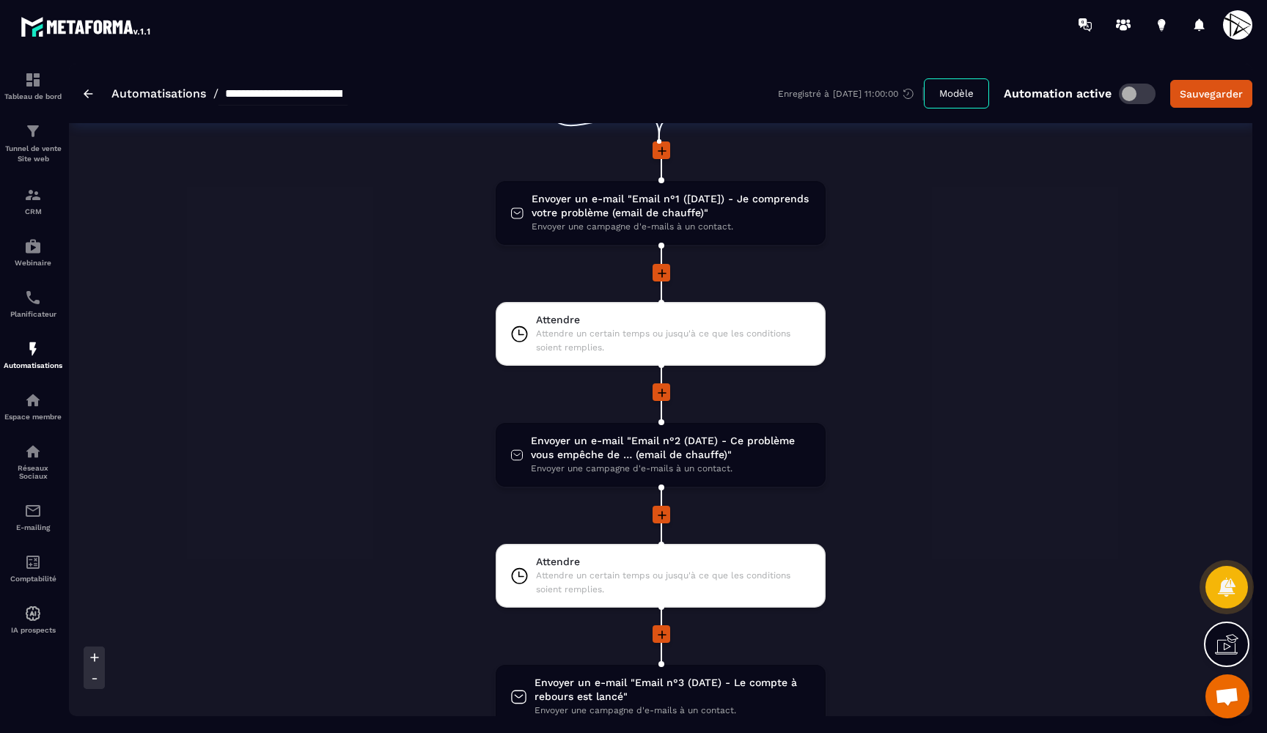
scroll to position [151, 0]
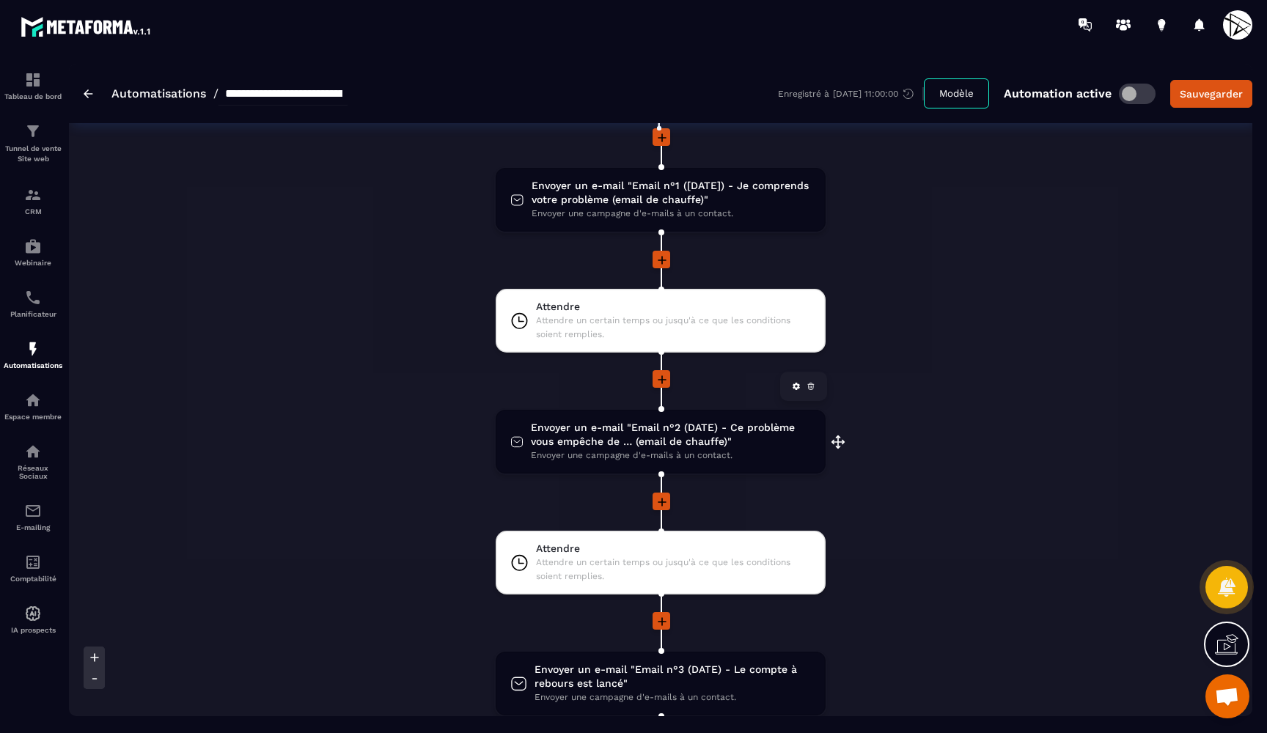
click at [695, 428] on span "Envoyer un e-mail "Email n°2 (DATE) - Ce problème vous empêche de … (email de c…" at bounding box center [671, 435] width 280 height 28
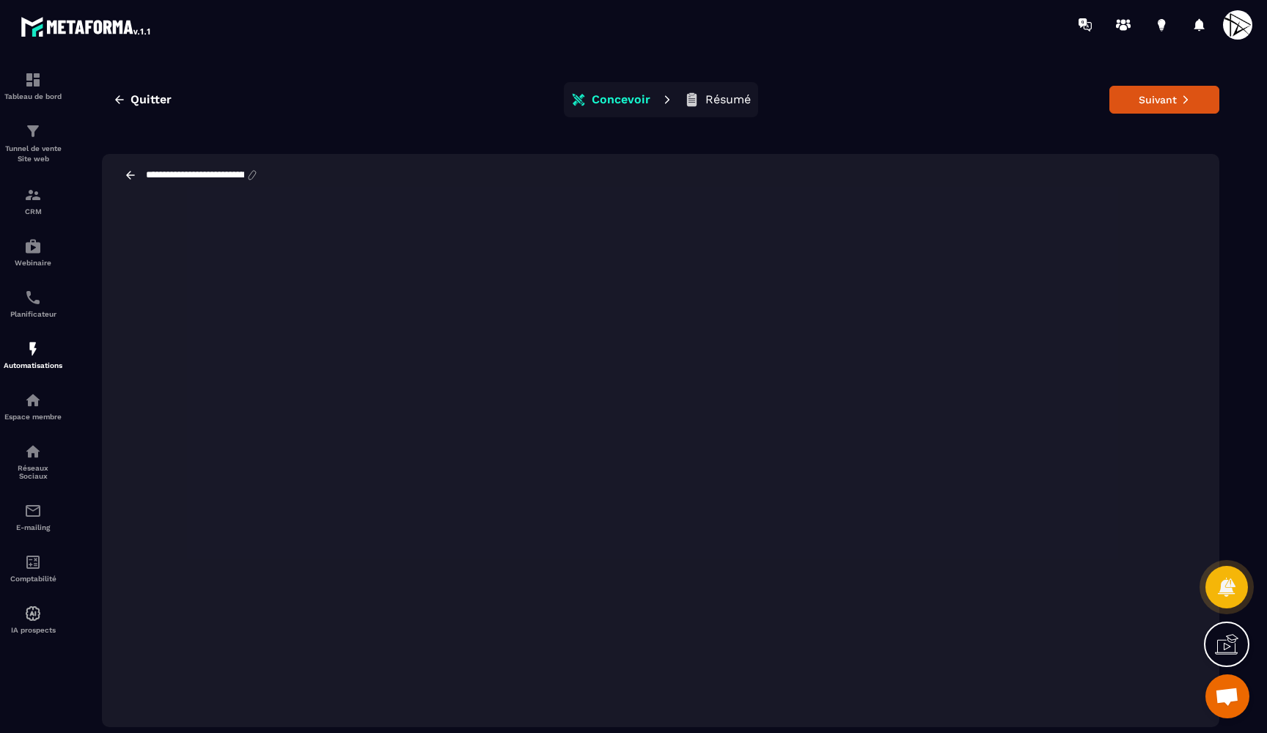
click at [125, 175] on icon at bounding box center [130, 175] width 13 height 13
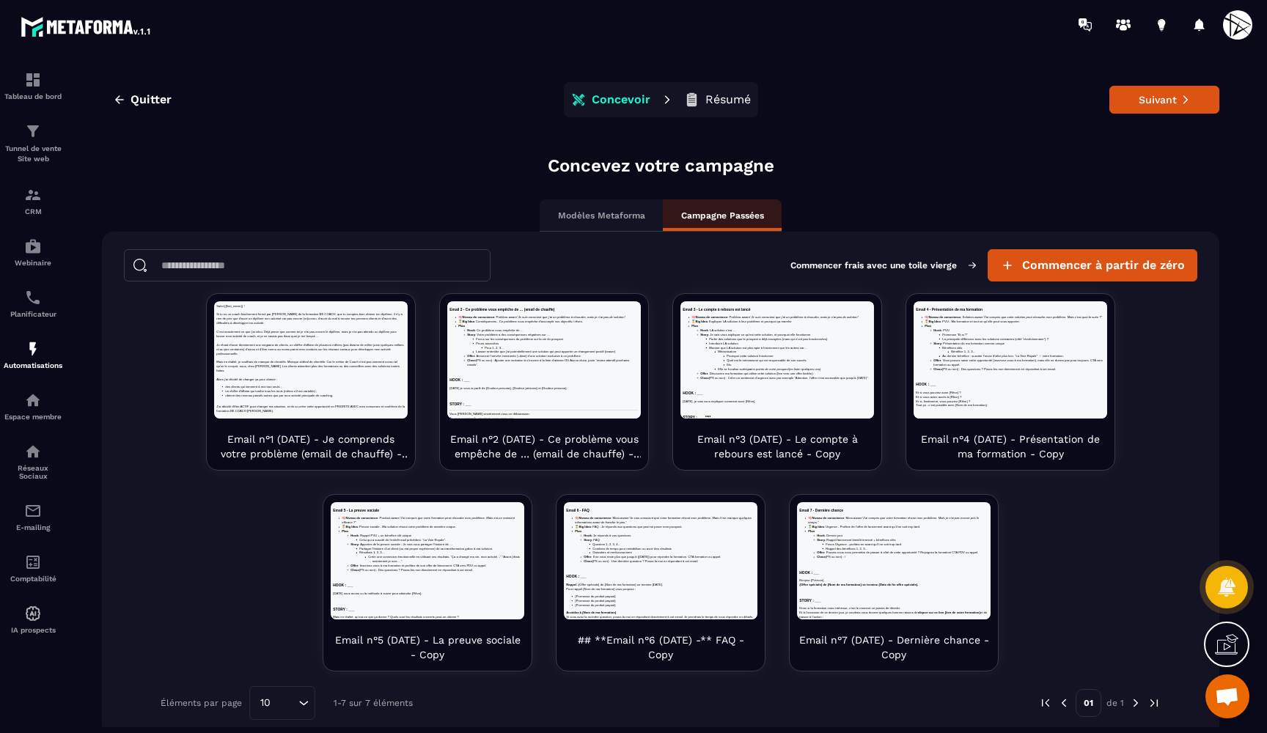
click at [606, 96] on p "Concevoir" at bounding box center [621, 99] width 59 height 15
click at [170, 99] on span "Quitter" at bounding box center [151, 99] width 41 height 15
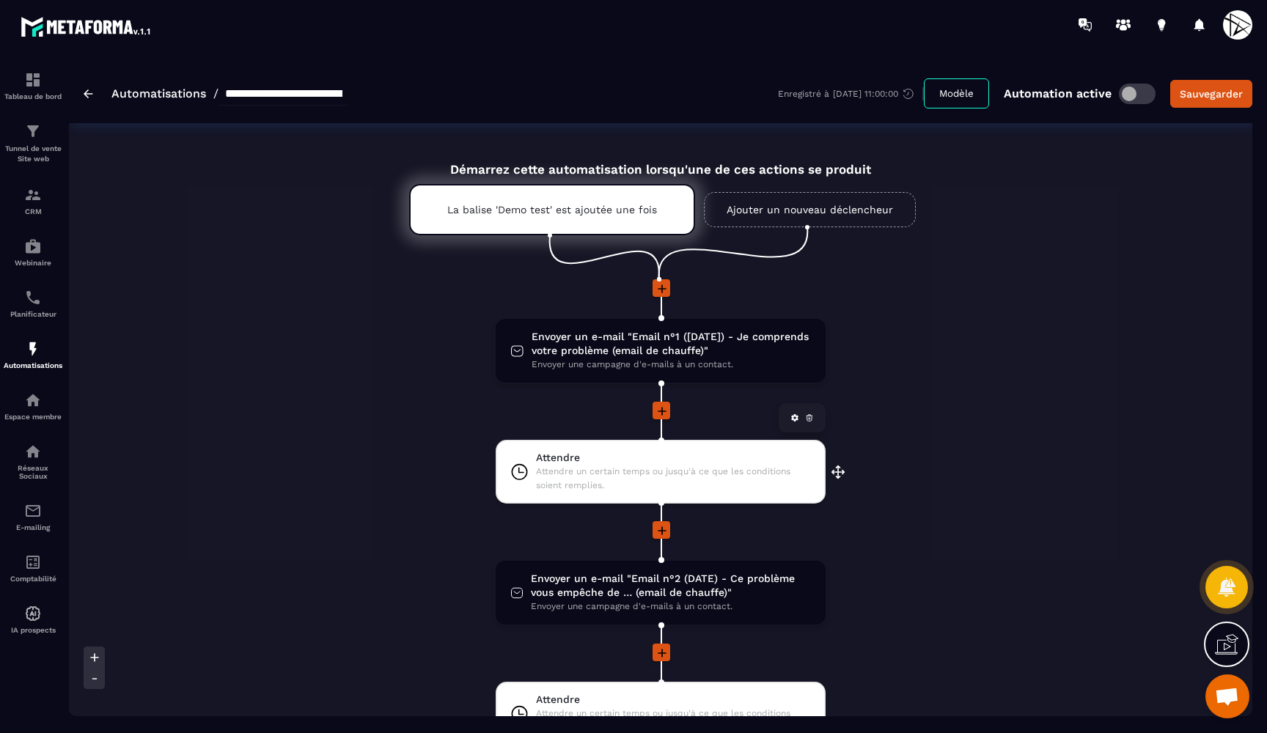
click at [592, 499] on div "Attendre Attendre un certain temps ou jusqu'à ce que les conditions soient remp…" at bounding box center [661, 472] width 330 height 64
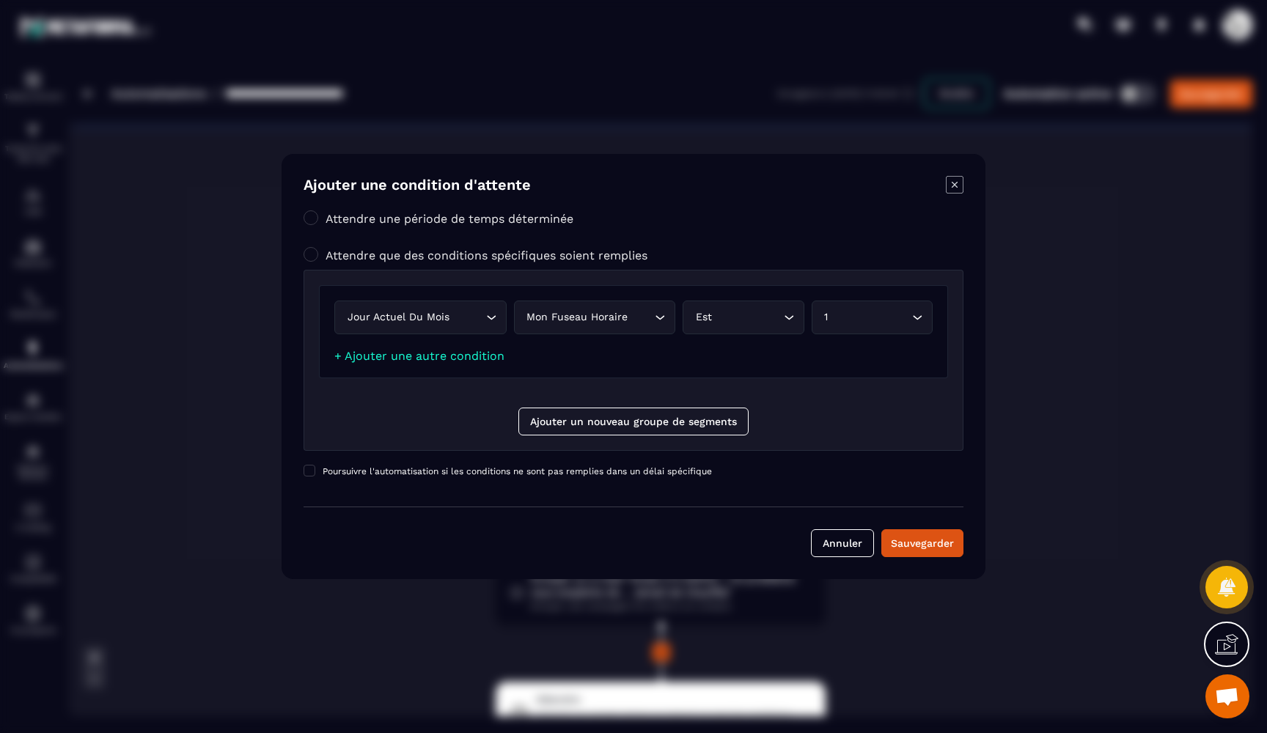
click at [356, 219] on label "Attendre une période de temps déterminée" at bounding box center [450, 219] width 248 height 14
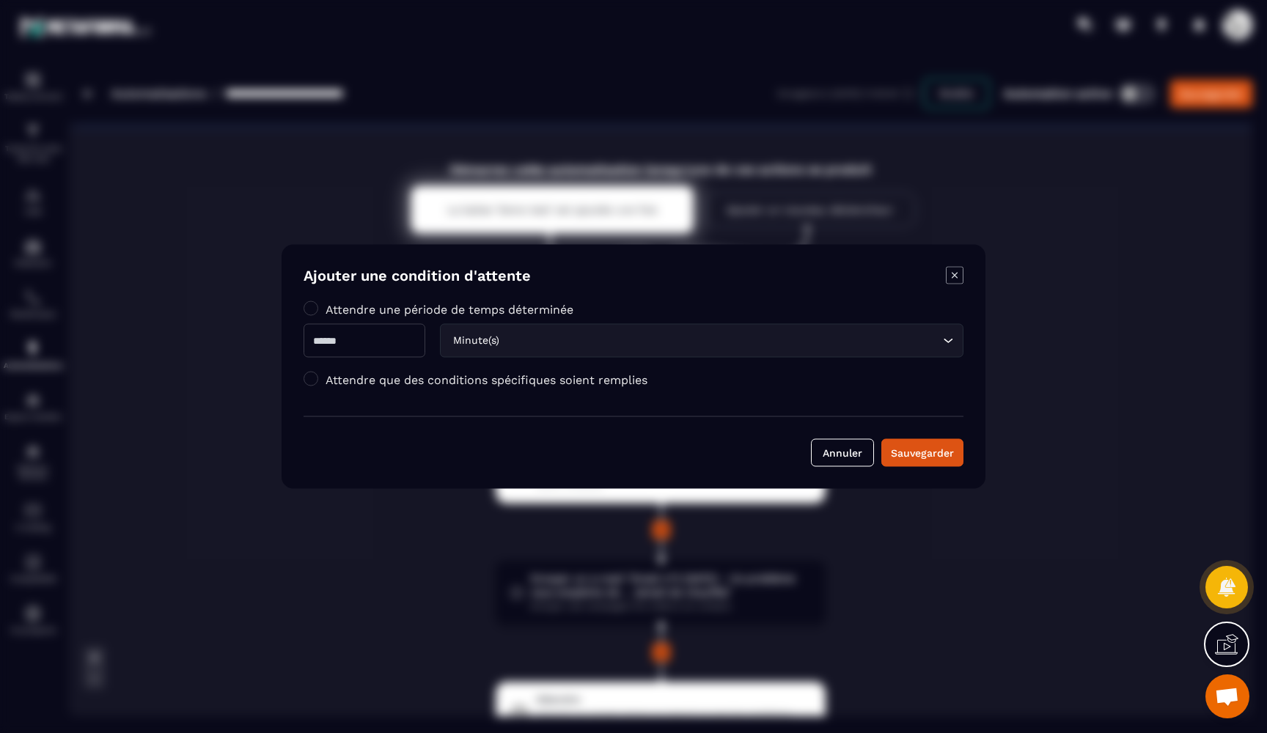
click at [357, 338] on input "Modal window" at bounding box center [365, 341] width 122 height 34
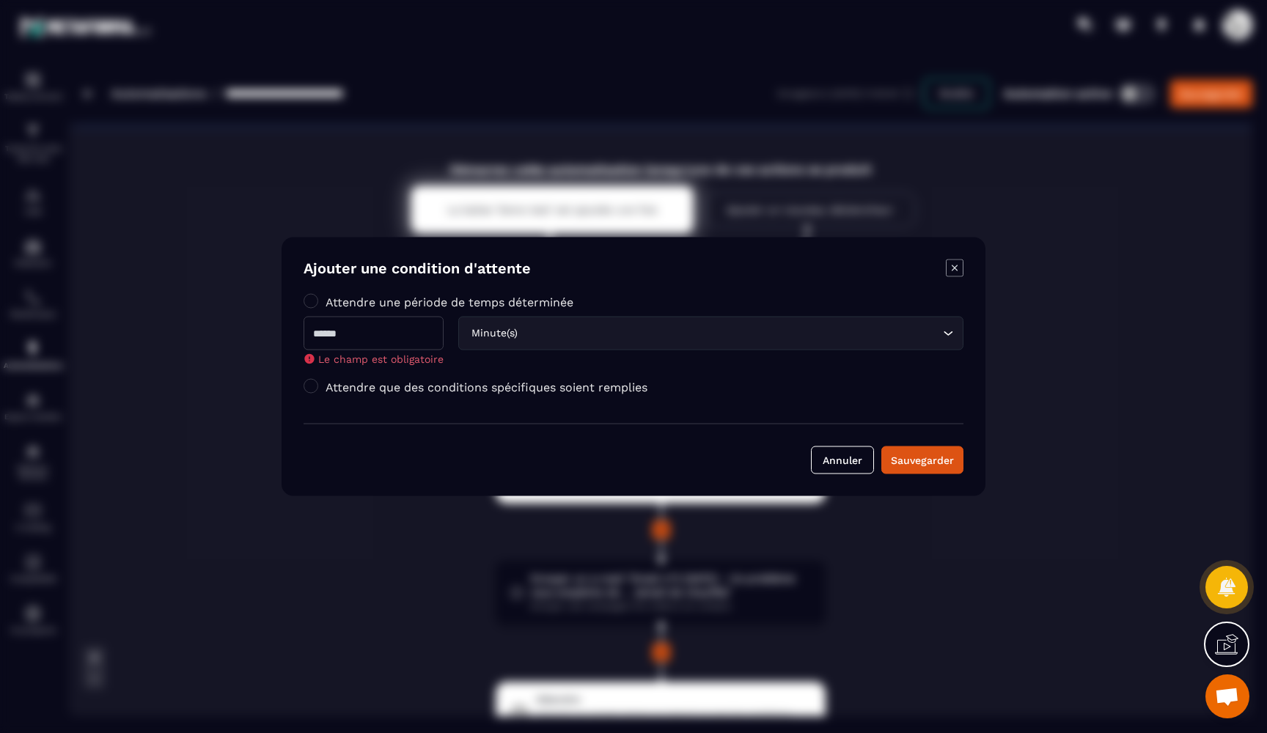
click at [326, 378] on div "Attendre une période de temps déterminée Le champ est obligatoire Minute(s) Loa…" at bounding box center [634, 348] width 660 height 107
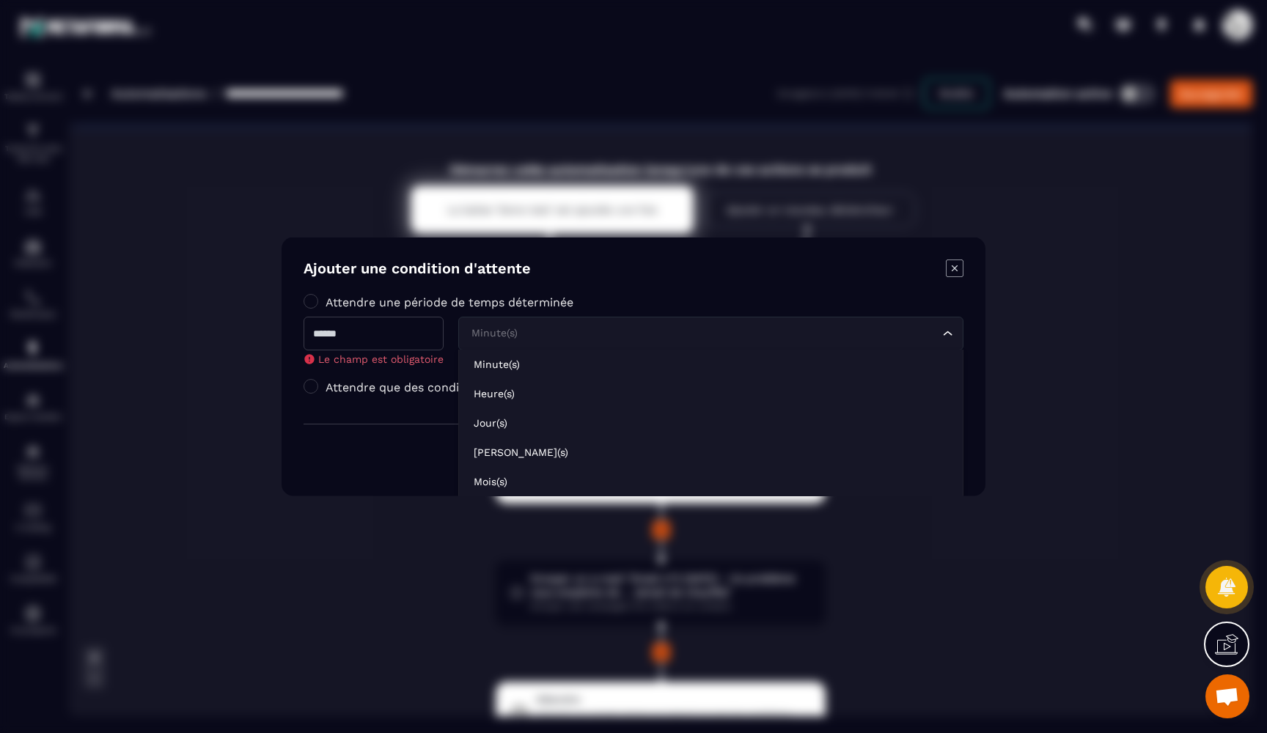
click at [529, 325] on div "Minute(s) Loading..." at bounding box center [710, 334] width 505 height 34
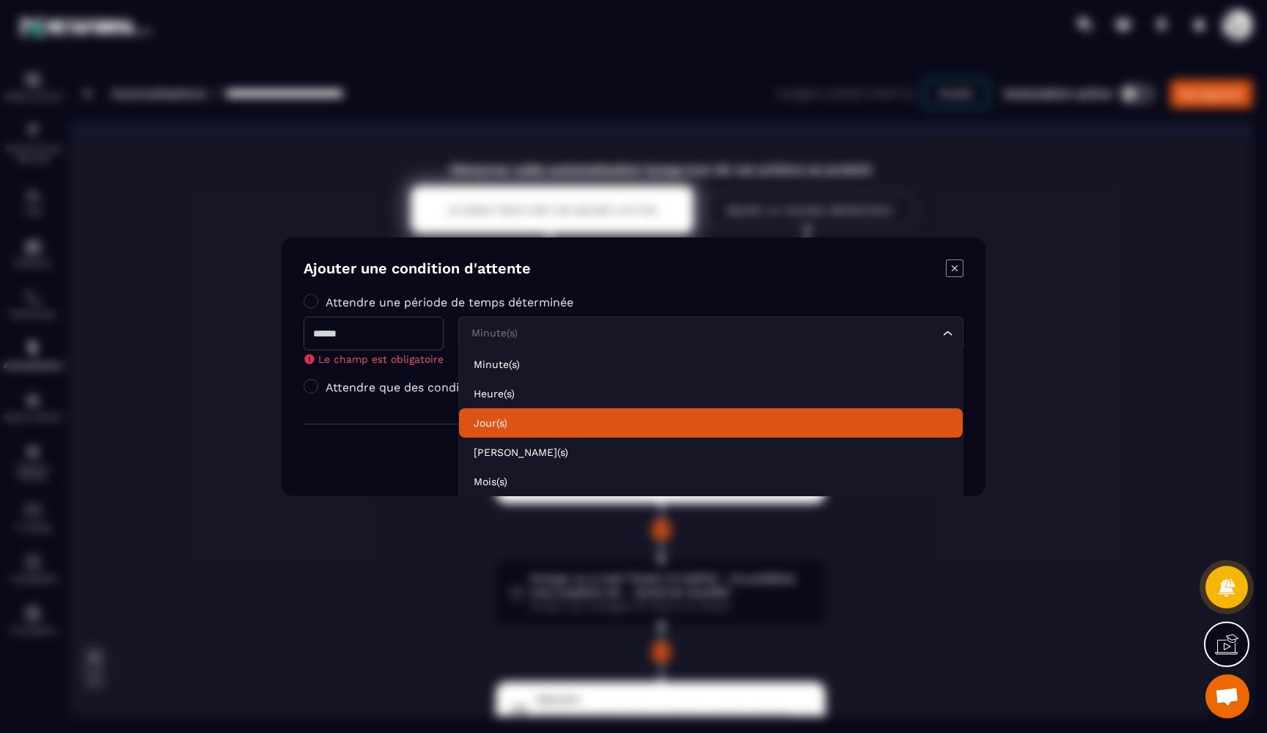
click at [507, 420] on p "Jour(s)" at bounding box center [711, 423] width 474 height 15
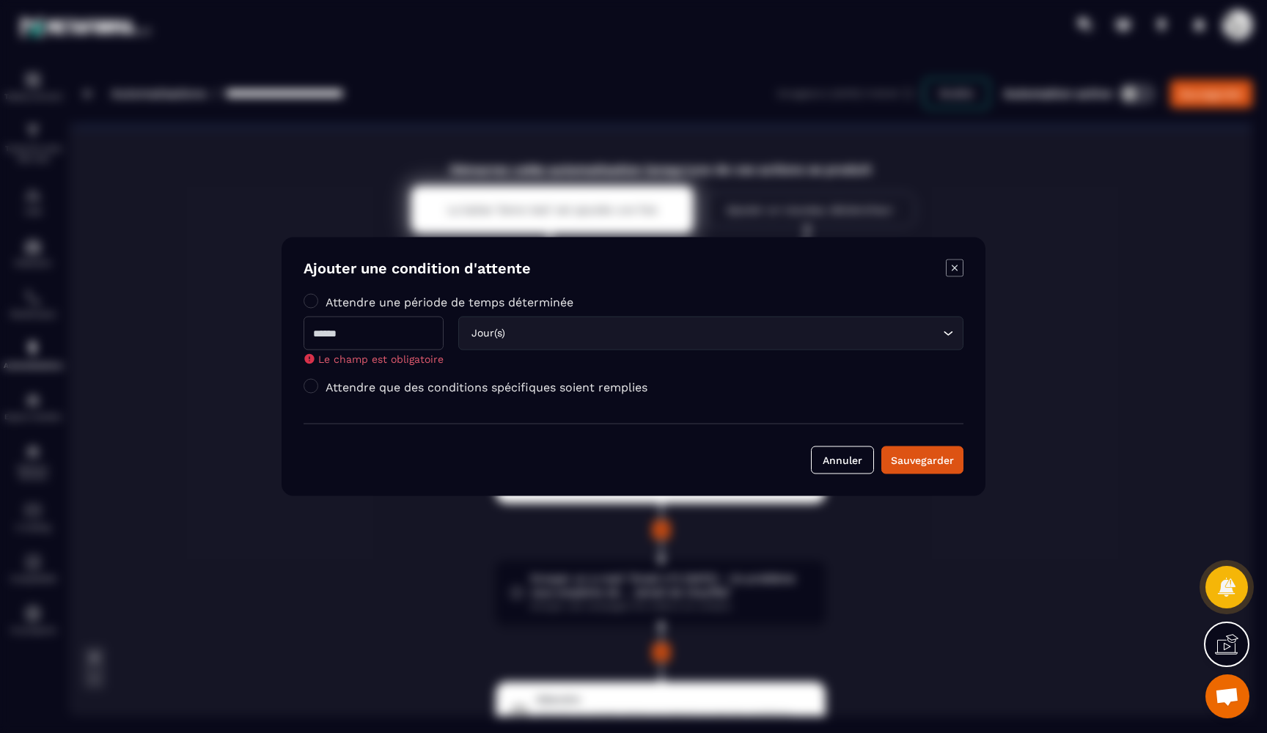
click at [397, 333] on input "Modal window" at bounding box center [374, 334] width 140 height 34
type input "**"
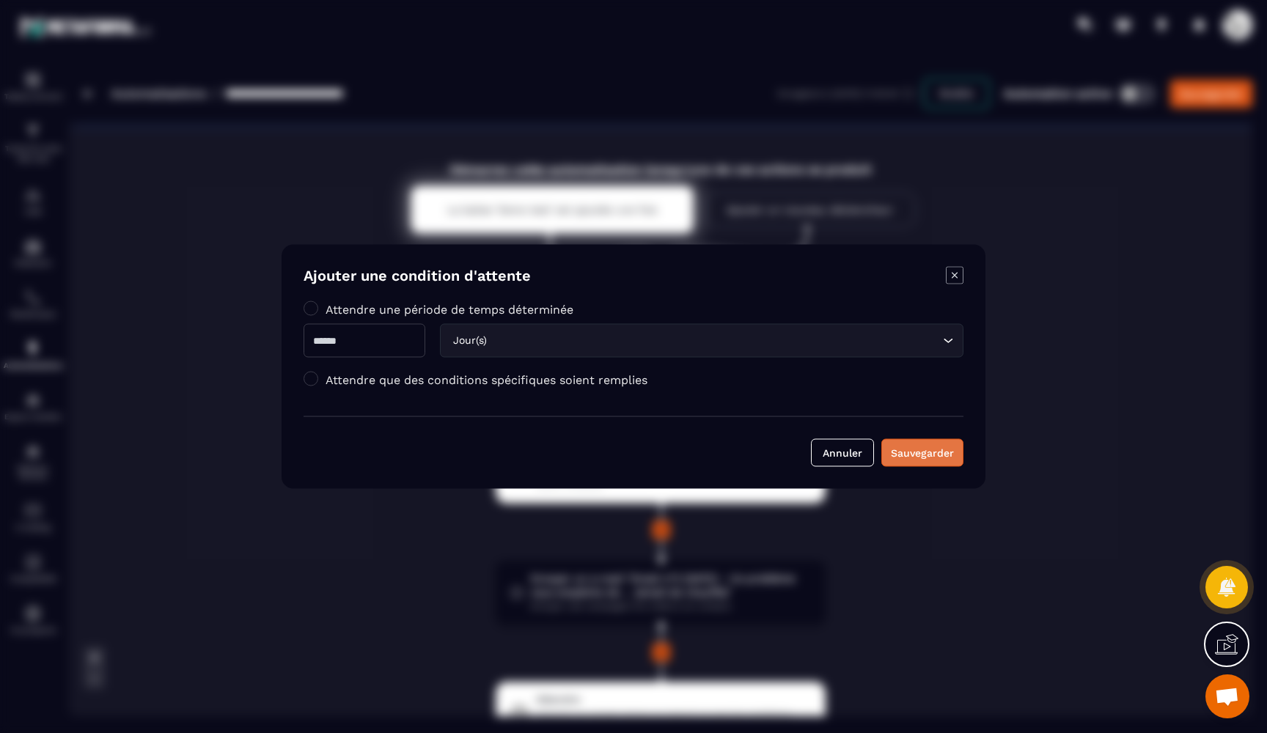
click at [914, 460] on div "Sauvegarder" at bounding box center [922, 453] width 63 height 15
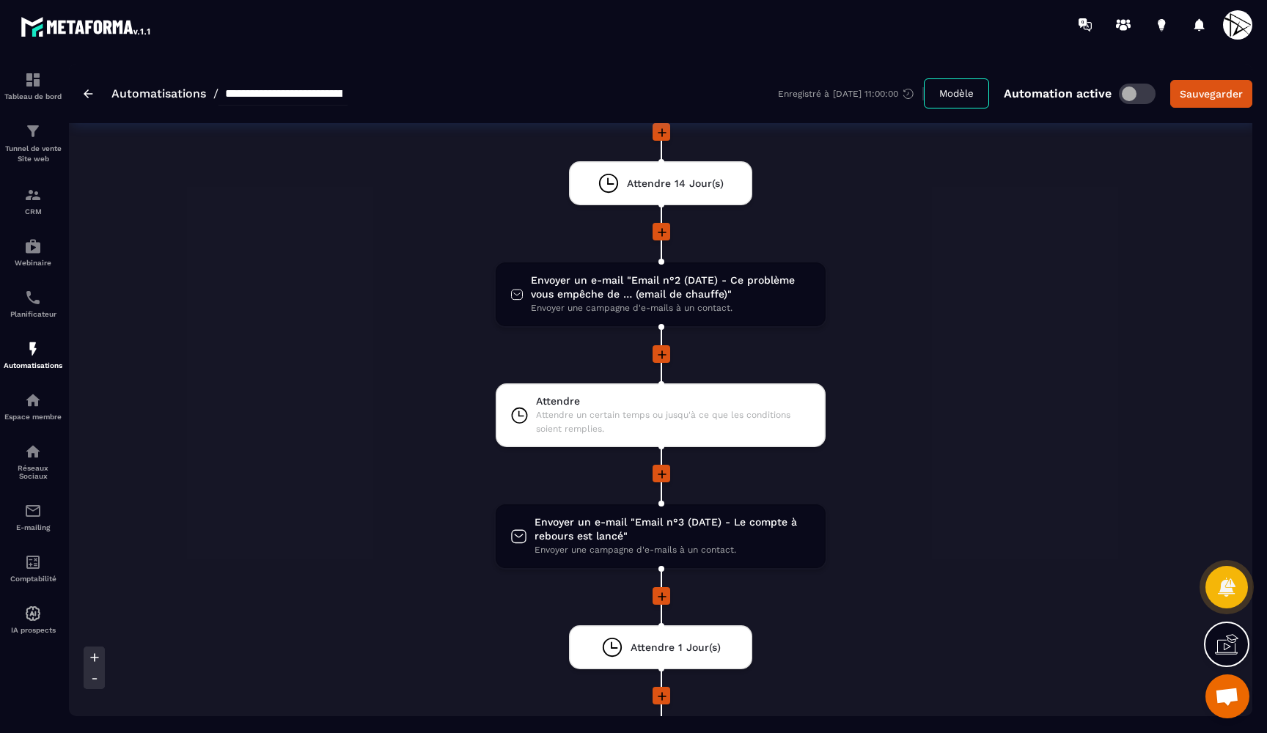
scroll to position [272, 0]
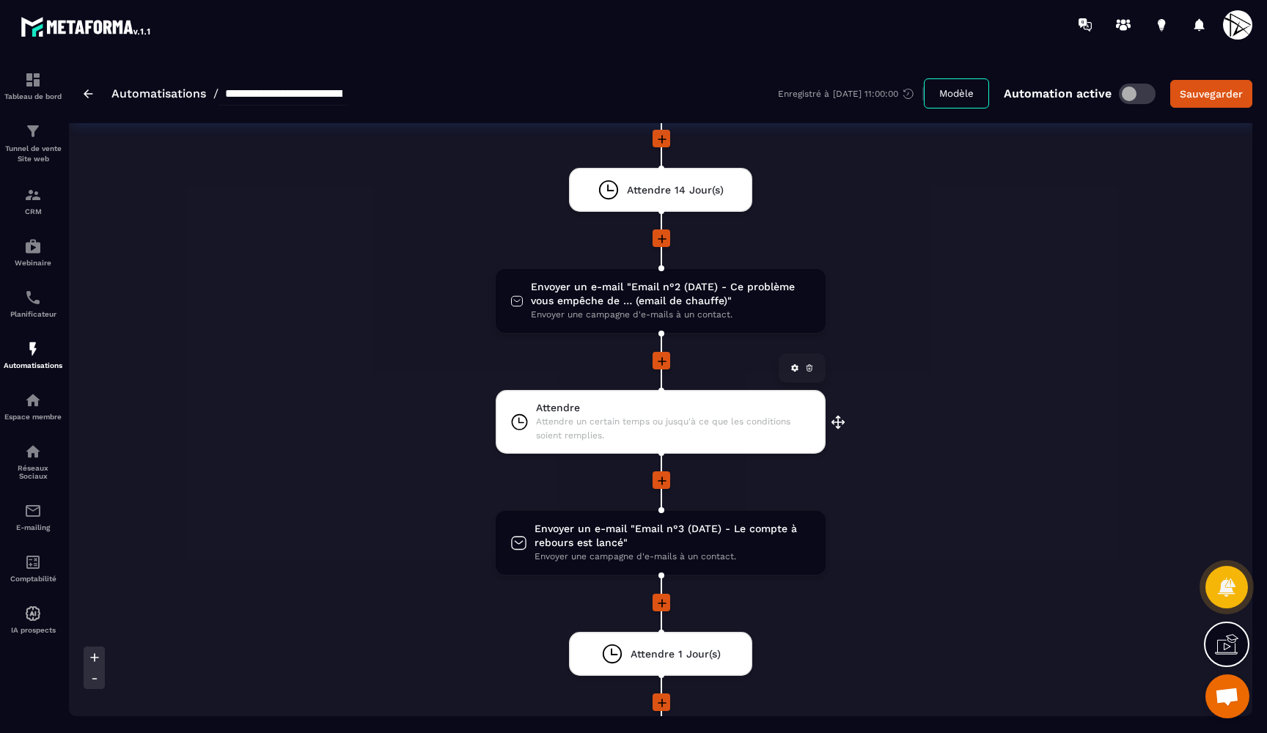
click at [755, 417] on span "Attendre un certain temps ou jusqu'à ce que les conditions soient remplies." at bounding box center [673, 429] width 275 height 28
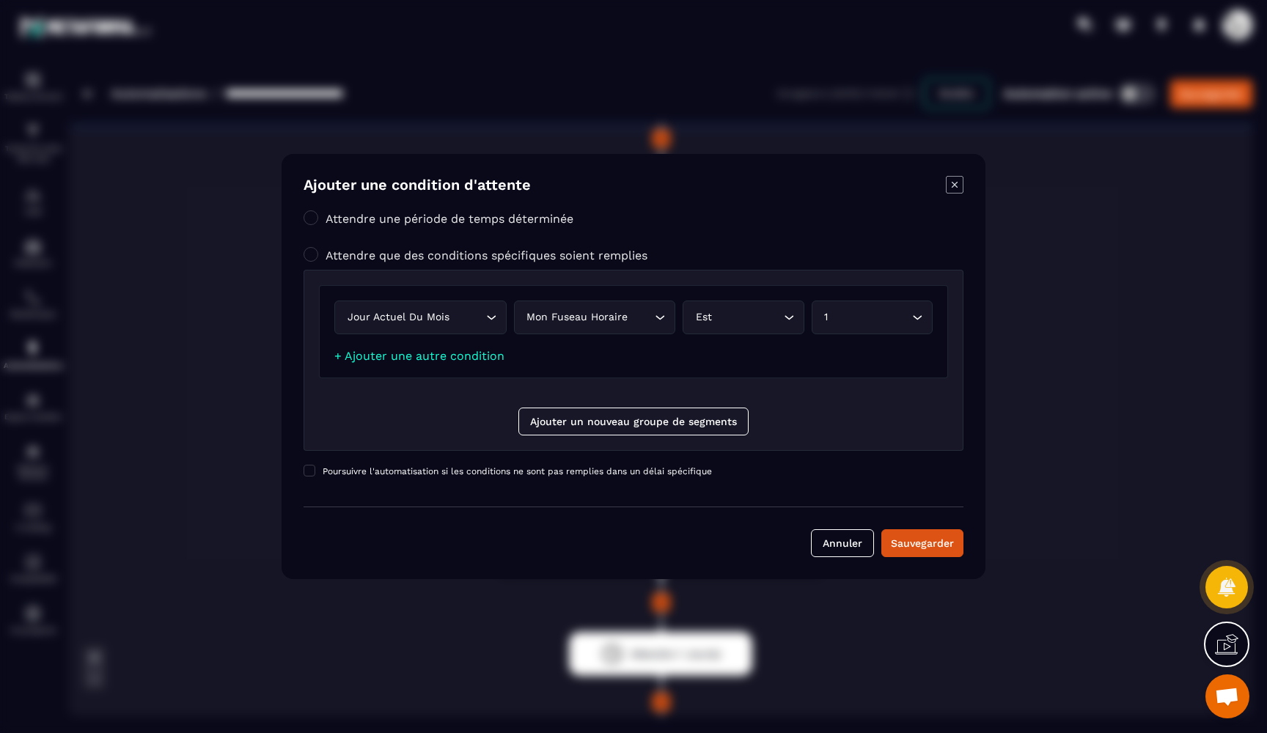
click at [430, 224] on label "Attendre une période de temps déterminée" at bounding box center [450, 219] width 248 height 14
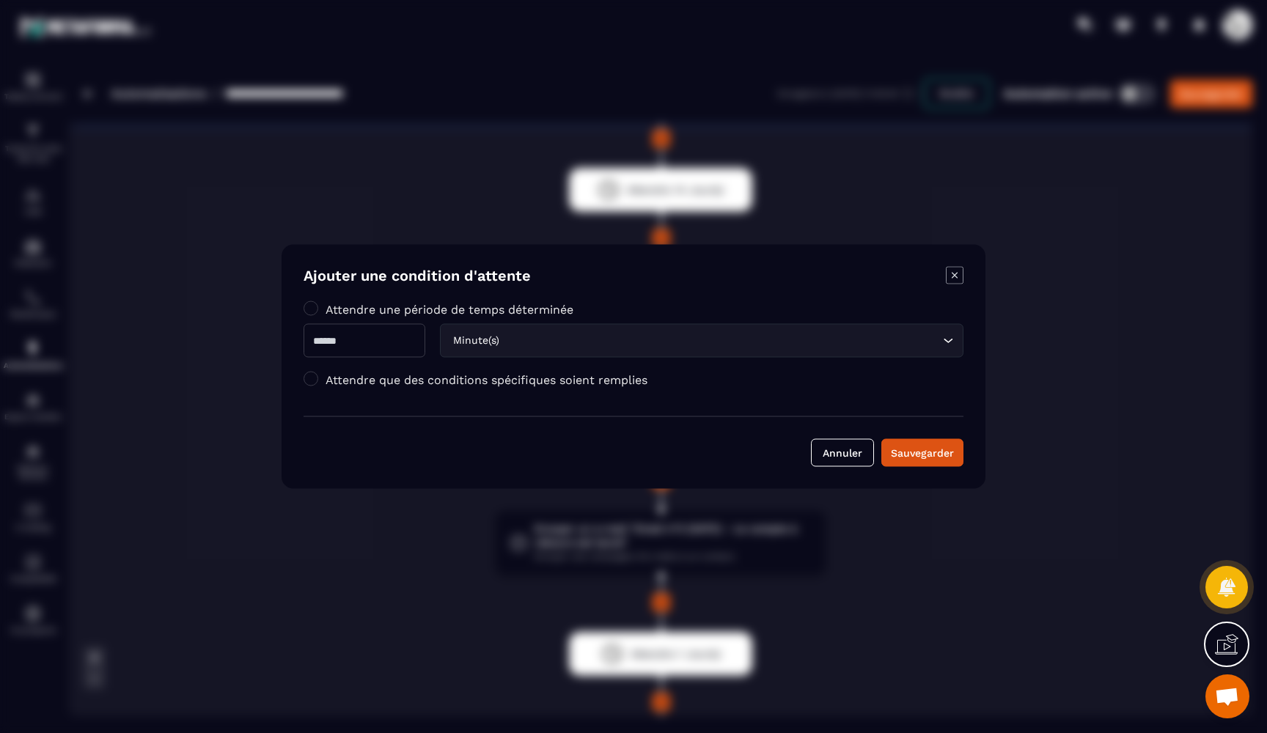
click at [584, 352] on div "Minute(s) Loading..." at bounding box center [702, 341] width 524 height 34
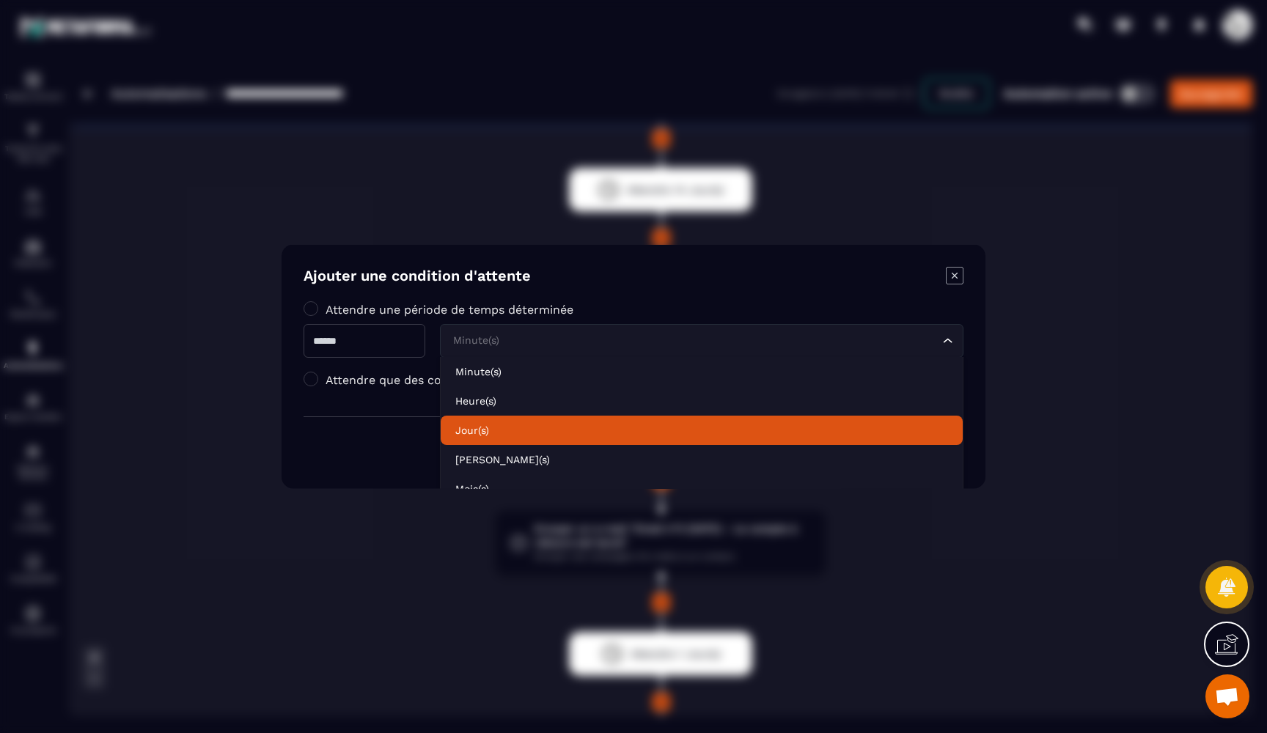
click at [515, 427] on p "Jour(s)" at bounding box center [701, 430] width 493 height 15
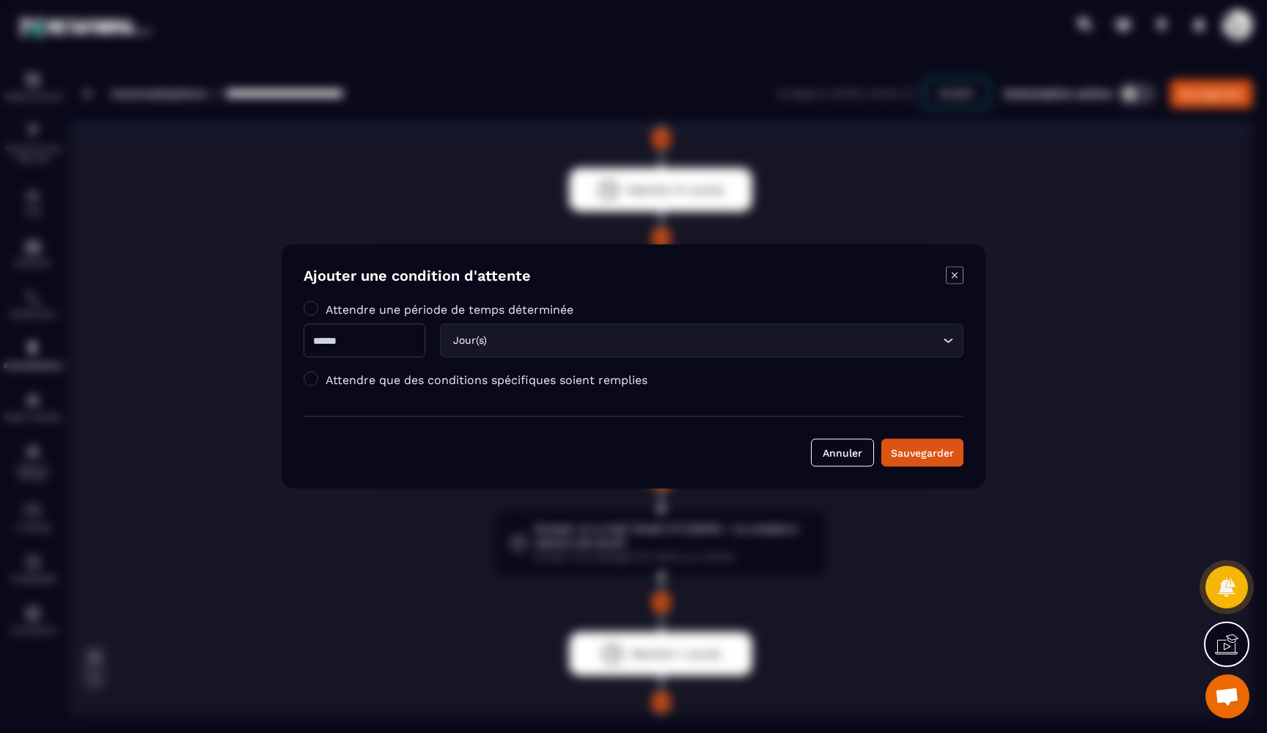
click at [411, 348] on input "Modal window" at bounding box center [365, 341] width 122 height 34
type input "**"
click at [925, 447] on div "Sauvegarder" at bounding box center [922, 453] width 63 height 15
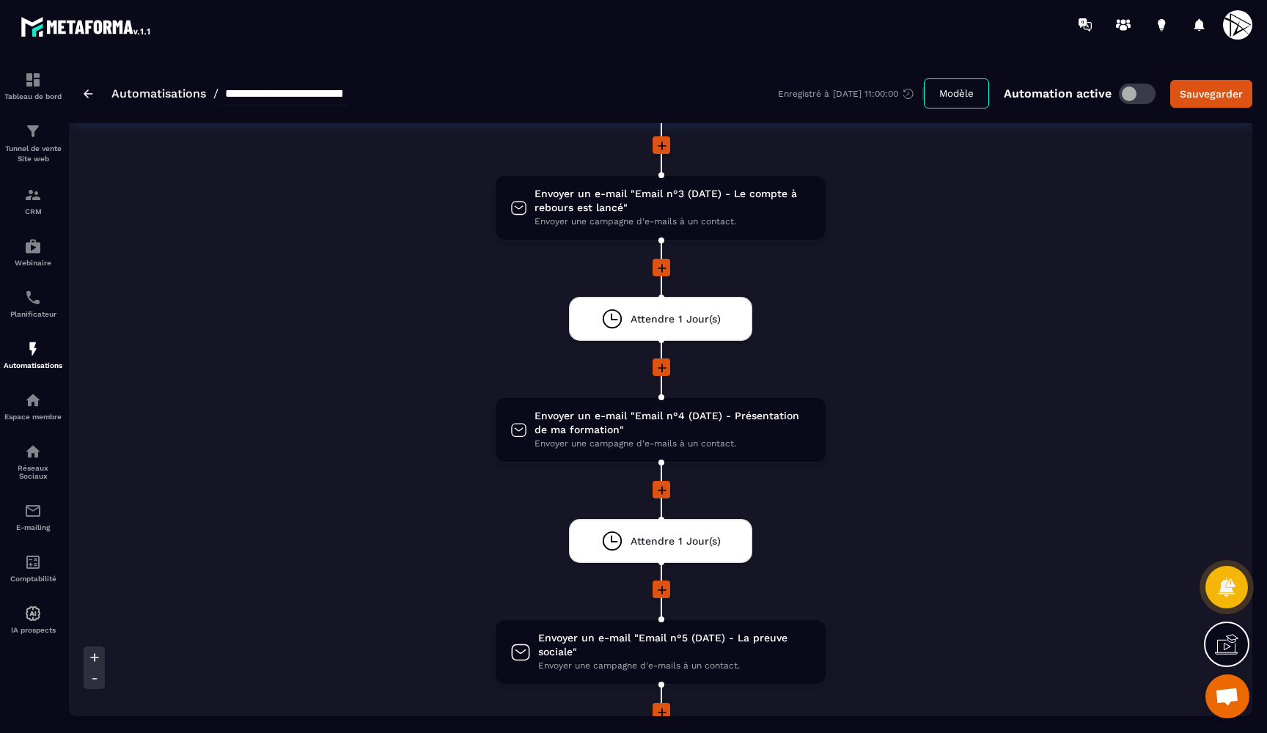
scroll to position [596, 0]
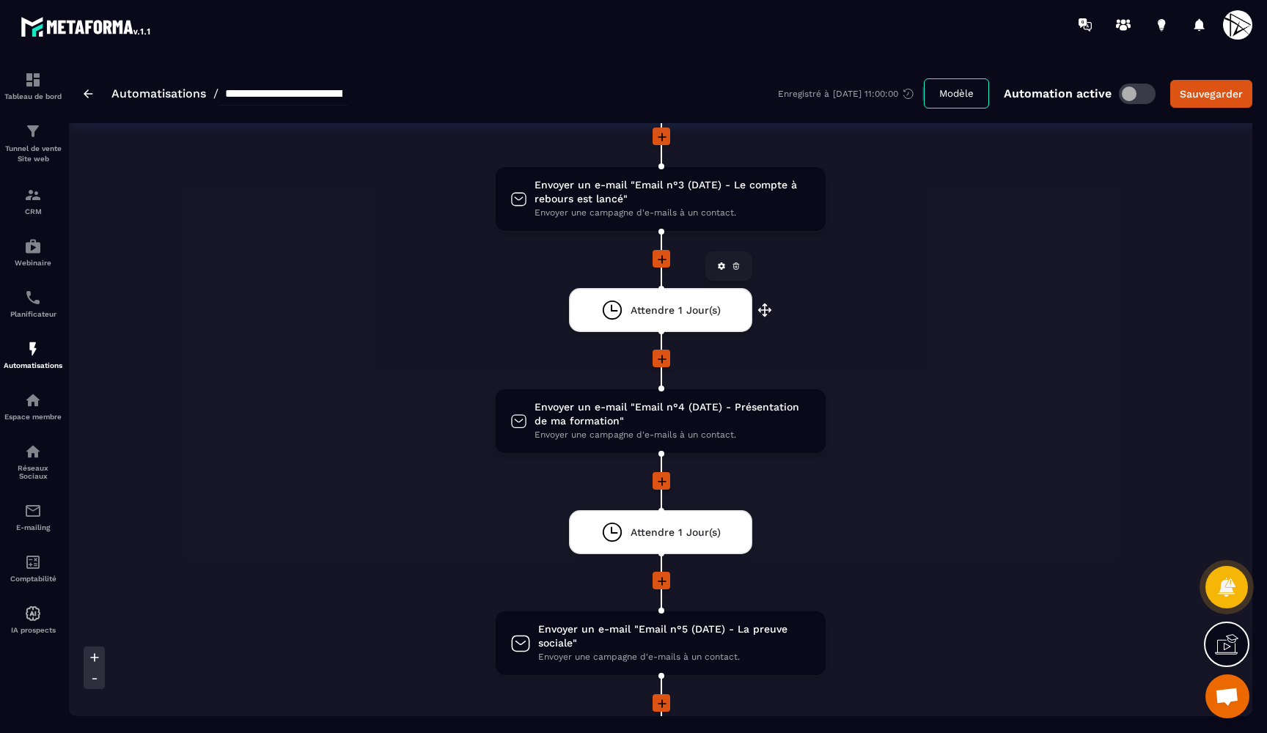
click at [706, 293] on div "Attendre 1 Jour(s) drag-arrow" at bounding box center [660, 310] width 183 height 44
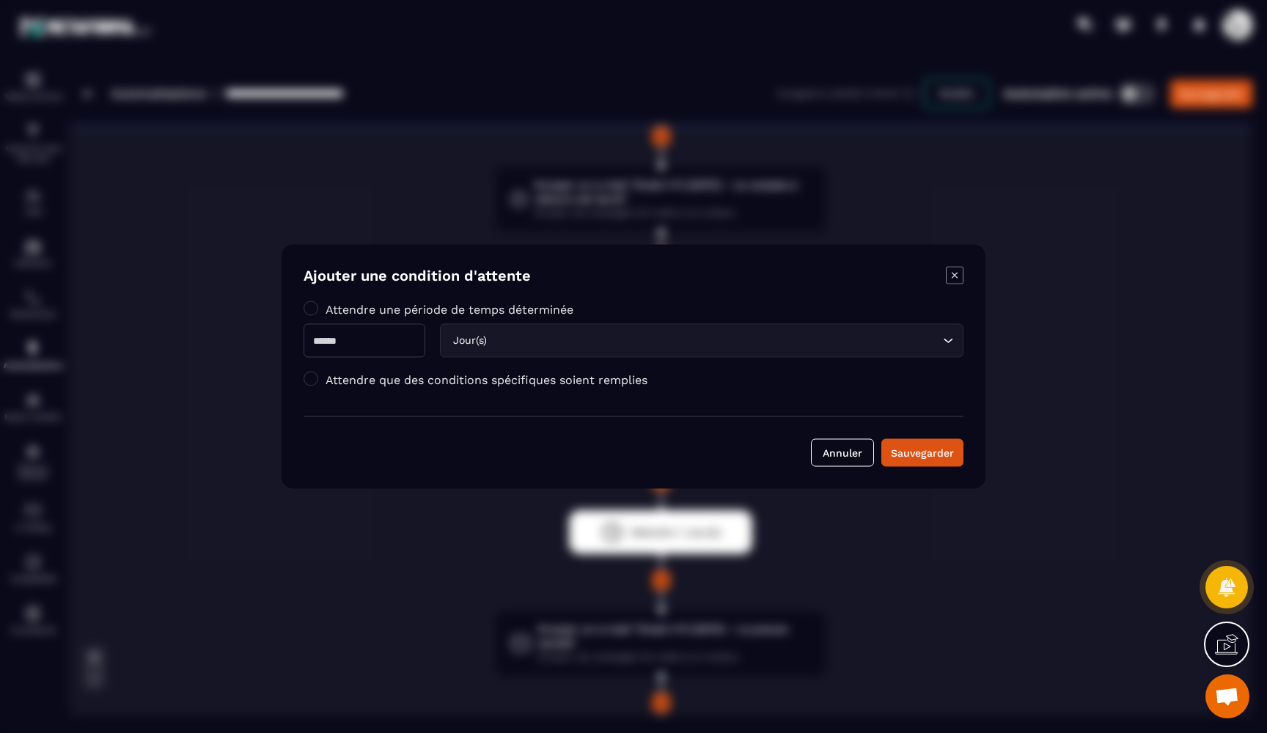
click at [390, 349] on input "*" at bounding box center [365, 341] width 122 height 34
type input "**"
click at [530, 356] on div "Jour(s) Loading..." at bounding box center [702, 341] width 524 height 34
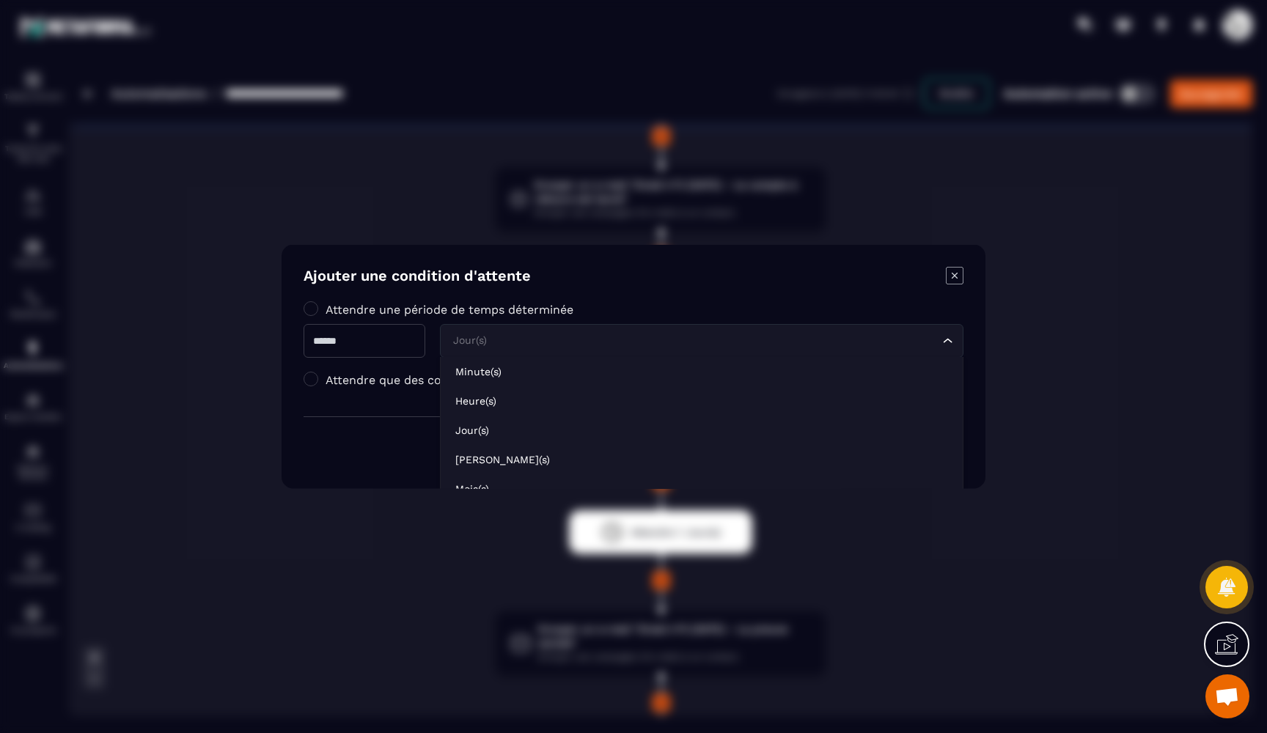
click at [530, 356] on div "Jour(s) Loading..." at bounding box center [702, 341] width 524 height 34
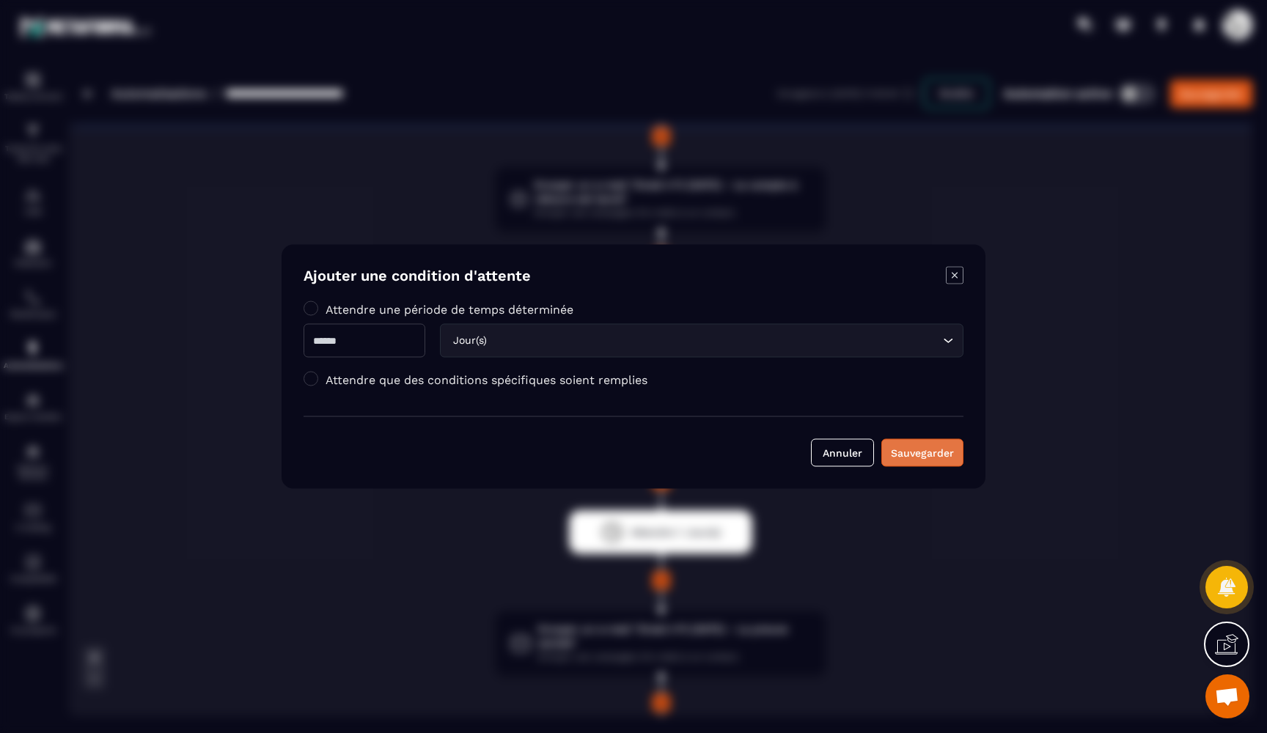
click at [904, 457] on div "Sauvegarder" at bounding box center [922, 453] width 63 height 15
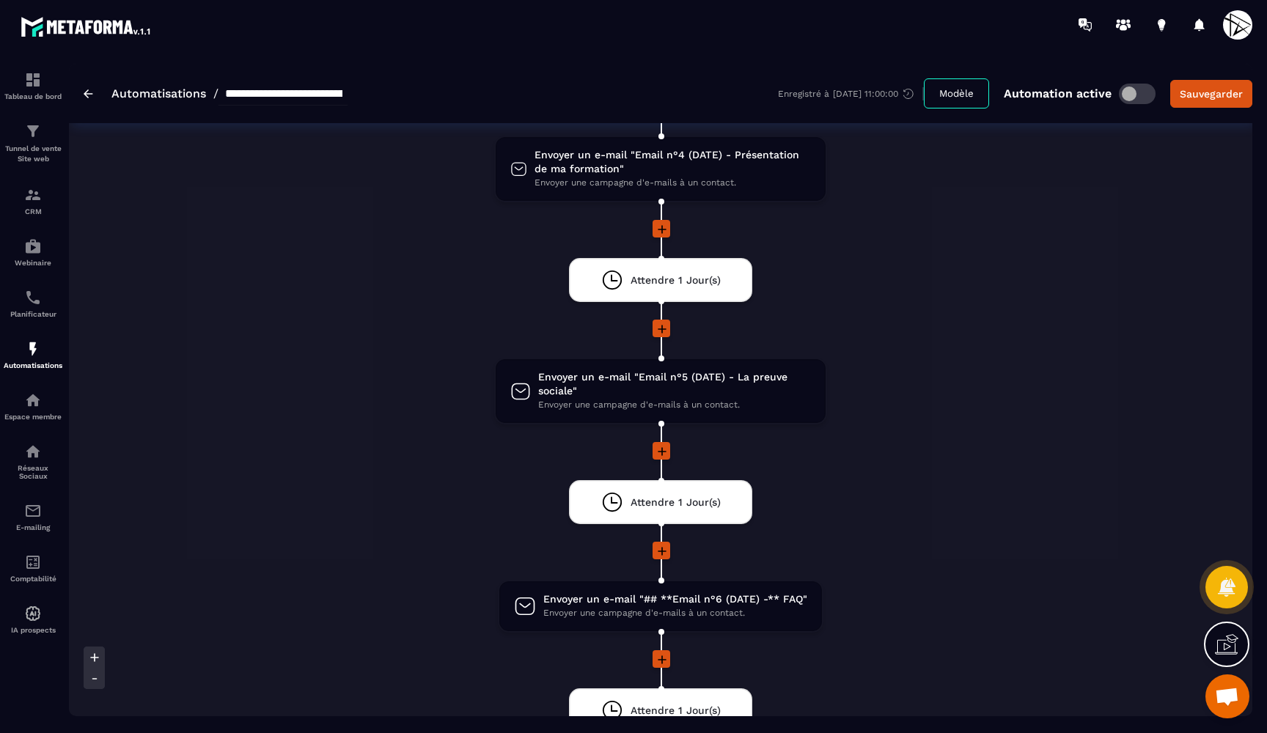
scroll to position [850, 0]
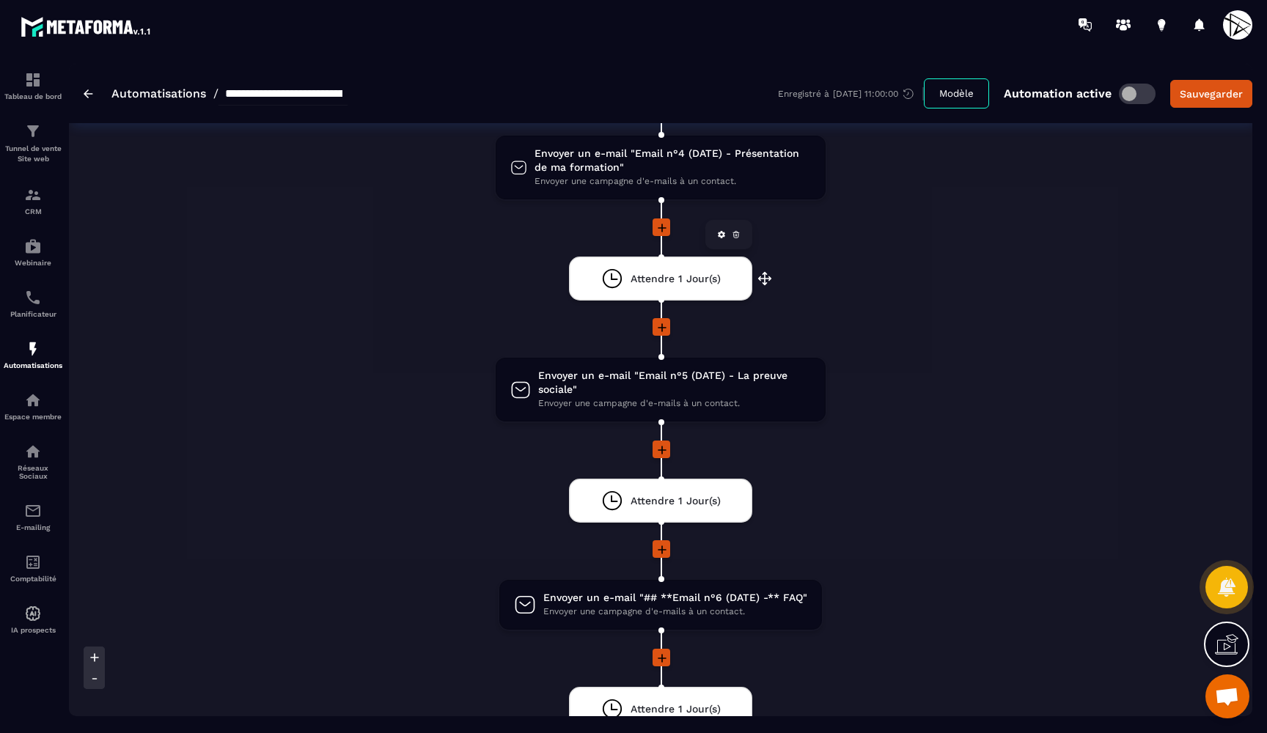
click at [722, 283] on div "Attendre 1 Jour(s) drag-arrow" at bounding box center [660, 279] width 183 height 44
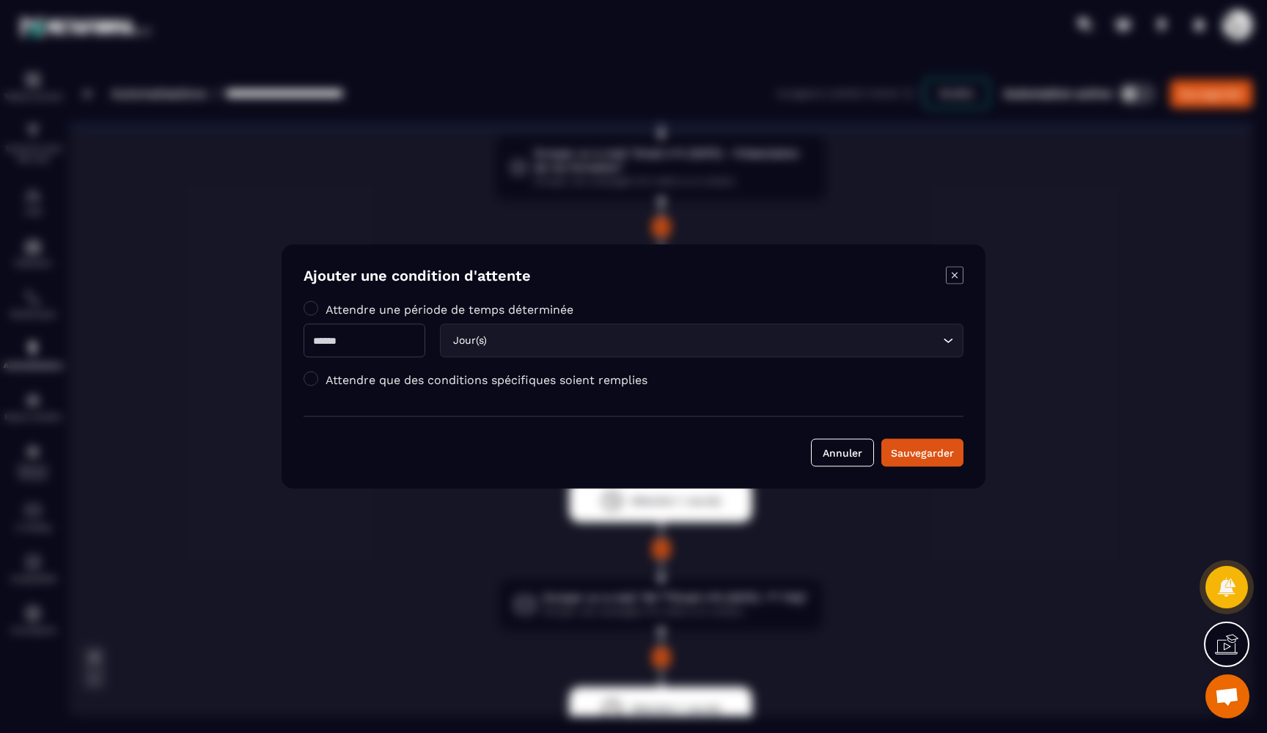
click at [392, 335] on input "*" at bounding box center [365, 341] width 122 height 34
type input "**"
click at [944, 461] on button "Sauvegarder" at bounding box center [922, 453] width 82 height 28
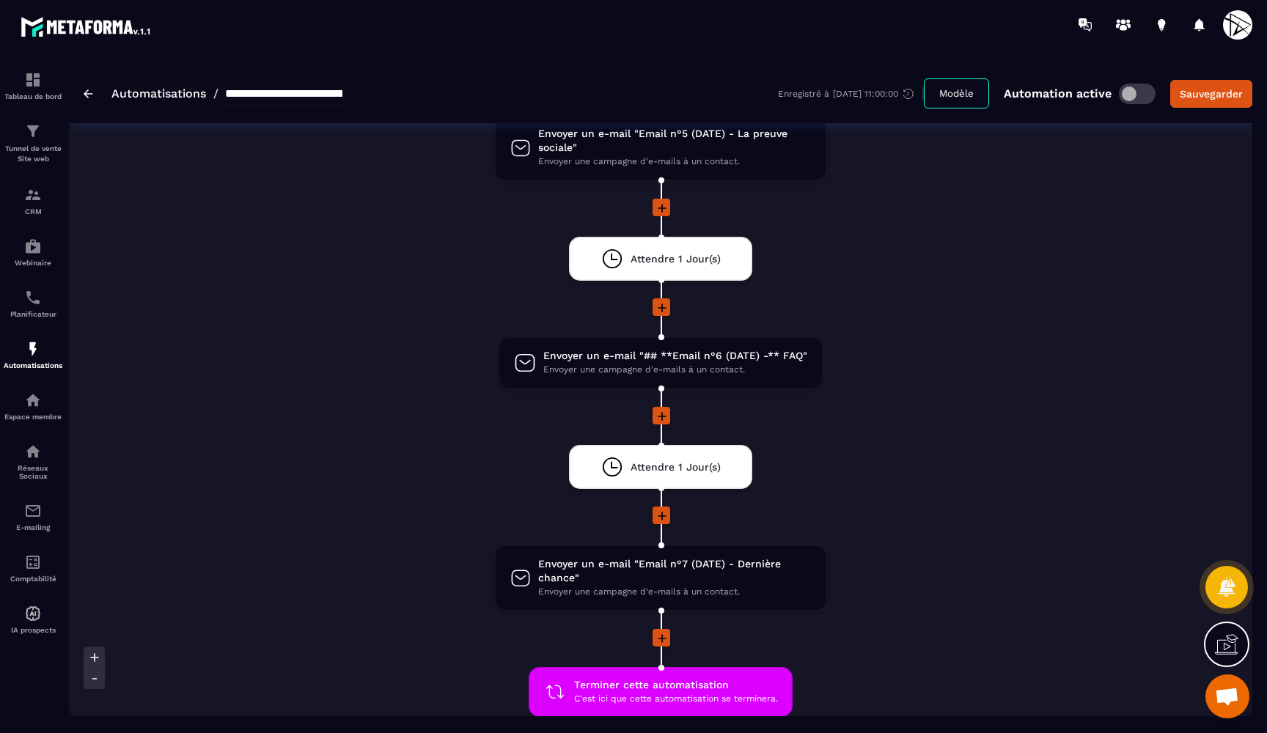
scroll to position [1066, 0]
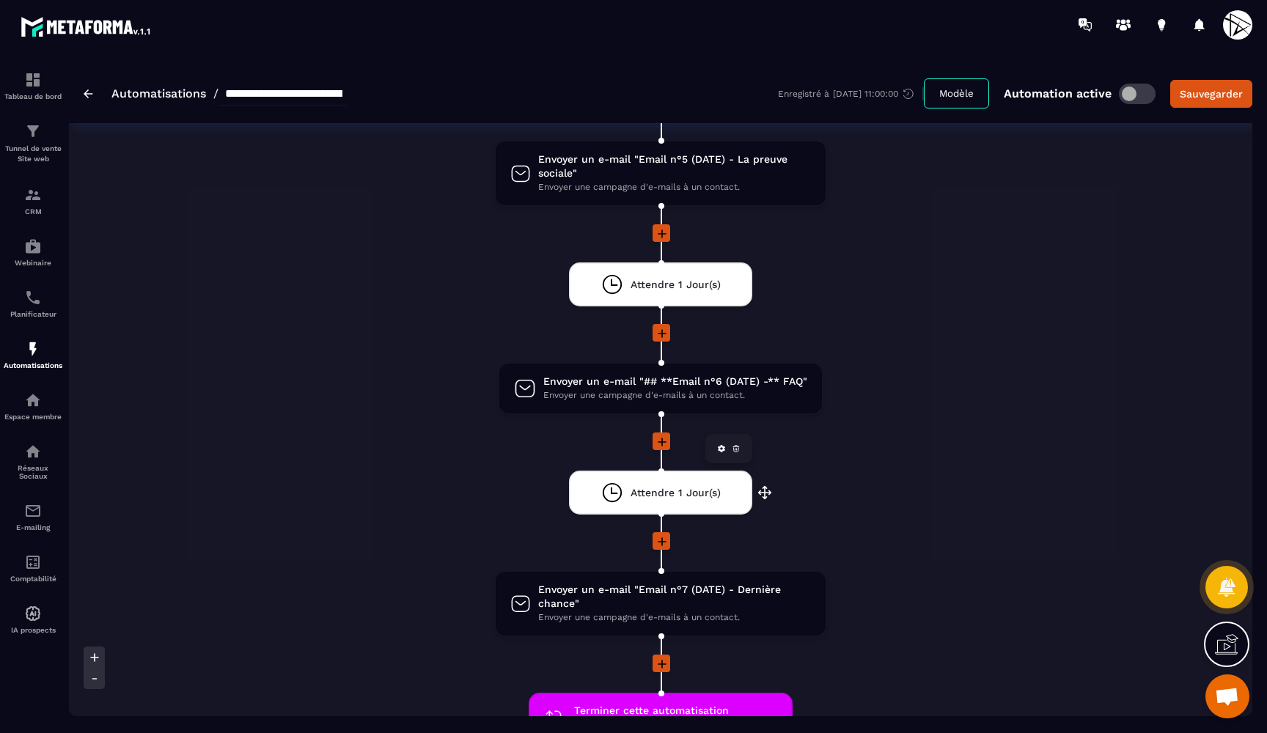
click at [674, 486] on span "Attendre 1 Jour(s)" at bounding box center [676, 493] width 90 height 14
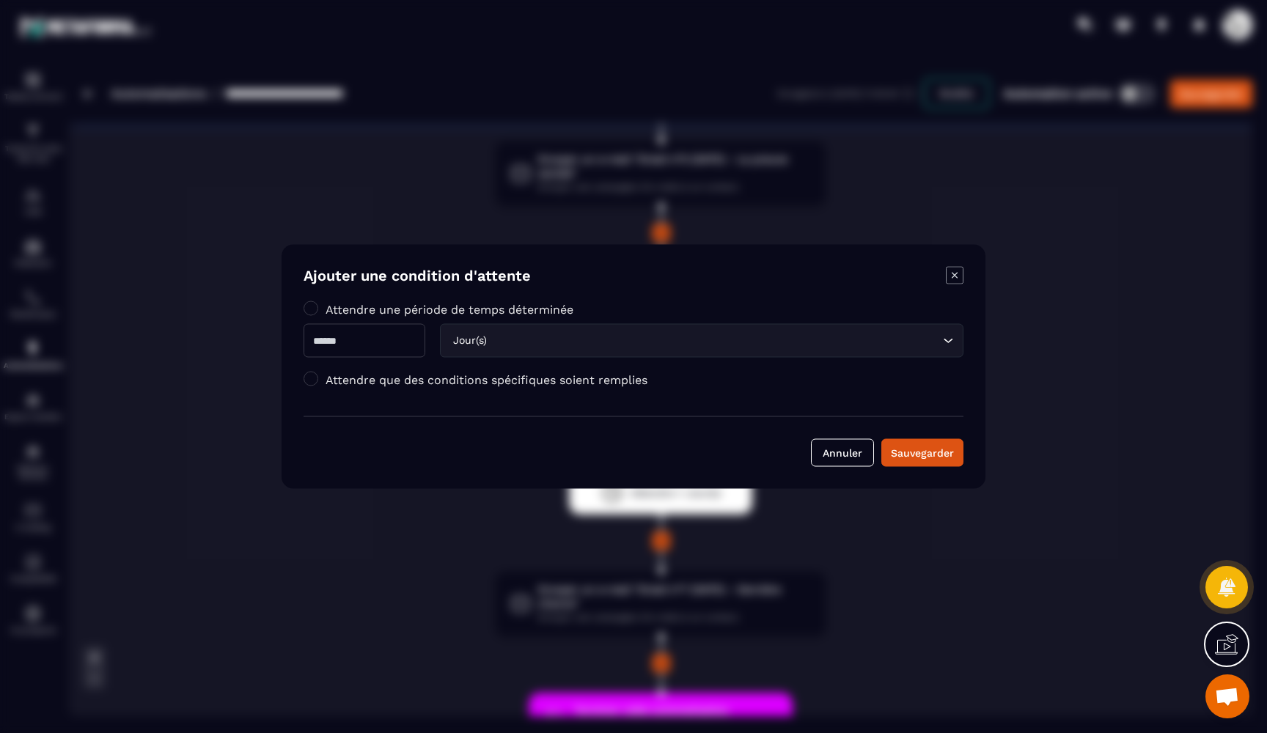
click at [425, 395] on form "Ajouter une condition d'attente Attendre une période de temps déterminée * Jour…" at bounding box center [634, 367] width 660 height 200
click at [440, 388] on div "Attendre que des conditions spécifiques soient remplies" at bounding box center [634, 384] width 660 height 22
click at [460, 381] on label "Attendre que des conditions spécifiques soient remplies" at bounding box center [487, 380] width 322 height 14
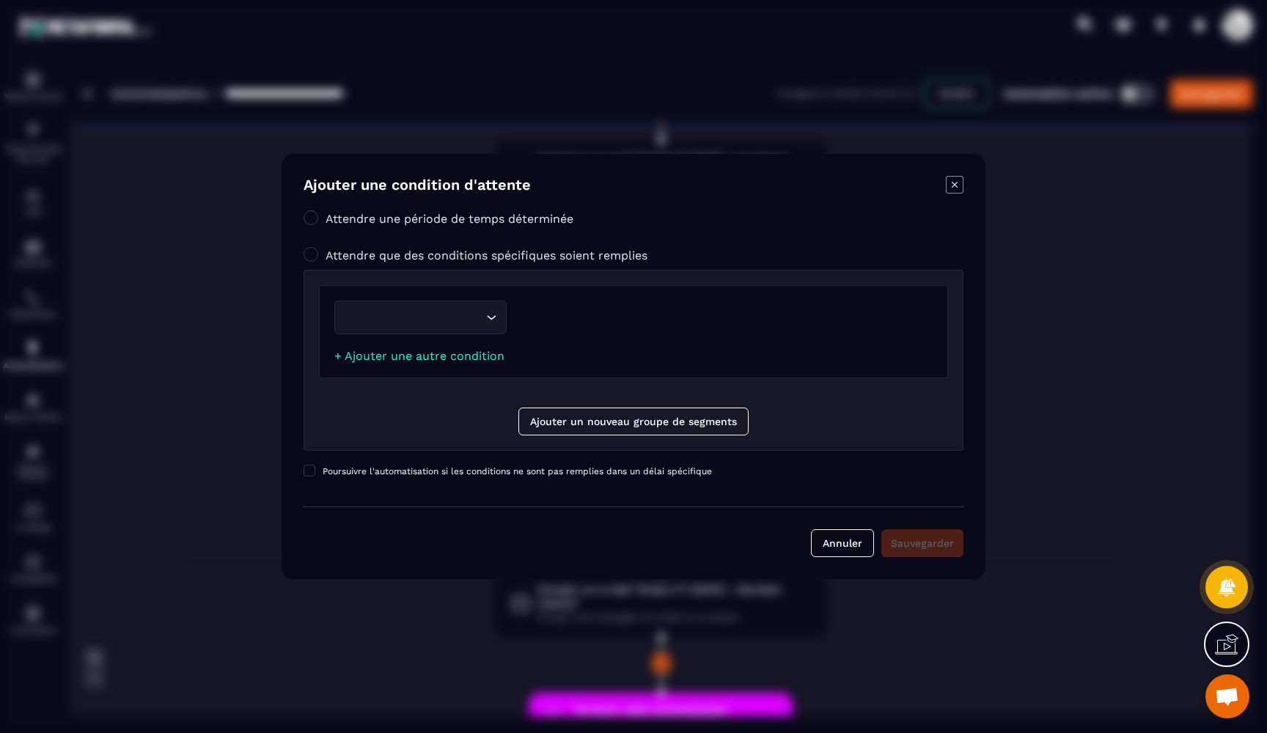
click at [441, 326] on input "Search for option" at bounding box center [413, 317] width 139 height 16
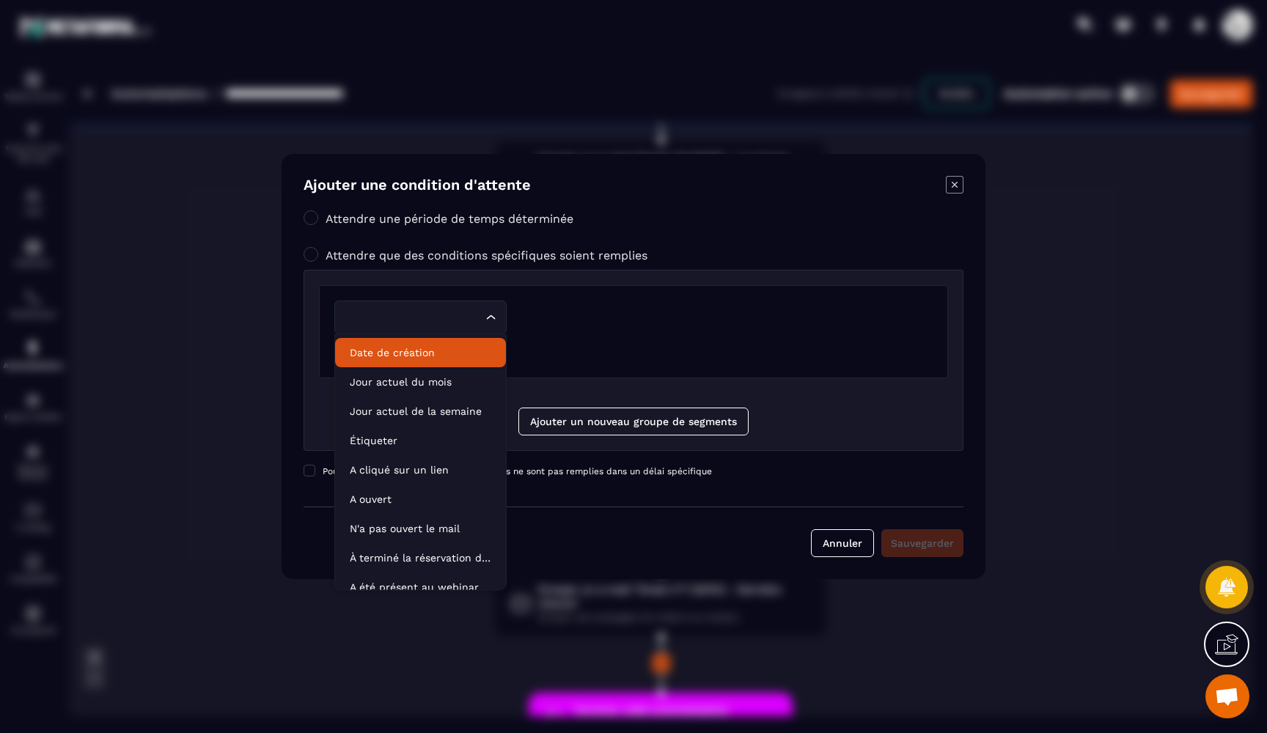
click at [444, 351] on p "Date de création" at bounding box center [421, 352] width 142 height 15
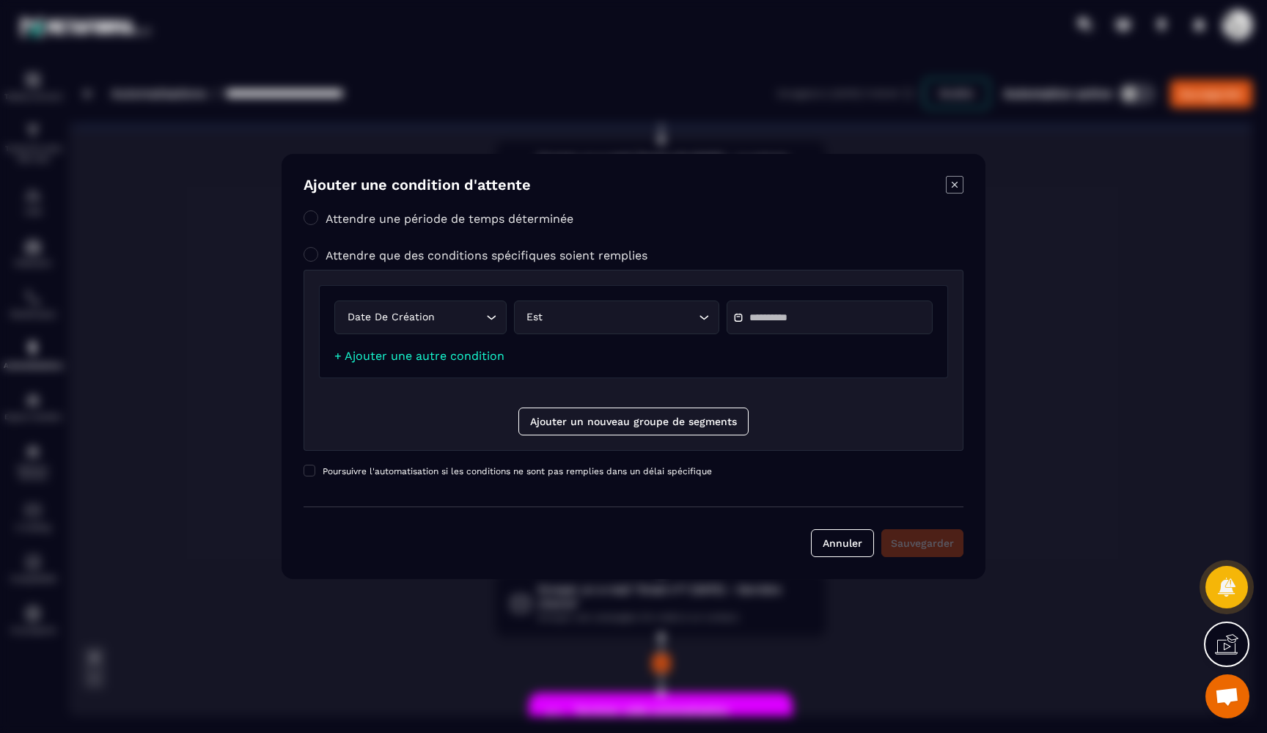
click at [770, 330] on div "Modal window" at bounding box center [830, 318] width 206 height 34
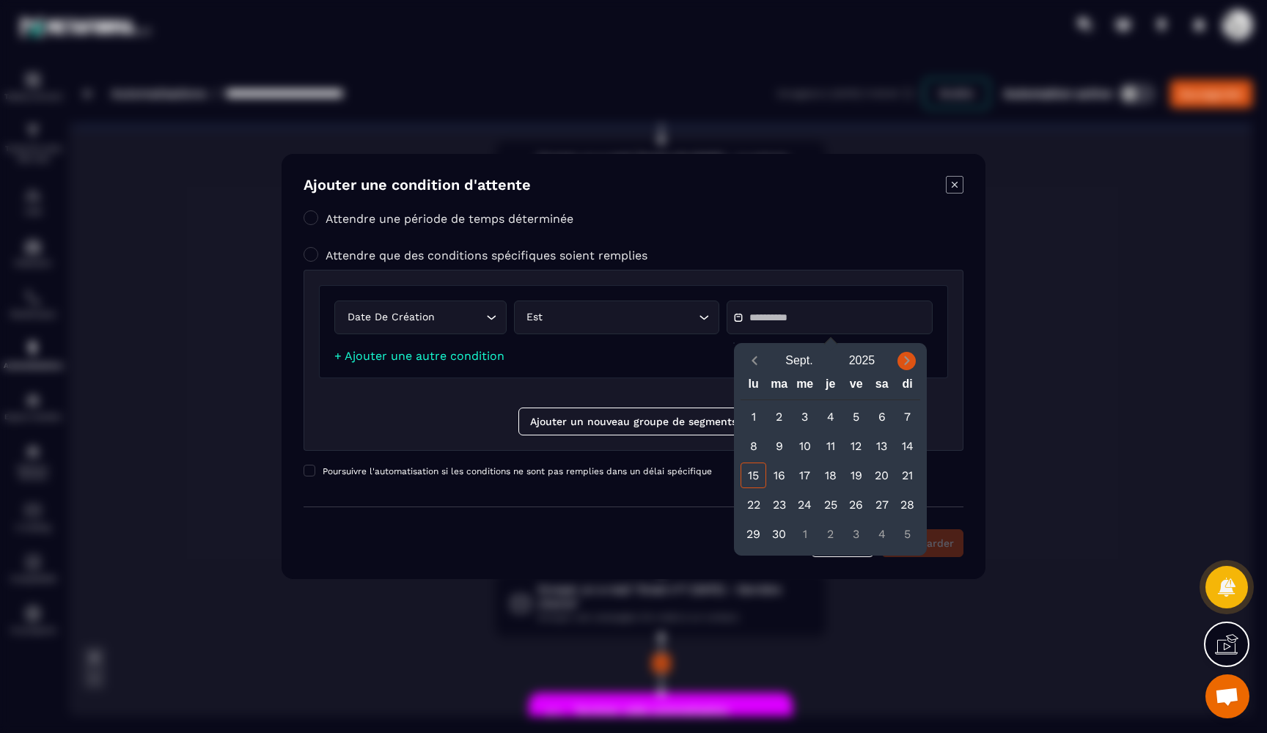
click at [908, 368] on span "Next month" at bounding box center [907, 361] width 18 height 18
click at [879, 411] on div "1" at bounding box center [882, 417] width 26 height 26
type input "**********"
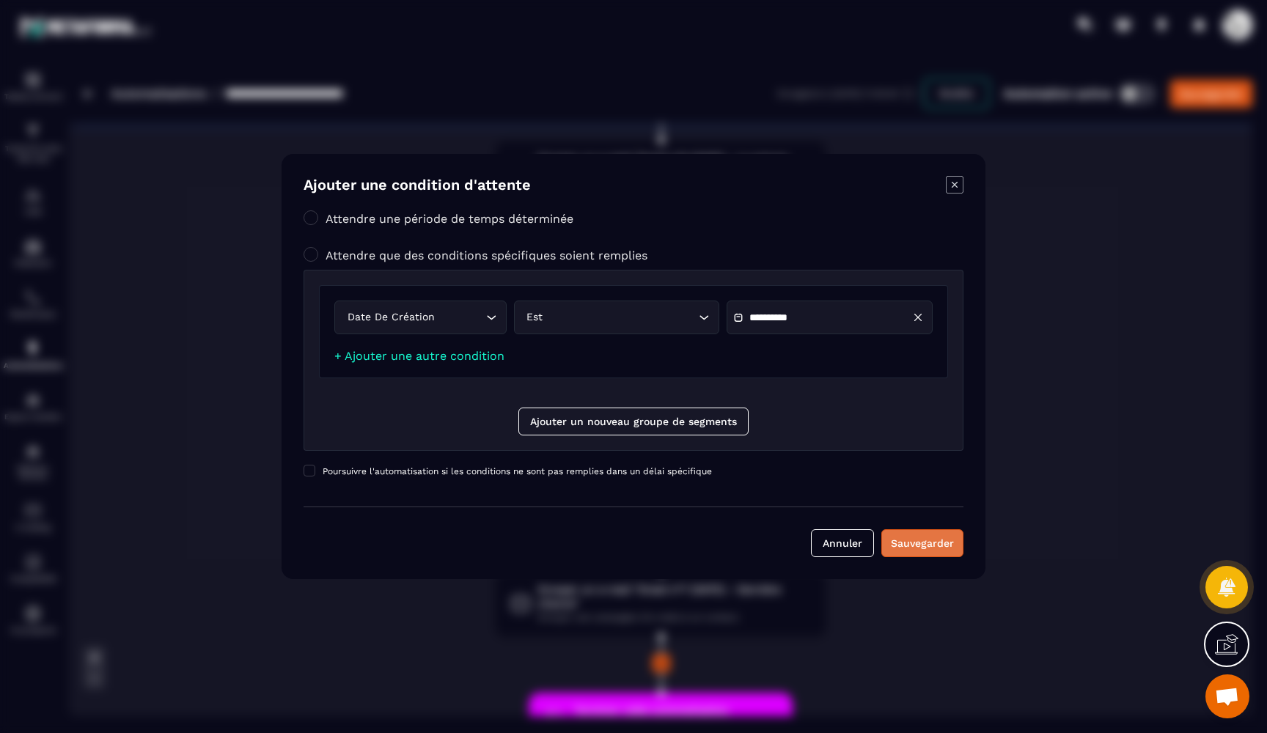
click at [911, 543] on div "Sauvegarder" at bounding box center [922, 543] width 63 height 15
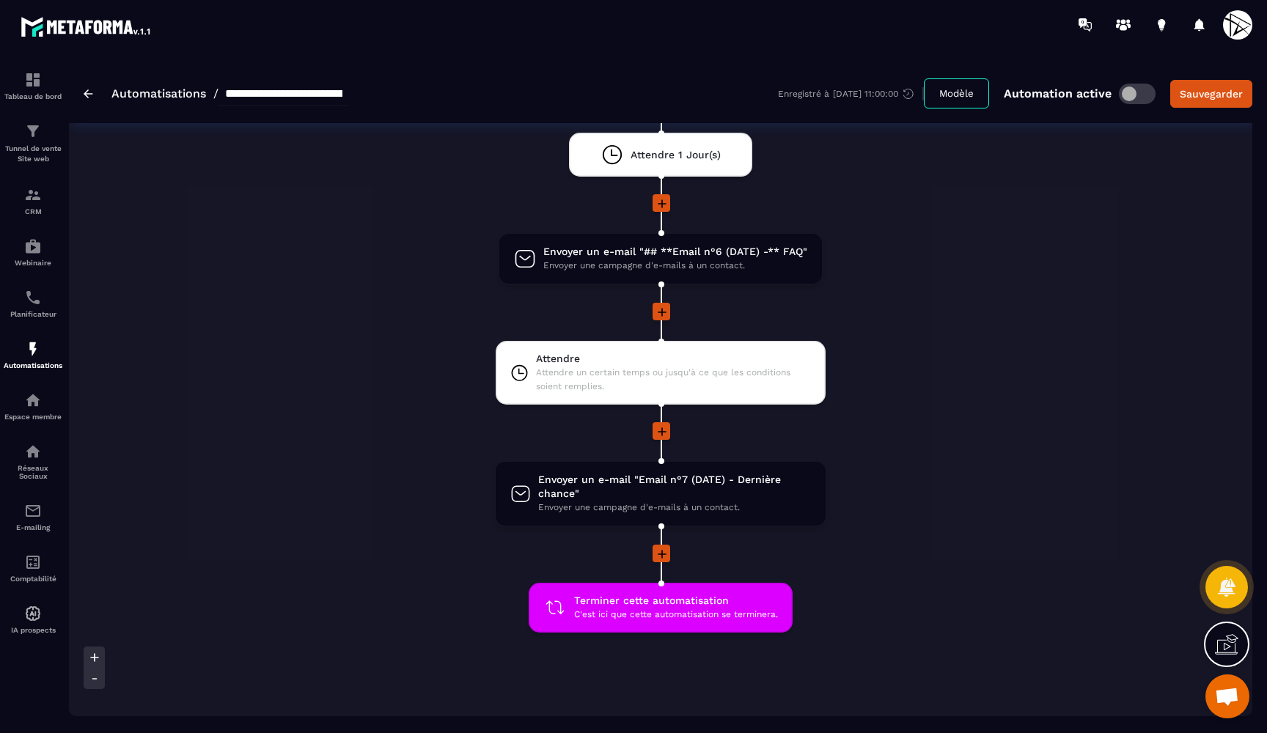
scroll to position [1291, 0]
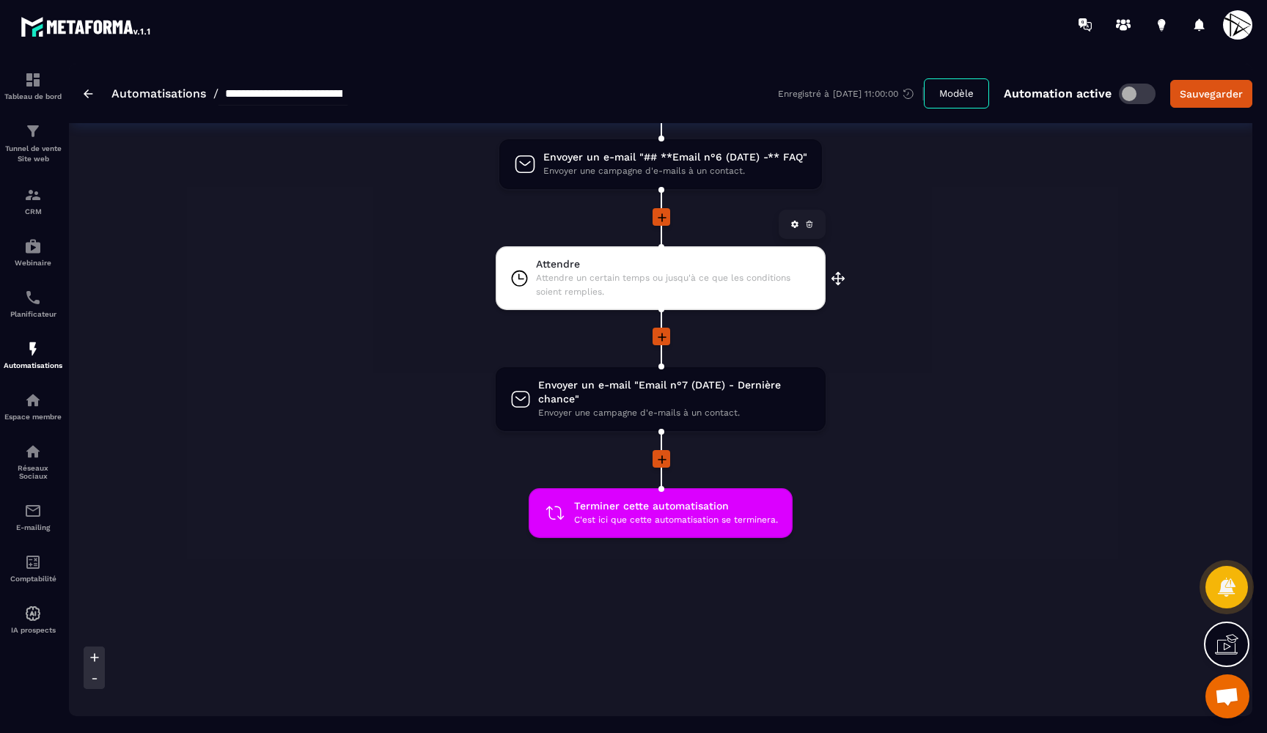
click at [628, 284] on span "Attendre un certain temps ou jusqu'à ce que les conditions soient remplies." at bounding box center [673, 285] width 275 height 28
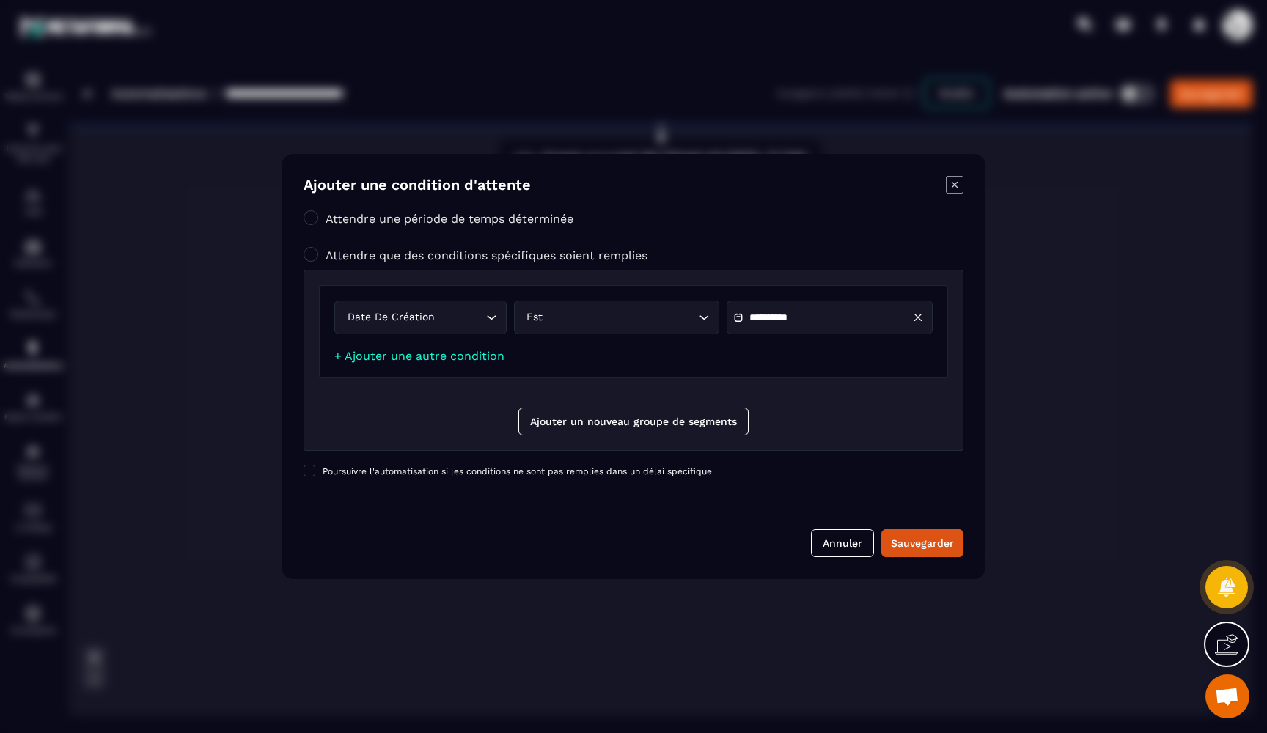
click at [762, 318] on input "**********" at bounding box center [800, 317] width 103 height 11
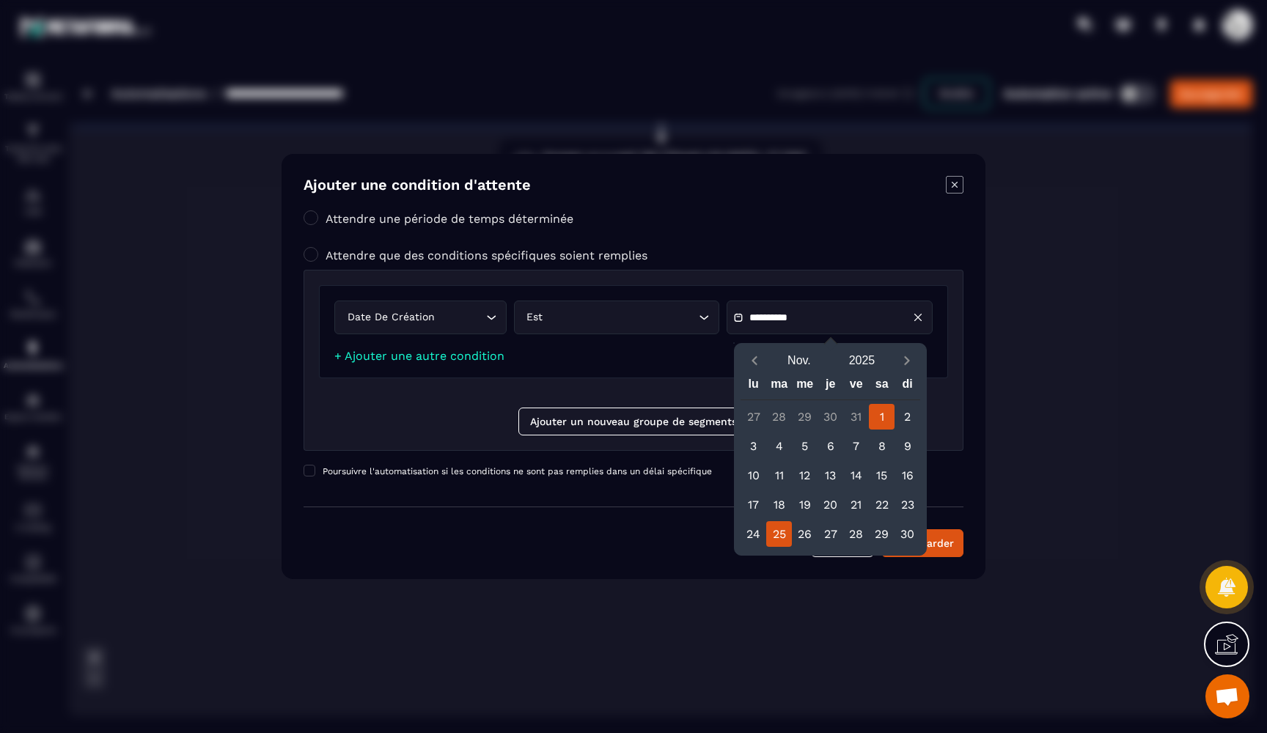
click at [781, 538] on div "25" at bounding box center [779, 534] width 26 height 26
type input "**********"
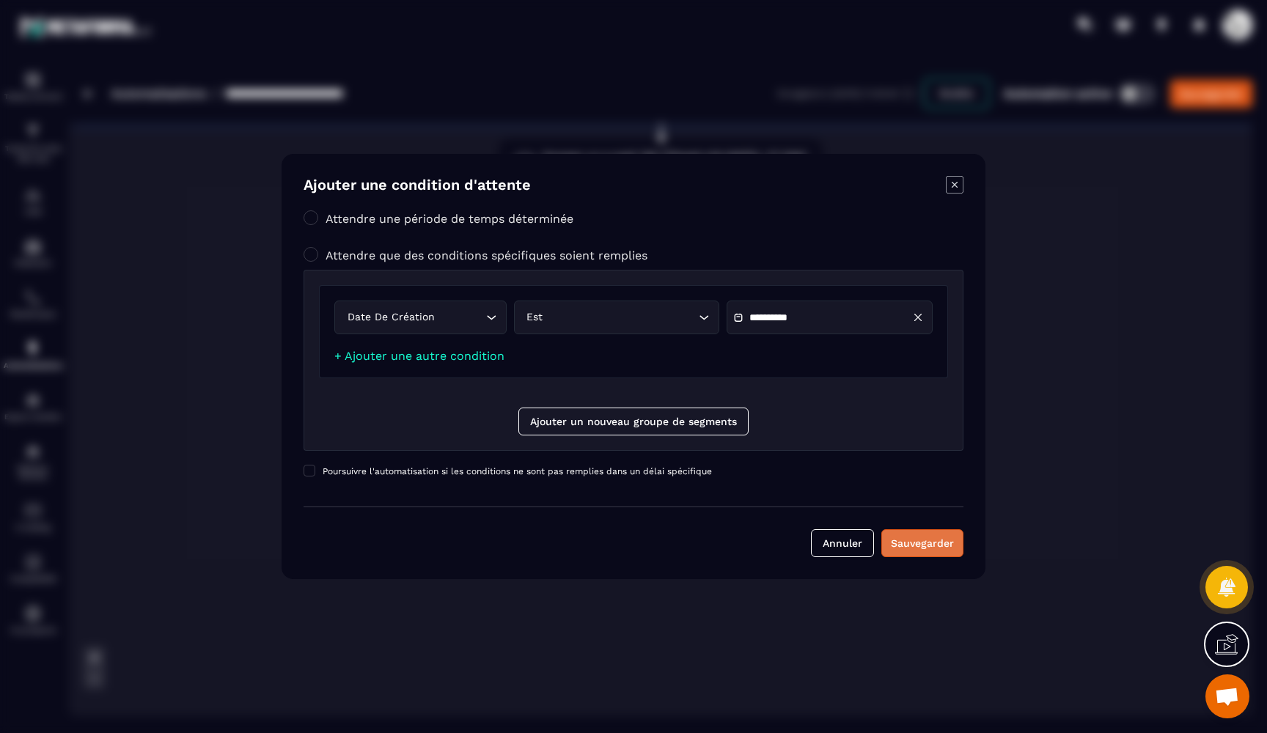
click at [925, 538] on div "Sauvegarder" at bounding box center [922, 543] width 63 height 15
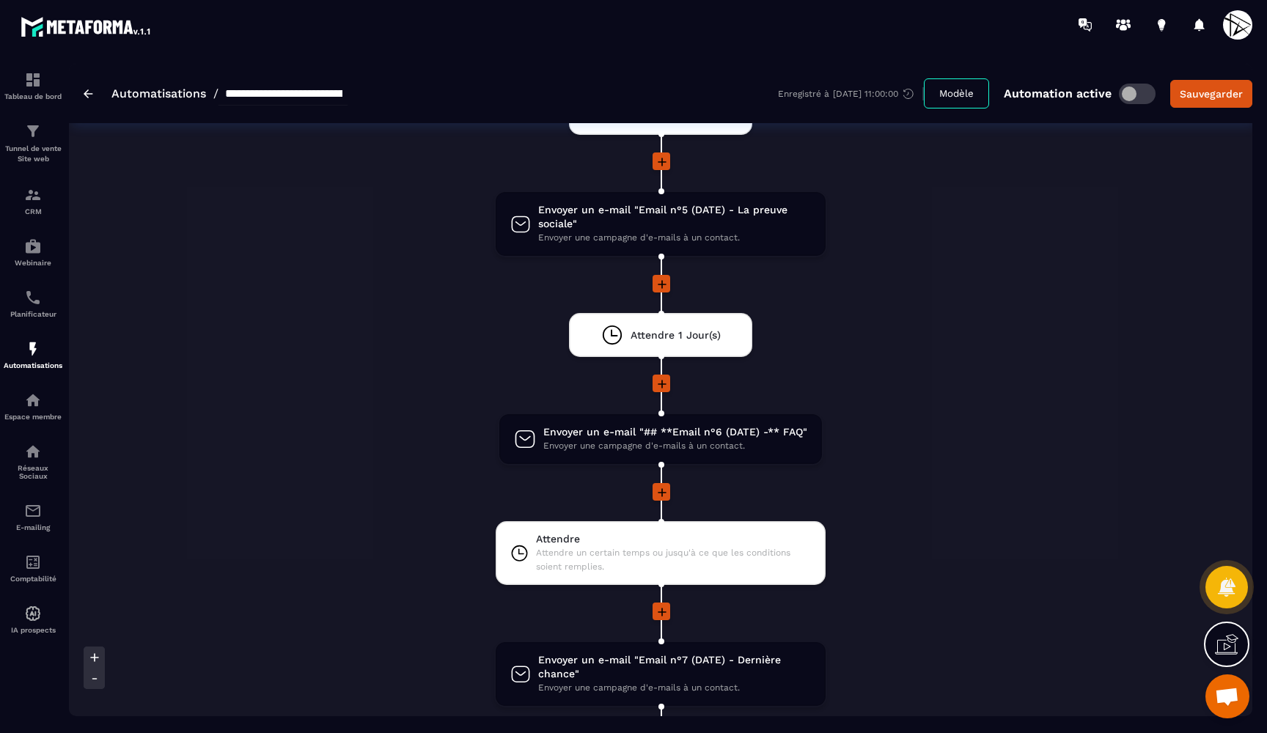
scroll to position [1029, 0]
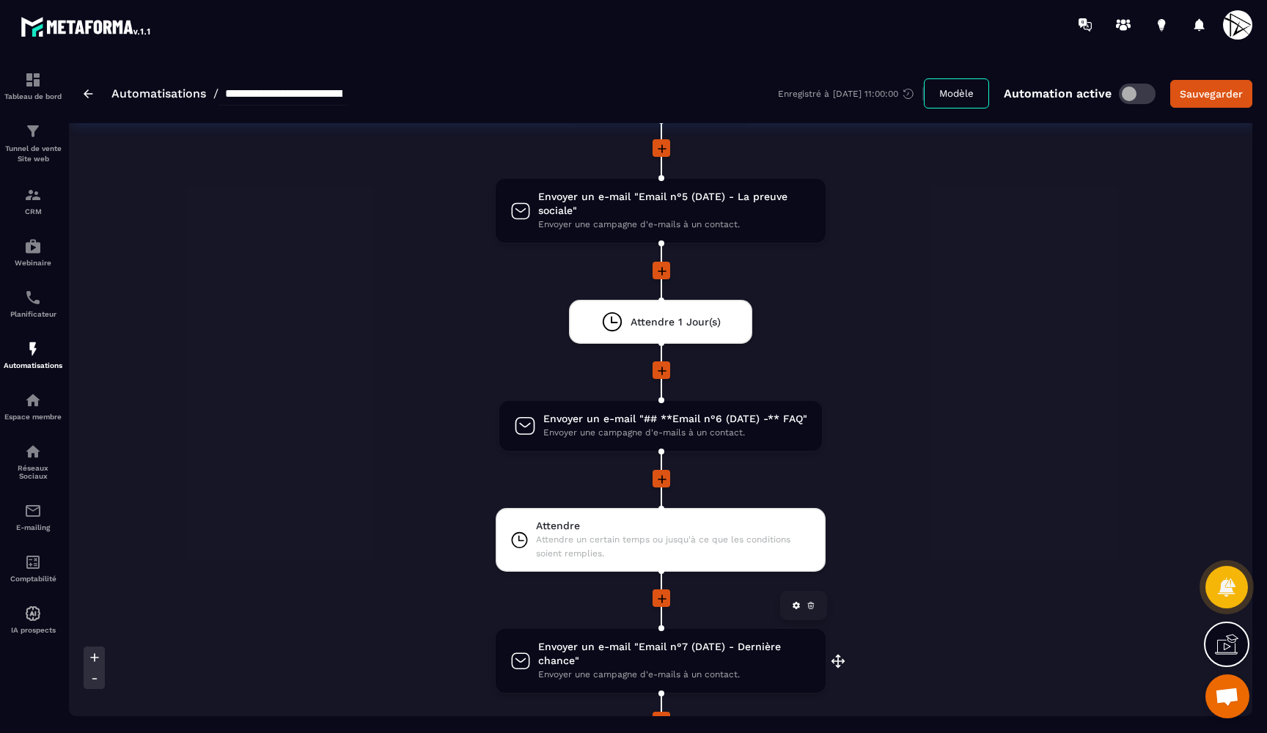
click at [752, 645] on span "Envoyer un e-mail "Email n°7 (DATE) - Dernière chance"" at bounding box center [674, 654] width 273 height 28
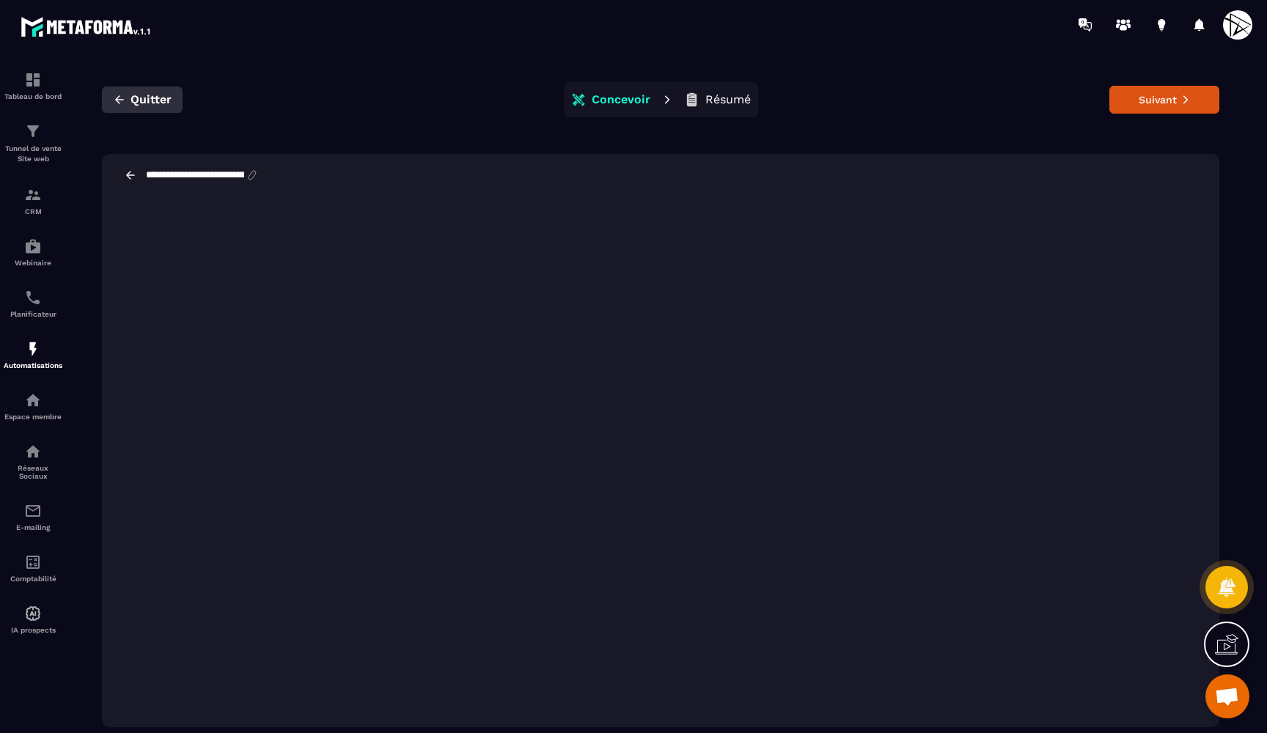
click at [159, 97] on span "Quitter" at bounding box center [151, 99] width 41 height 15
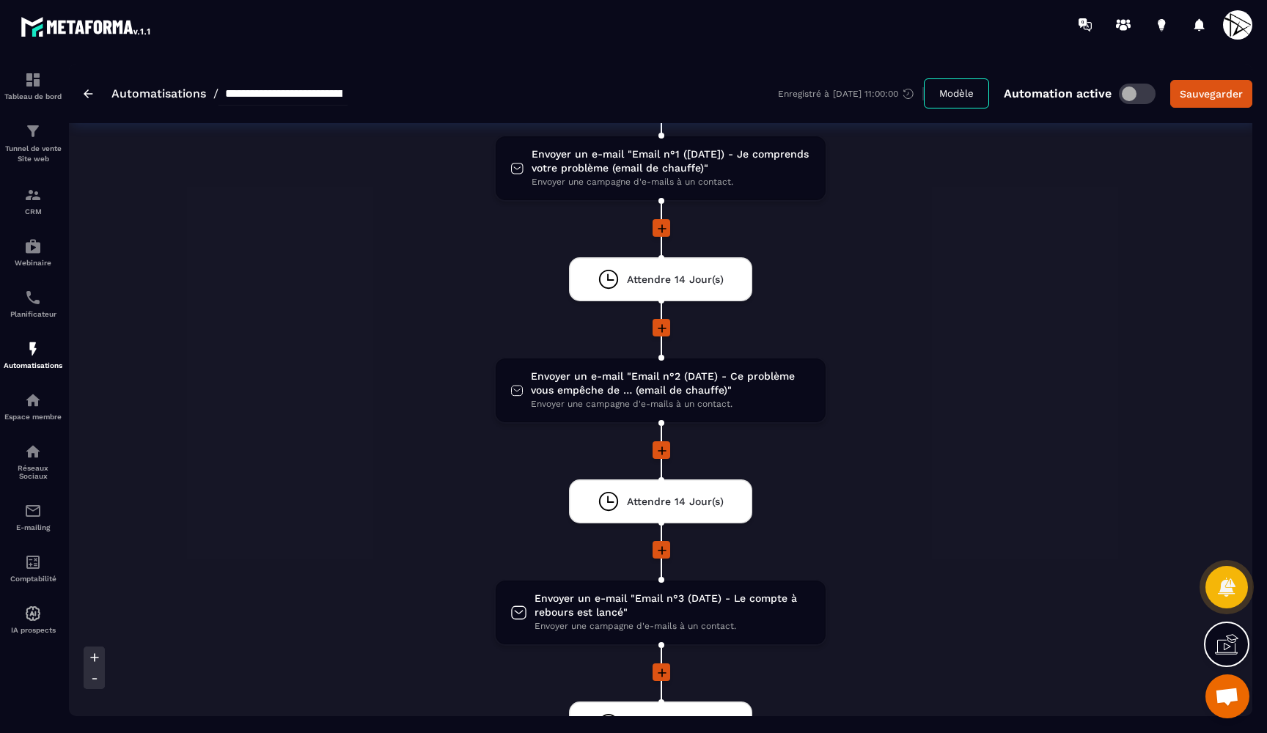
scroll to position [199, 0]
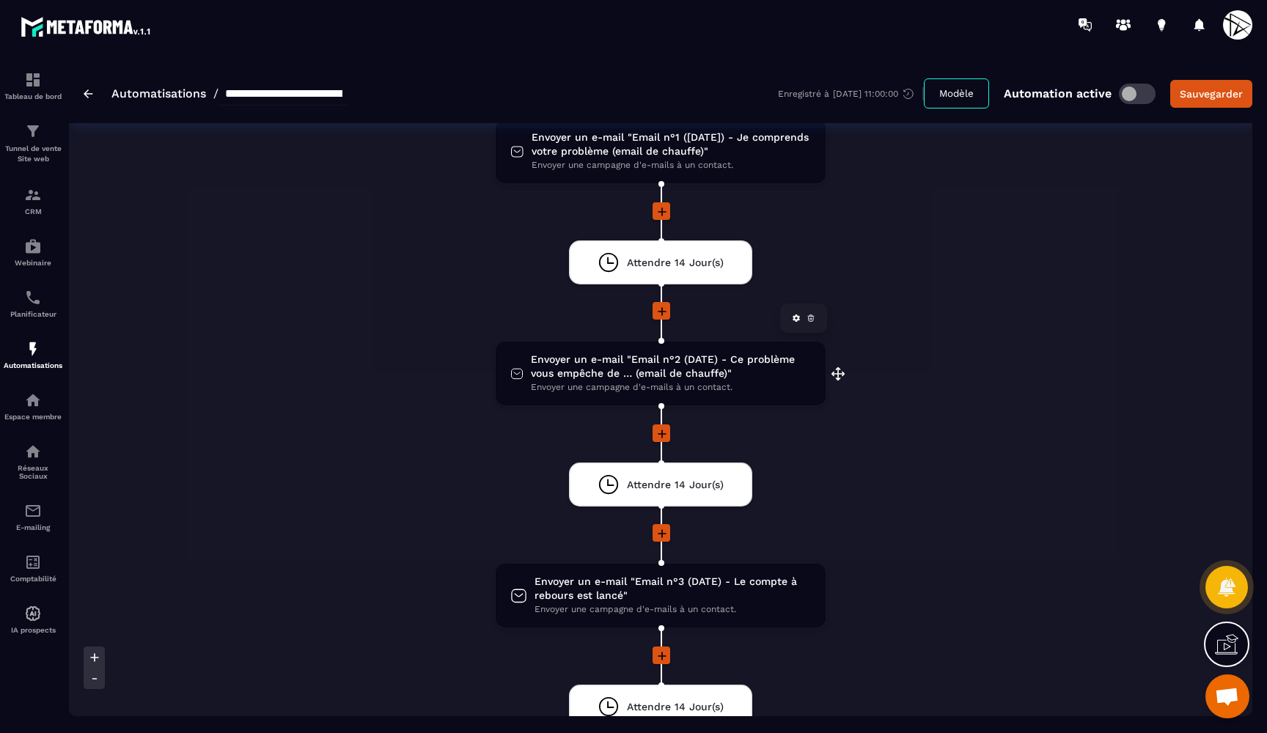
click at [747, 369] on span "Envoyer un e-mail "Email n°2 (DATE) - Ce problème vous empêche de … (email de c…" at bounding box center [671, 367] width 280 height 28
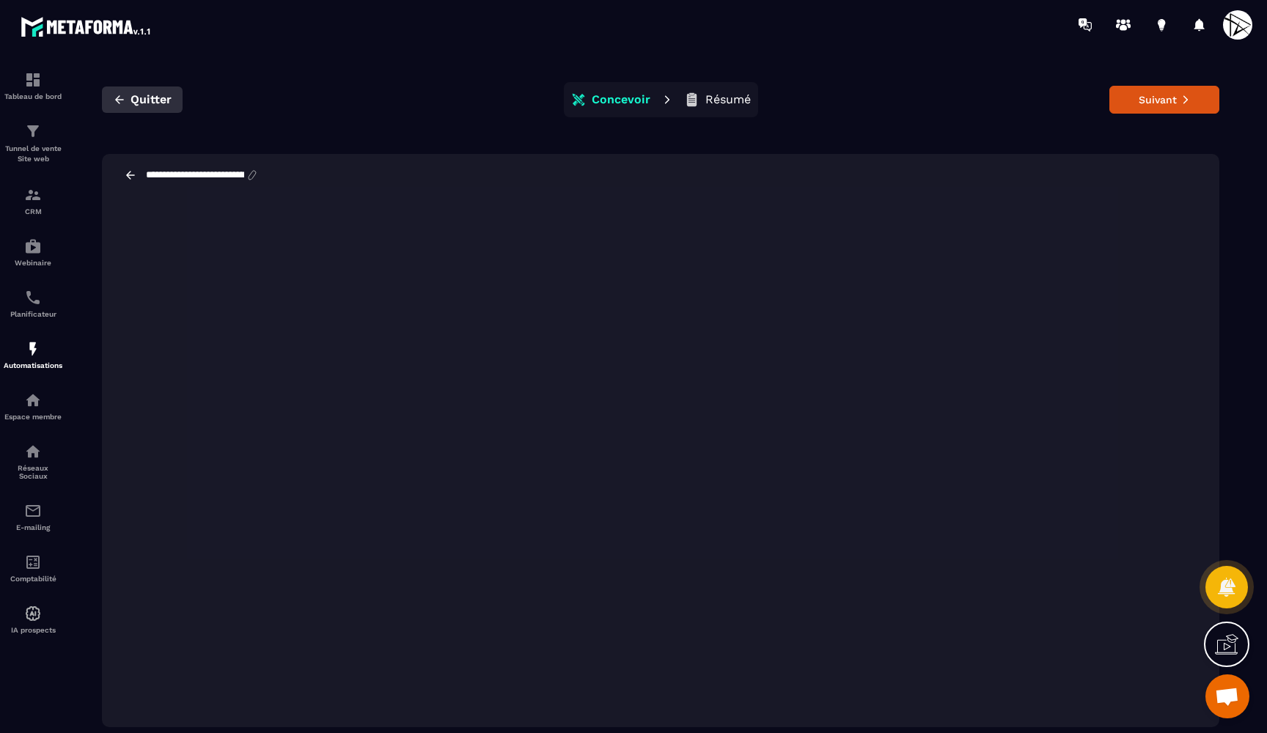
click at [139, 97] on span "Quitter" at bounding box center [151, 99] width 41 height 15
